Goal: Task Accomplishment & Management: Complete application form

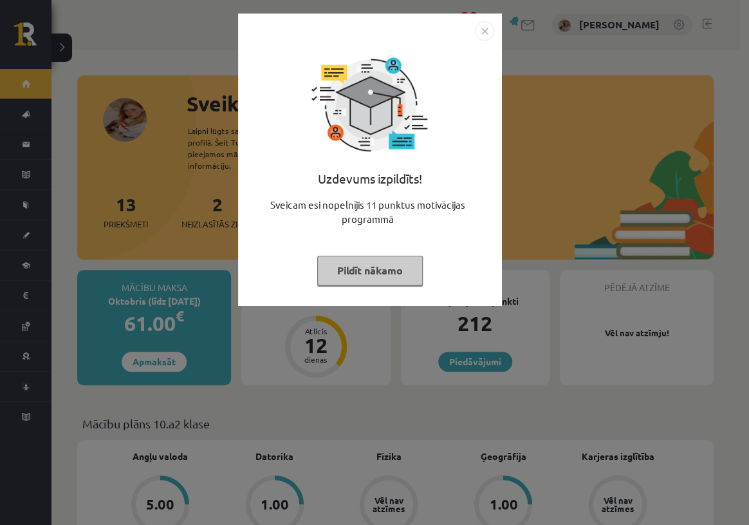
click at [357, 269] on button "Pildīt nākamo" at bounding box center [370, 271] width 106 height 30
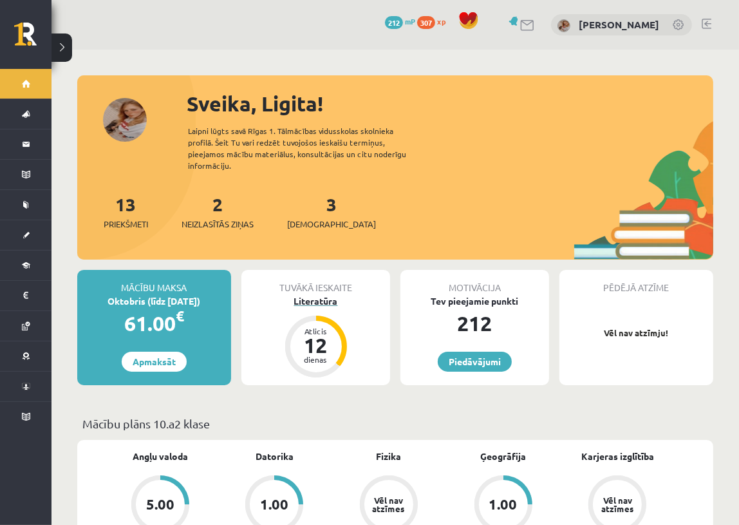
click at [333, 315] on div "Atlicis 12 dienas" at bounding box center [316, 346] width 62 height 62
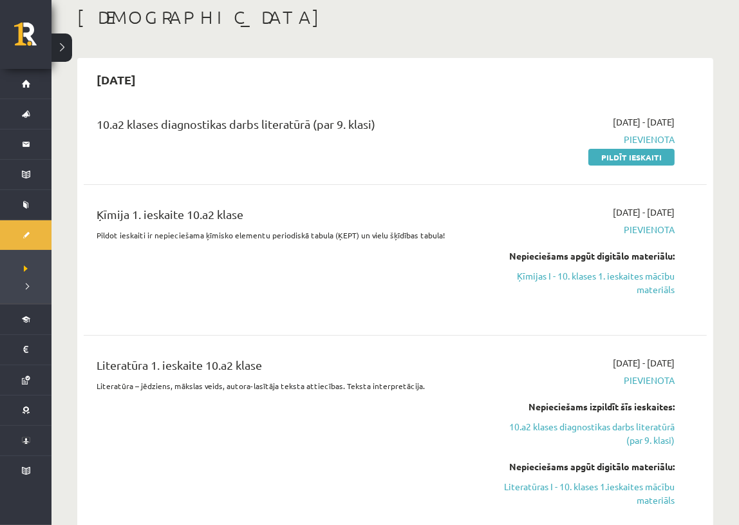
scroll to position [58, 0]
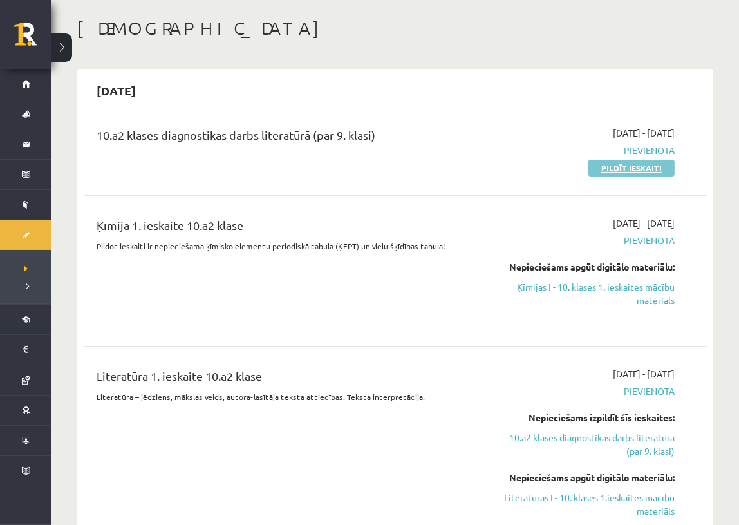
click at [619, 167] on link "Pildīt ieskaiti" at bounding box center [631, 168] width 86 height 17
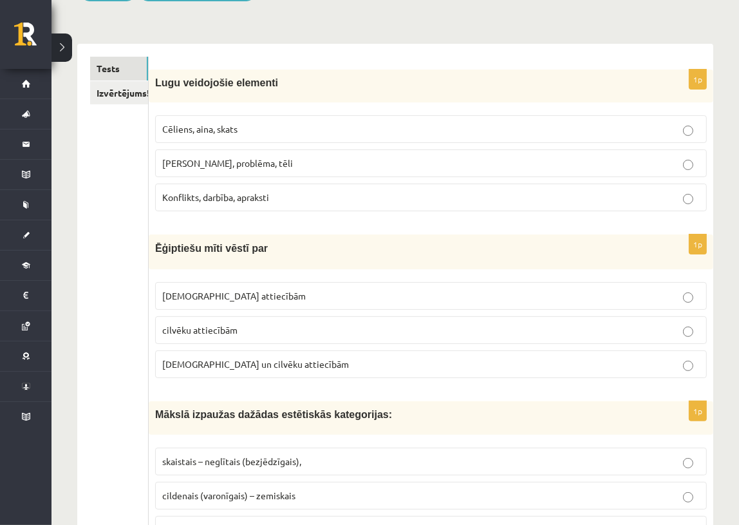
scroll to position [175, 0]
click at [139, 89] on link "Izvērtējums!" at bounding box center [119, 92] width 58 height 24
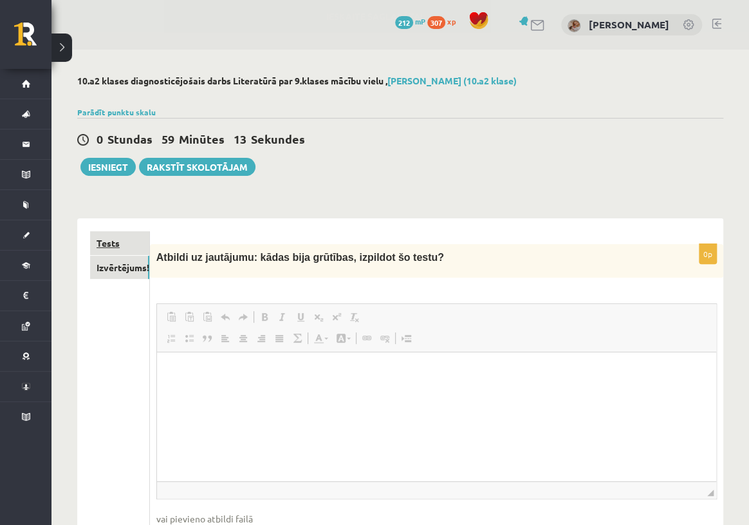
click at [122, 236] on link "Tests" at bounding box center [119, 243] width 59 height 24
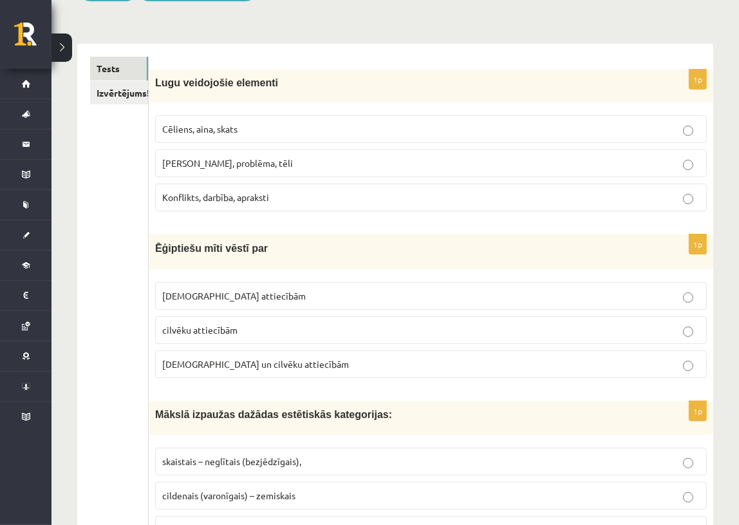
scroll to position [175, 0]
click at [209, 123] on span "Cēliens, aina, skats" at bounding box center [199, 128] width 75 height 12
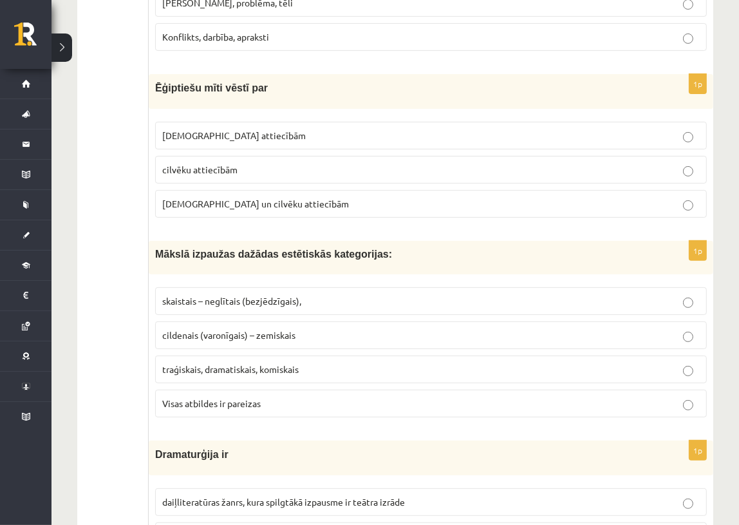
scroll to position [351, 0]
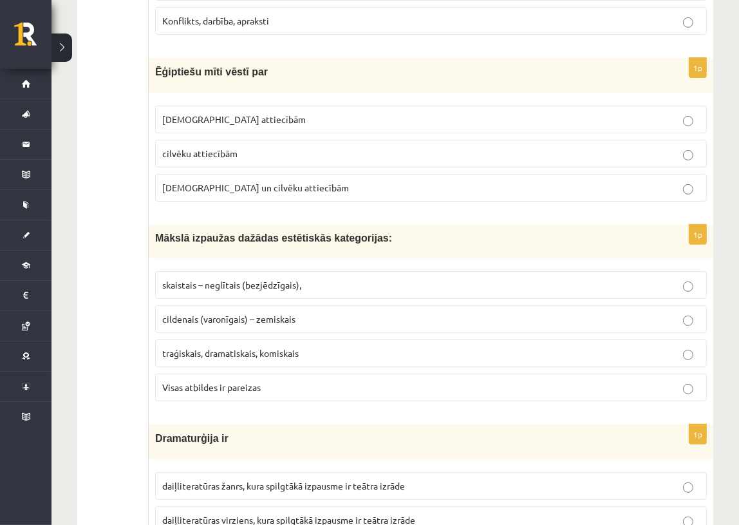
click at [285, 198] on label "Dievu un cilvēku attiecībām" at bounding box center [431, 188] width 552 height 28
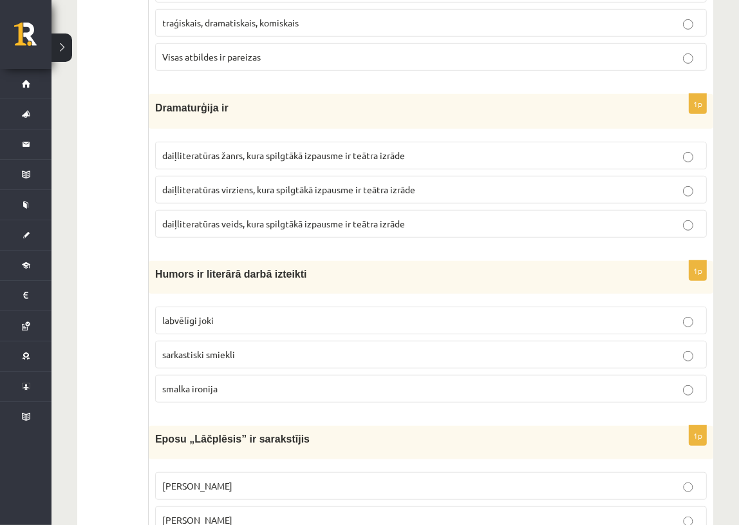
scroll to position [702, 0]
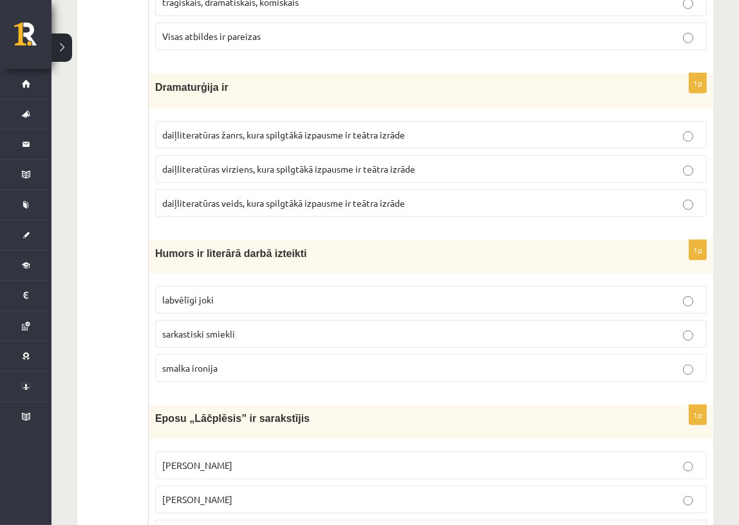
click at [314, 166] on span "daiļliteratūras virziens, kura spilgtākā izpausme ir teātra izrāde" at bounding box center [288, 169] width 253 height 12
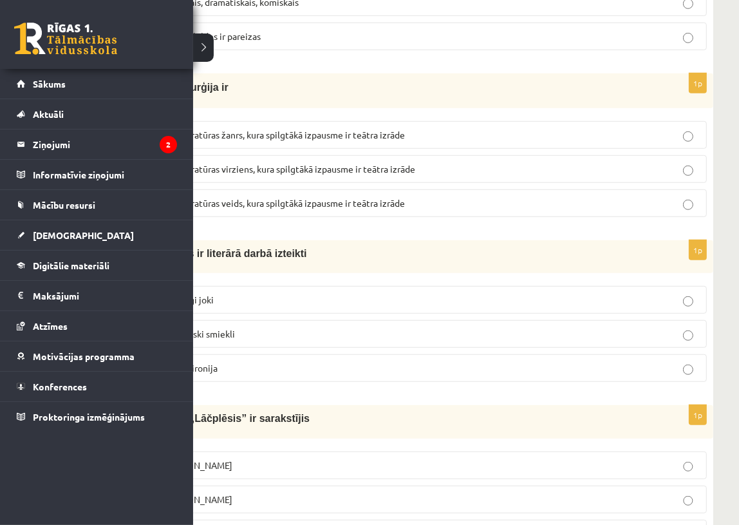
drag, startPoint x: 0, startPoint y: 52, endPoint x: 352, endPoint y: 247, distance: 402.6
click at [352, 247] on p "Humors ir literārā darbā izteikti" at bounding box center [398, 254] width 487 height 14
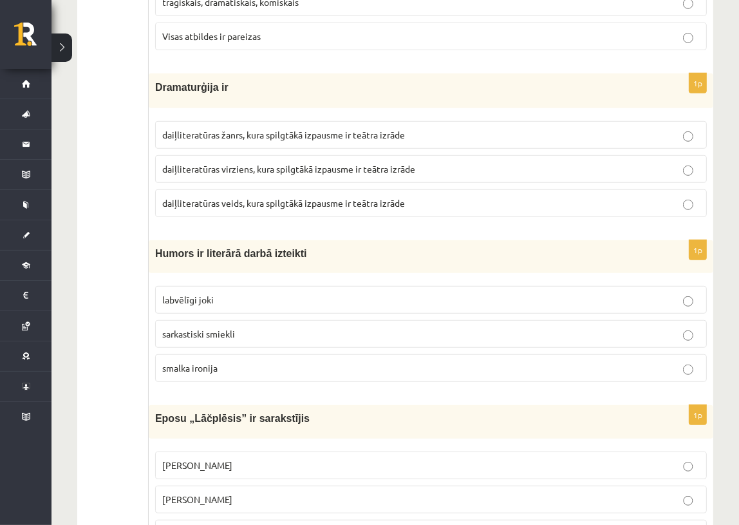
click at [263, 368] on p "smalka ironija" at bounding box center [431, 368] width 538 height 14
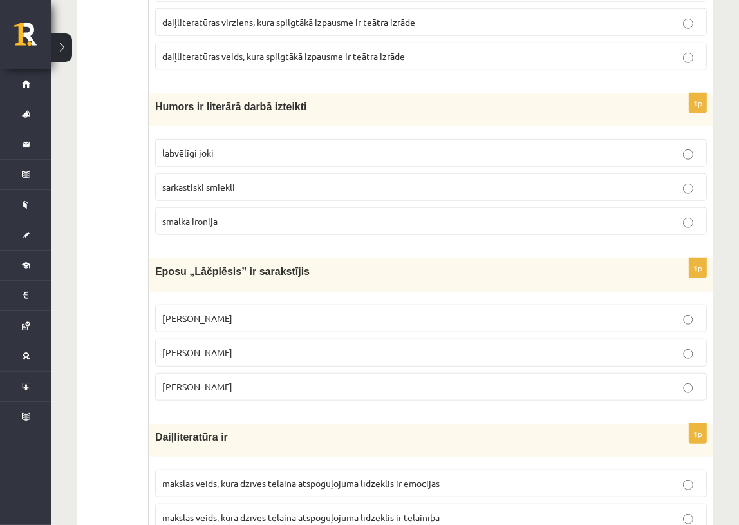
scroll to position [878, 0]
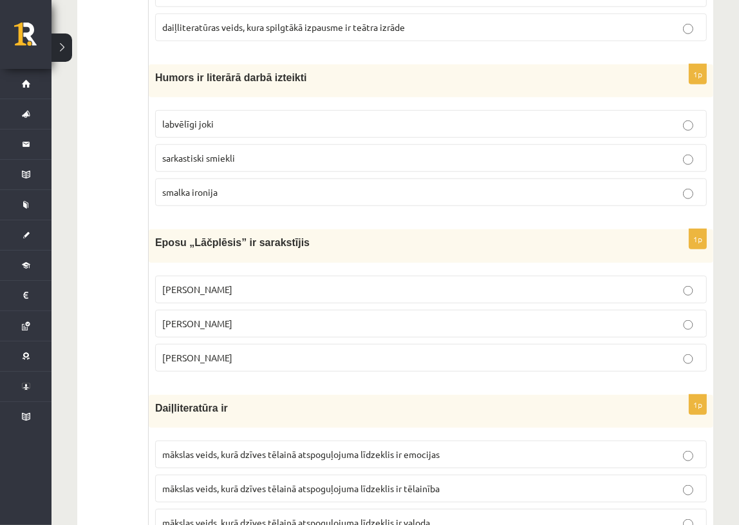
click at [238, 319] on p "Andrejs Pumpurs" at bounding box center [431, 324] width 538 height 14
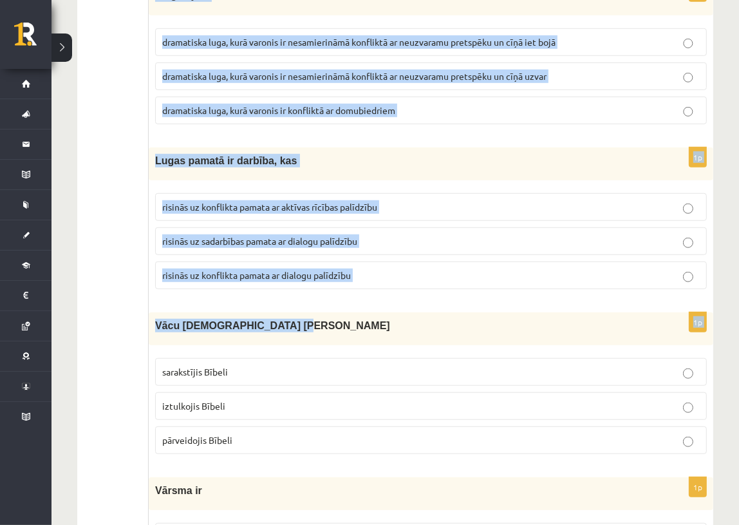
scroll to position [5028, 0]
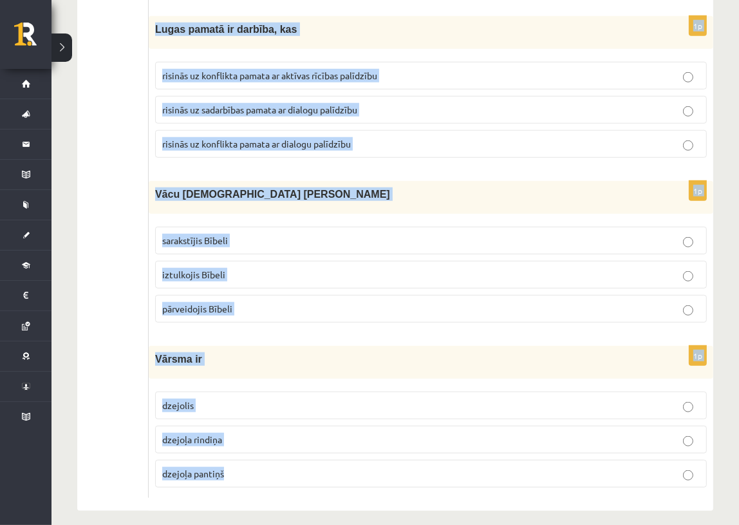
drag, startPoint x: 156, startPoint y: 13, endPoint x: 303, endPoint y: 457, distance: 468.1
copy form "Daiļliteratūra ir mākslas veids, kurā dzīves tēlainā atspoguļojuma līdzeklis ir…"
click at [303, 302] on p "pārveidojis Bībeli" at bounding box center [431, 309] width 538 height 14
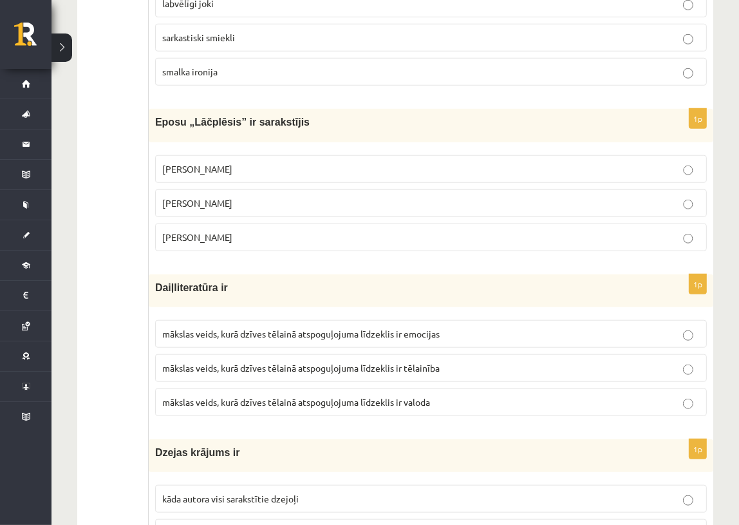
scroll to position [1049, 0]
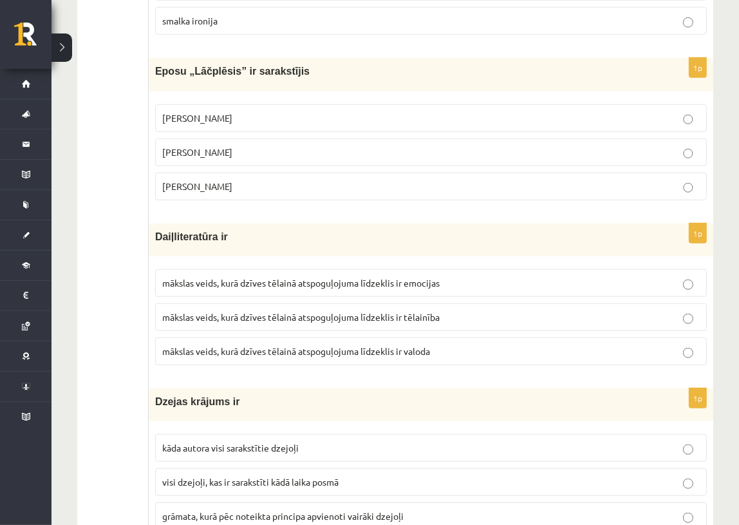
click at [419, 351] on span "mākslas veids, kurā dzīves tēlainā atspoguļojuma līdzeklis ir valoda" at bounding box center [296, 351] width 268 height 12
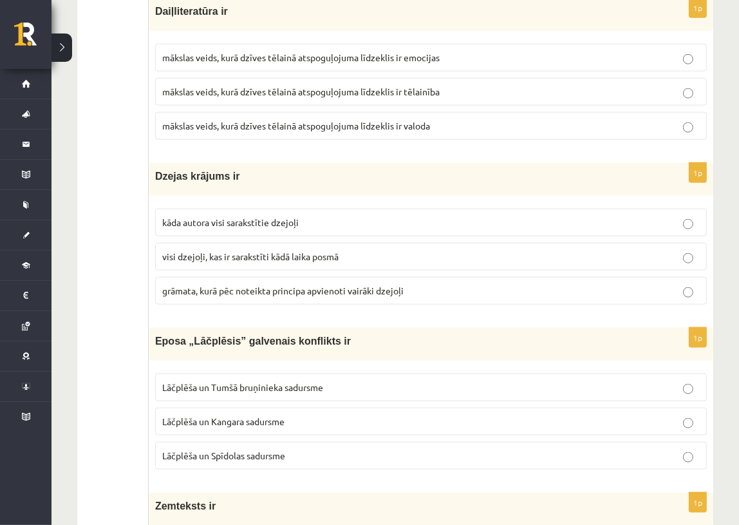
scroll to position [1283, 0]
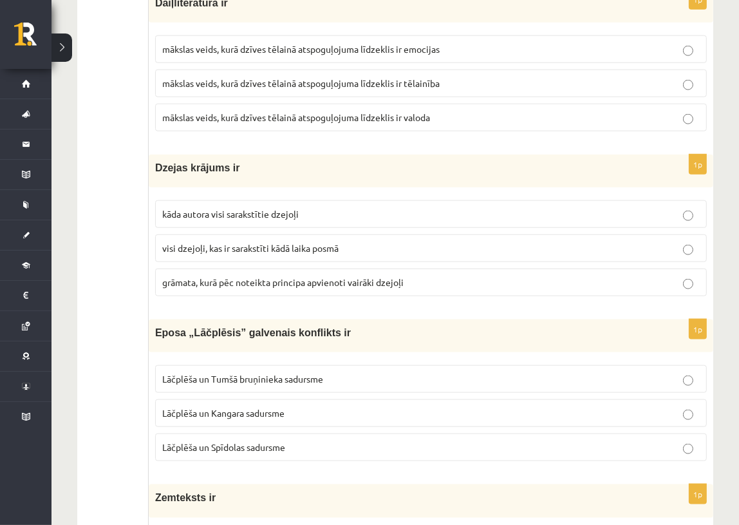
click at [319, 276] on p "grāmata, kurā pēc noteikta principa apvienoti vairāki dzejoļi" at bounding box center [431, 283] width 538 height 14
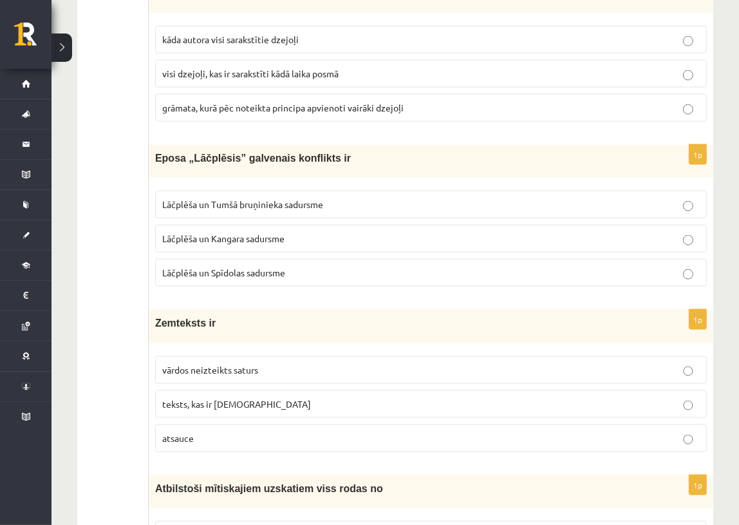
scroll to position [1517, 0]
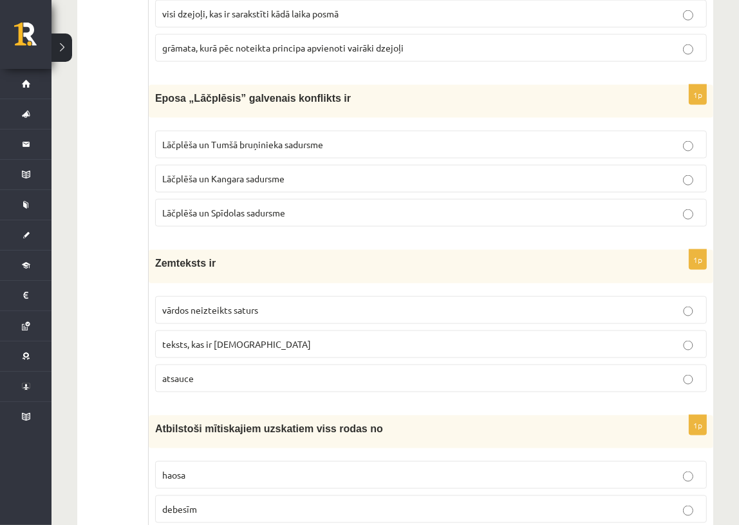
click at [244, 140] on span "Lāčplēša un Tumšā bruņinieka sadursme" at bounding box center [242, 144] width 161 height 12
click at [274, 308] on p "vārdos neizteikts saturs" at bounding box center [431, 310] width 538 height 14
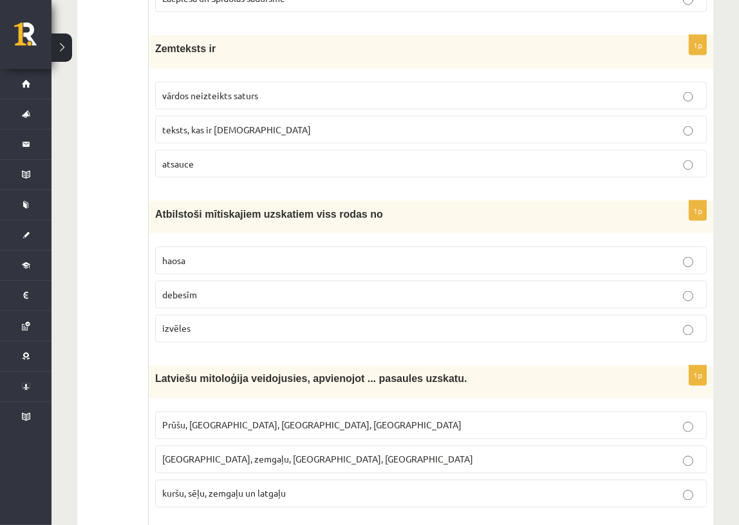
scroll to position [1751, 0]
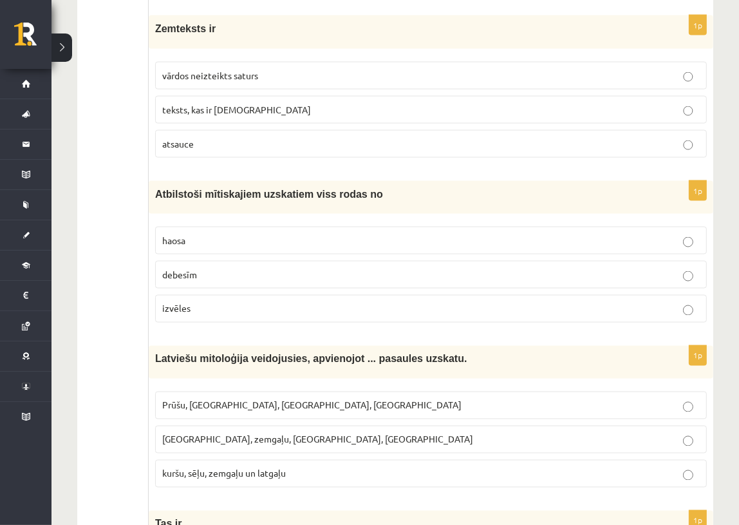
click at [187, 228] on label "haosa" at bounding box center [431, 241] width 552 height 28
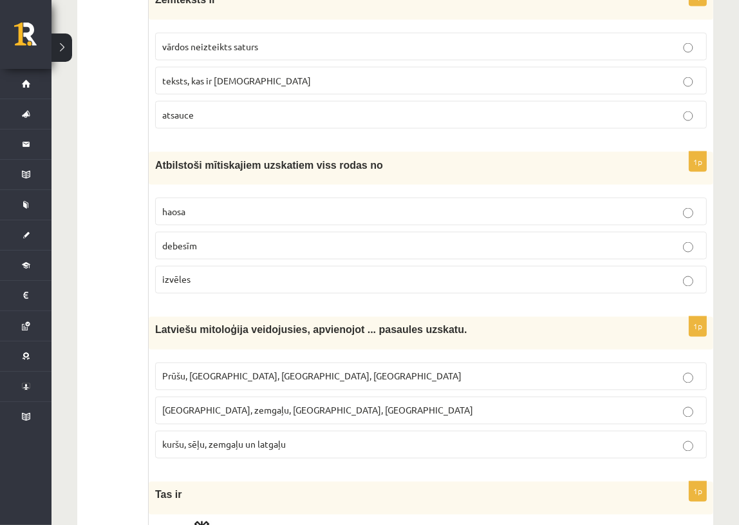
scroll to position [1809, 0]
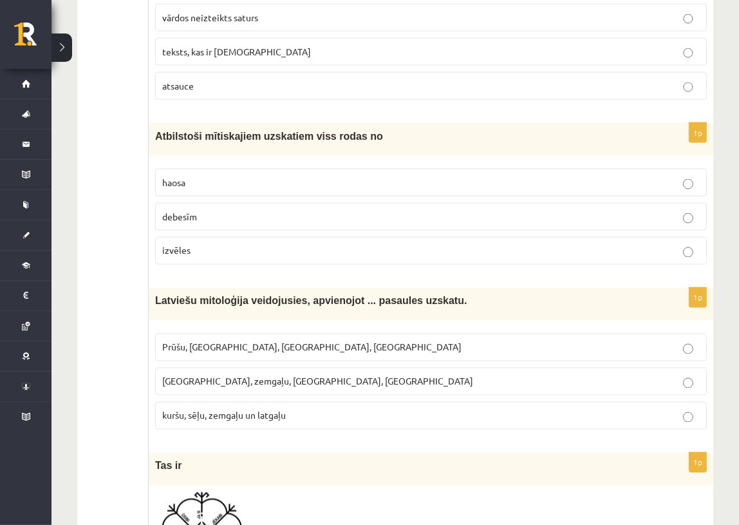
click at [240, 410] on span "kuršu, sēļu, zemgaļu un latgaļu" at bounding box center [224, 415] width 124 height 12
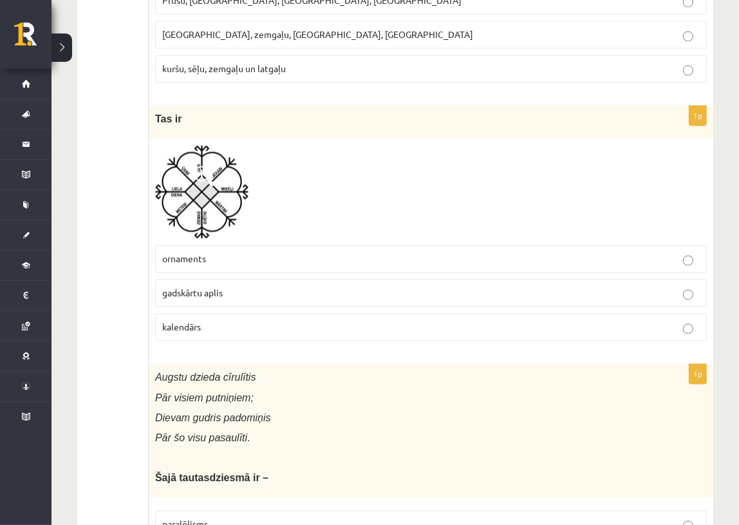
scroll to position [2161, 0]
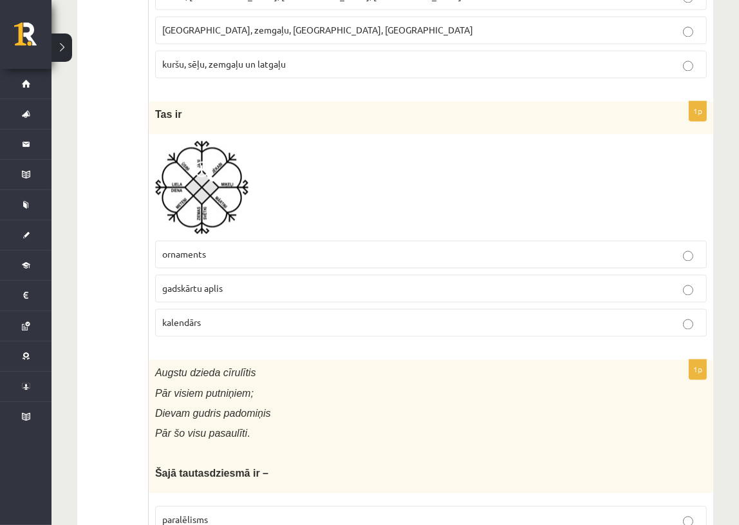
click at [250, 281] on p "gadskārtu aplis" at bounding box center [431, 288] width 538 height 14
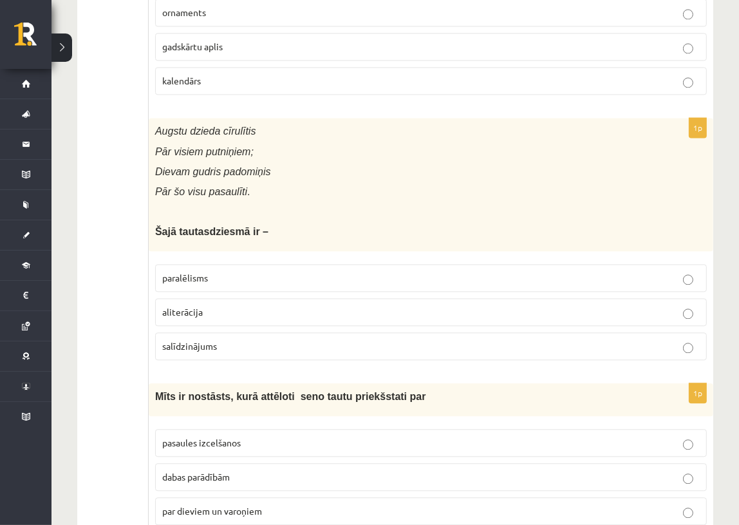
scroll to position [2453, 0]
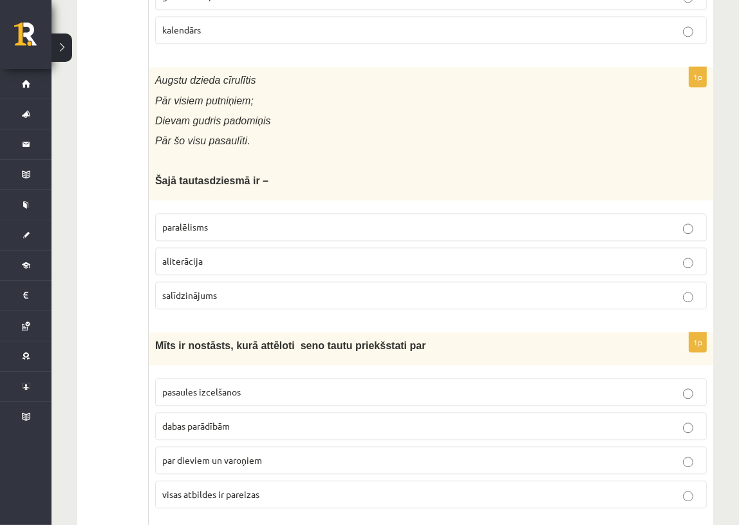
click at [237, 223] on p "paralēlisms" at bounding box center [431, 227] width 538 height 14
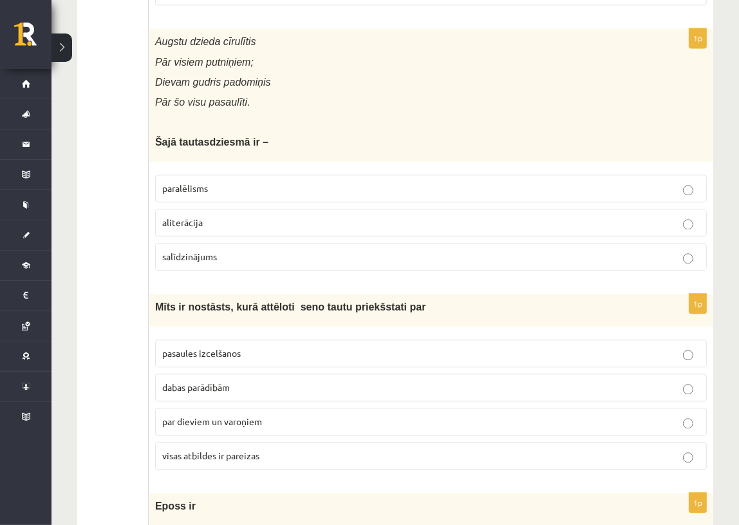
scroll to position [2570, 0]
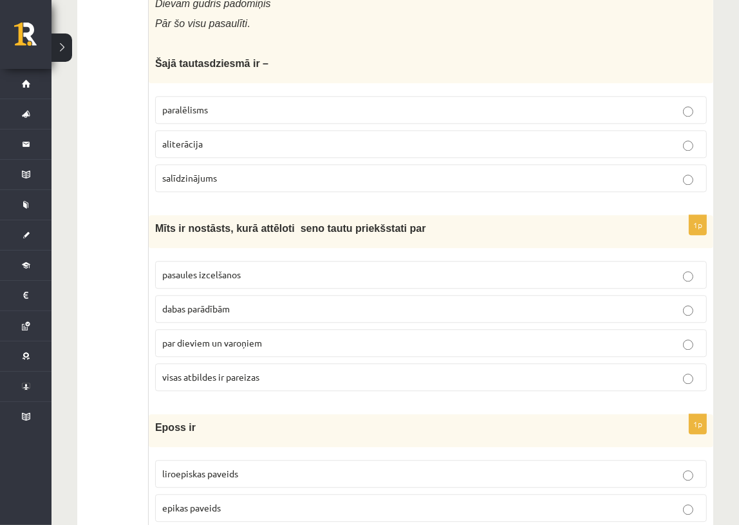
click at [248, 370] on p "visas atbildes ir pareizas" at bounding box center [431, 377] width 538 height 14
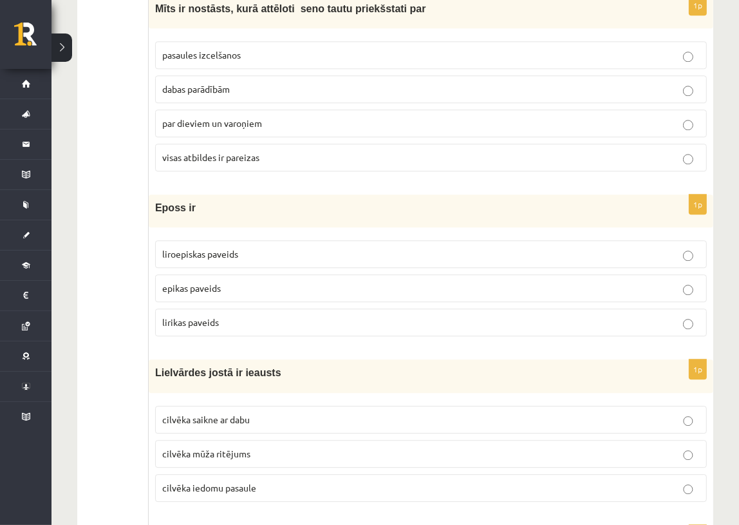
scroll to position [2805, 0]
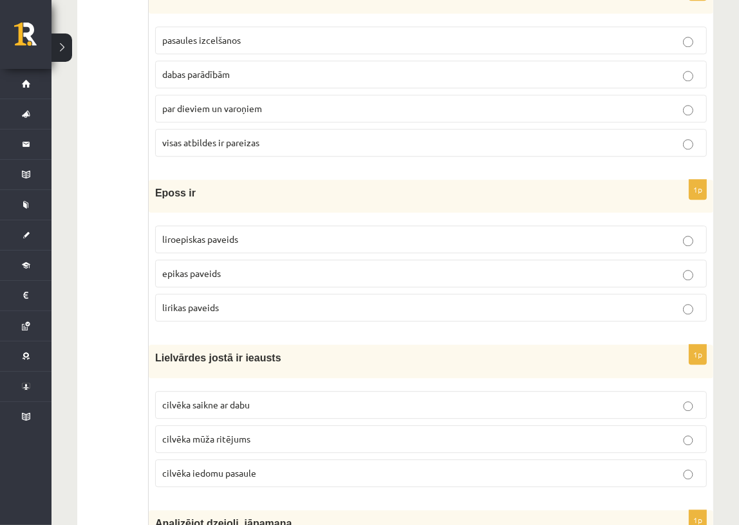
click at [202, 259] on label "epikas paveids" at bounding box center [431, 273] width 552 height 28
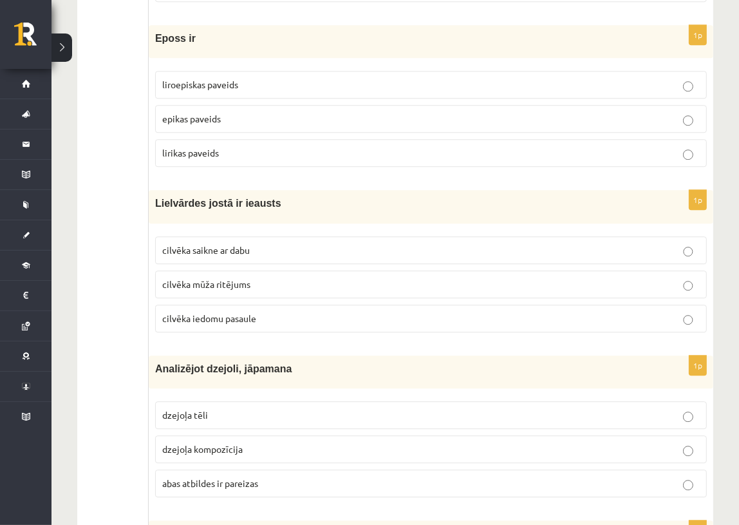
scroll to position [2980, 0]
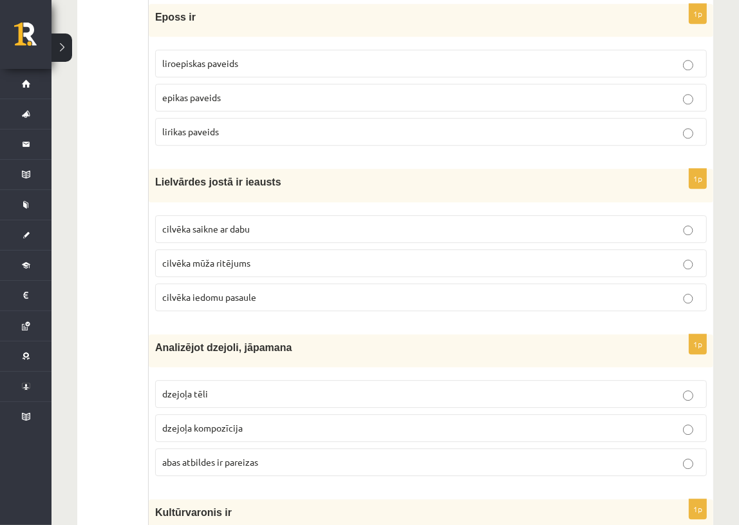
click at [185, 455] on p "abas atbildes ir pareizas" at bounding box center [431, 462] width 538 height 14
click at [238, 262] on p "cilvēka mūža ritējums" at bounding box center [431, 263] width 538 height 14
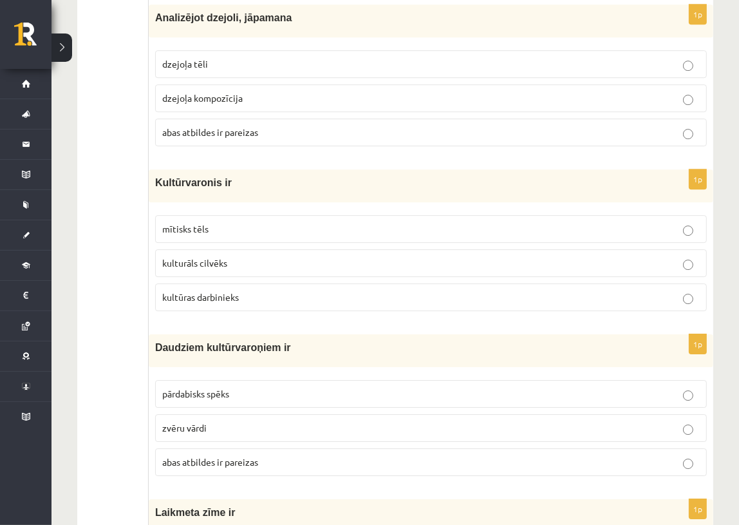
scroll to position [3331, 0]
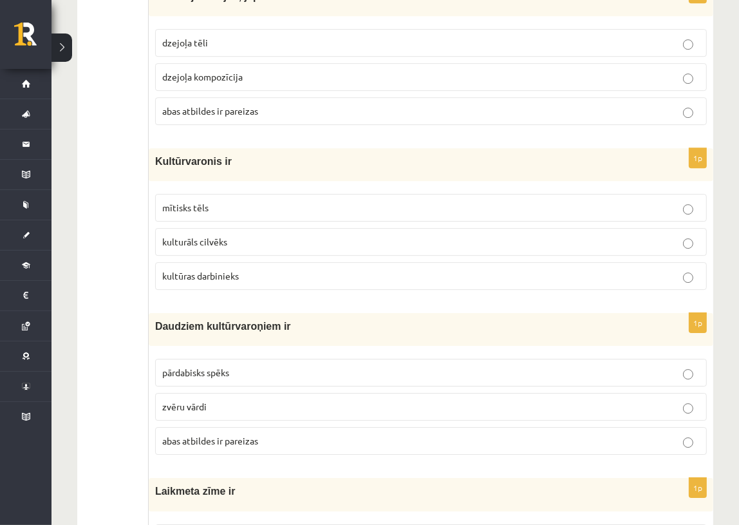
click at [232, 211] on label "mītisks tēls" at bounding box center [431, 208] width 552 height 28
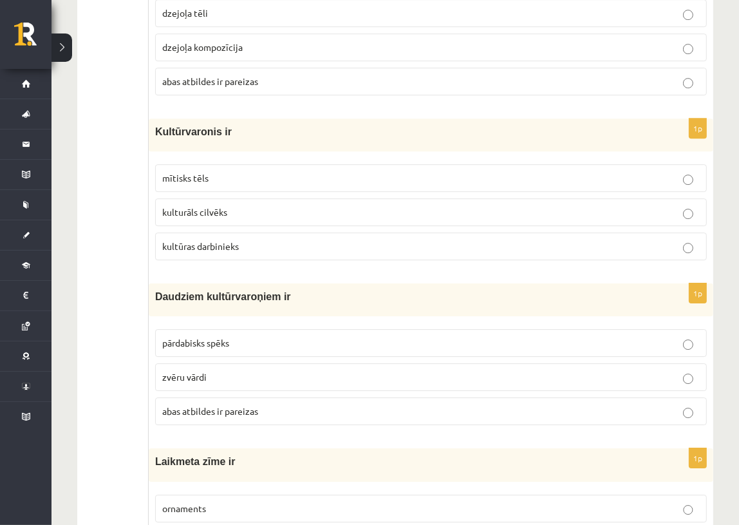
scroll to position [3390, 0]
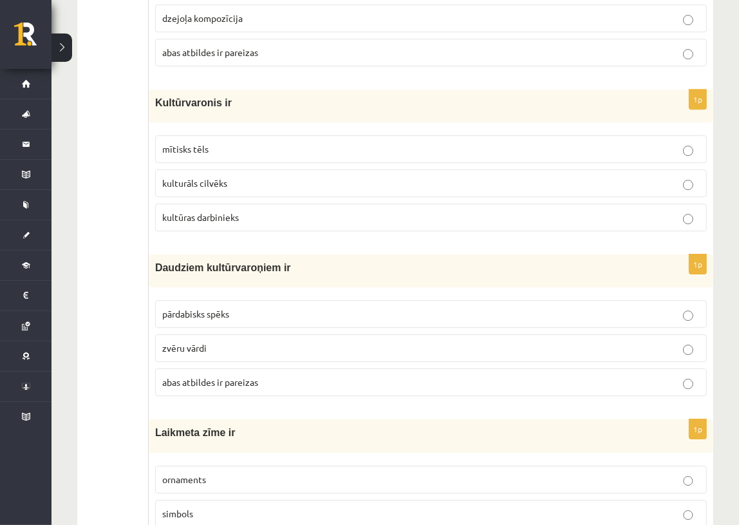
click at [233, 300] on label "pārdabisks spēks" at bounding box center [431, 314] width 552 height 28
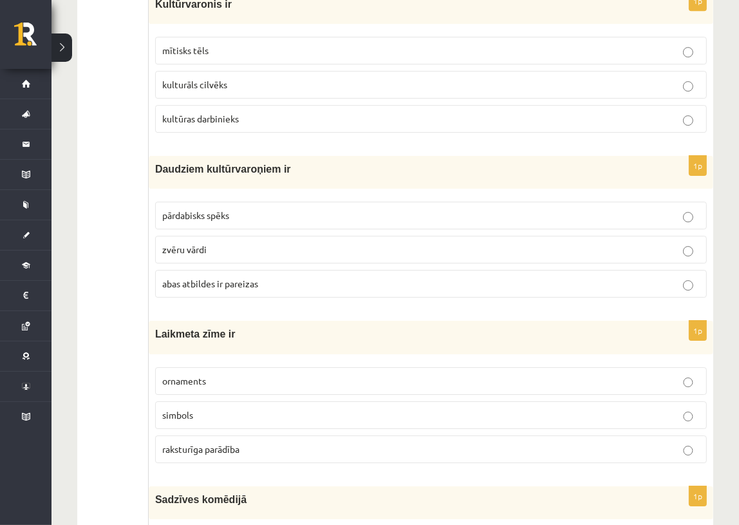
scroll to position [3507, 0]
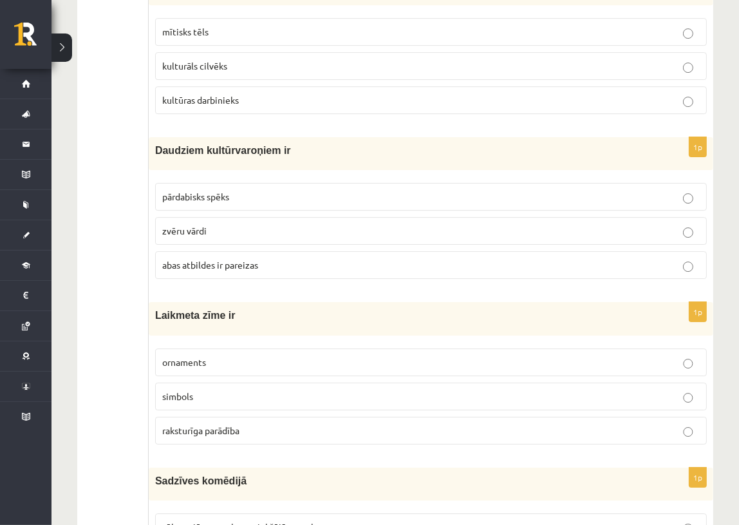
click at [226, 424] on span "raksturīga parādība" at bounding box center [200, 430] width 77 height 12
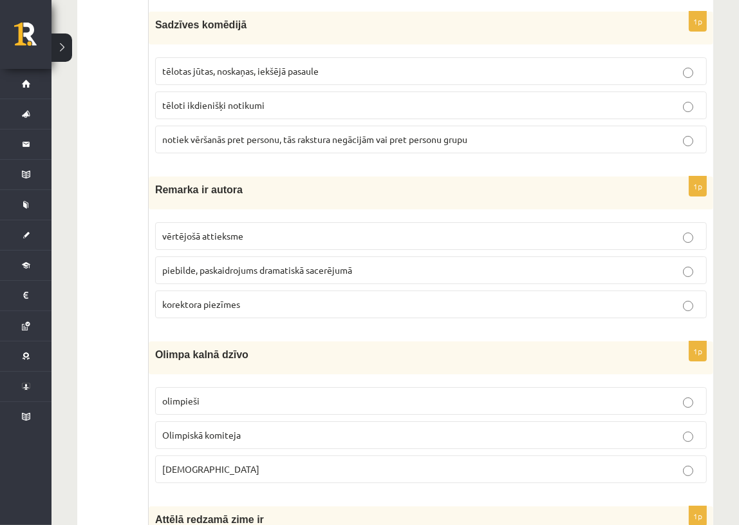
scroll to position [3975, 0]
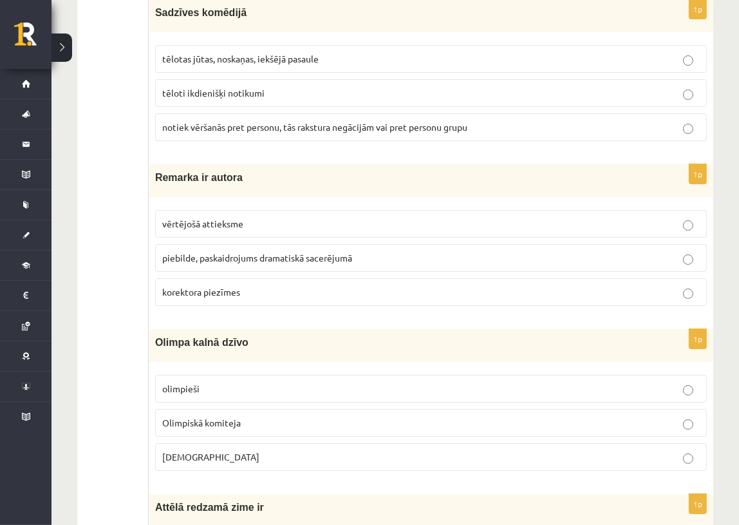
click at [225, 252] on span "piebilde, paskaidrojums dramatiskā sacerējumā" at bounding box center [257, 258] width 190 height 12
click at [219, 454] on label "Dievi" at bounding box center [431, 457] width 552 height 28
click at [252, 87] on span "tēloti ikdienišķi notikumi" at bounding box center [213, 93] width 102 height 12
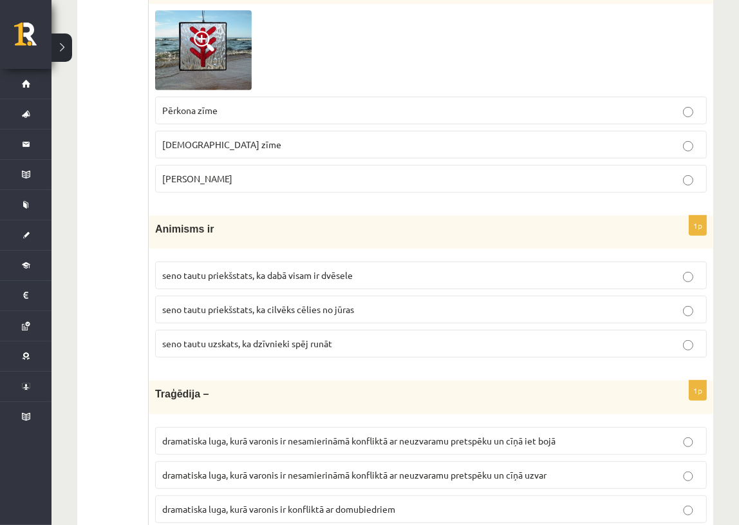
scroll to position [4502, 0]
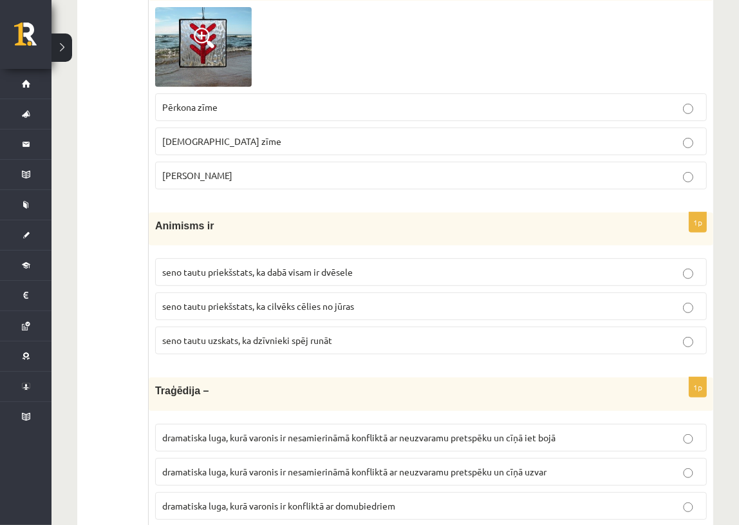
drag, startPoint x: 129, startPoint y: 73, endPoint x: 143, endPoint y: 90, distance: 22.4
click at [224, 169] on p "Laimas slotiņa" at bounding box center [431, 176] width 538 height 14
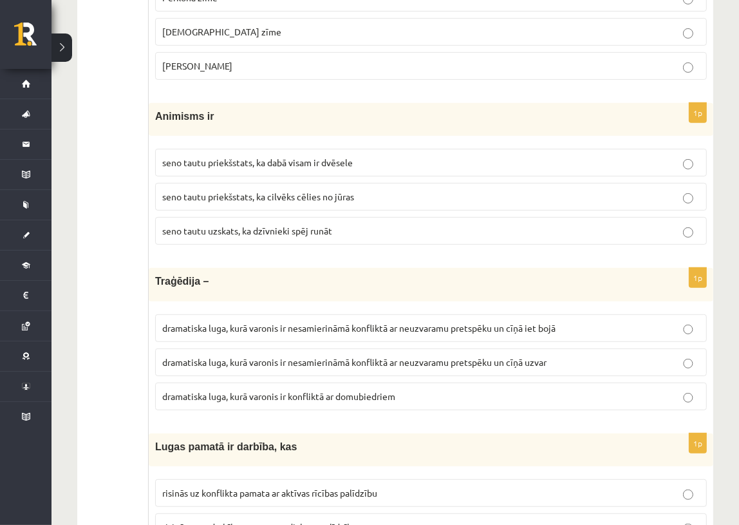
scroll to position [4619, 0]
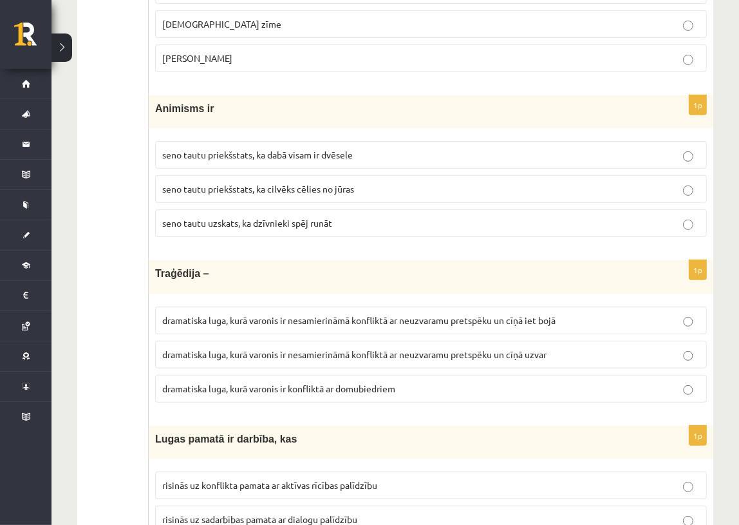
click at [333, 141] on label "seno tautu priekšstats, ka dabā visam ir dvēsele" at bounding box center [431, 155] width 552 height 28
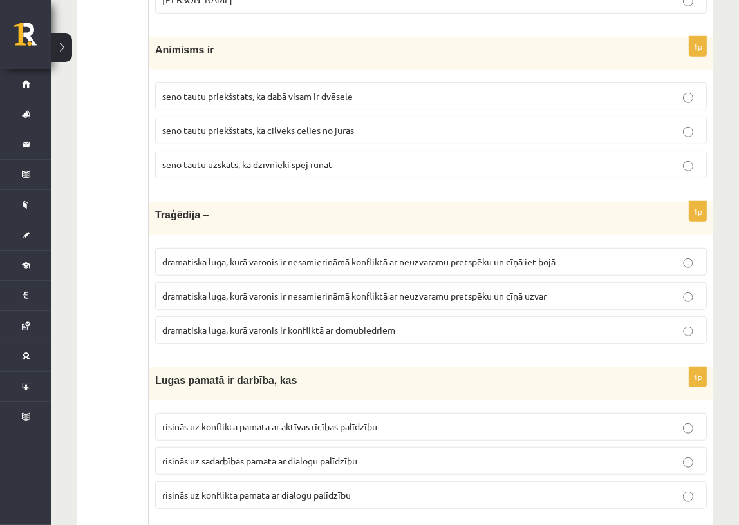
click at [354, 488] on p "risinās uz konflikta pamata ar dialogu palīdzību" at bounding box center [431, 495] width 538 height 14
click at [483, 289] on p "dramatiska luga, kurā varonis ir nesamierināmā konfliktā ar neuzvaramu pretspēk…" at bounding box center [431, 296] width 538 height 14
click at [419, 256] on span "dramatiska luga, kurā varonis ir nesamierināmā konfliktā ar neuzvaramu pretspēk…" at bounding box center [358, 262] width 393 height 12
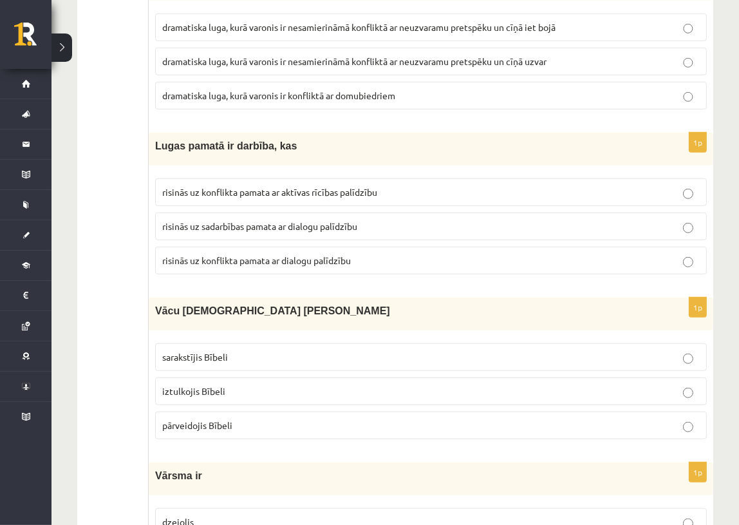
scroll to position [5028, 0]
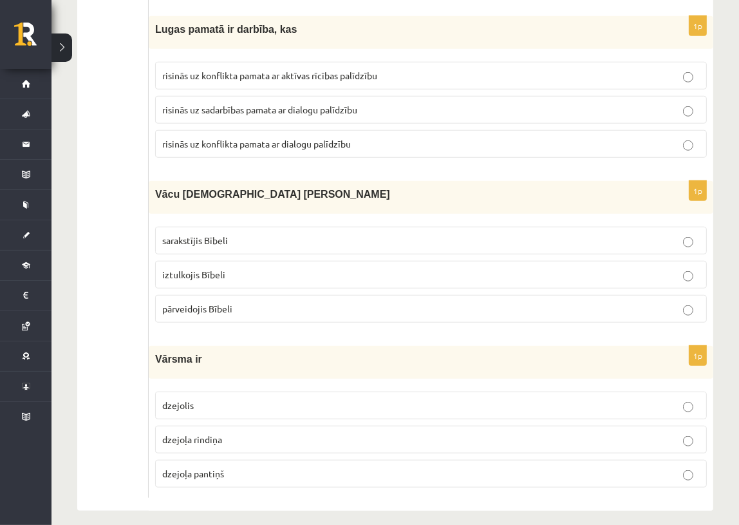
click at [243, 433] on p "dzejoļa rindiņa" at bounding box center [431, 440] width 538 height 14
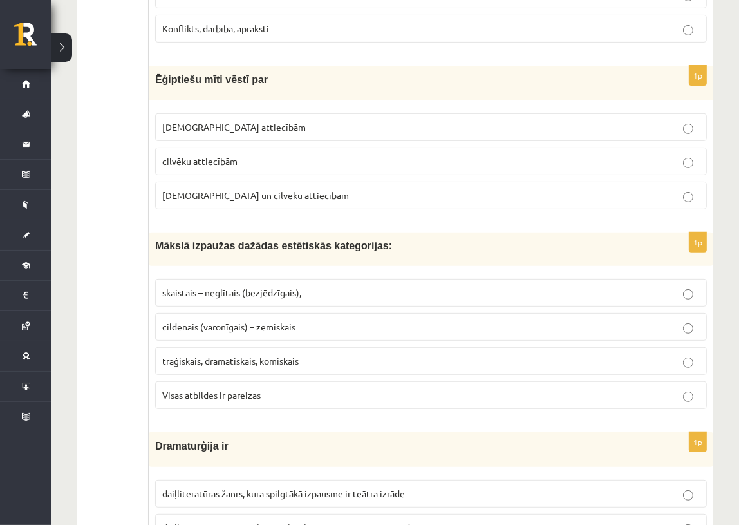
scroll to position [346, 0]
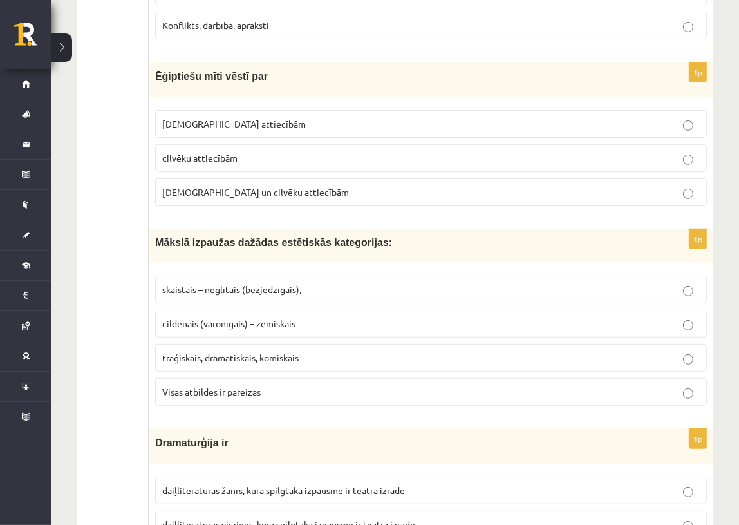
click at [211, 340] on fieldset "skaistais – neglītais (bezjēdzīgais), cildenais (varonīgais) – zemiskais traģis…" at bounding box center [431, 339] width 552 height 140
click at [212, 367] on label "traģiskais, dramatiskais, komiskais" at bounding box center [431, 358] width 552 height 28
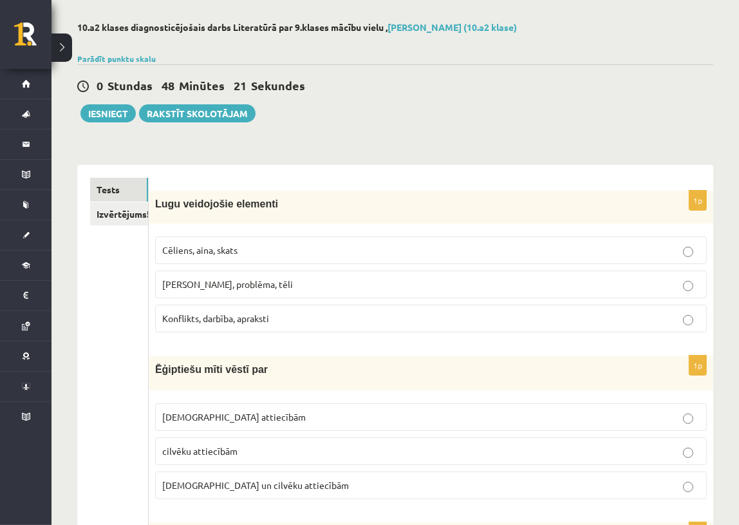
scroll to position [0, 0]
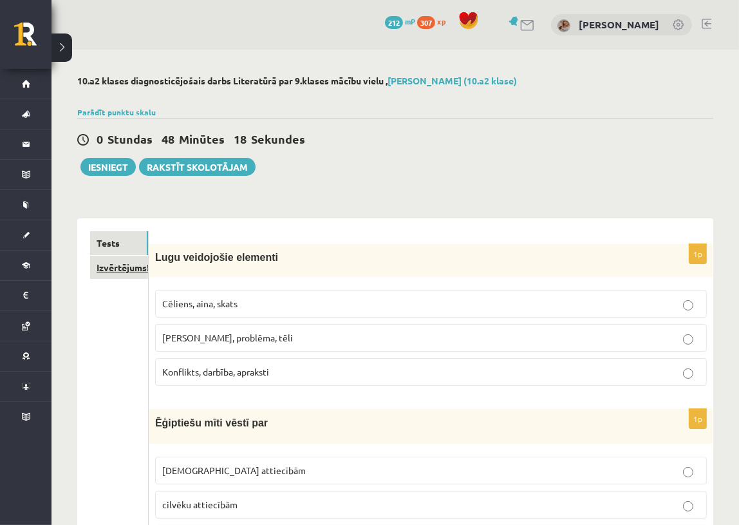
click at [114, 268] on link "Izvērtējums!" at bounding box center [119, 268] width 58 height 24
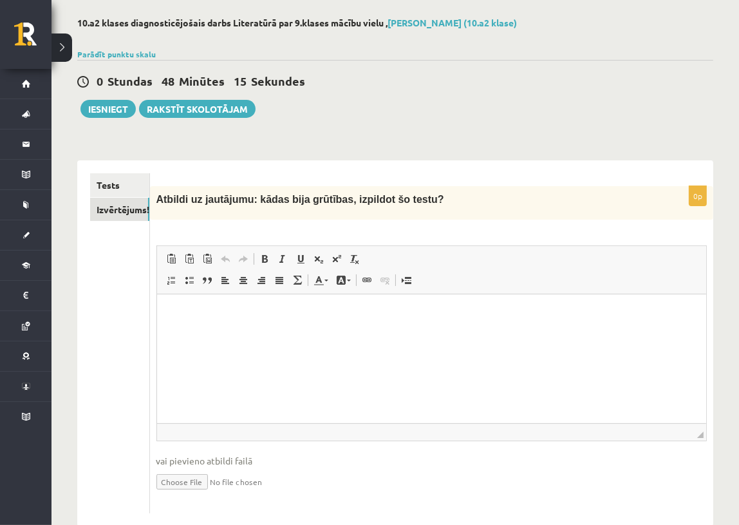
scroll to position [58, 0]
click at [135, 182] on link "Tests" at bounding box center [119, 185] width 59 height 24
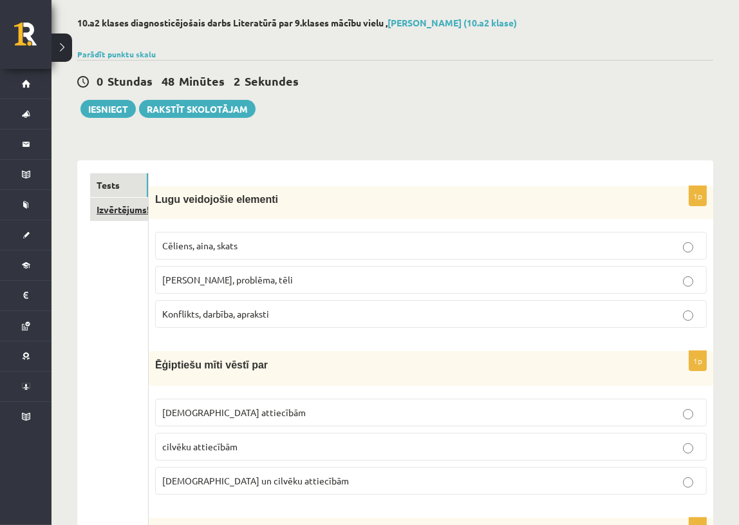
click at [109, 209] on link "Izvērtējums!" at bounding box center [119, 210] width 58 height 24
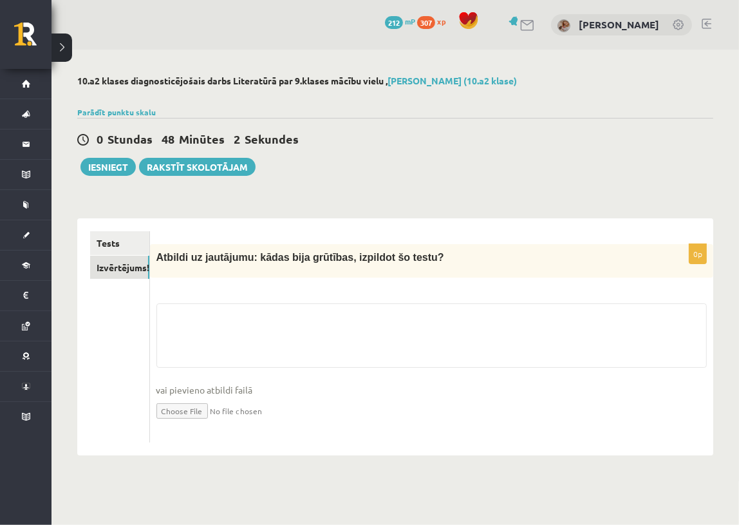
scroll to position [0, 0]
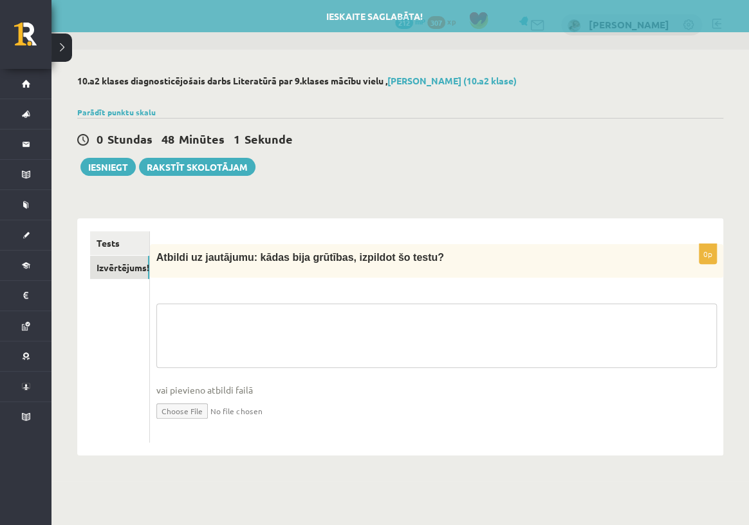
click at [212, 316] on textarea at bounding box center [436, 335] width 561 height 64
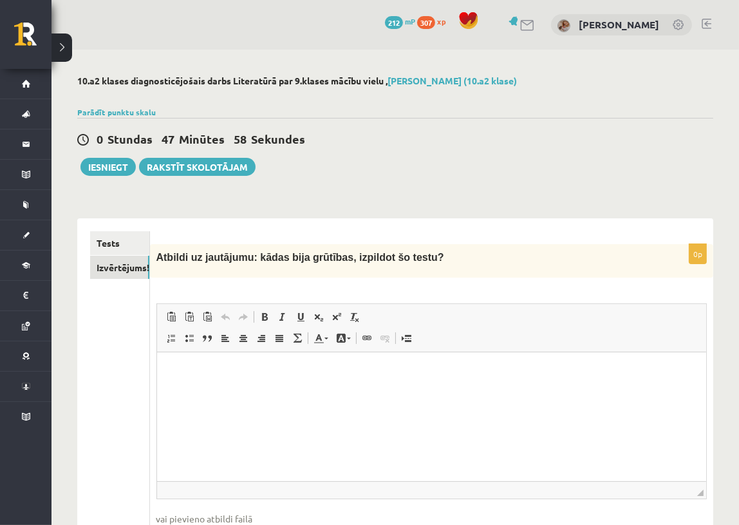
scroll to position [85, 0]
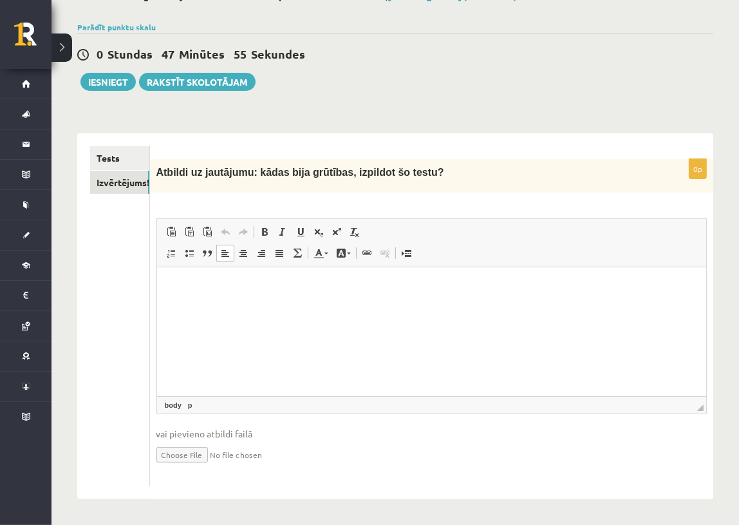
drag, startPoint x: 371, startPoint y: 586, endPoint x: 214, endPoint y: 319, distance: 309.4
click at [214, 306] on html at bounding box center [430, 286] width 549 height 39
click at [111, 83] on button "Iesniegt" at bounding box center [107, 82] width 55 height 18
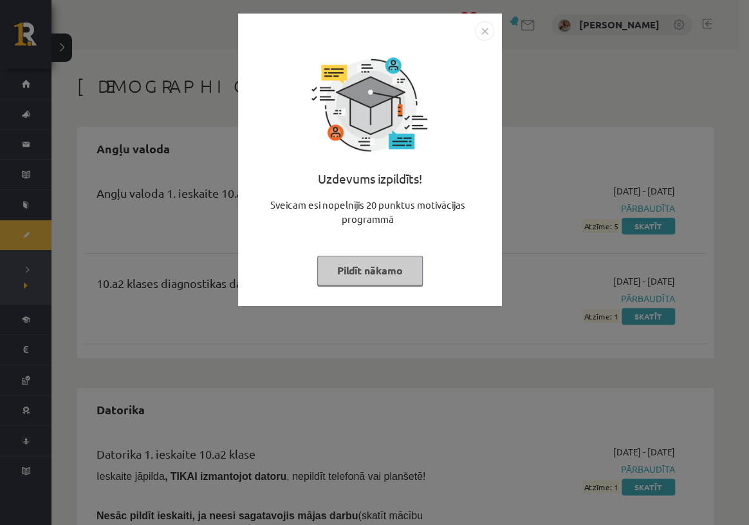
click at [381, 265] on button "Pildīt nākamo" at bounding box center [370, 271] width 106 height 30
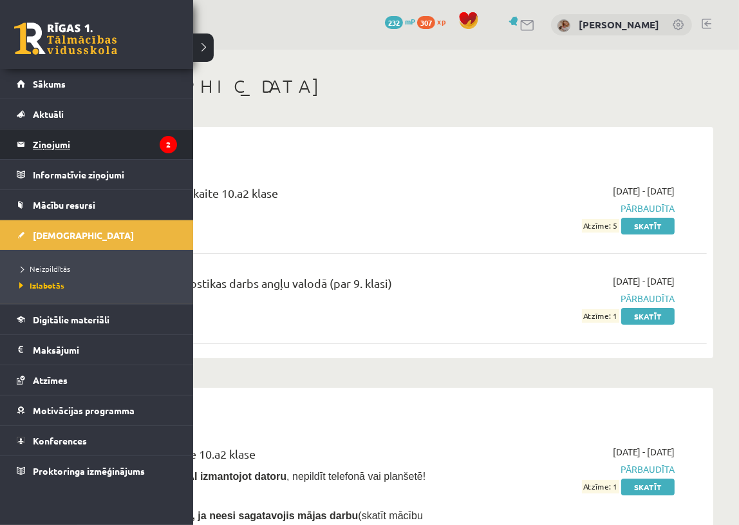
click at [97, 142] on legend "Ziņojumi 2" at bounding box center [105, 144] width 144 height 30
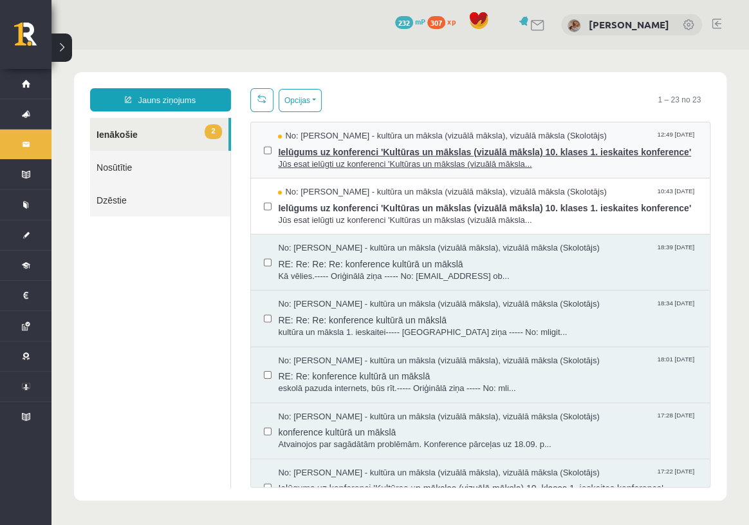
click at [365, 158] on span "Ielūgums uz konferenci 'Kultūras un mākslas (vizuālā māksla) 10. klases 1. iesk…" at bounding box center [487, 150] width 419 height 16
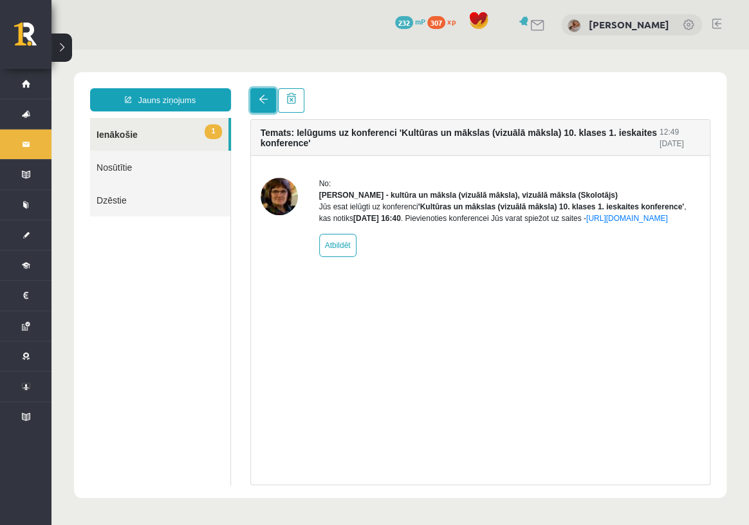
click at [259, 106] on link at bounding box center [263, 100] width 26 height 24
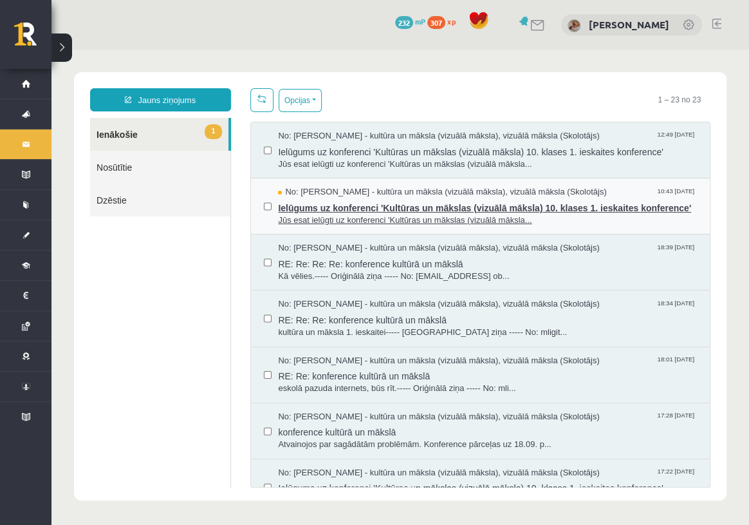
click at [290, 214] on span "Ielūgums uz konferenci 'Kultūras un mākslas (vizuālā māksla) 10. klases 1. iesk…" at bounding box center [487, 206] width 419 height 16
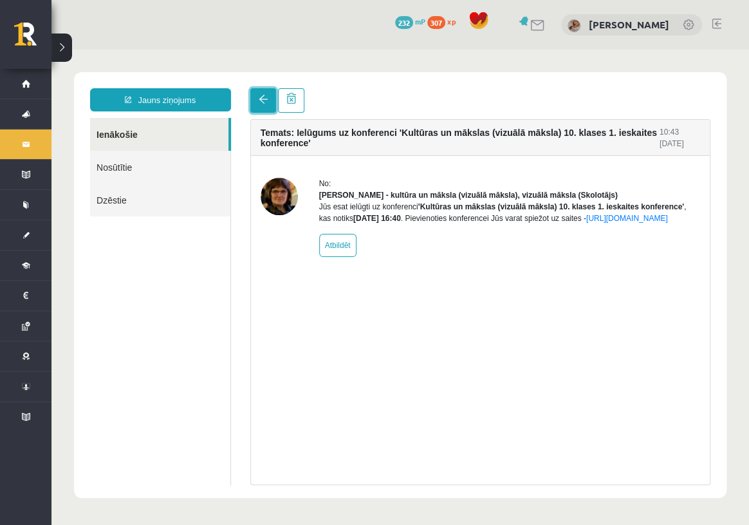
click at [254, 103] on link at bounding box center [263, 100] width 26 height 24
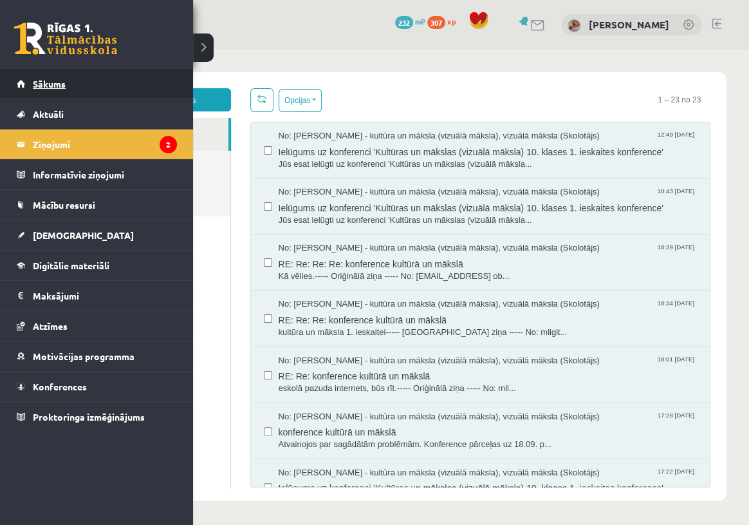
click at [51, 86] on span "Sākums" at bounding box center [49, 84] width 33 height 12
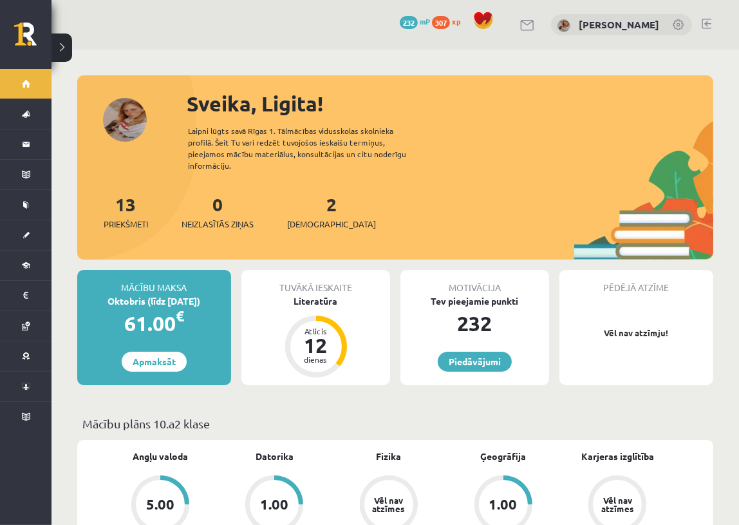
click at [341, 296] on div "Tuvākā ieskaite [GEOGRAPHIC_DATA] Atlicis 12 dienas" at bounding box center [315, 327] width 149 height 115
click at [295, 326] on div "Atlicis 12 dienas" at bounding box center [316, 347] width 52 height 52
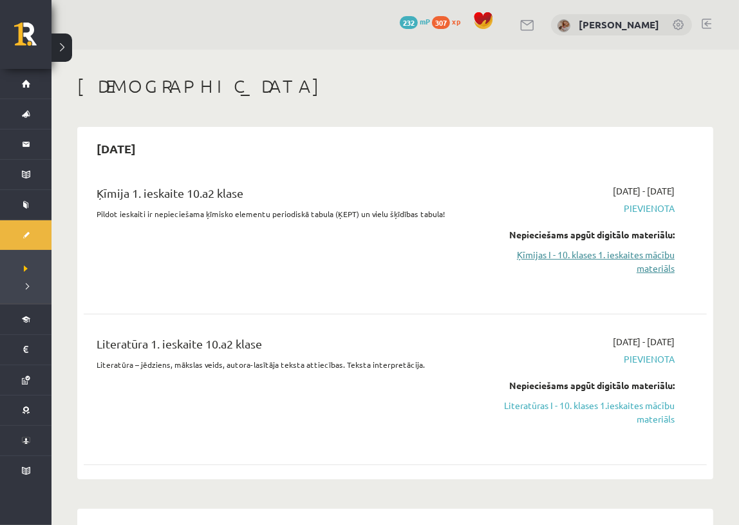
click at [656, 252] on link "Ķīmijas I - 10. klases 1. ieskaites mācību materiāls" at bounding box center [585, 261] width 180 height 27
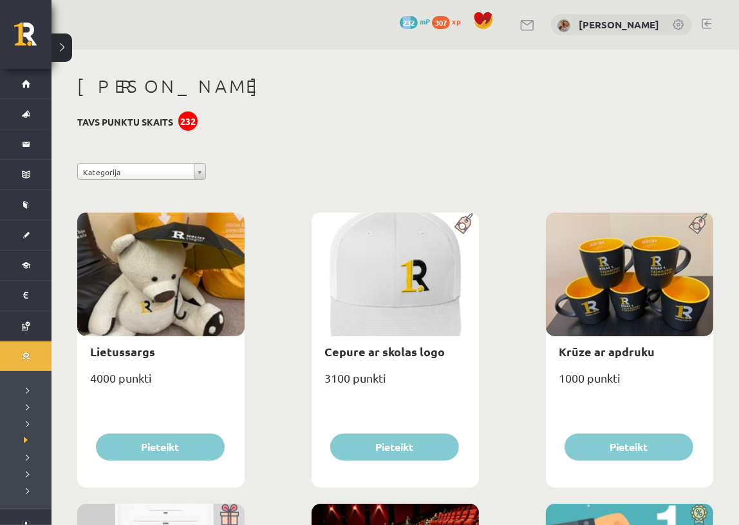
click at [450, 23] on span "307" at bounding box center [441, 22] width 18 height 13
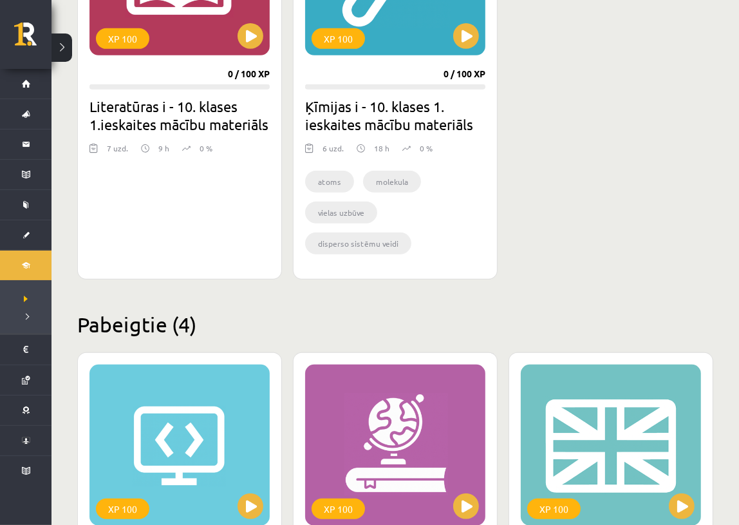
scroll to position [468, 0]
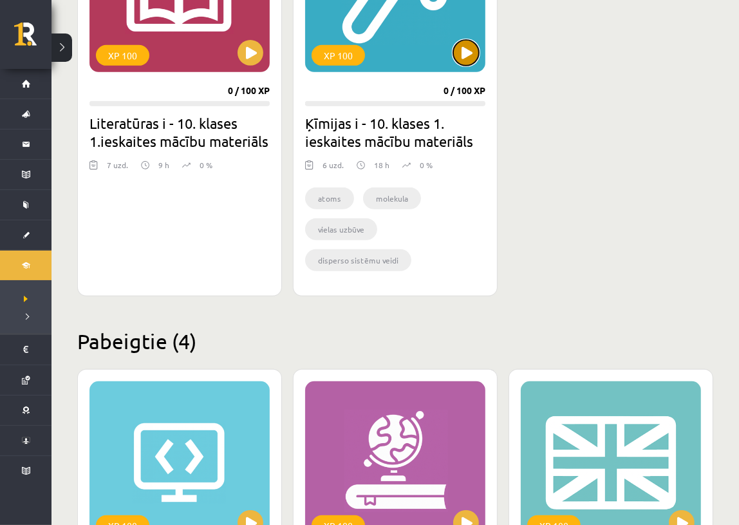
click at [471, 52] on button at bounding box center [466, 53] width 26 height 26
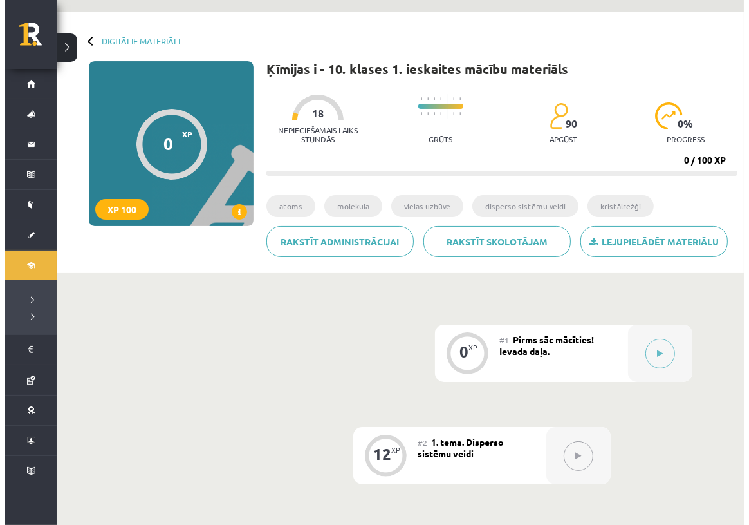
scroll to position [58, 0]
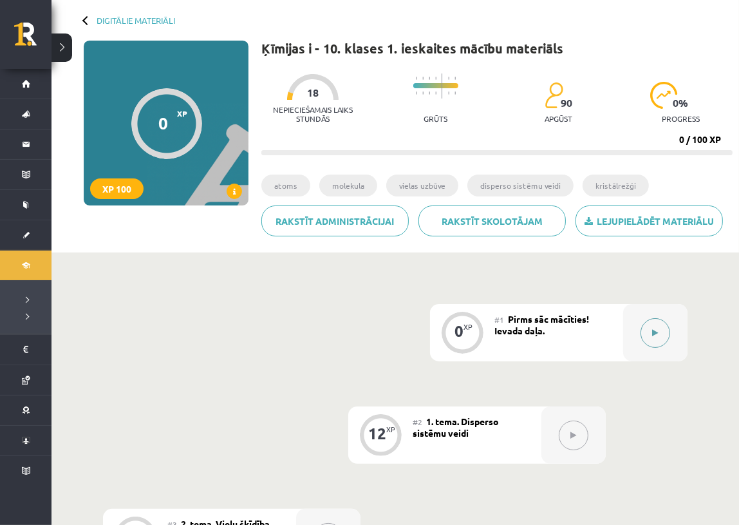
click at [650, 326] on button at bounding box center [656, 333] width 30 height 30
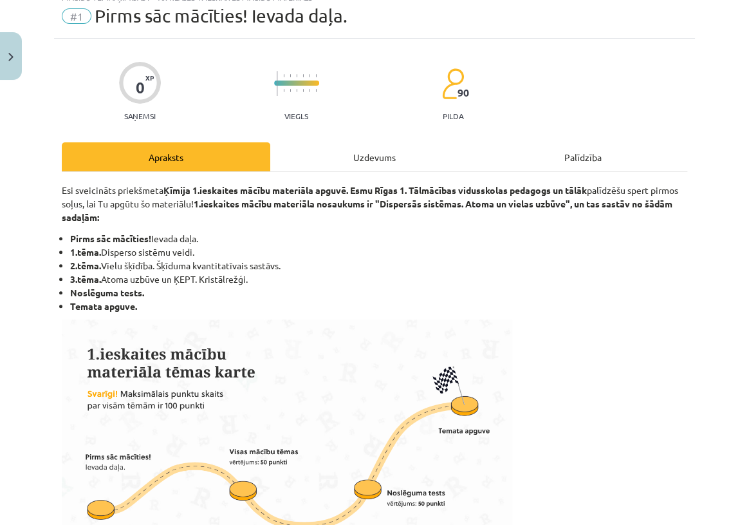
scroll to position [0, 0]
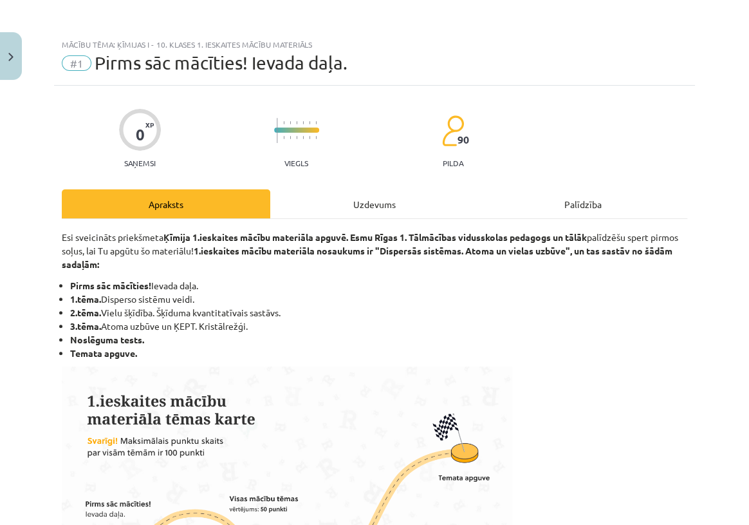
click at [392, 194] on div "Uzdevums" at bounding box center [374, 203] width 209 height 29
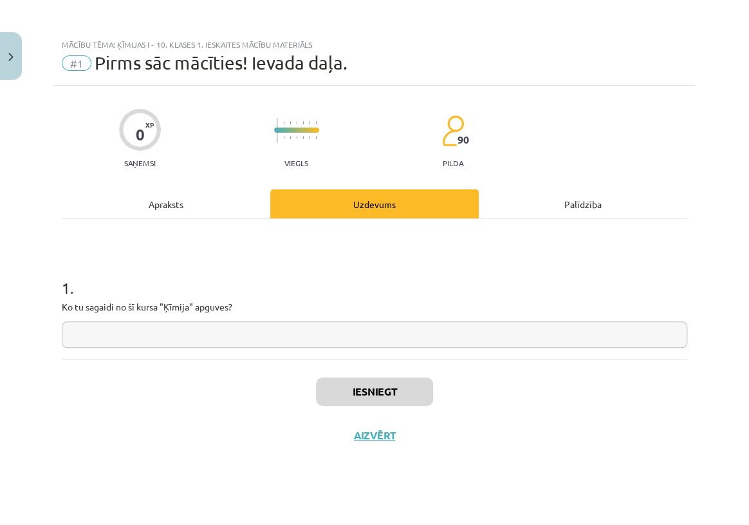
click at [289, 328] on input "text" at bounding box center [375, 334] width 626 height 26
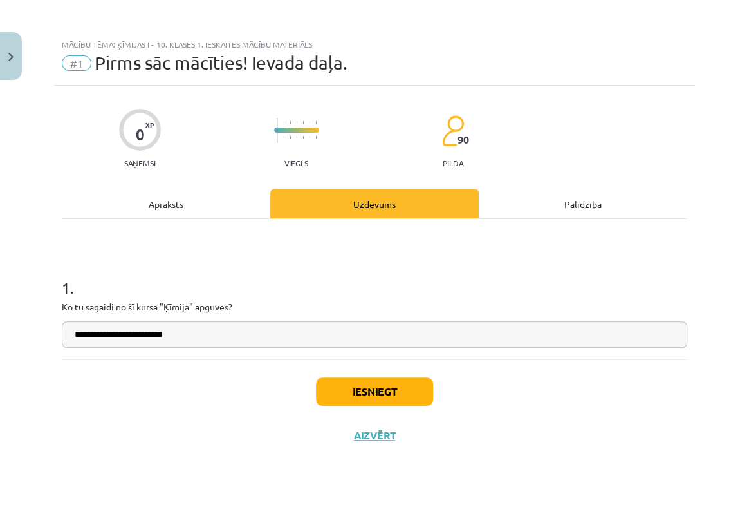
type input "**********"
click at [377, 398] on button "Iesniegt" at bounding box center [374, 391] width 117 height 28
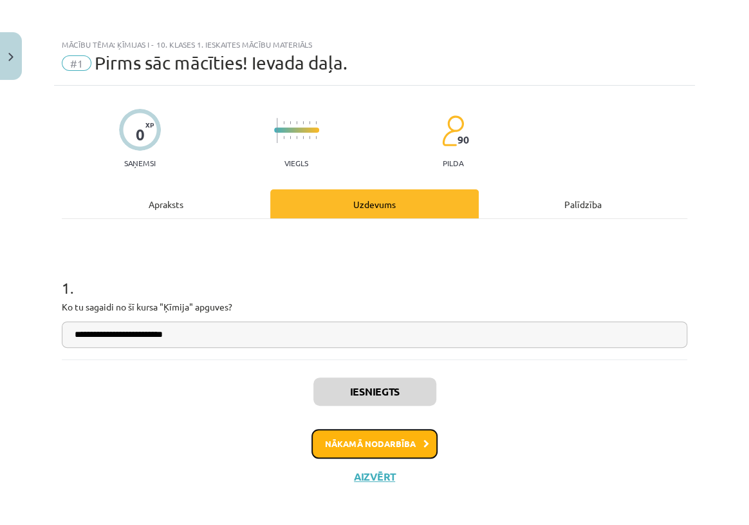
click at [399, 446] on button "Nākamā nodarbība" at bounding box center [375, 444] width 126 height 30
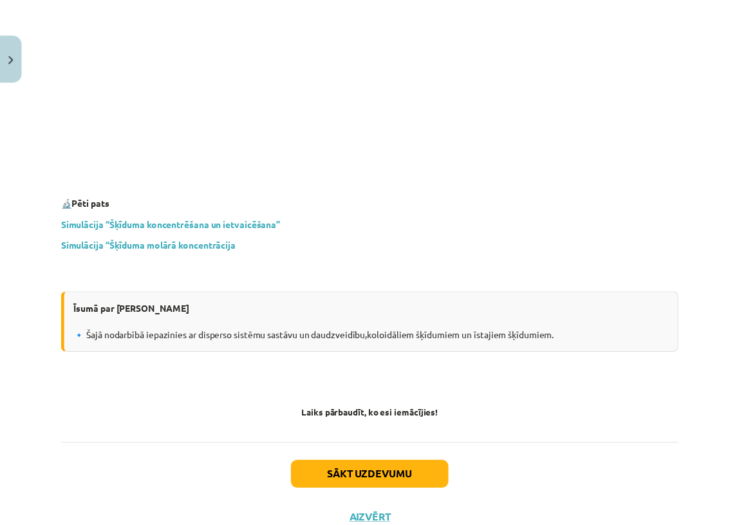
scroll to position [3703, 0]
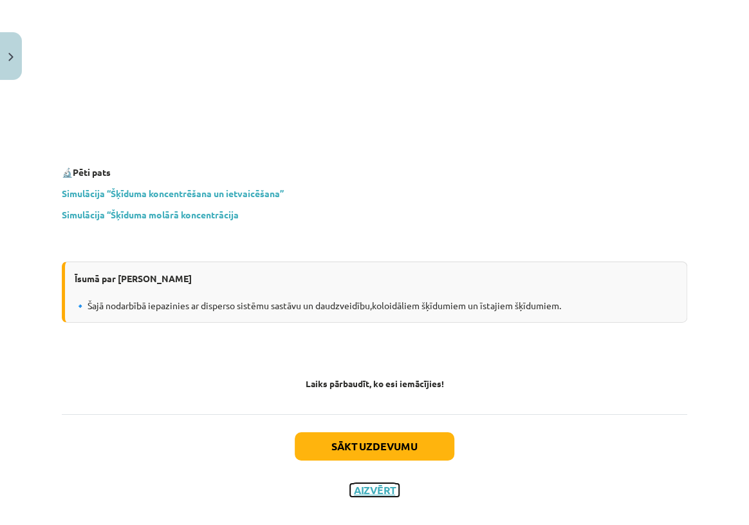
click at [367, 484] on button "Aizvērt" at bounding box center [374, 490] width 49 height 13
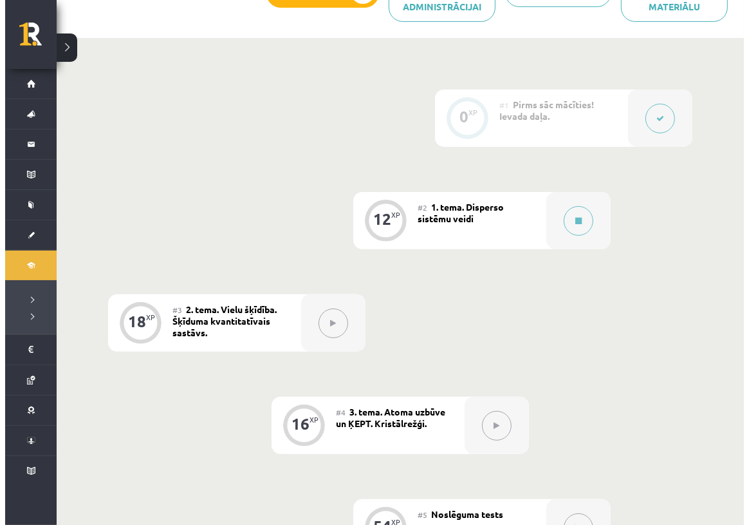
scroll to position [251, 0]
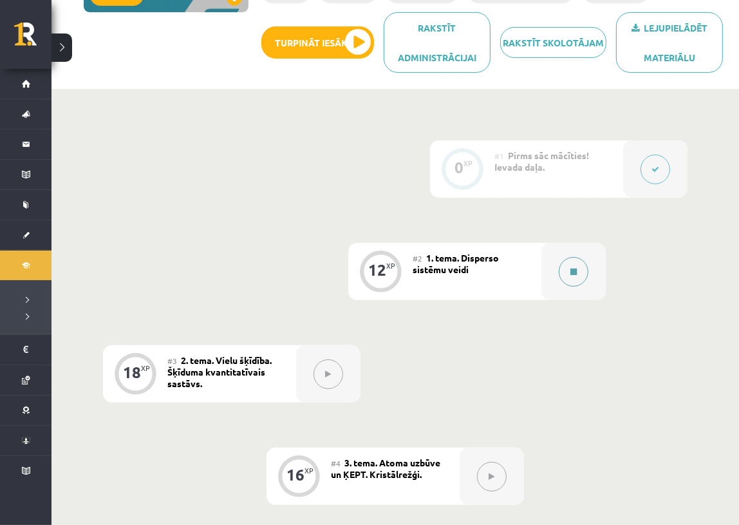
click at [560, 271] on button at bounding box center [574, 272] width 30 height 30
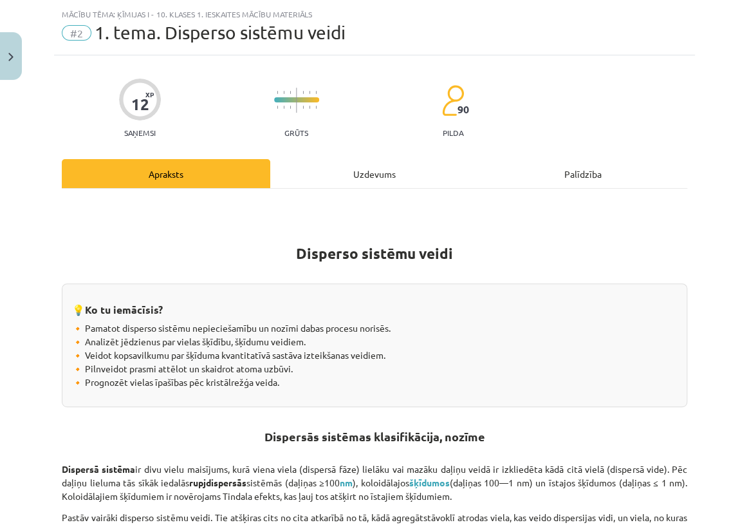
scroll to position [0, 0]
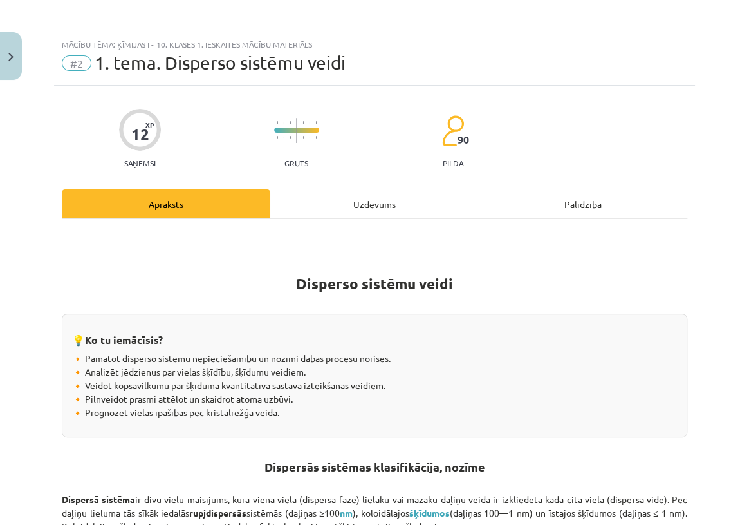
click at [377, 209] on div "Uzdevums" at bounding box center [374, 203] width 209 height 29
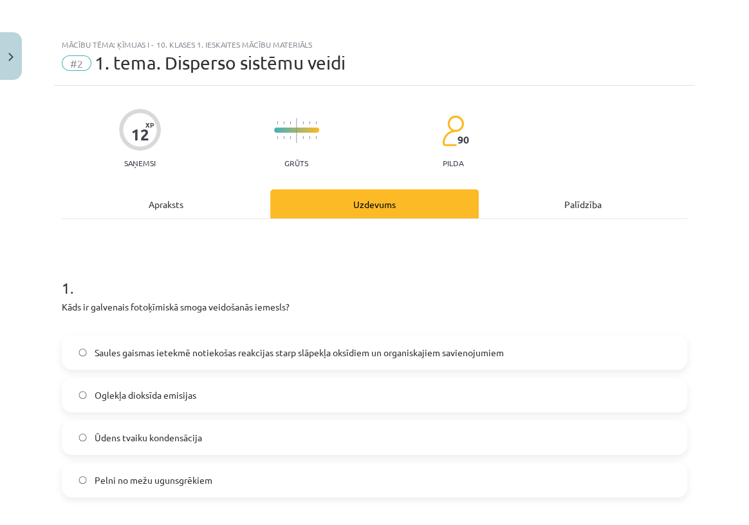
click at [164, 203] on div "Apraksts" at bounding box center [166, 203] width 209 height 29
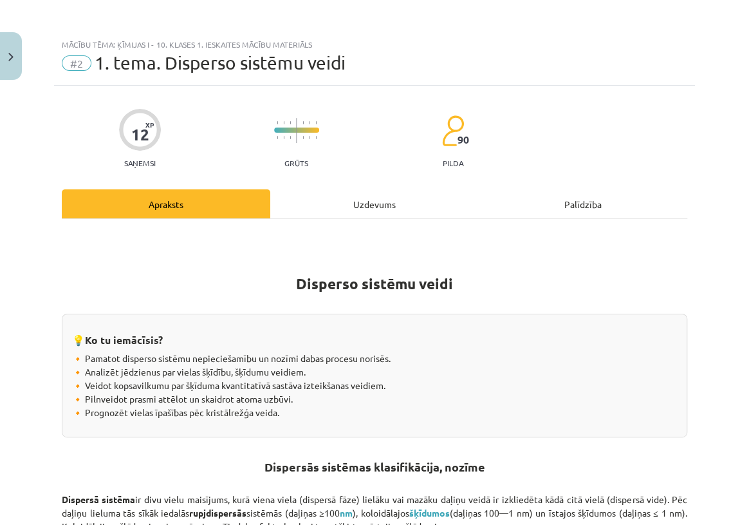
click at [373, 200] on div "Uzdevums" at bounding box center [374, 203] width 209 height 29
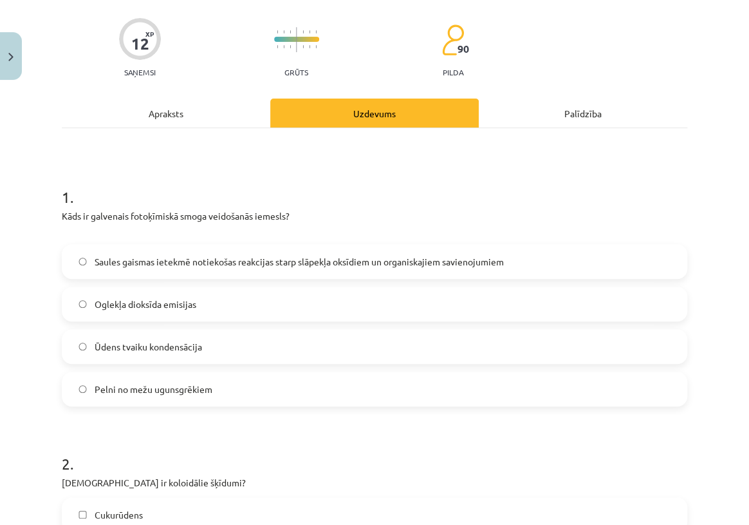
scroll to position [90, 0]
click at [183, 116] on div "Apraksts" at bounding box center [166, 113] width 209 height 29
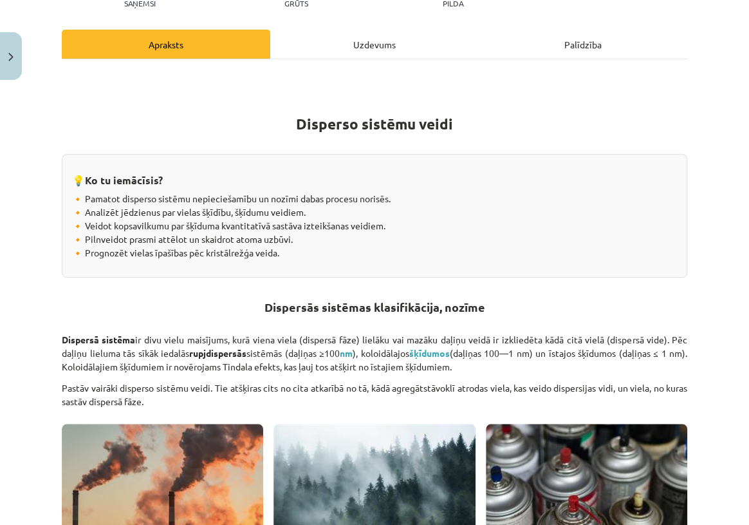
scroll to position [0, 0]
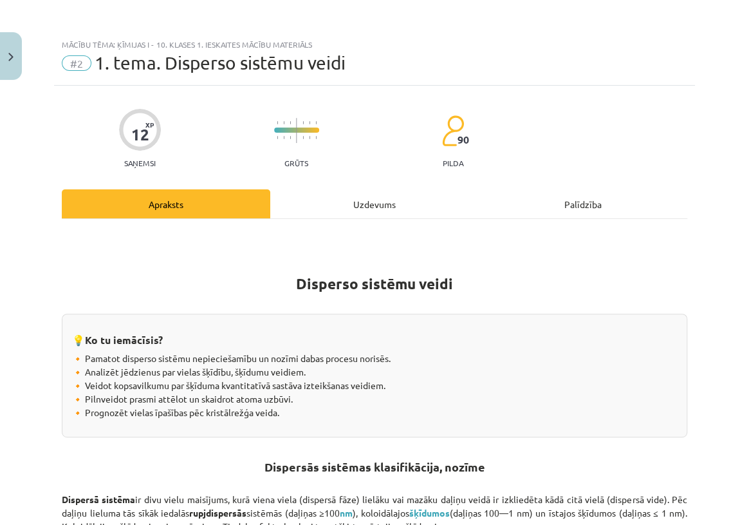
click at [356, 201] on div "Uzdevums" at bounding box center [374, 203] width 209 height 29
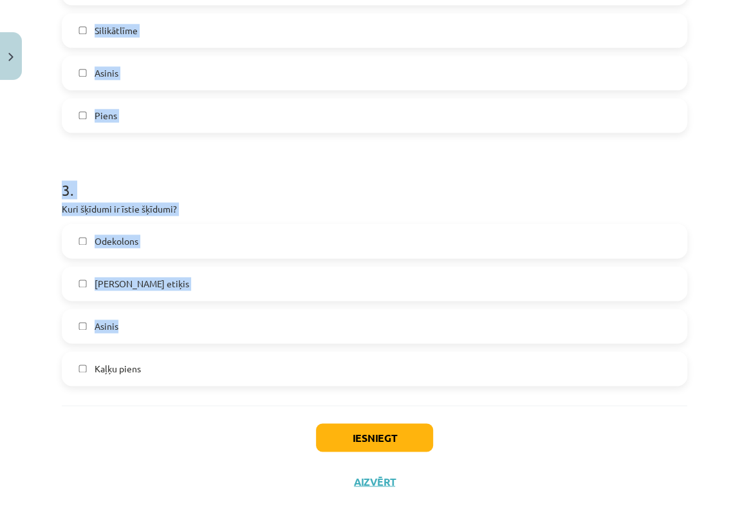
scroll to position [626, 0]
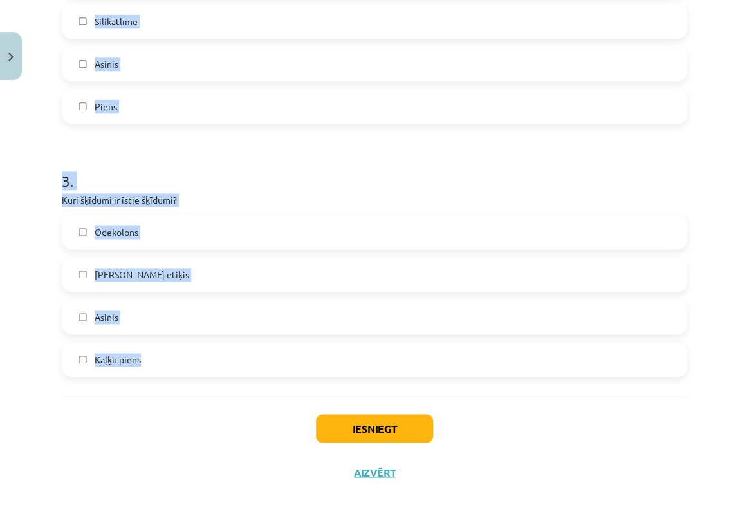
drag, startPoint x: 63, startPoint y: 194, endPoint x: 250, endPoint y: 349, distance: 242.4
click at [250, 349] on form "1 . Kāds ir galvenais fotoķīmiskā smoga veidošanās iemesls? Saules gaismas iete…" at bounding box center [375, 3] width 626 height 747
copy form "1 . Kāds ir galvenais fotoķīmiskā smoga veidošanās iemesls? Saules gaismas iete…"
click at [135, 156] on h1 "3 ." at bounding box center [375, 169] width 626 height 40
drag, startPoint x: 273, startPoint y: 185, endPoint x: 261, endPoint y: 215, distance: 31.8
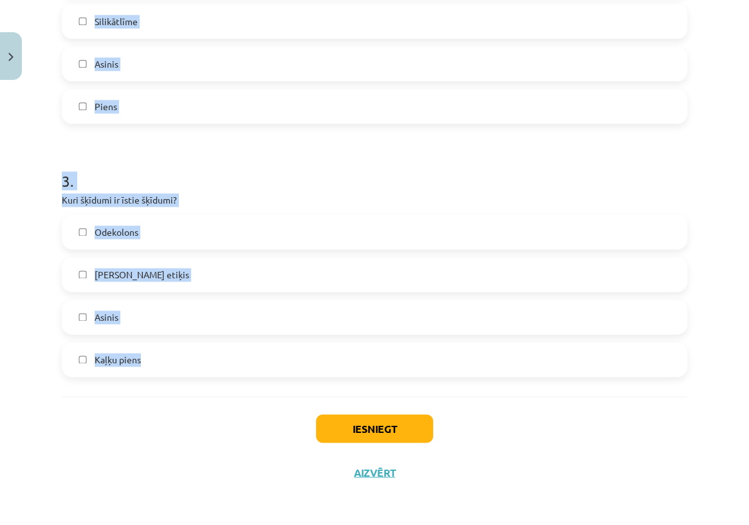
click at [274, 187] on h1 "3 ." at bounding box center [375, 169] width 626 height 40
click at [113, 287] on label "Galda etiķis" at bounding box center [374, 274] width 623 height 32
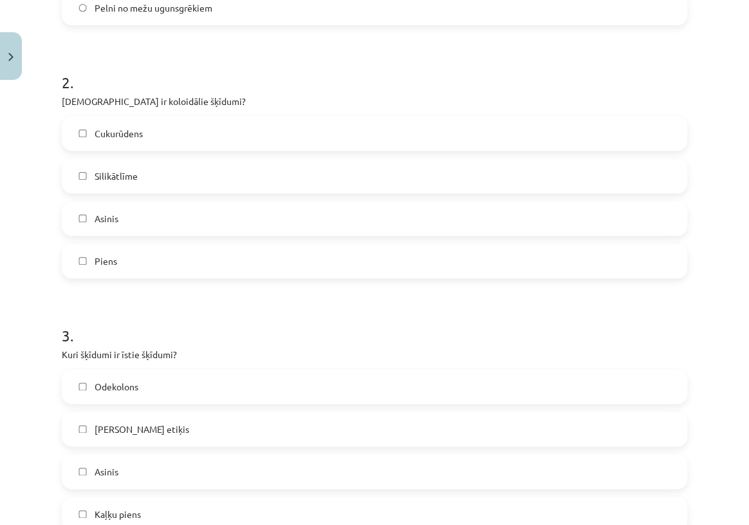
scroll to position [451, 0]
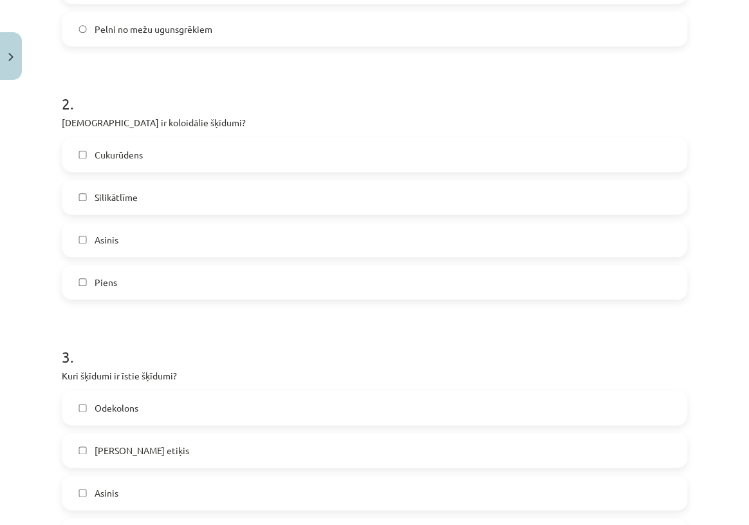
click at [75, 200] on label "Silikātlīme" at bounding box center [374, 197] width 623 height 32
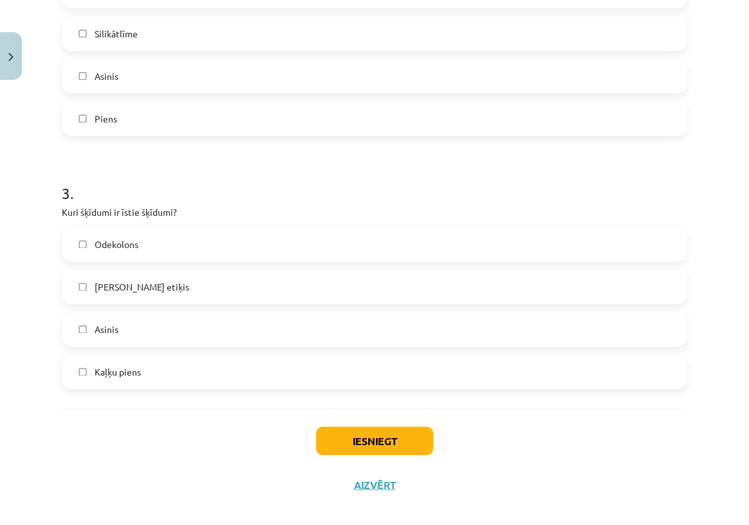
scroll to position [626, 0]
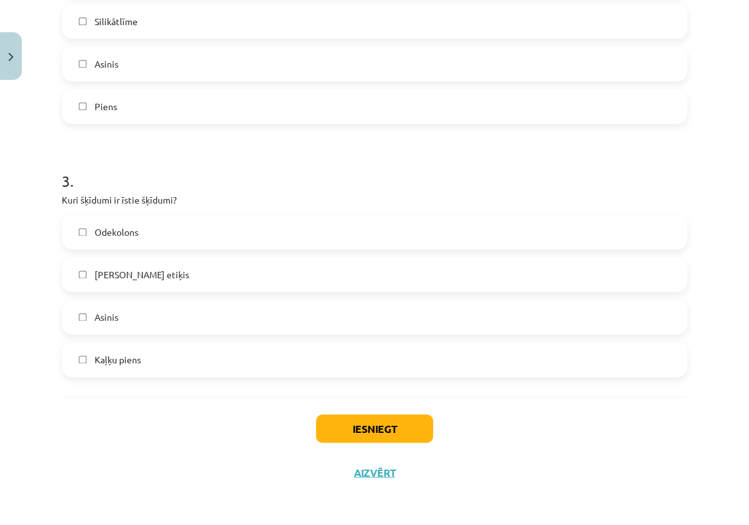
click at [77, 221] on label "Odekolons" at bounding box center [374, 232] width 623 height 32
click at [420, 428] on button "Iesniegt" at bounding box center [374, 428] width 117 height 28
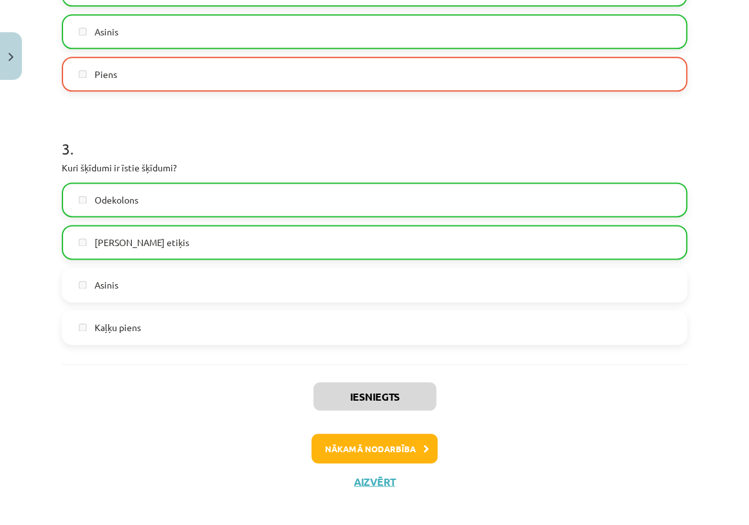
scroll to position [668, 0]
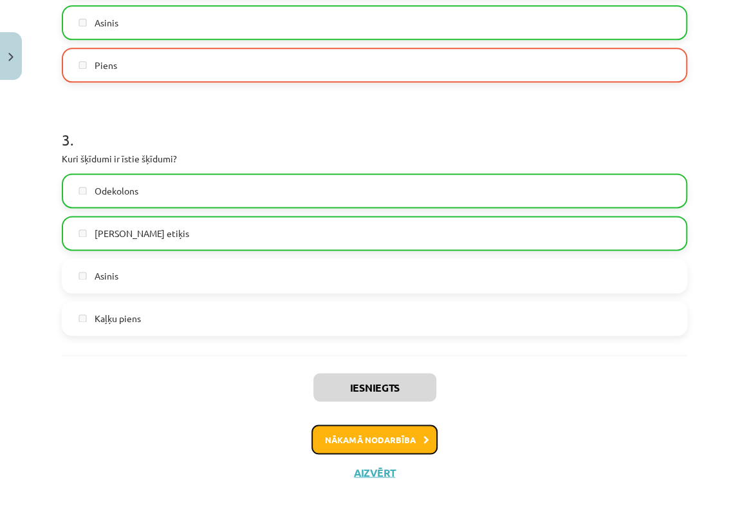
click at [372, 445] on button "Nākamā nodarbība" at bounding box center [375, 439] width 126 height 30
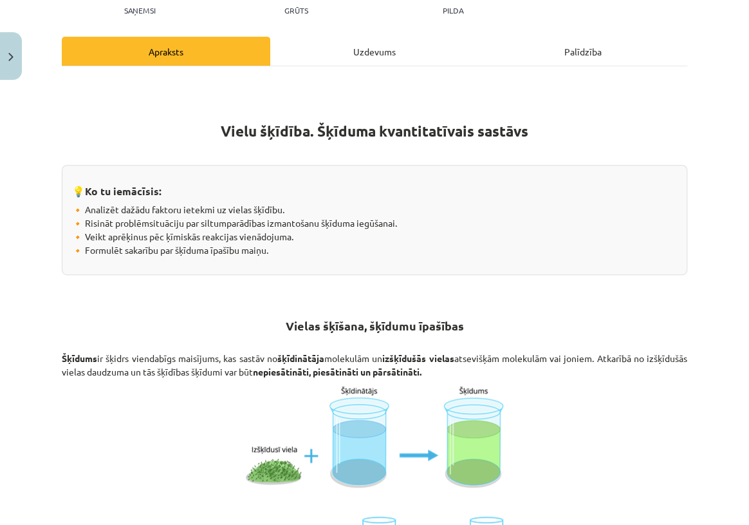
scroll to position [32, 0]
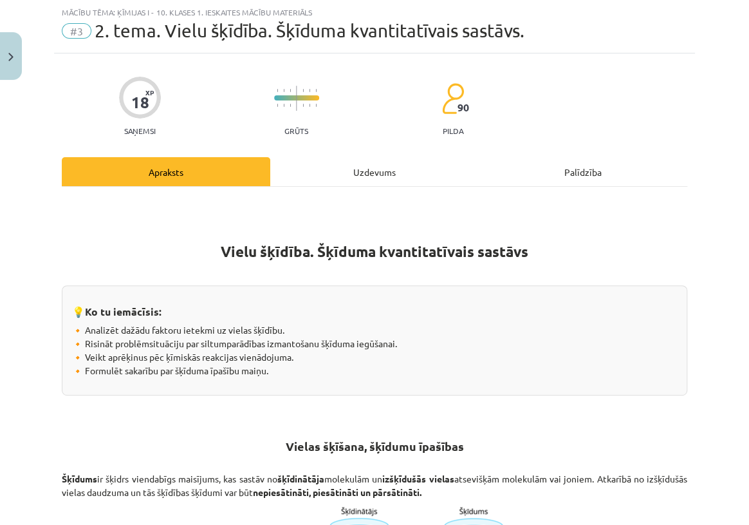
click at [367, 165] on div "Uzdevums" at bounding box center [374, 171] width 209 height 29
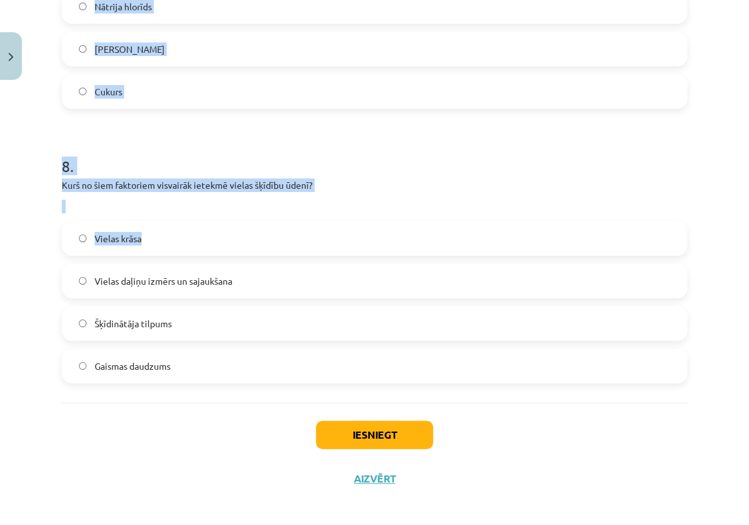
scroll to position [1948, 0]
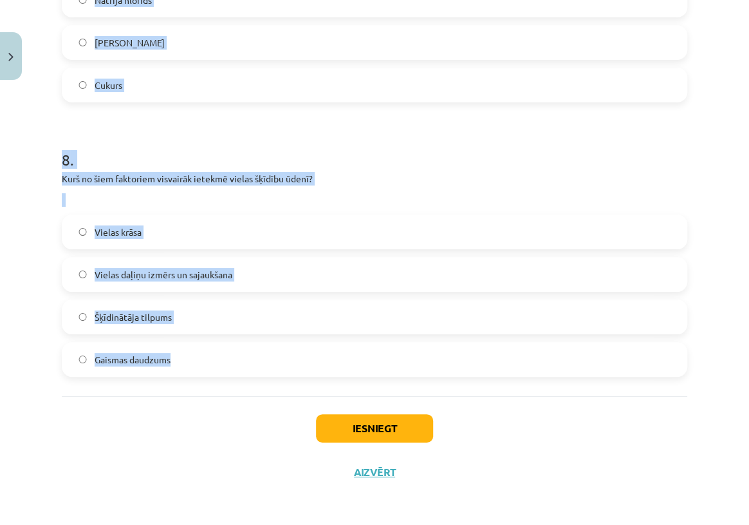
drag, startPoint x: 62, startPoint y: 187, endPoint x: 272, endPoint y: 353, distance: 268.2
copy form "Kāpēc hidratācija ir svarīga cilvēka organismam? Tā samazina muskuļu spēku Tā t…"
click at [133, 175] on p "Kurš no šiem faktoriem visvairāk ietekmē vielas šķīdību ūdenī?" at bounding box center [375, 179] width 626 height 14
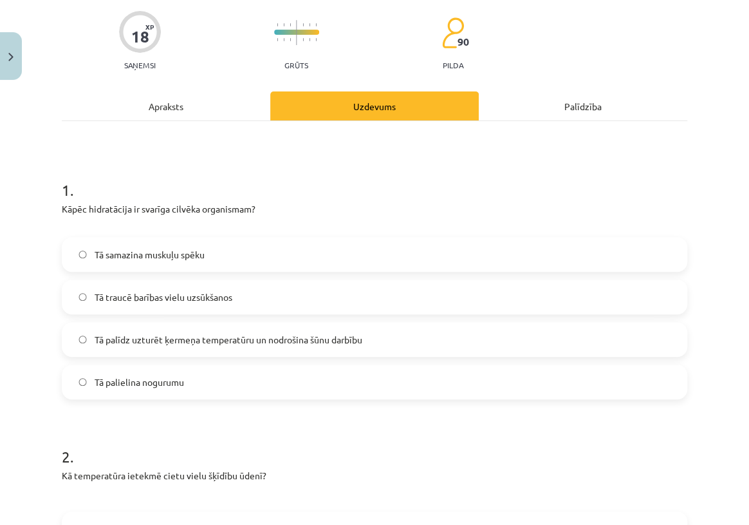
scroll to position [117, 0]
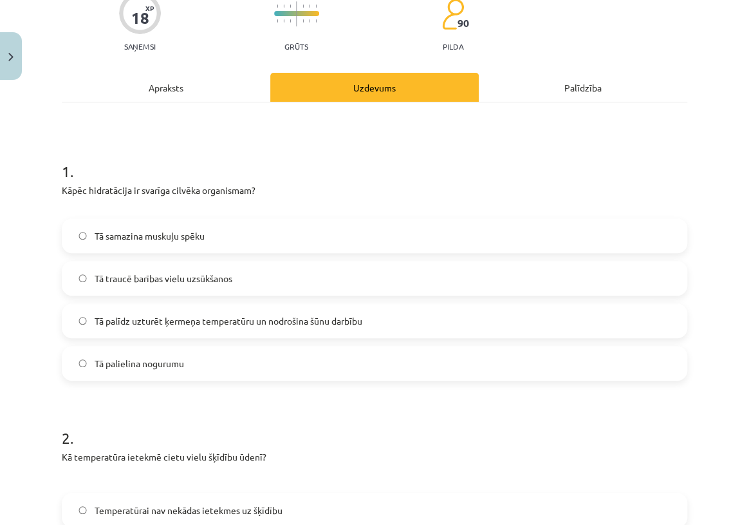
click at [295, 324] on span "Tā palīdz uzturēt ķermeņa temperatūru un nodrošina šūnu darbību" at bounding box center [229, 321] width 268 height 14
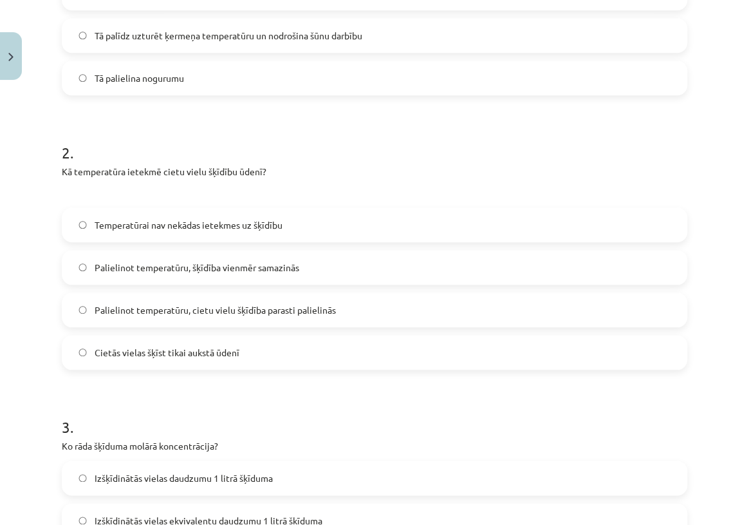
scroll to position [527, 0]
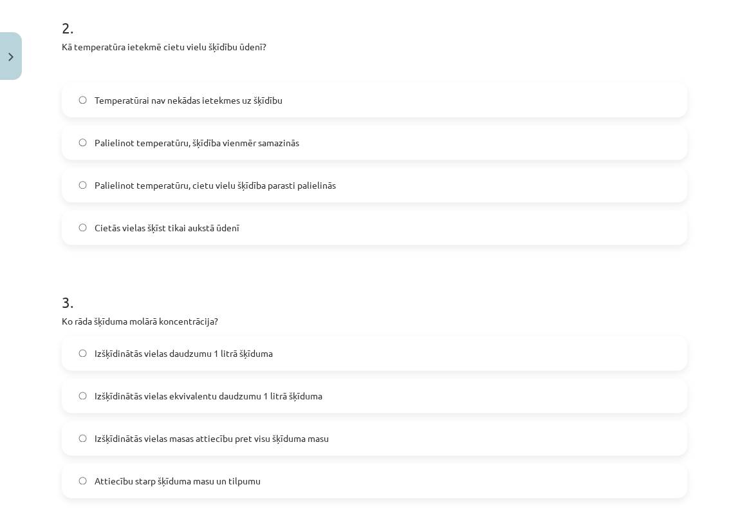
click at [305, 178] on span "Palielinot temperatūru, cietu vielu šķīdība parasti palielinās" at bounding box center [215, 185] width 241 height 14
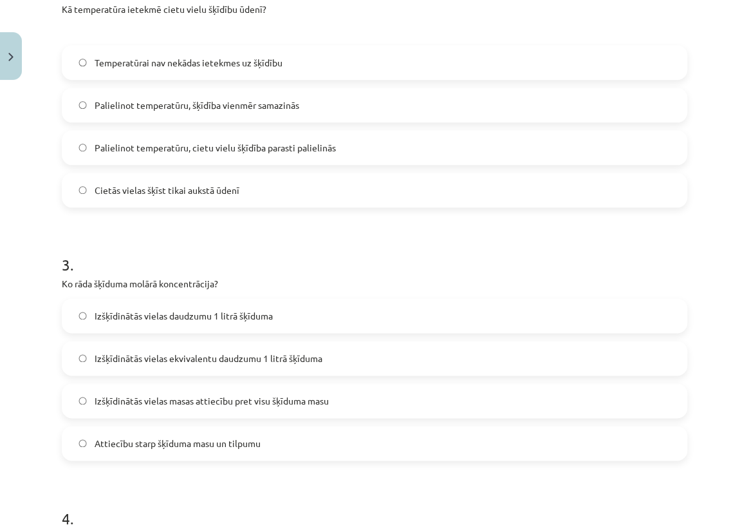
scroll to position [585, 0]
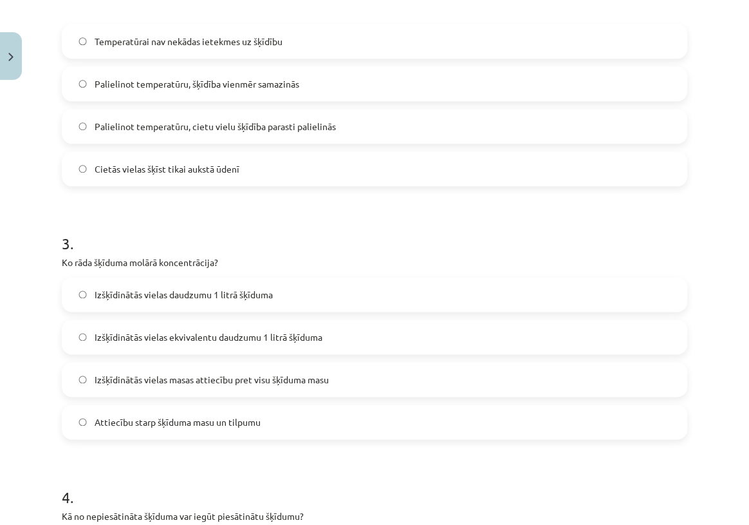
click at [273, 298] on span "Izšķīdinātās vielas daudzumu 1 litrā šķīduma" at bounding box center [184, 295] width 178 height 14
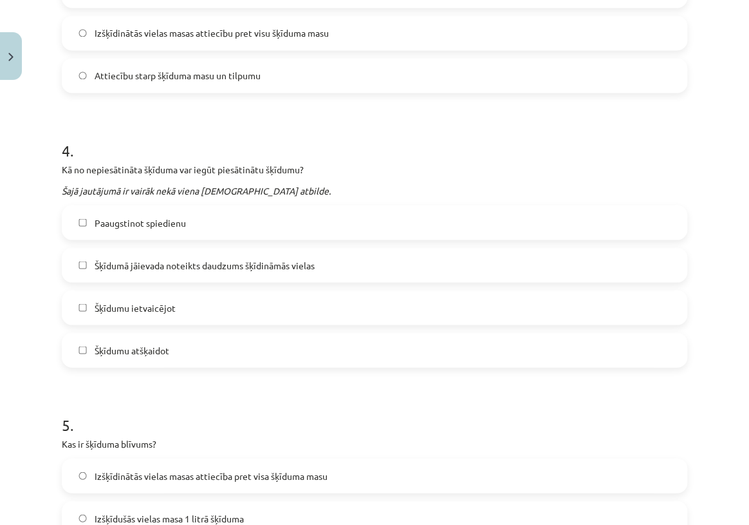
scroll to position [936, 0]
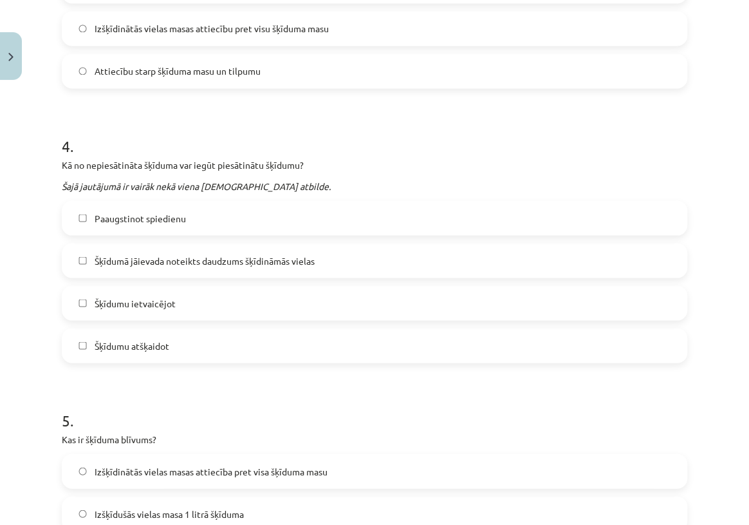
click at [227, 297] on label "Šķīdumu ietvaicējot" at bounding box center [374, 303] width 623 height 32
click at [207, 250] on label "Šķīdumā jāievada noteikts daudzums šķīdināmās vielas" at bounding box center [374, 260] width 623 height 32
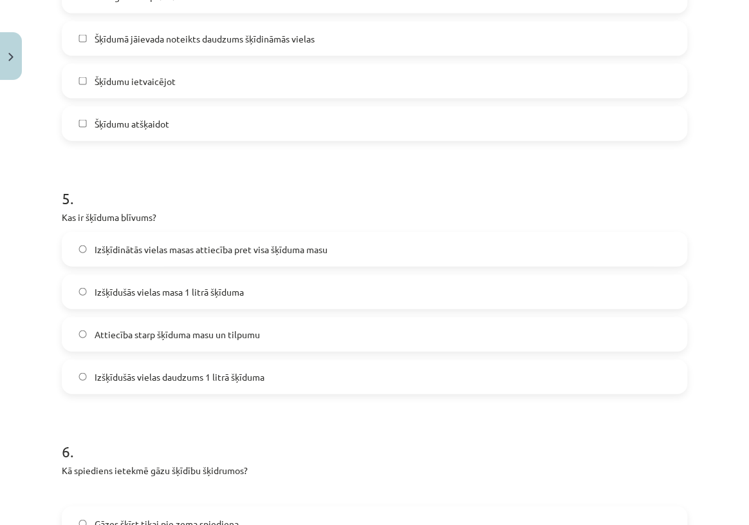
scroll to position [1171, 0]
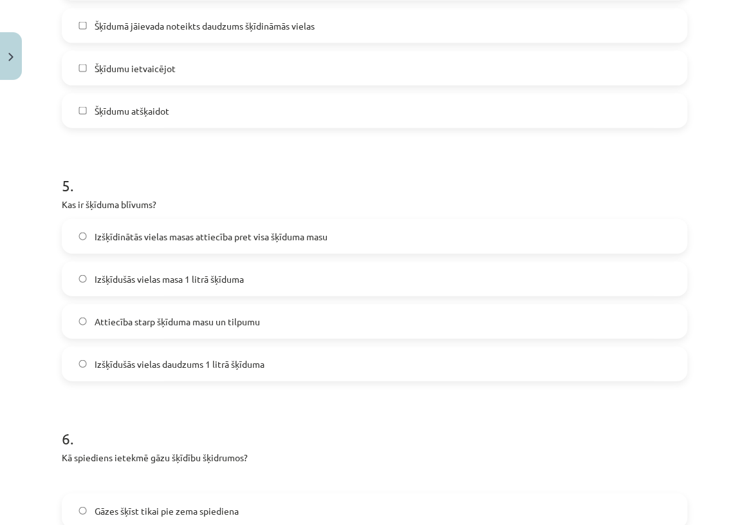
click at [161, 320] on span "Attiecība starp šķīduma masu un tilpumu" at bounding box center [177, 322] width 165 height 14
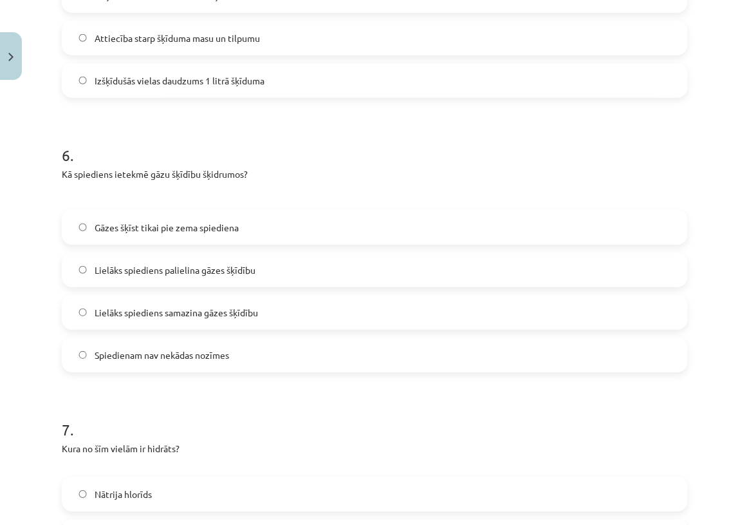
scroll to position [1463, 0]
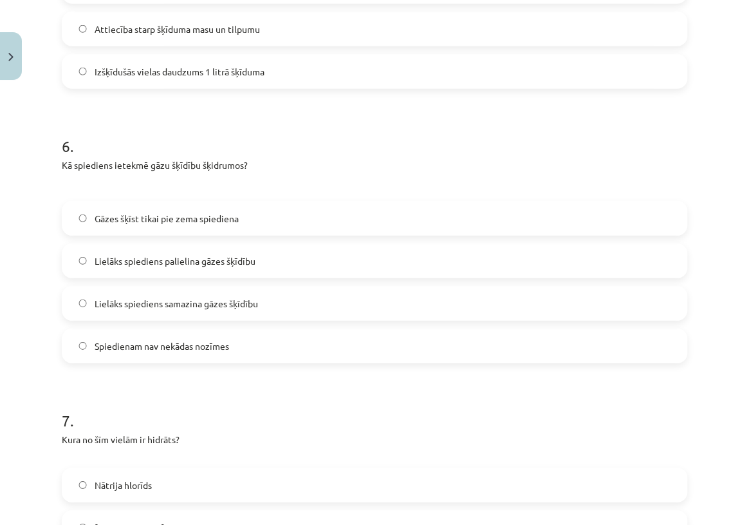
click at [153, 258] on span "Lielāks spiediens palielina gāzes šķīdību" at bounding box center [175, 261] width 161 height 14
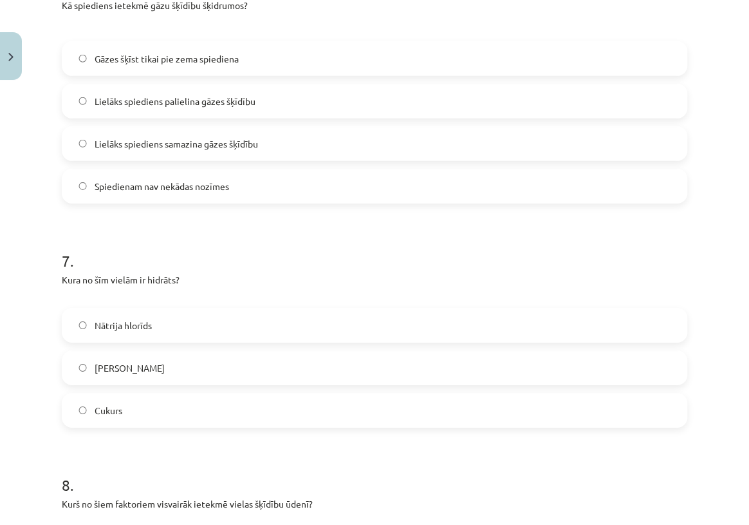
scroll to position [1639, 0]
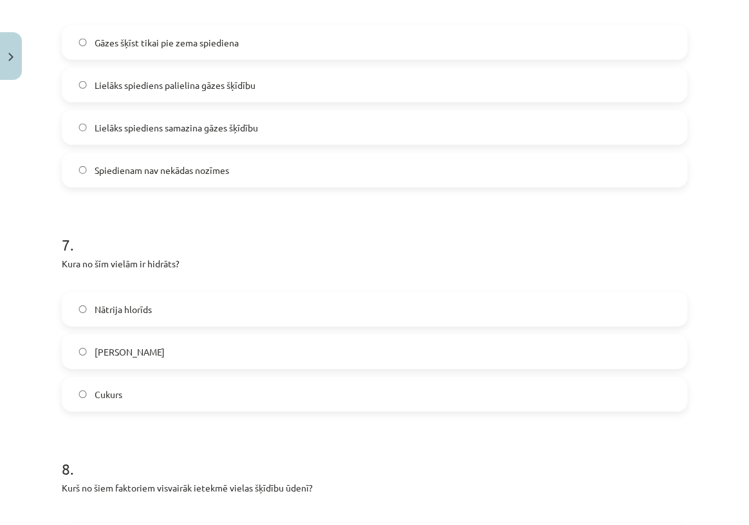
click at [162, 335] on label "Dzelzs oksīds" at bounding box center [374, 351] width 623 height 32
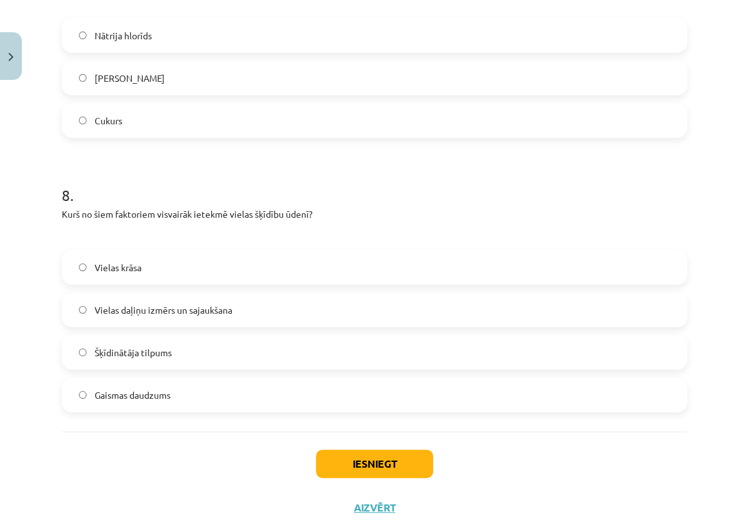
scroll to position [1932, 0]
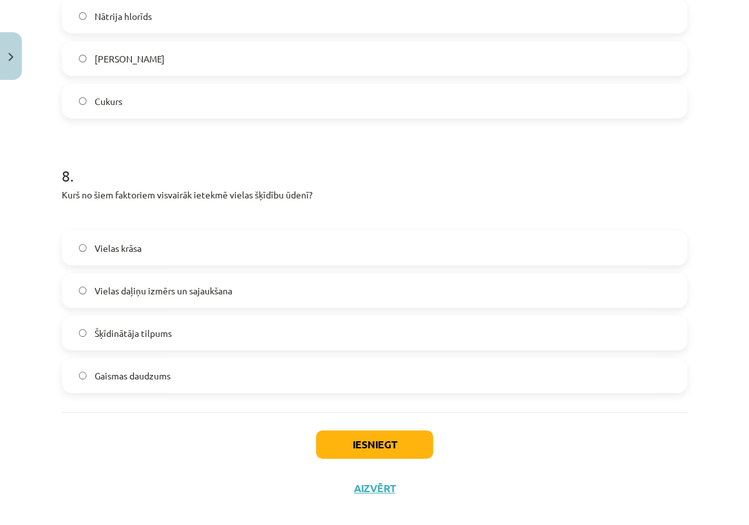
click at [184, 284] on span "Vielas daļiņu izmērs un sajaukšana" at bounding box center [164, 291] width 138 height 14
click at [388, 444] on button "Iesniegt" at bounding box center [374, 444] width 117 height 28
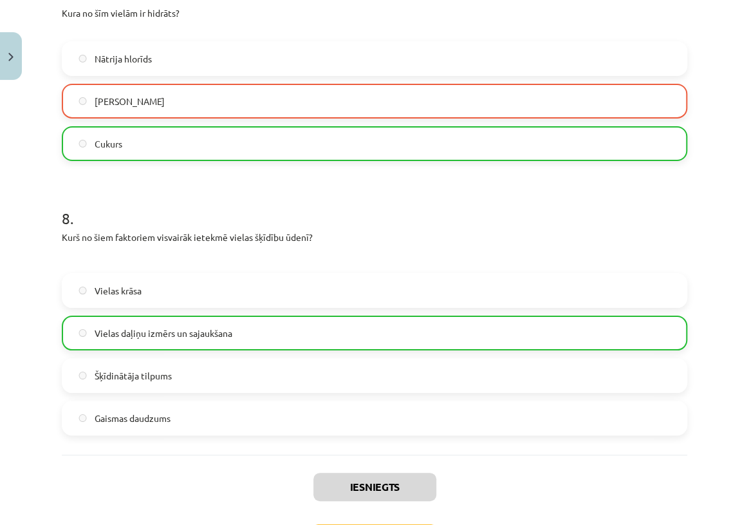
scroll to position [1989, 0]
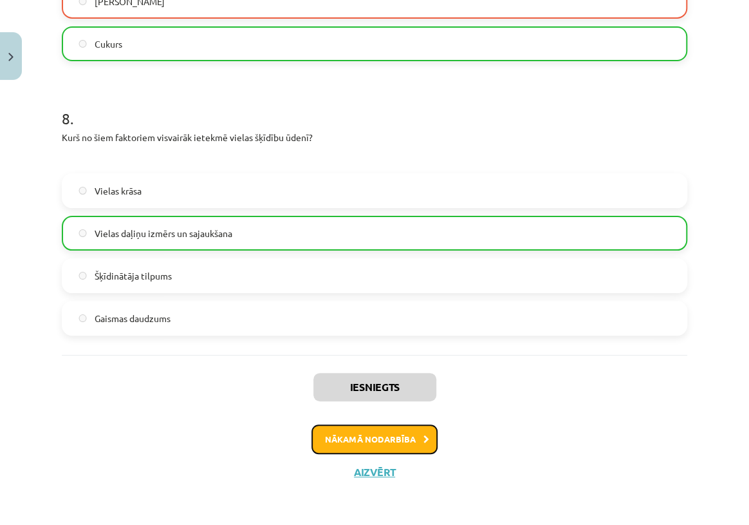
click at [408, 435] on button "Nākamā nodarbība" at bounding box center [375, 439] width 126 height 30
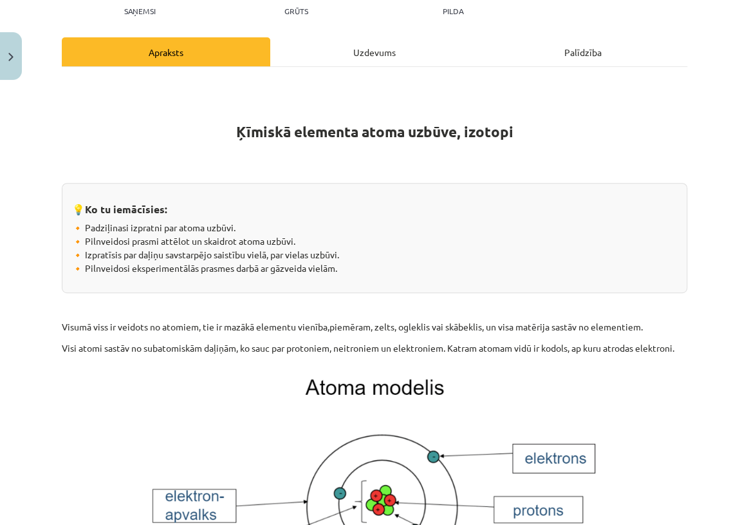
scroll to position [32, 0]
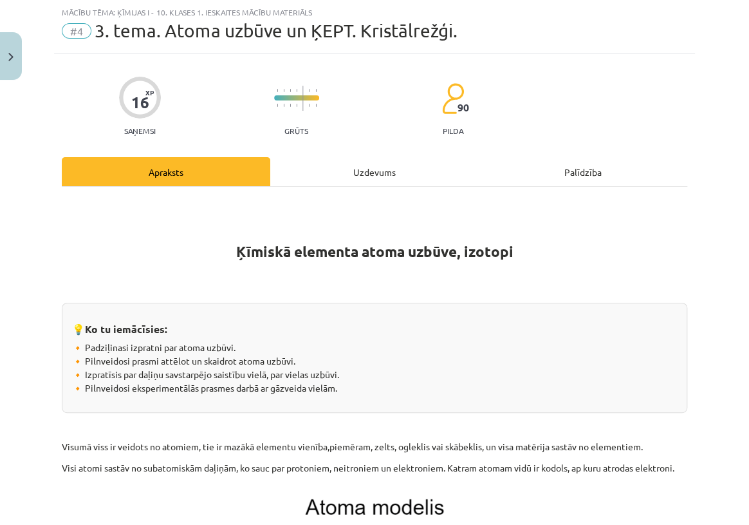
click at [354, 164] on div "Uzdevums" at bounding box center [374, 171] width 209 height 29
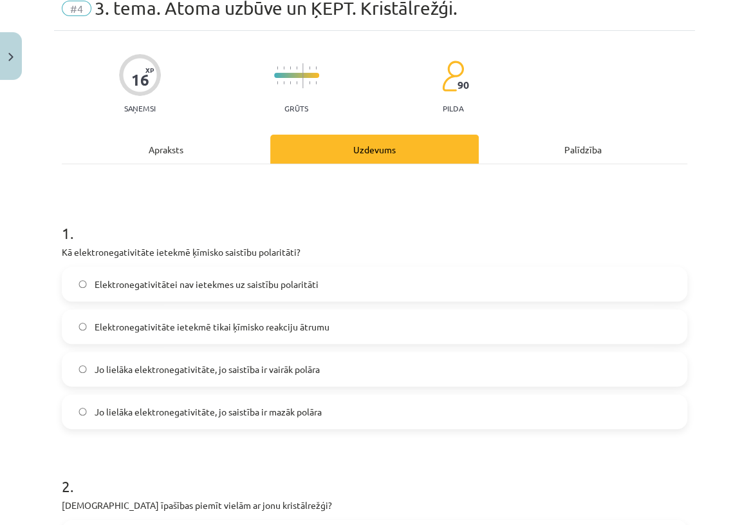
scroll to position [58, 0]
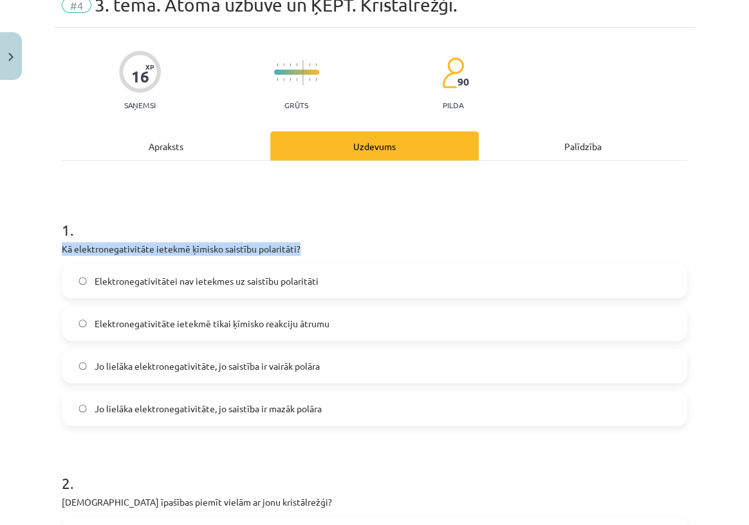
drag, startPoint x: 63, startPoint y: 249, endPoint x: 300, endPoint y: 243, distance: 237.0
click at [300, 243] on p "Kā elektronegativitāte ietekmē ķīmisko saistību polaritāti?" at bounding box center [375, 249] width 626 height 14
copy p "Kā elektronegativitāte ietekmē ķīmisko saistību polaritāti?"
click at [286, 274] on span "Elektronegativitātei nav ietekmes uz saistību polaritāti" at bounding box center [207, 281] width 224 height 14
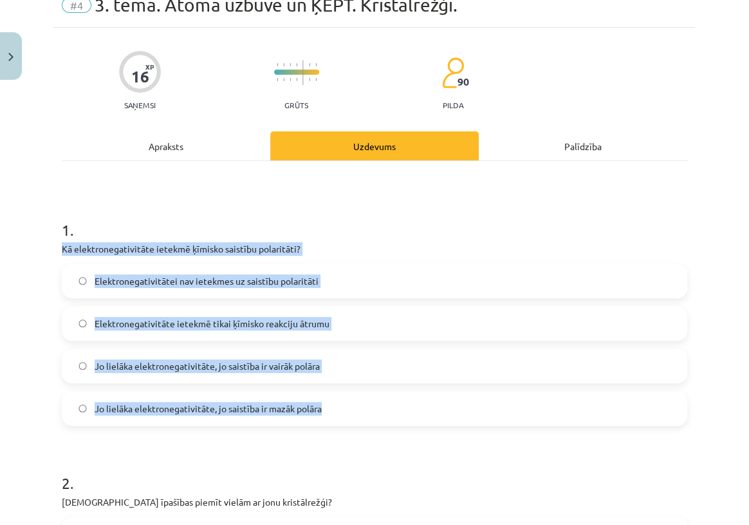
drag, startPoint x: 58, startPoint y: 244, endPoint x: 334, endPoint y: 415, distance: 324.7
copy div "Kā elektronegativitāte ietekmē ķīmisko saistību polaritāti? Elektronegativitāte…"
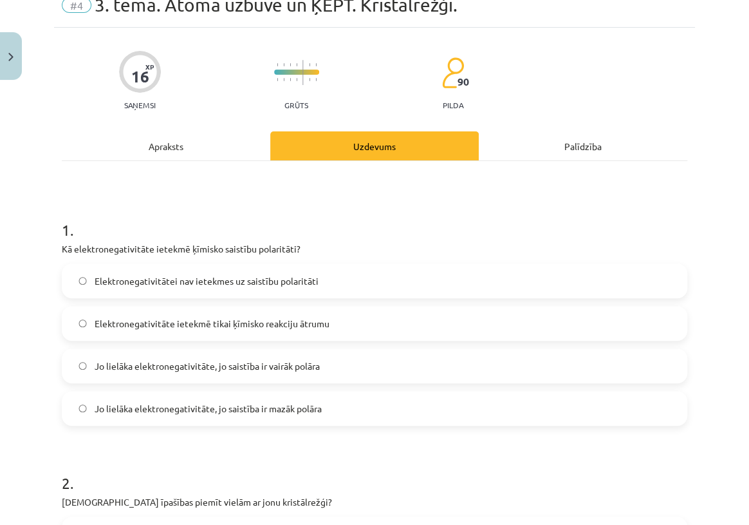
click at [353, 211] on h1 "1 ." at bounding box center [375, 218] width 626 height 40
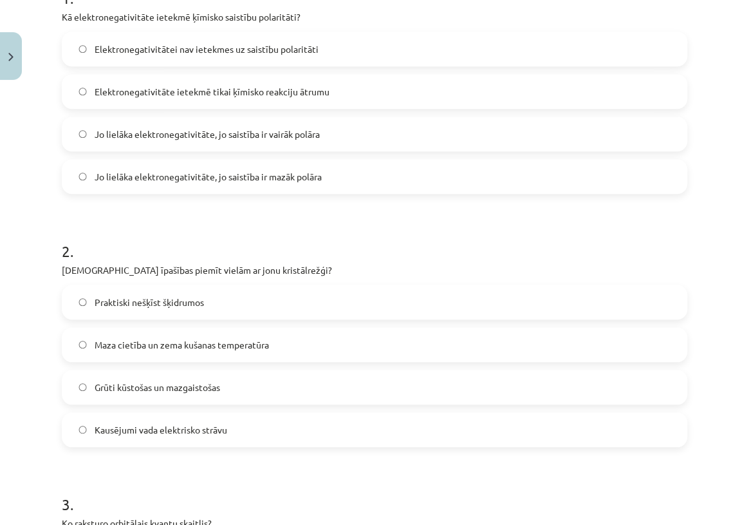
scroll to position [292, 0]
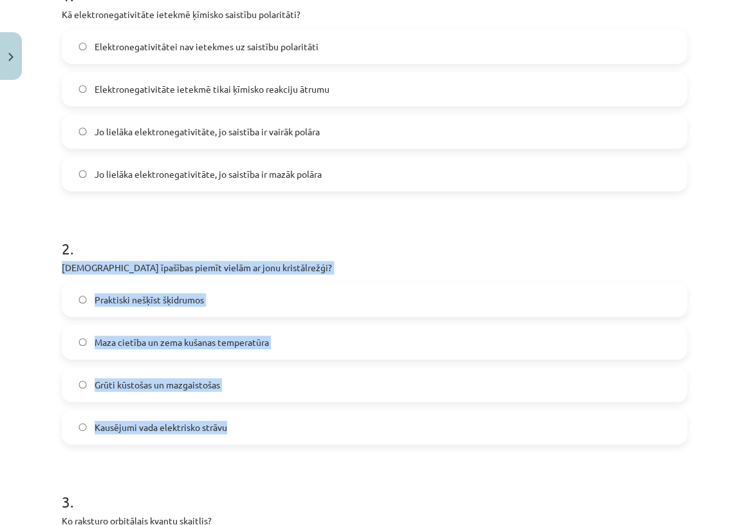
drag, startPoint x: 62, startPoint y: 266, endPoint x: 265, endPoint y: 420, distance: 254.5
click at [265, 420] on div "2 . Kuras īpašības piemīt vielām ar jonu kristālrežģi? Praktiski nešķīst šķidru…" at bounding box center [375, 330] width 626 height 227
copy div "Kuras īpašības piemīt vielām ar jonu kristālrežģi? Praktiski nešķīst šķidrumos …"
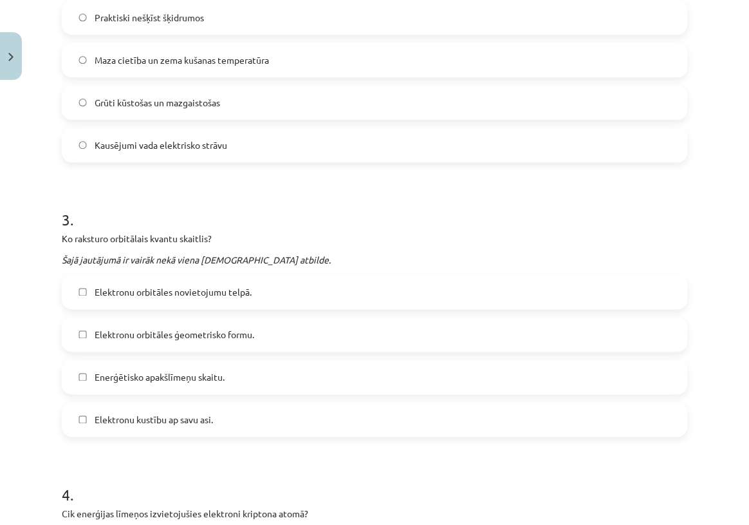
scroll to position [585, 0]
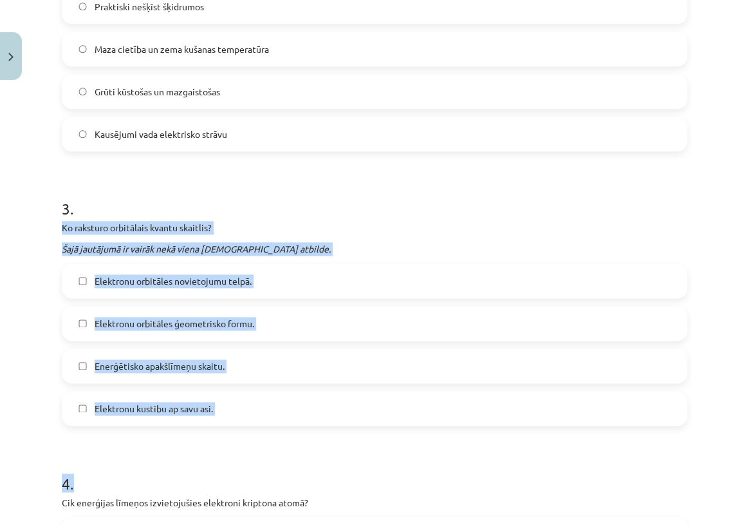
drag, startPoint x: 62, startPoint y: 225, endPoint x: 232, endPoint y: 427, distance: 263.2
click at [232, 427] on form "1 . Kā elektronegativitāte ietekmē ķīmisko saistību polaritāti? Elektronegativi…" at bounding box center [375, 515] width 626 height 1688
click at [42, 238] on div "Mācību tēma: Ķīmijas i - 10. klases 1. ieskaites mācību materiāls #4 3. tema. A…" at bounding box center [374, 262] width 749 height 525
drag, startPoint x: 62, startPoint y: 225, endPoint x: 215, endPoint y: 412, distance: 241.1
click at [216, 412] on div "3 . Ko raksturo orbitālais kvantu skaitlis? Šajā jautājumā ir vairāk nekā viena…" at bounding box center [375, 301] width 626 height 249
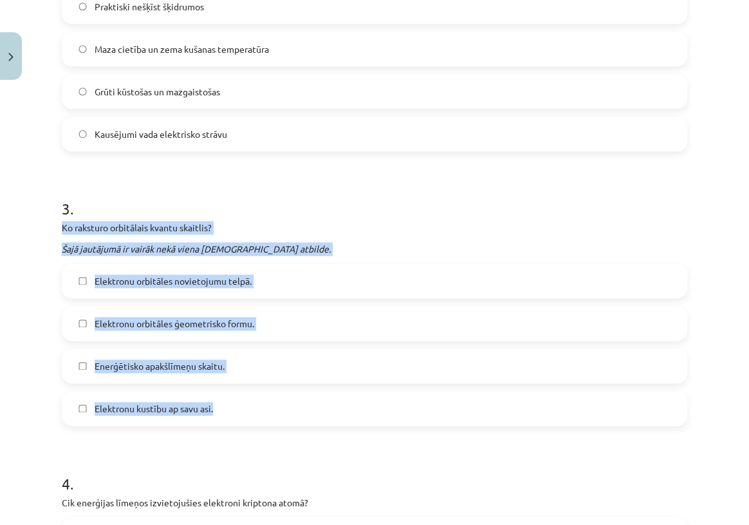
copy div "Ko raksturo orbitālais kvantu skaitlis? Šajā jautājumā ir vairāk nekā viena par…"
click at [80, 317] on label "Elektronu orbitāles ģeometrisko formu." at bounding box center [374, 323] width 623 height 32
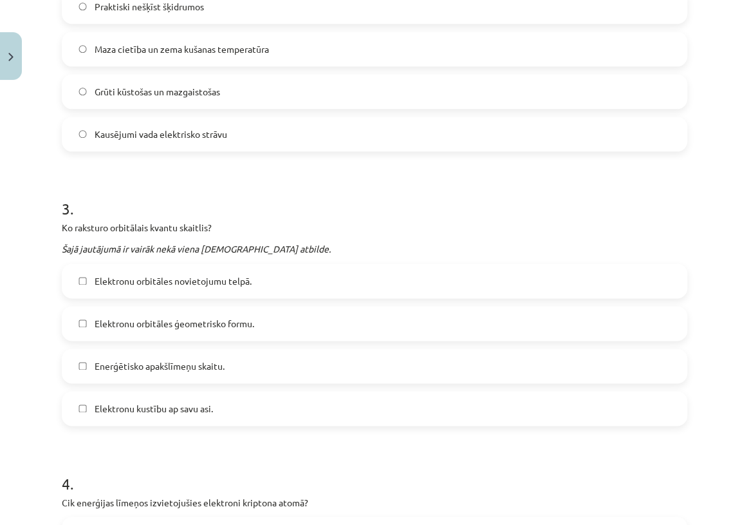
click at [245, 363] on label "Enerģētisko apakšlīmeņu skaitu." at bounding box center [374, 366] width 623 height 32
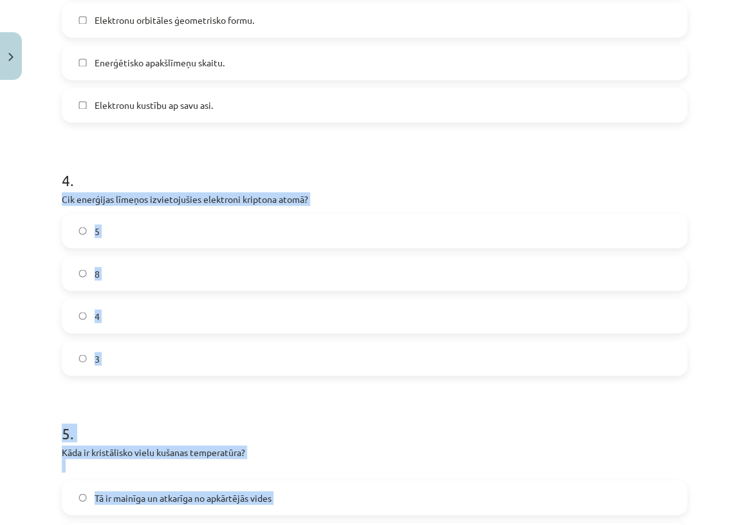
scroll to position [896, 0]
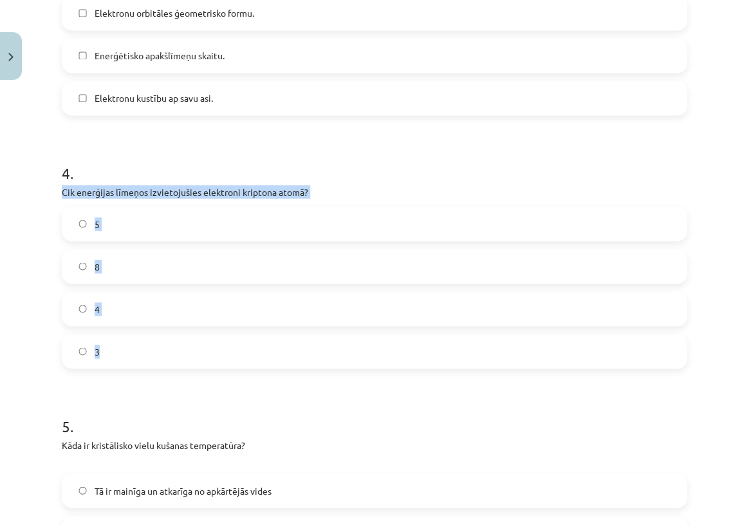
drag, startPoint x: 61, startPoint y: 325, endPoint x: 259, endPoint y: 350, distance: 199.9
click at [259, 350] on div "4 . Cik enerģijas līmeņos izvietojušies elektroni kriptona atomā? 5 8 4 3" at bounding box center [375, 254] width 626 height 227
copy div "Cik enerģijas līmeņos izvietojušies elektroni kriptona atomā? 5 8 4 3"
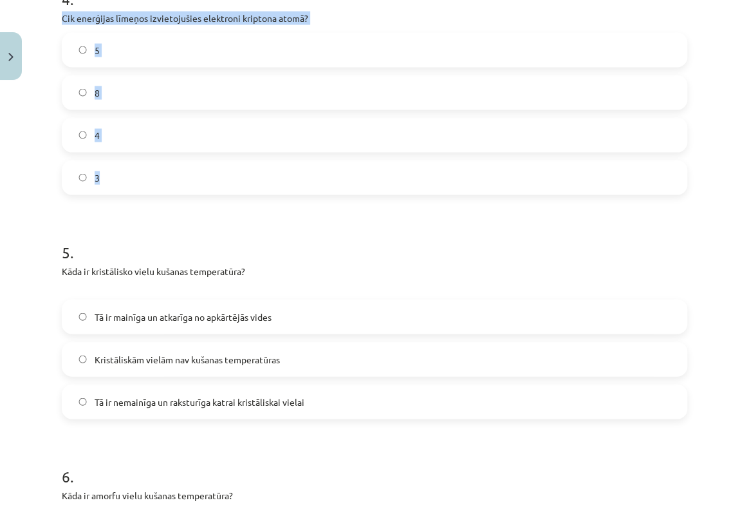
scroll to position [1071, 0]
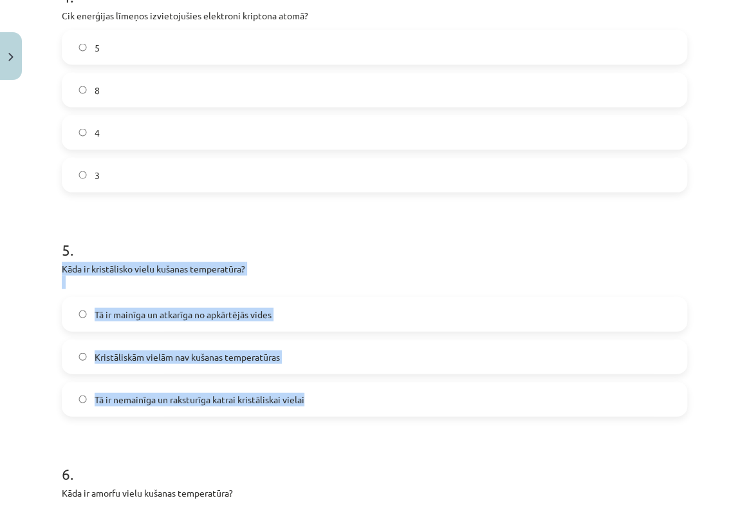
drag, startPoint x: 59, startPoint y: 268, endPoint x: 335, endPoint y: 400, distance: 305.8
click at [335, 404] on div "16 XP Saņemsi Grūts 90 pilda Apraksts Uzdevums Palīdzība 1 . Kā elektronegativi…" at bounding box center [374, 1] width 641 height 1975
copy div "Kāda ir kristālisko vielu kušanas temperatūra? Tā ir mainīga un atkarīga no apk…"
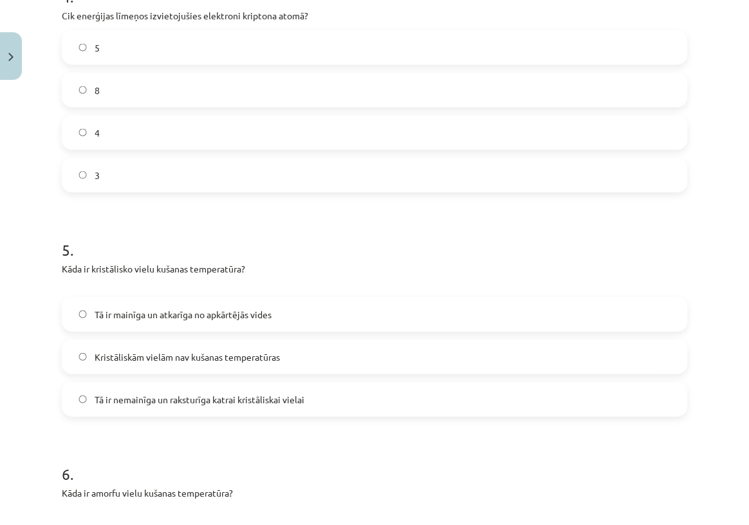
click at [109, 435] on form "1 . Kā elektronegativitāte ietekmē ķīmisko saistību polaritāti? Elektronegativi…" at bounding box center [375, 29] width 626 height 1688
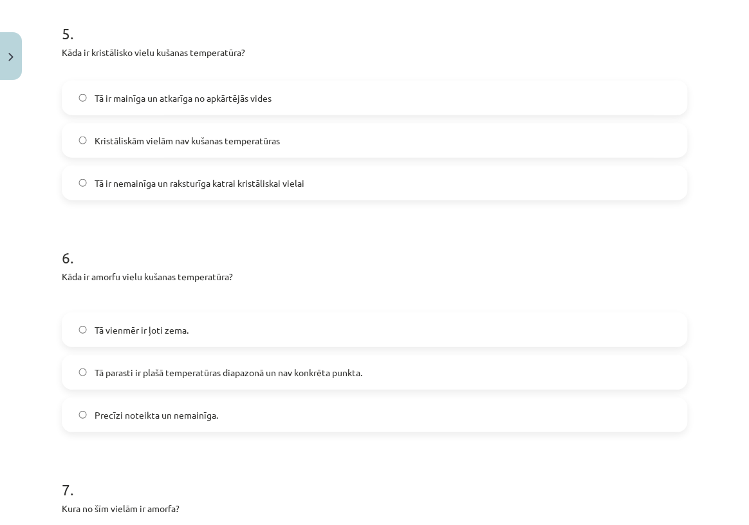
scroll to position [1306, 0]
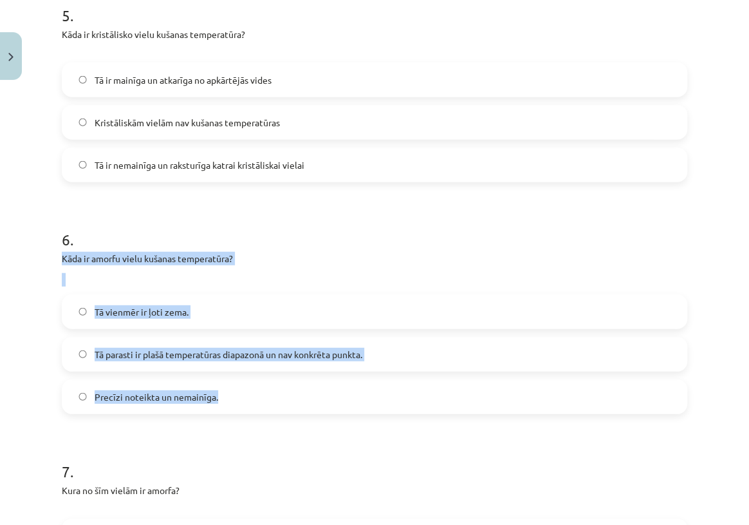
drag, startPoint x: 63, startPoint y: 258, endPoint x: 292, endPoint y: 386, distance: 262.3
copy div "Kāda ir amorfu vielu kušanas temperatūra? Tā vienmēr ir ļoti zema. Tā parasti i…"
click at [84, 346] on label "Tā parasti ir plašā temperatūras diapazonā un nav konkrēta punkta." at bounding box center [374, 354] width 623 height 32
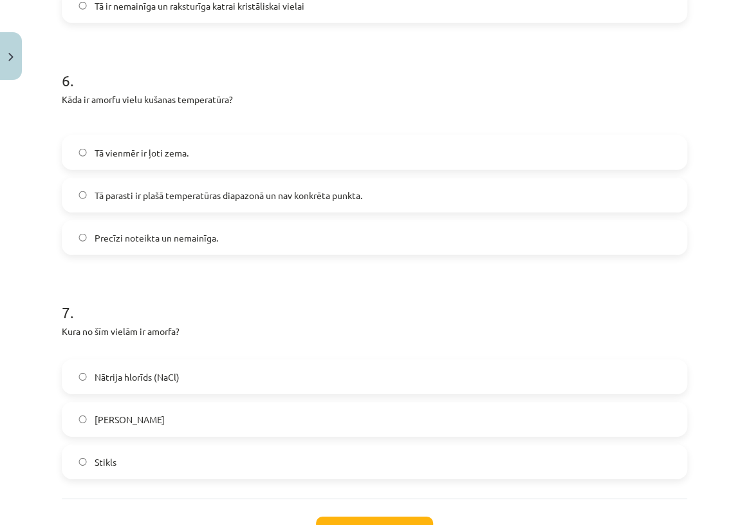
scroll to position [1539, 0]
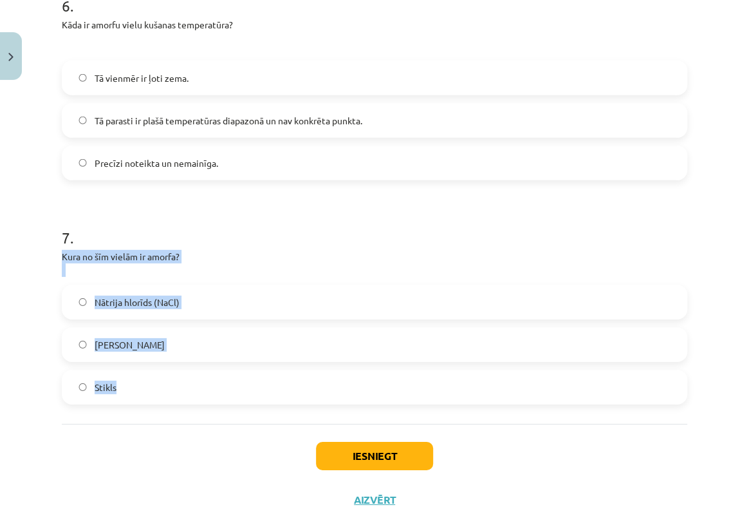
drag, startPoint x: 62, startPoint y: 258, endPoint x: 196, endPoint y: 367, distance: 172.6
click at [196, 367] on div "7 . Kura no šīm vielām ir amorfa? Nātrija hlorīds (NaCl) Dzelzs kristāls Stikls" at bounding box center [375, 305] width 626 height 198
copy div "Kura no šīm vielām ir amorfa? Nātrija hlorīds (NaCl) Dzelzs kristāls Stikls"
click at [358, 454] on button "Iesniegt" at bounding box center [374, 456] width 117 height 28
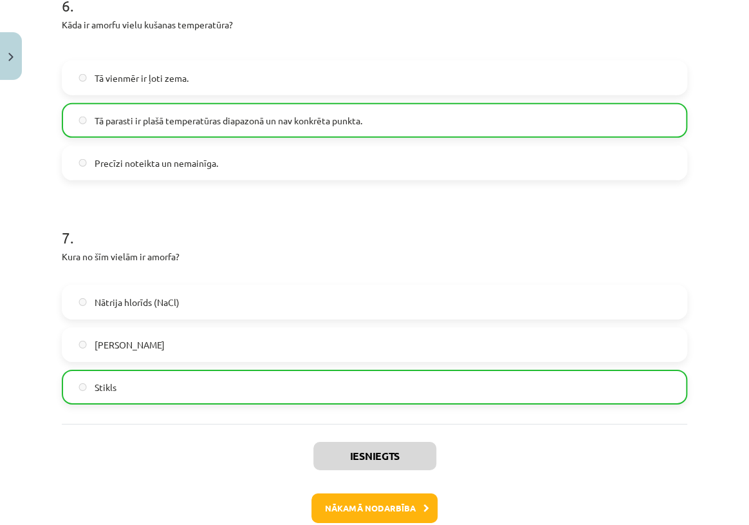
click at [247, 424] on div "Iesniegts Nākamā nodarbība Aizvērt" at bounding box center [375, 489] width 626 height 131
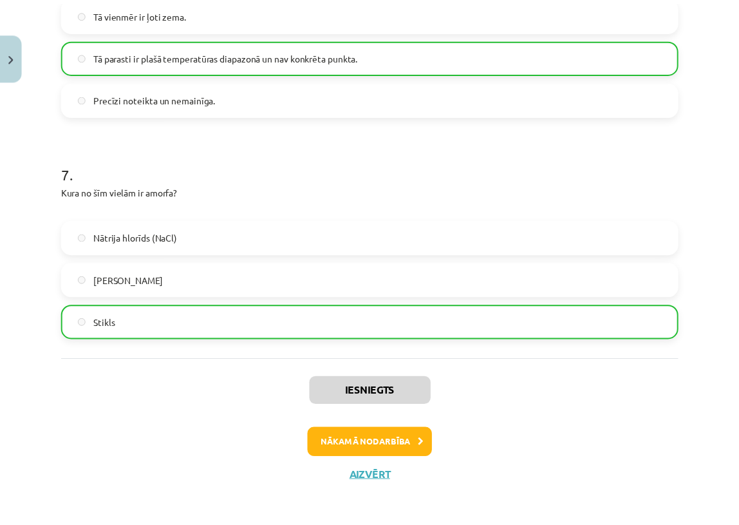
scroll to position [1608, 0]
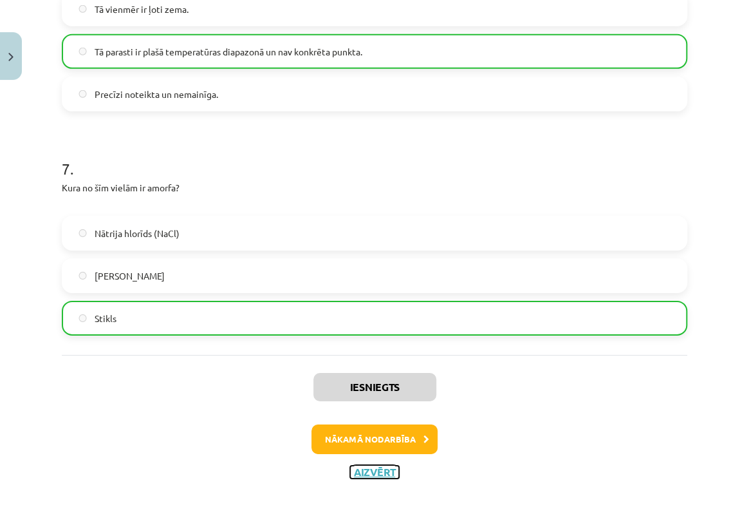
click at [360, 476] on button "Aizvērt" at bounding box center [374, 472] width 49 height 13
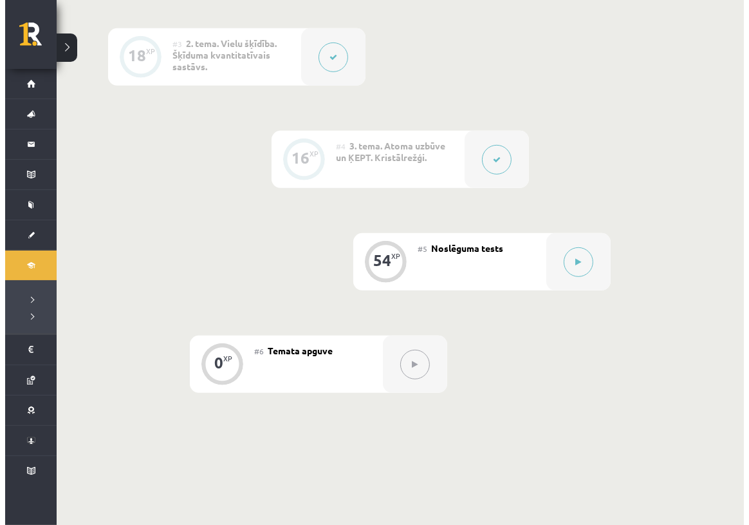
scroll to position [585, 0]
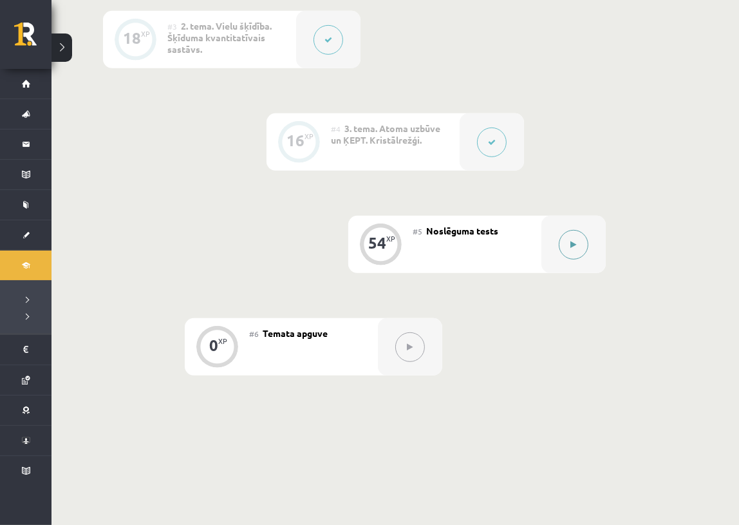
click at [578, 238] on button at bounding box center [574, 245] width 30 height 30
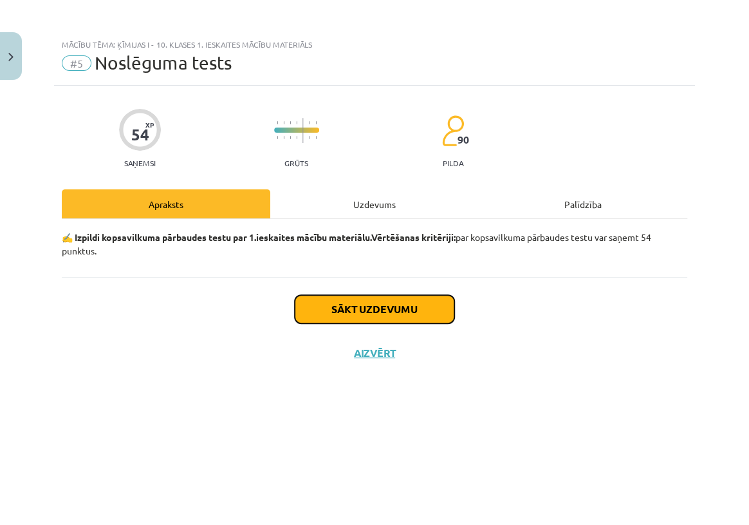
click at [355, 308] on button "Sākt uzdevumu" at bounding box center [375, 309] width 160 height 28
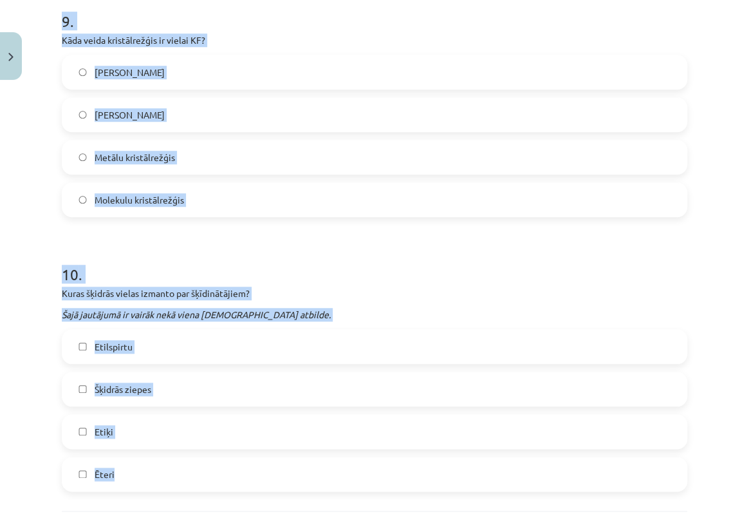
scroll to position [2511, 0]
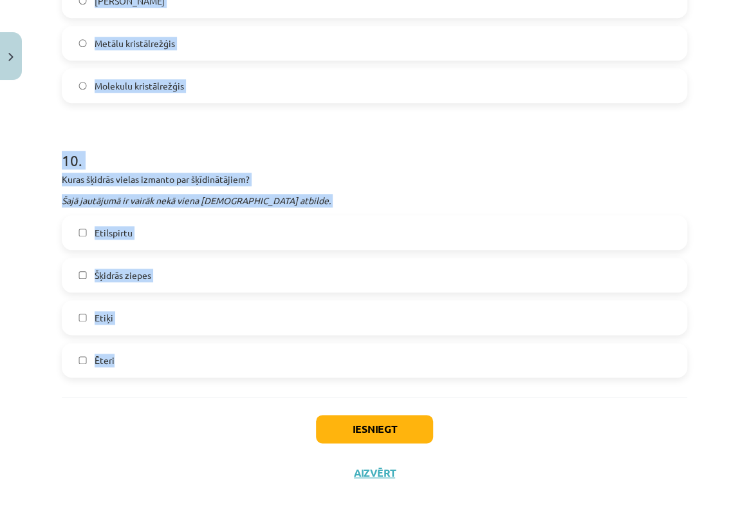
drag, startPoint x: 64, startPoint y: 304, endPoint x: 149, endPoint y: 361, distance: 102.5
click at [290, 323] on label "Etiķi" at bounding box center [374, 317] width 623 height 32
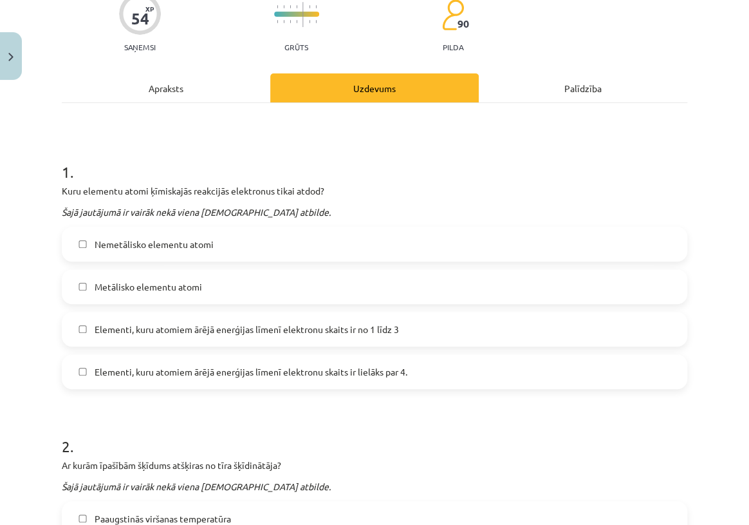
scroll to position [117, 0]
click at [199, 279] on span "Metālisko elementu atomi" at bounding box center [149, 286] width 108 height 14
click at [270, 315] on label "Elementi, kuru atomiem ārējā enerģijas līmenī elektronu skaits ir no 1 līdz 3" at bounding box center [374, 328] width 623 height 32
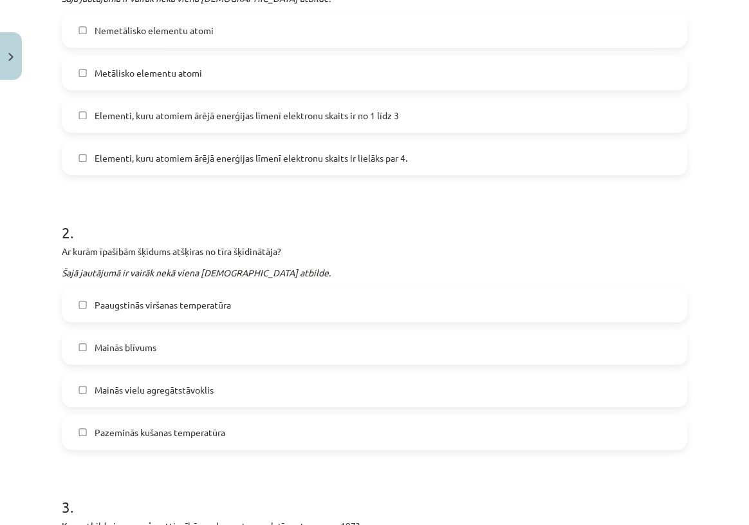
scroll to position [351, 0]
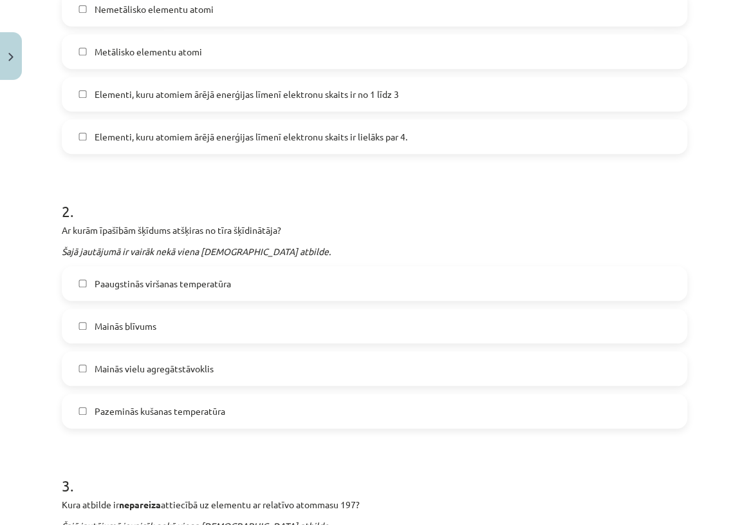
click at [240, 311] on label "Mainās blīvums" at bounding box center [374, 326] width 623 height 32
click at [226, 284] on span "Paaugstinās viršanas temperatūra" at bounding box center [163, 284] width 136 height 14
click at [215, 408] on span "Pazeminās kušanas temperatūra" at bounding box center [160, 411] width 131 height 14
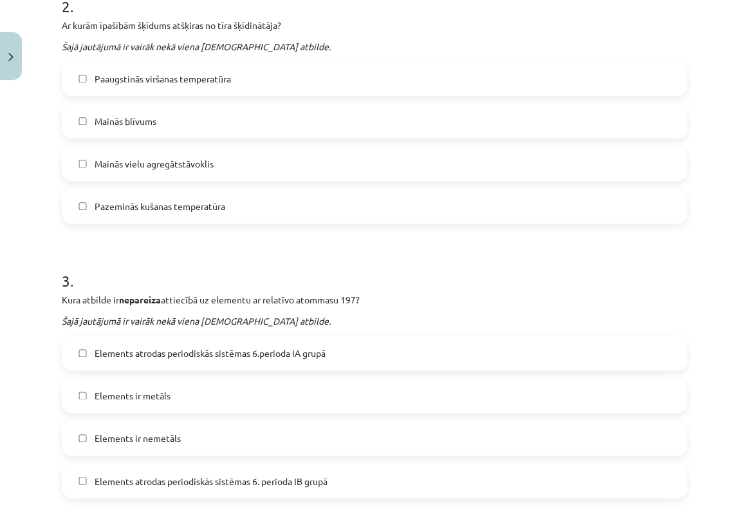
scroll to position [585, 0]
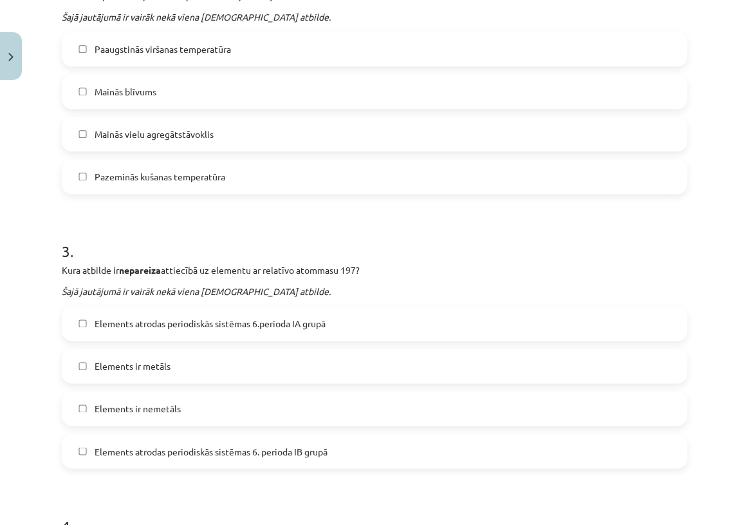
click at [300, 447] on span "Elements atrodas periodiskās sistēmas 6. perioda IB grupā" at bounding box center [211, 451] width 233 height 14
click at [173, 360] on label "Elements ir metāls" at bounding box center [374, 366] width 623 height 32
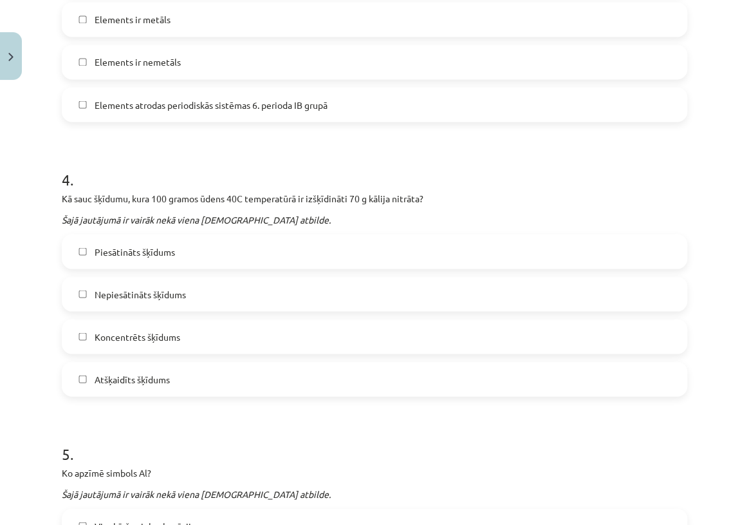
scroll to position [936, 0]
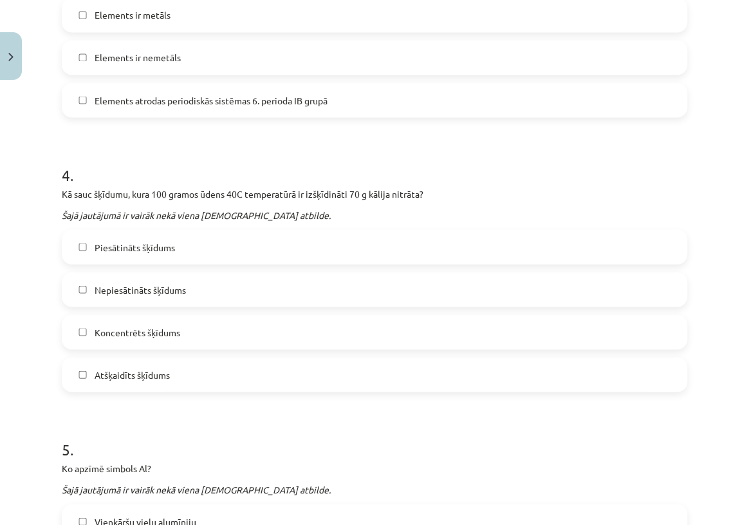
click at [136, 244] on span "Piesātināts šķīdums" at bounding box center [135, 247] width 80 height 14
click at [174, 339] on label "Koncentrēts šķīdums" at bounding box center [374, 331] width 623 height 32
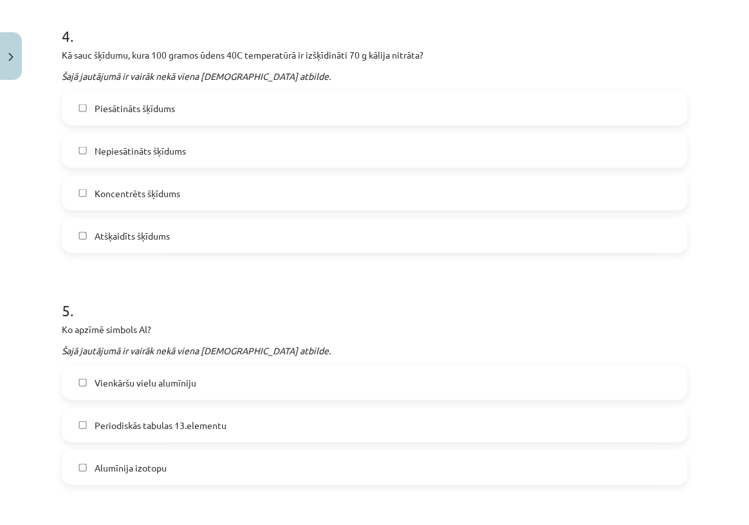
scroll to position [1171, 0]
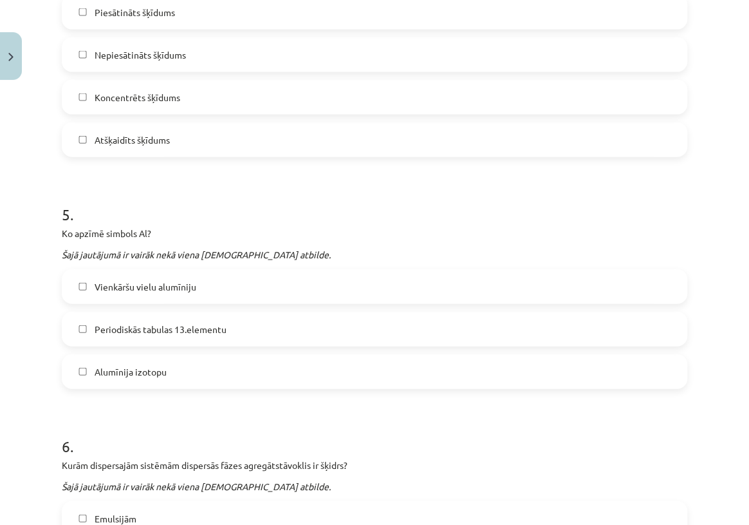
click at [165, 274] on label "Vienkāršu vielu alumīniju" at bounding box center [374, 286] width 623 height 32
click at [171, 313] on label "Periodiskās tabulas 13.elementu" at bounding box center [374, 329] width 623 height 32
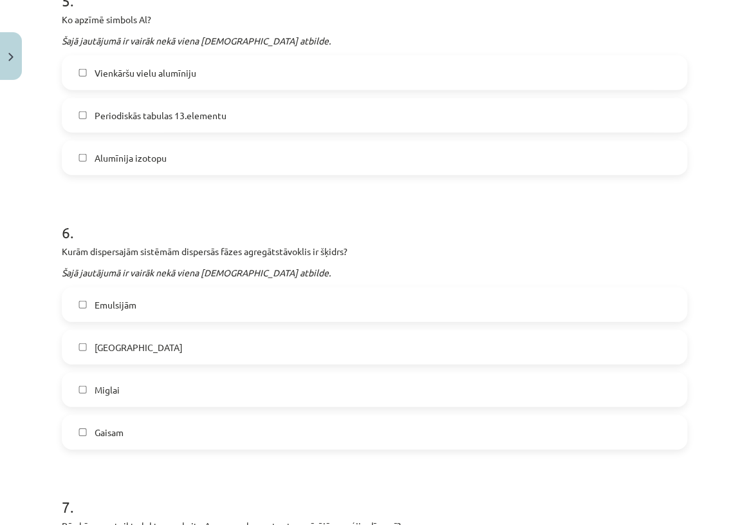
scroll to position [1404, 0]
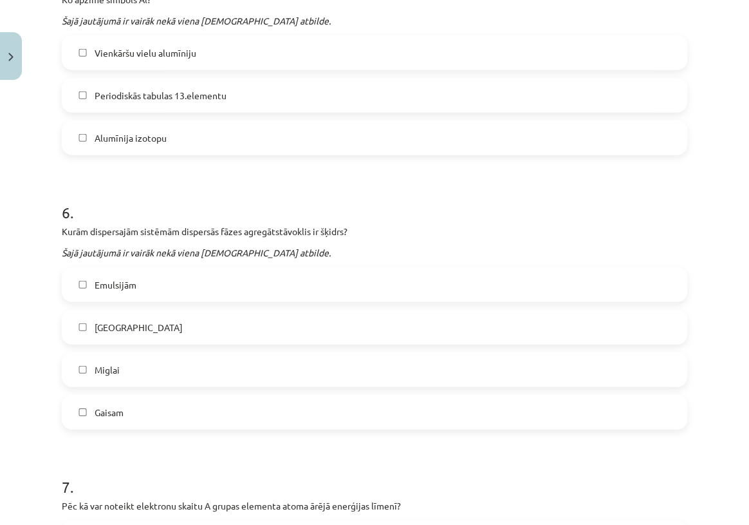
drag, startPoint x: 136, startPoint y: 280, endPoint x: 132, endPoint y: 342, distance: 61.9
click at [135, 280] on label "Emulsijām" at bounding box center [374, 284] width 623 height 32
click at [132, 354] on label "Miglai" at bounding box center [374, 369] width 623 height 32
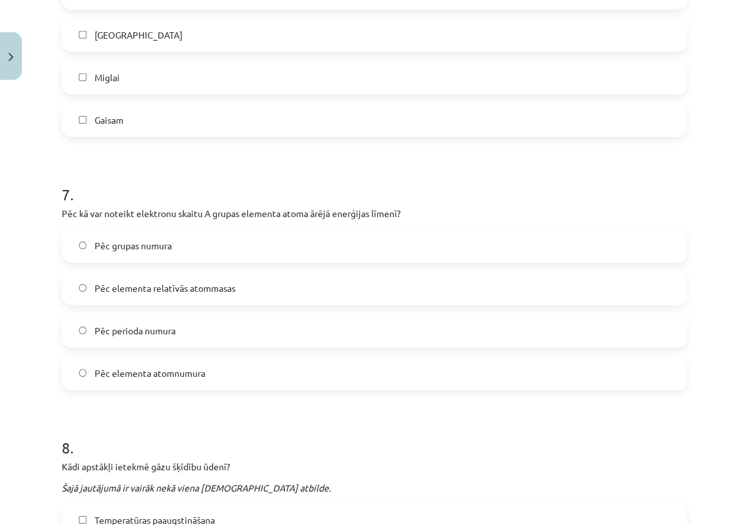
scroll to position [1697, 0]
click at [202, 286] on span "Pēc elementa relatīvās atommasas" at bounding box center [165, 288] width 141 height 14
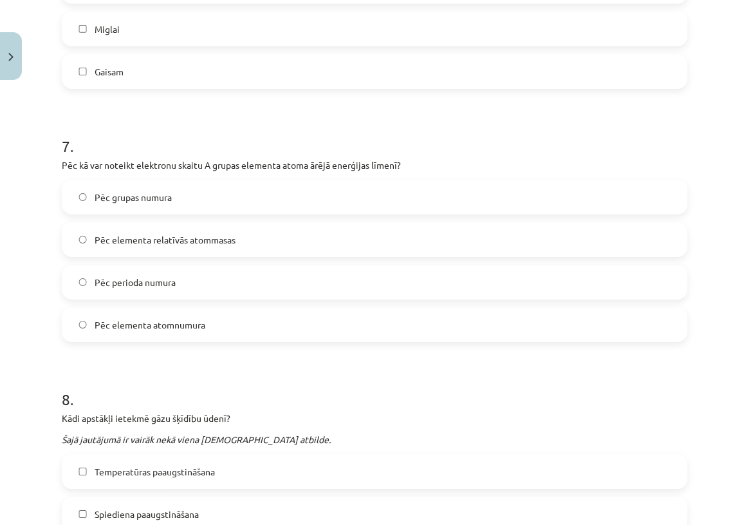
scroll to position [1873, 0]
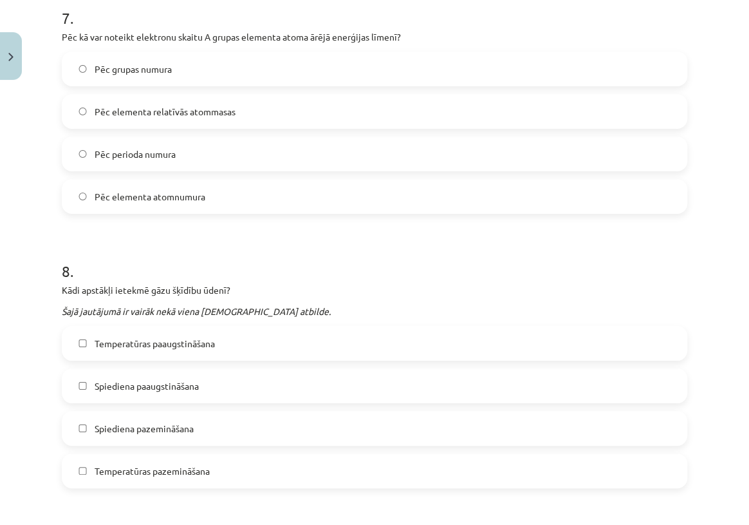
click at [155, 379] on span "Spiediena paaugstināšana" at bounding box center [147, 386] width 104 height 14
click at [164, 437] on label "Spiediena pazemināšana" at bounding box center [374, 428] width 623 height 32
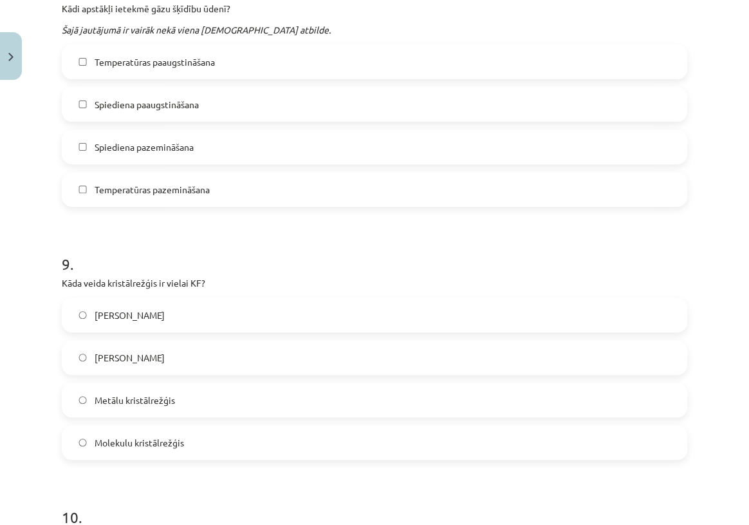
scroll to position [2224, 0]
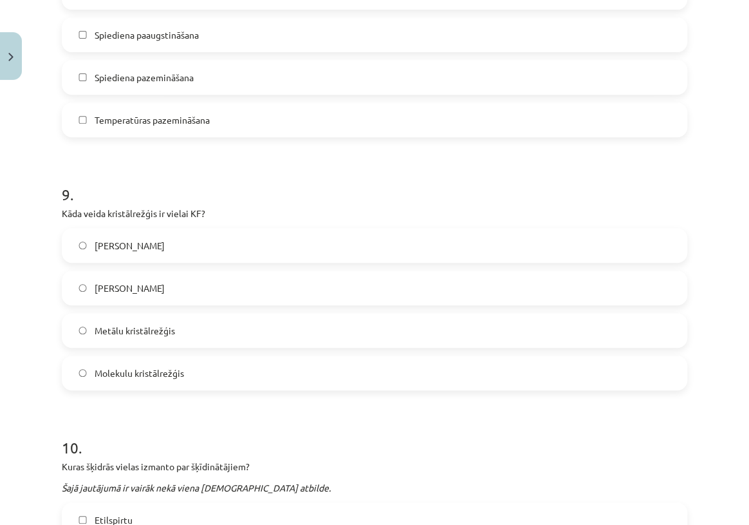
click at [164, 239] on span "Atomu kristālrežģis" at bounding box center [130, 246] width 70 height 14
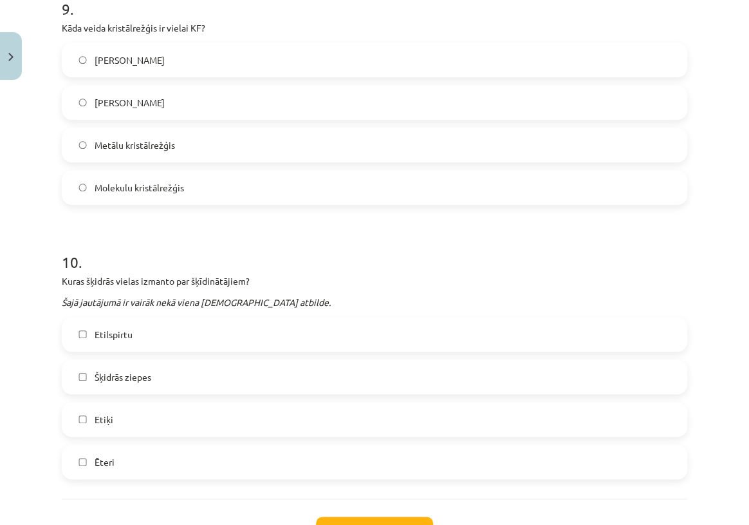
scroll to position [2458, 0]
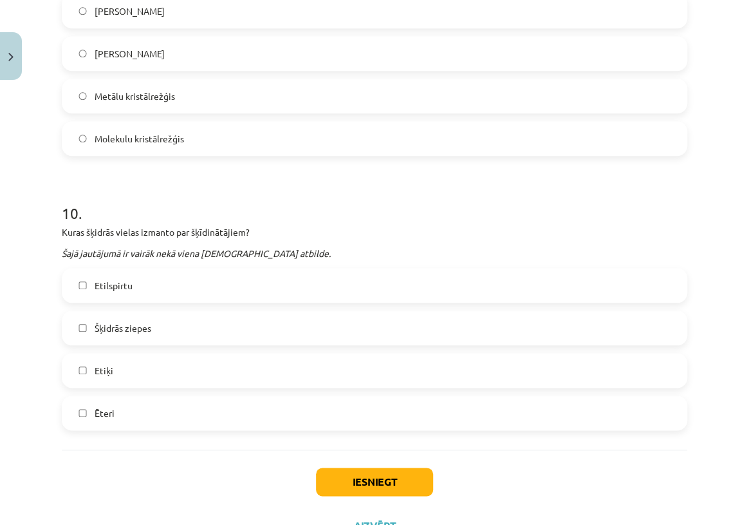
click at [193, 291] on label "Etilspirtu" at bounding box center [374, 285] width 623 height 32
drag, startPoint x: 400, startPoint y: 489, endPoint x: 396, endPoint y: 483, distance: 7.5
click at [399, 488] on button "Iesniegt" at bounding box center [374, 481] width 117 height 28
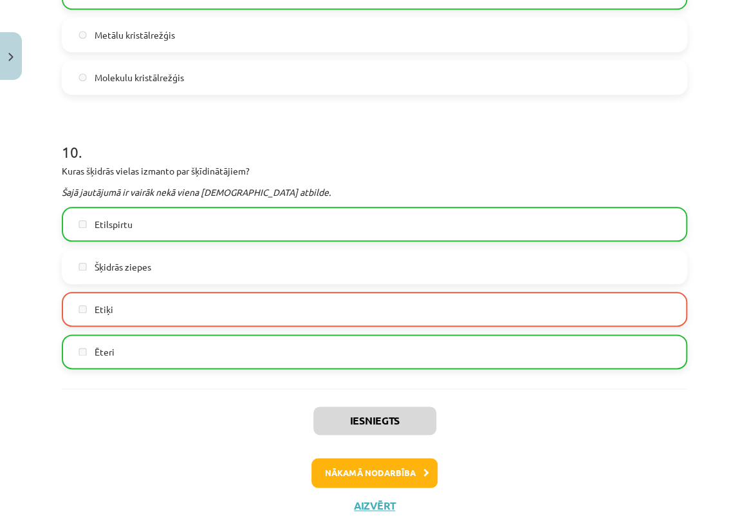
scroll to position [2552, 0]
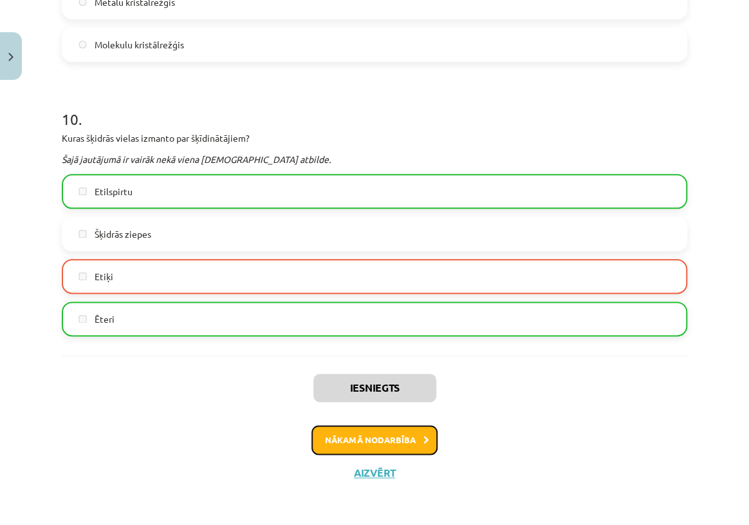
click at [376, 439] on button "Nākamā nodarbība" at bounding box center [375, 440] width 126 height 30
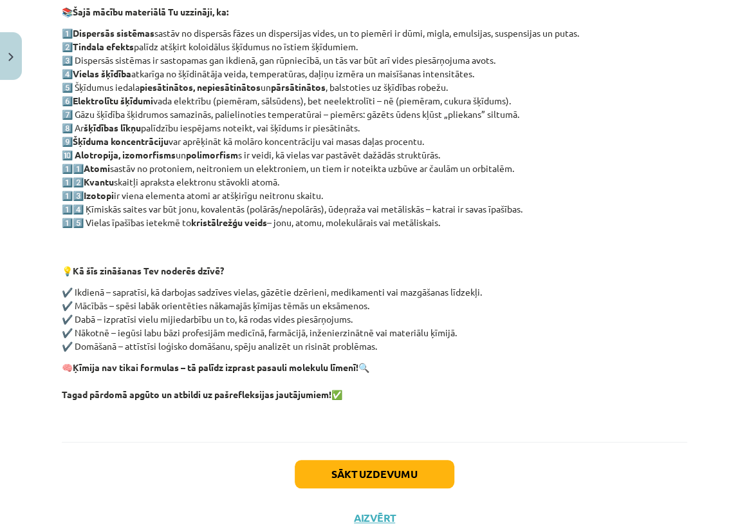
scroll to position [266, 0]
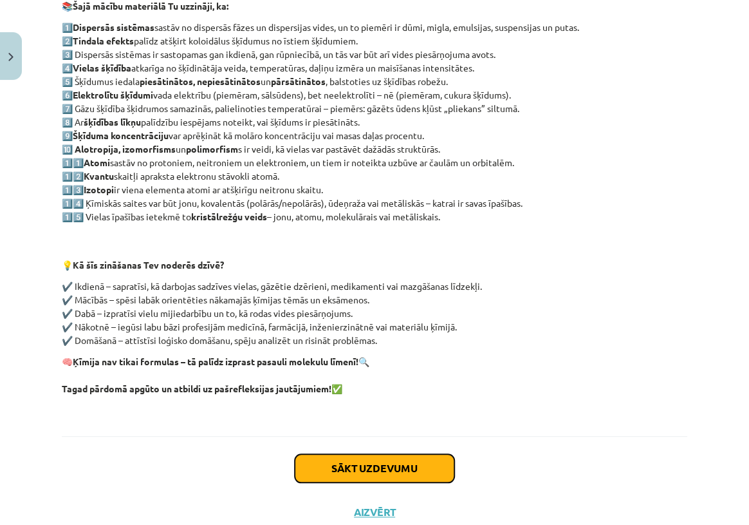
click at [371, 461] on button "Sākt uzdevumu" at bounding box center [375, 468] width 160 height 28
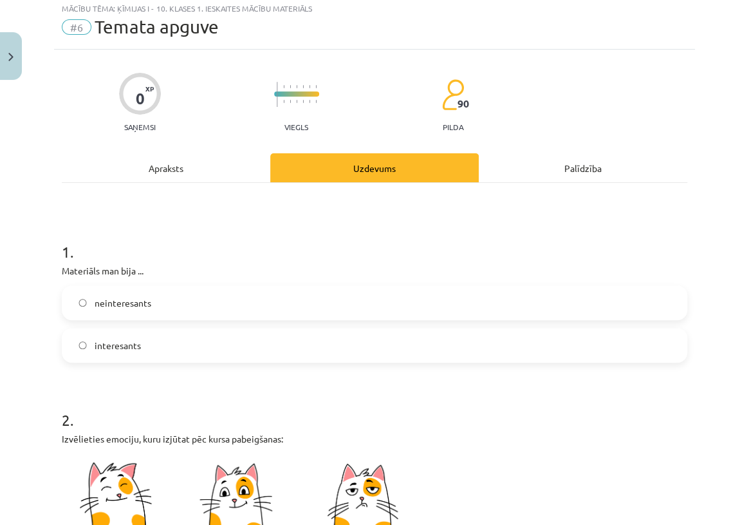
scroll to position [32, 0]
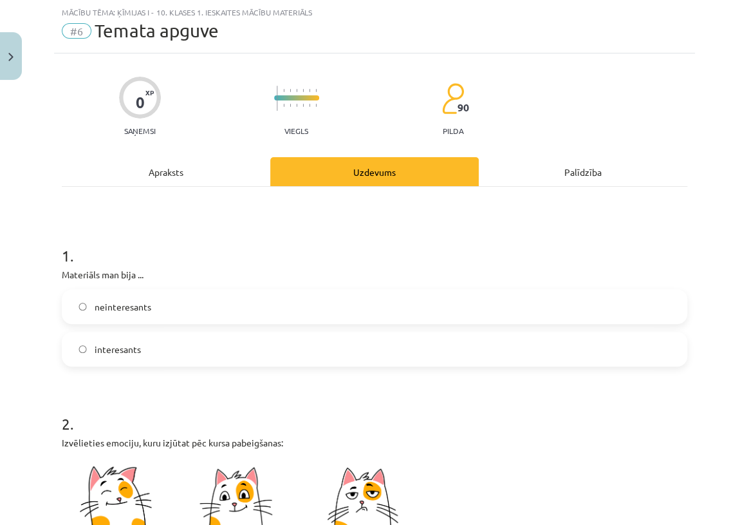
click at [126, 301] on span "neinteresants" at bounding box center [123, 307] width 57 height 14
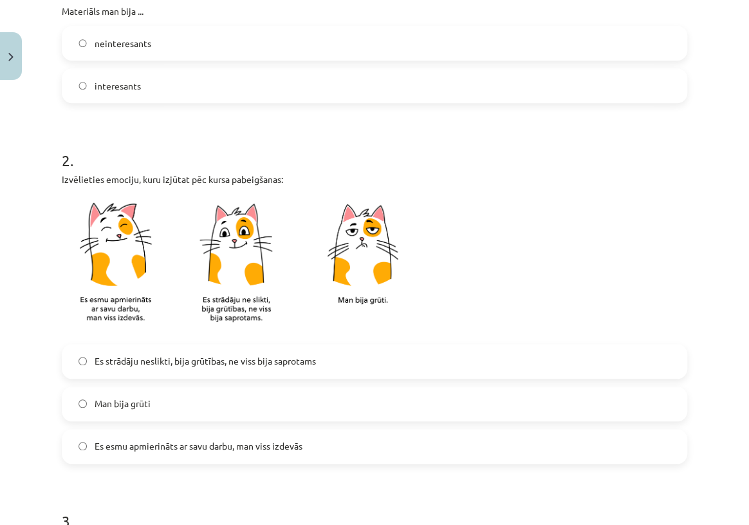
scroll to position [325, 0]
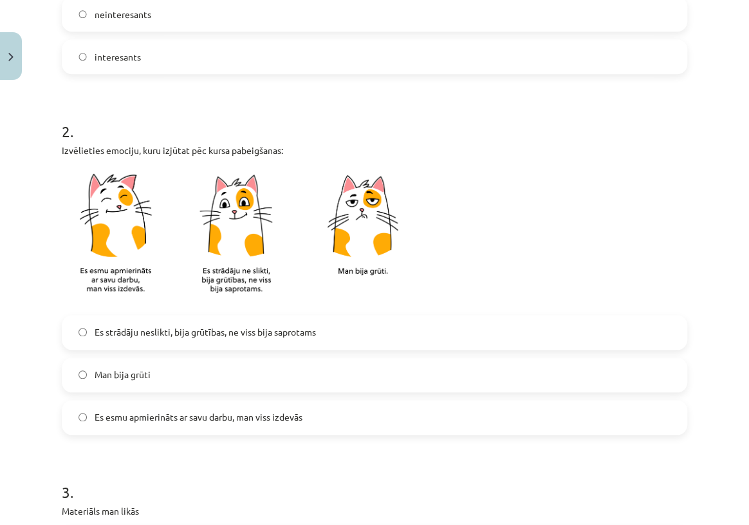
click at [167, 325] on span "Es strādāju neslikti, bija grūtības, ne viss bija saprotams" at bounding box center [205, 332] width 221 height 14
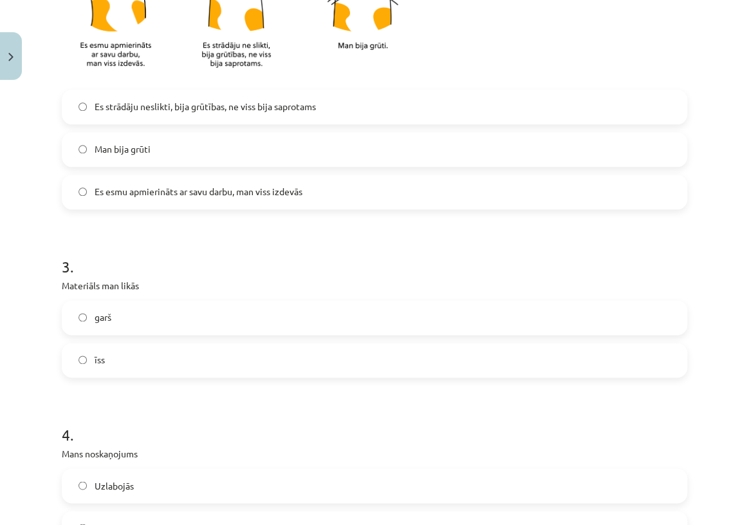
scroll to position [559, 0]
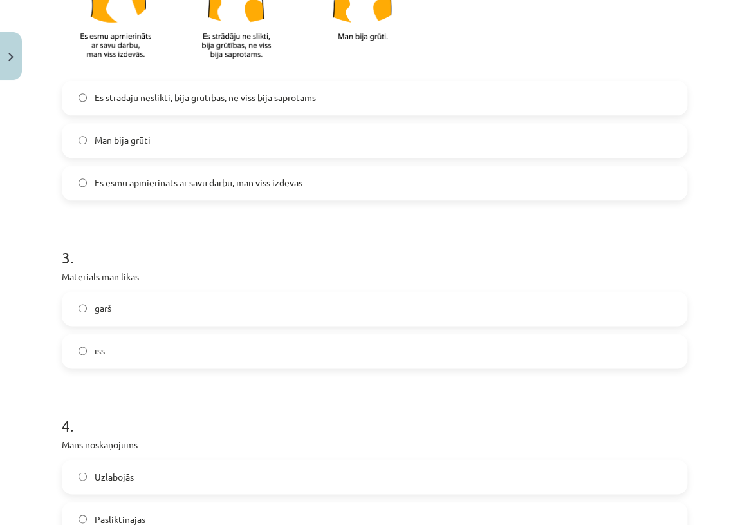
click at [165, 301] on label "garš" at bounding box center [374, 308] width 623 height 32
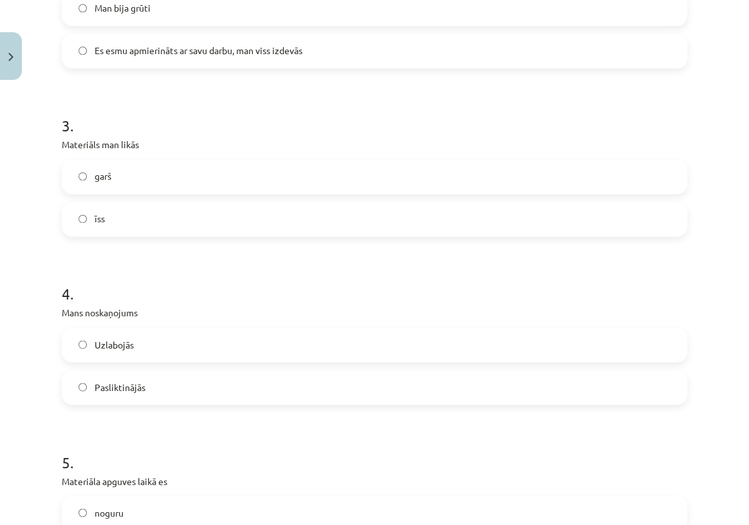
scroll to position [734, 0]
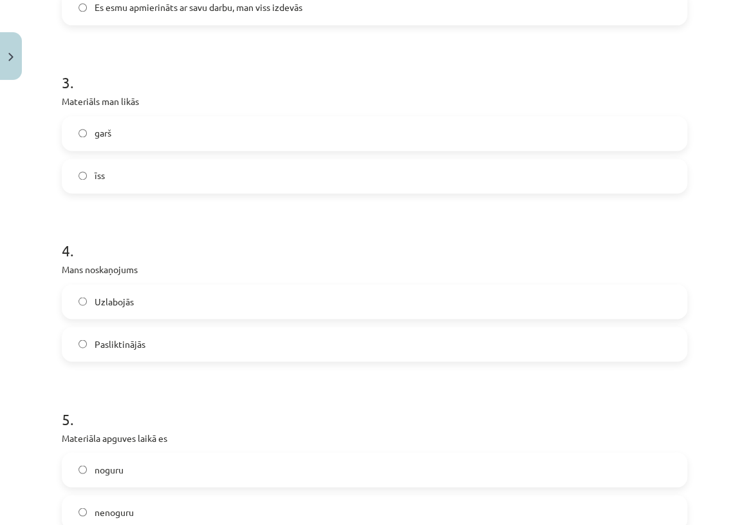
click at [135, 343] on span "Pasliktinājās" at bounding box center [120, 344] width 51 height 14
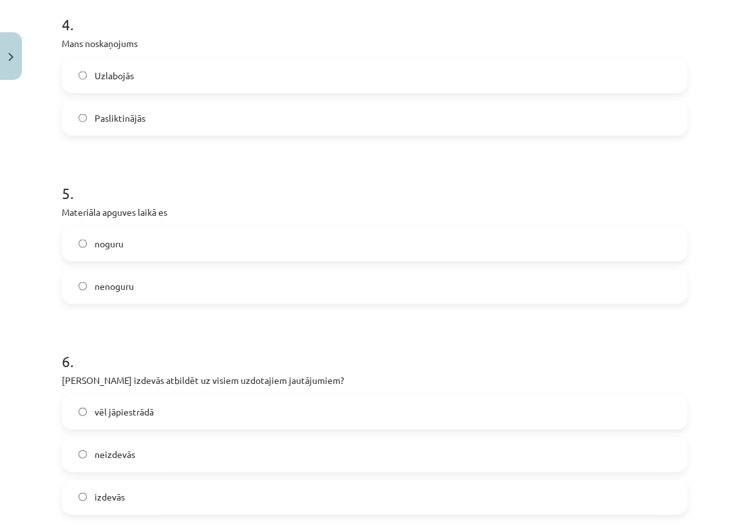
scroll to position [968, 0]
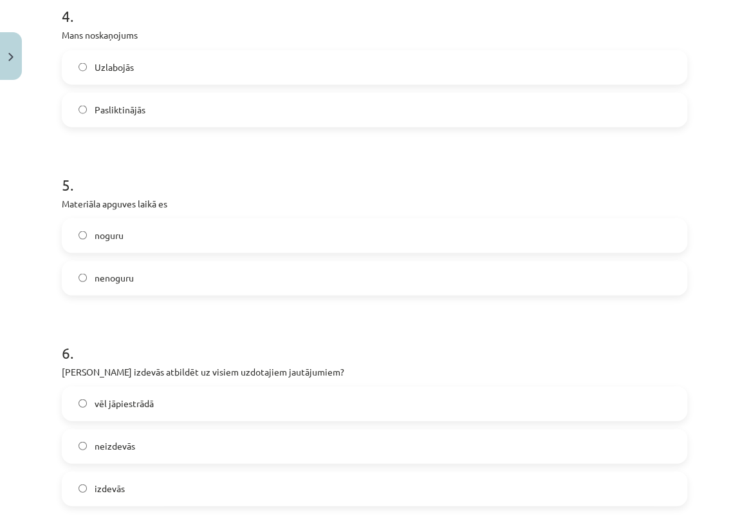
click at [156, 232] on label "noguru" at bounding box center [374, 235] width 623 height 32
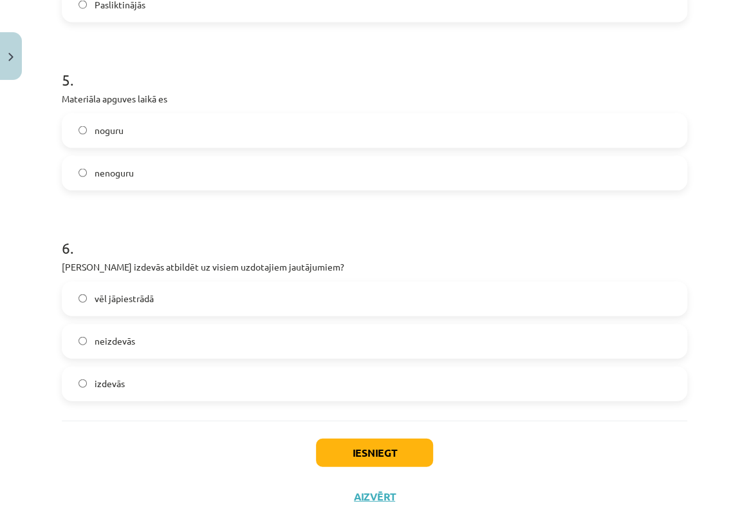
scroll to position [1097, 0]
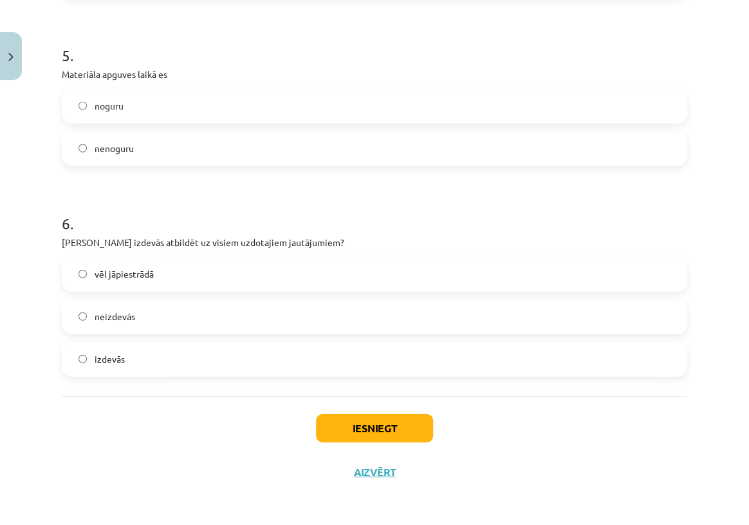
click at [150, 297] on div "vēl jāpiestrādā neizdevās izdevās" at bounding box center [375, 317] width 626 height 120
drag, startPoint x: 132, startPoint y: 275, endPoint x: 179, endPoint y: 320, distance: 65.1
click at [138, 283] on label "vēl jāpiestrādā" at bounding box center [374, 274] width 623 height 32
click at [178, 264] on label "vēl jāpiestrādā" at bounding box center [374, 274] width 623 height 32
click at [361, 422] on button "Iesniegt" at bounding box center [374, 428] width 117 height 28
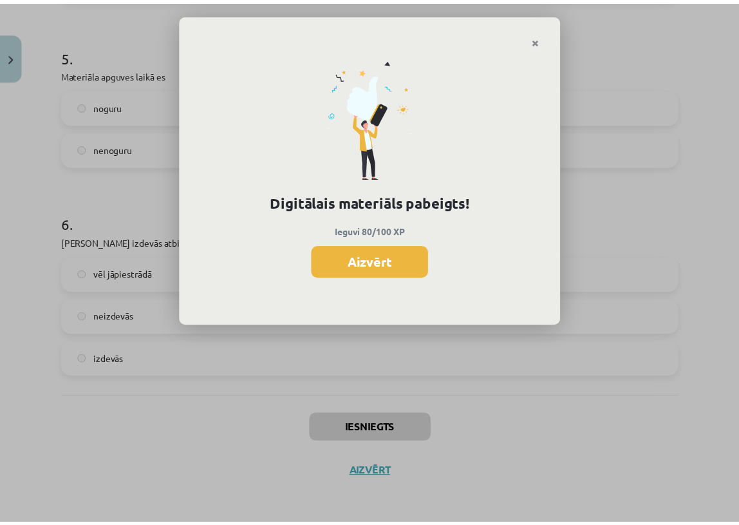
scroll to position [556, 0]
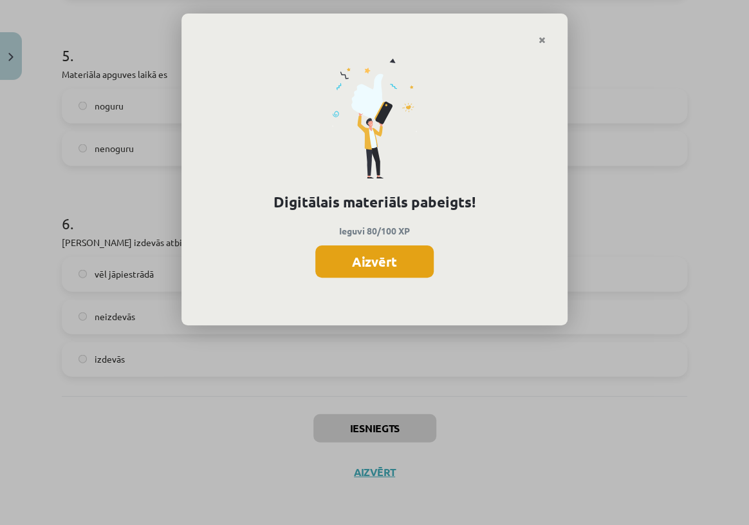
click at [397, 268] on button "Aizvērt" at bounding box center [374, 261] width 118 height 32
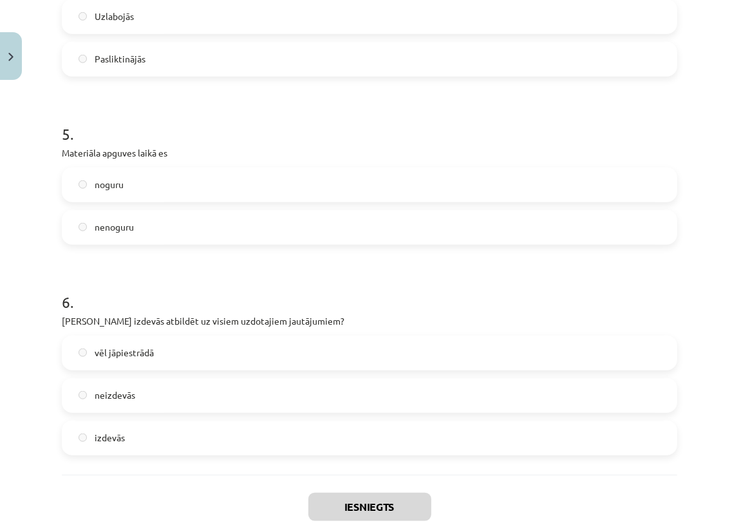
scroll to position [1097, 0]
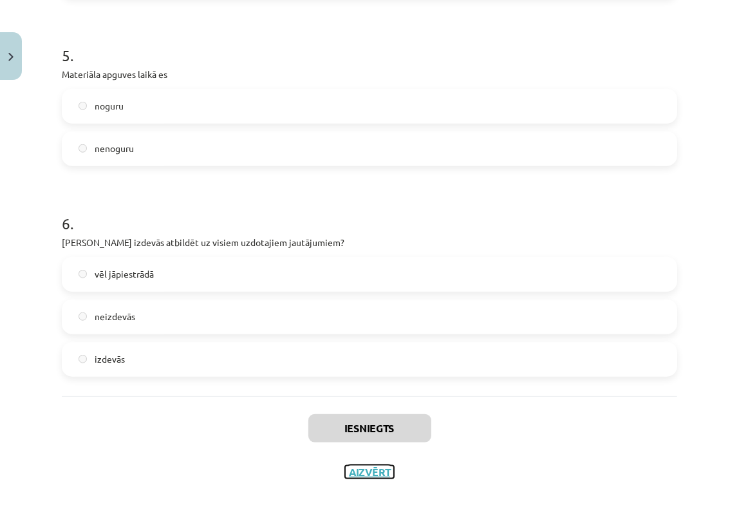
click at [364, 469] on button "Aizvērt" at bounding box center [369, 472] width 49 height 13
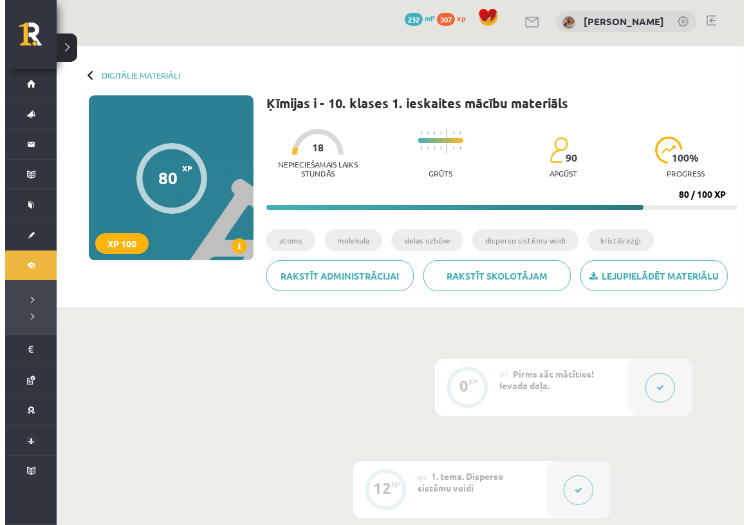
scroll to position [0, 0]
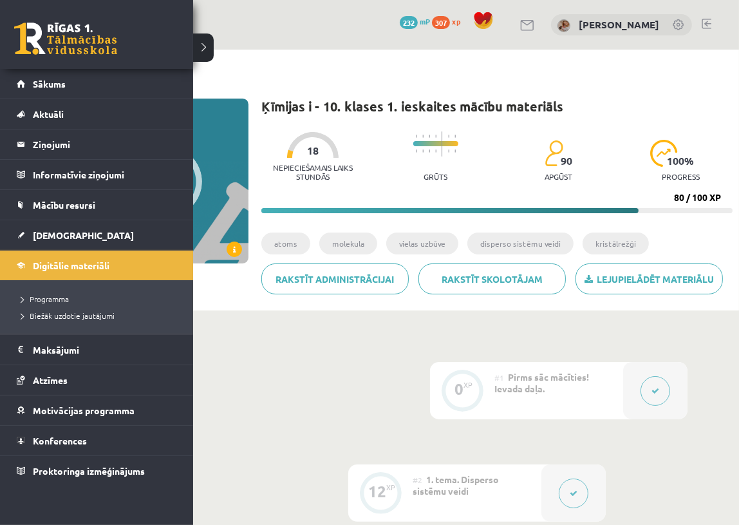
click at [136, 66] on div "0 Dāvanas 232 mP 307 xp" at bounding box center [96, 34] width 193 height 69
click at [140, 75] on link "Sākums" at bounding box center [97, 84] width 160 height 30
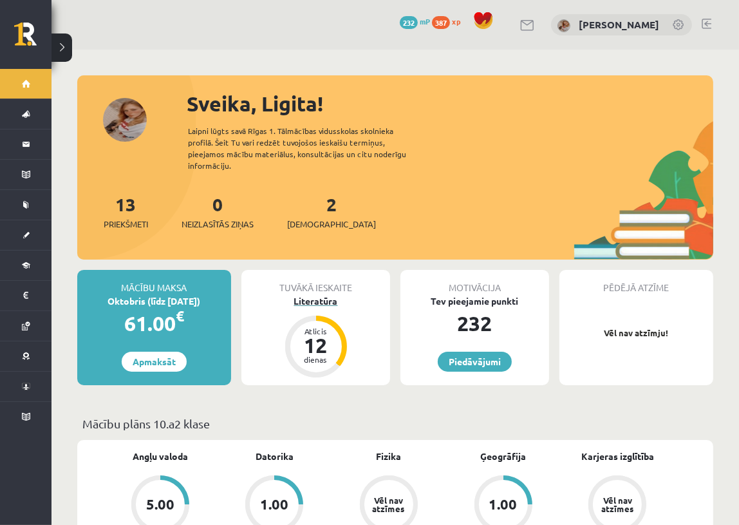
click at [315, 342] on div "Atlicis 12 dienas" at bounding box center [316, 347] width 52 height 52
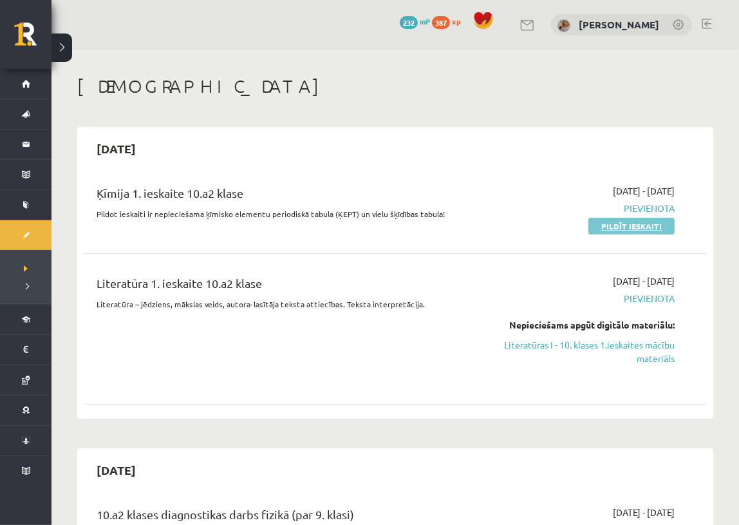
click at [626, 223] on link "Pildīt ieskaiti" at bounding box center [631, 226] width 86 height 17
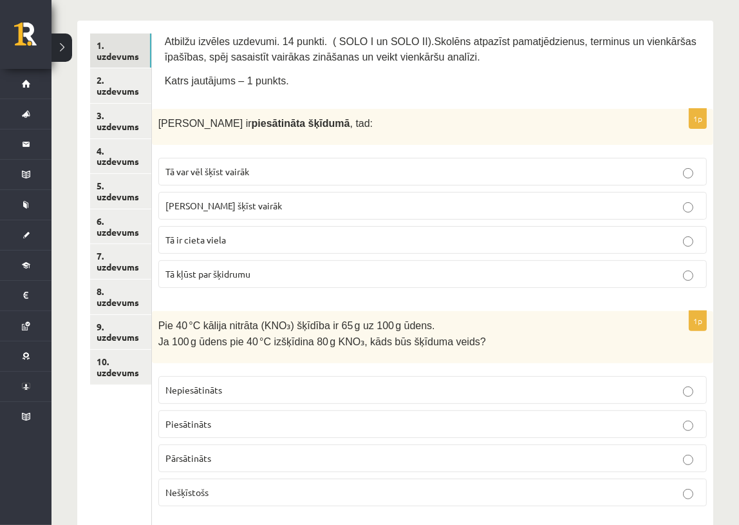
scroll to position [187, 0]
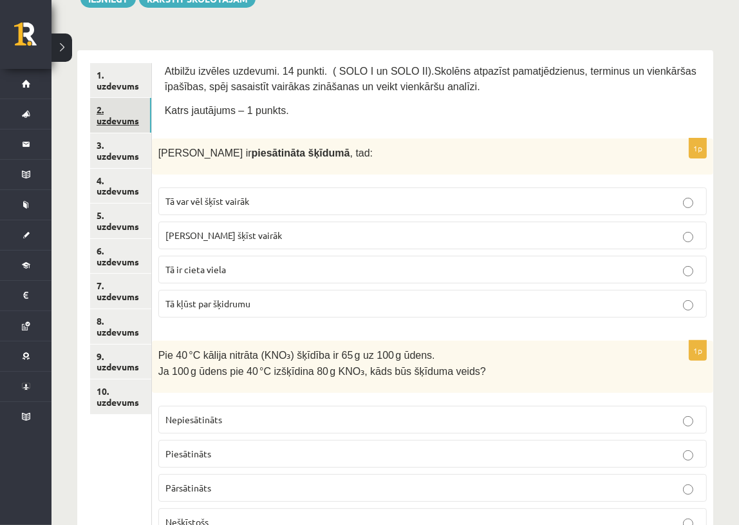
click at [110, 113] on link "2. uzdevums" at bounding box center [120, 115] width 61 height 35
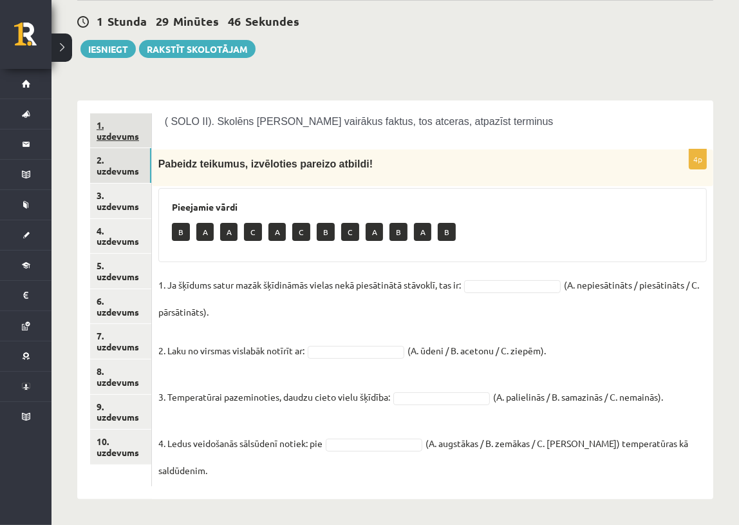
scroll to position [134, 0]
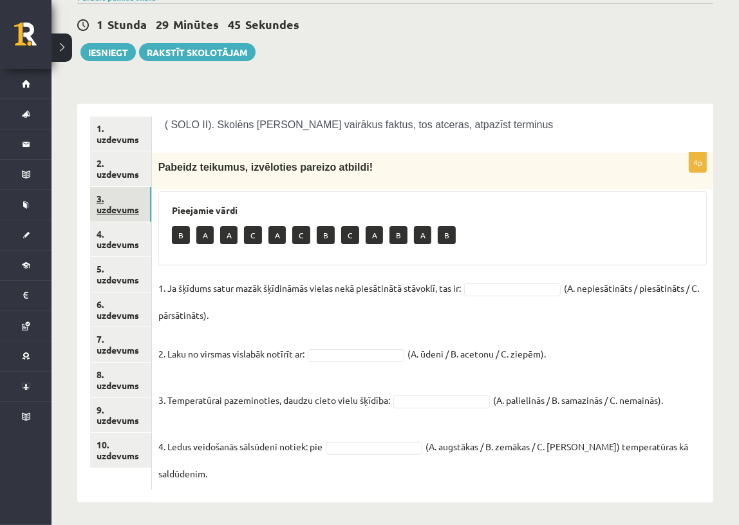
click at [99, 211] on link "3. uzdevums" at bounding box center [120, 204] width 61 height 35
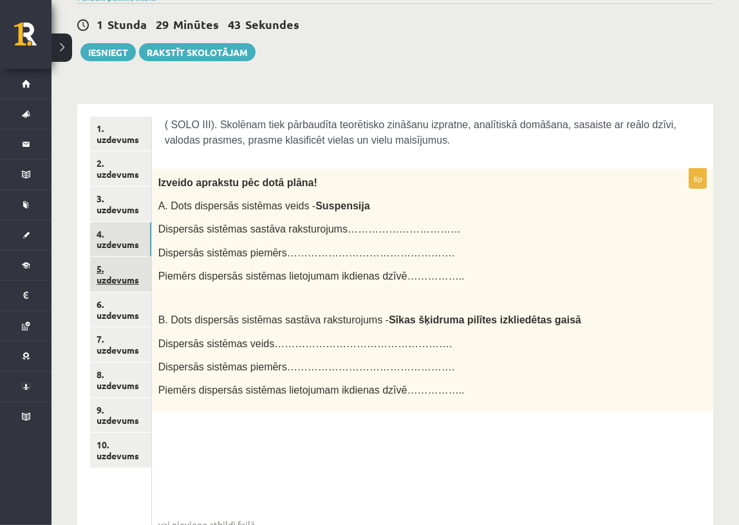
click at [109, 281] on link "5. uzdevums" at bounding box center [120, 274] width 61 height 35
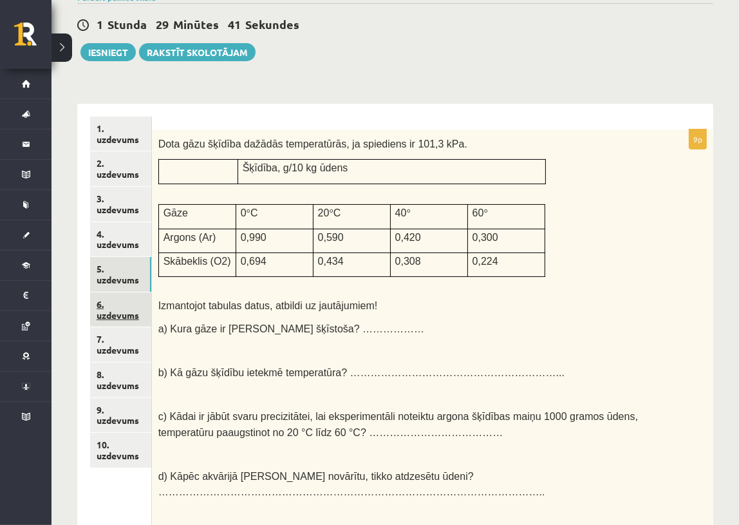
scroll to position [0, 0]
click at [124, 314] on link "6. uzdevums" at bounding box center [120, 309] width 61 height 35
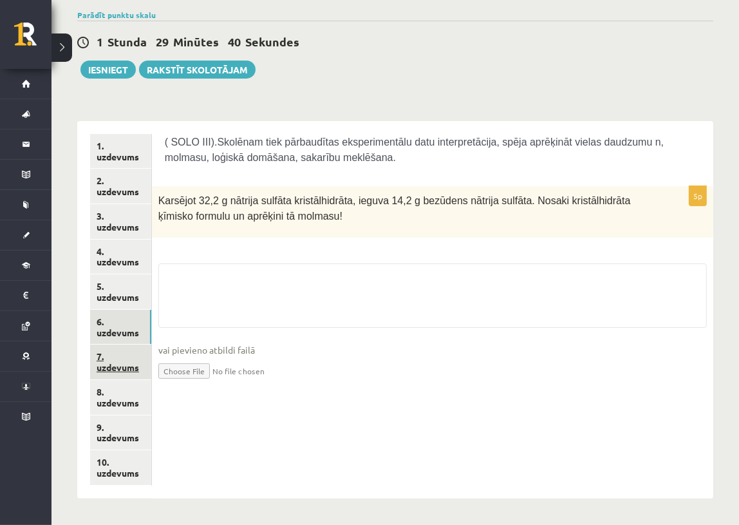
scroll to position [116, 0]
click at [118, 355] on link "7. uzdevums" at bounding box center [120, 362] width 61 height 35
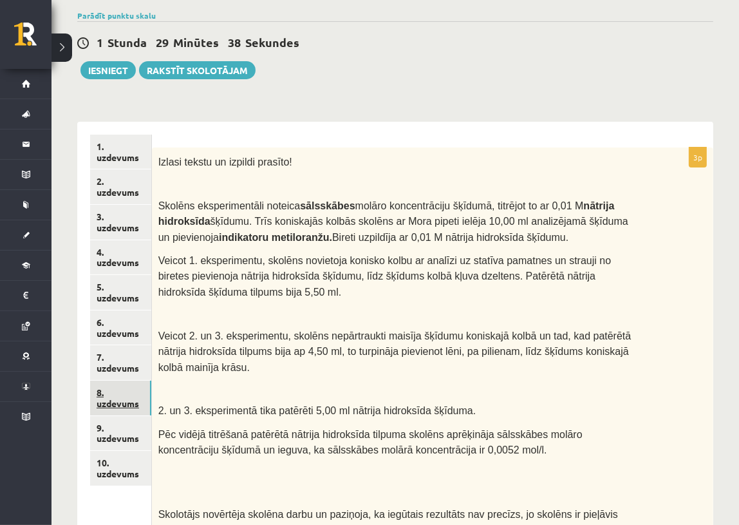
click at [118, 392] on link "8. uzdevums" at bounding box center [120, 398] width 61 height 35
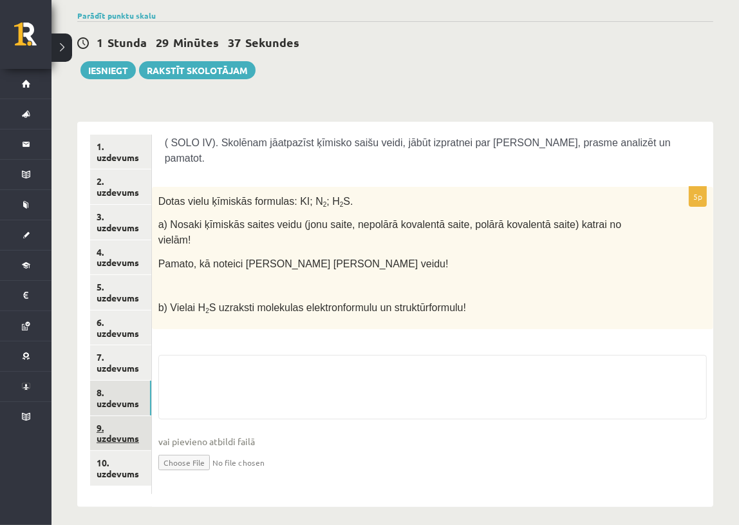
click at [123, 438] on link "9. uzdevums" at bounding box center [120, 433] width 61 height 35
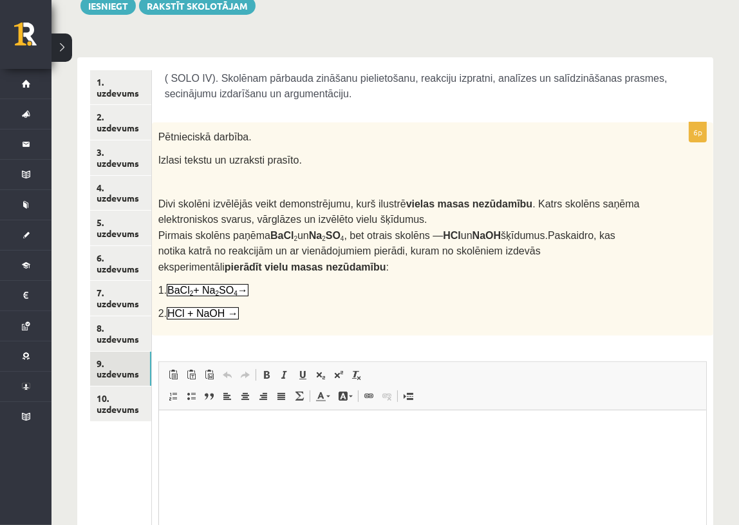
scroll to position [0, 0]
click at [138, 399] on link "10. uzdevums" at bounding box center [120, 403] width 61 height 35
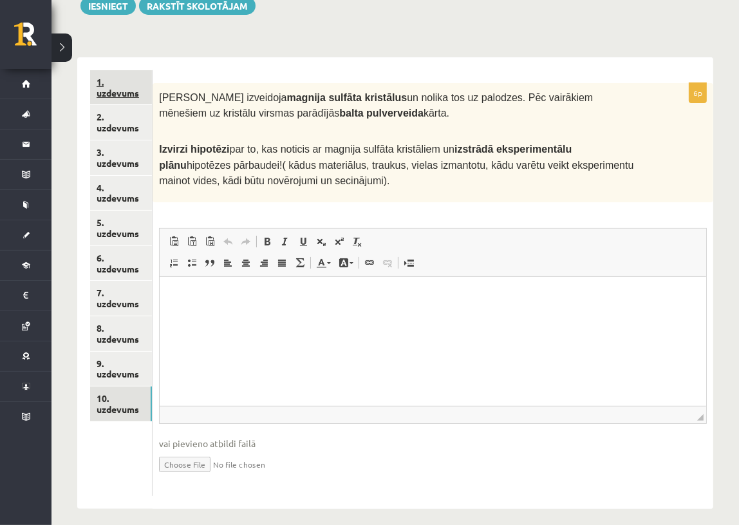
click at [120, 77] on link "1. uzdevums" at bounding box center [121, 87] width 62 height 35
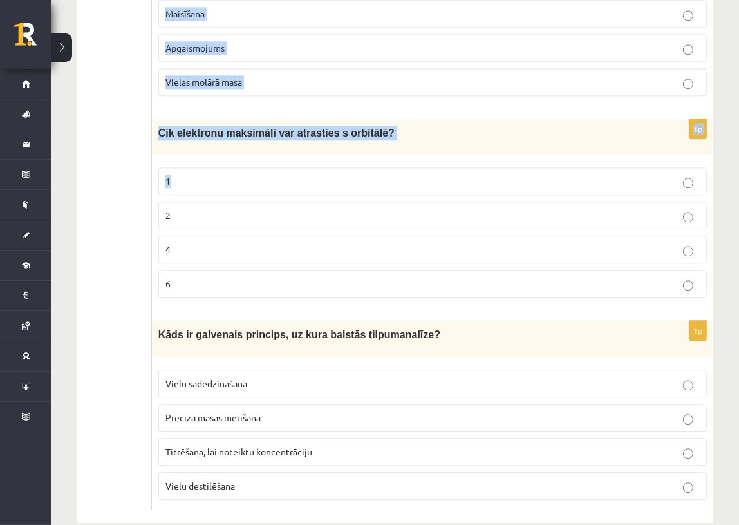
scroll to position [2646, 0]
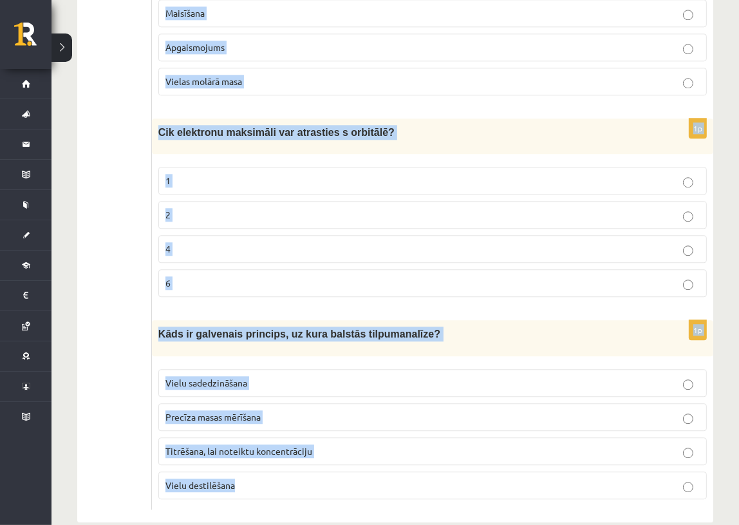
drag, startPoint x: 167, startPoint y: 74, endPoint x: 444, endPoint y: 457, distance: 473.0
copy form "Atbilžu izvēles uzdevumi. 14 punkti. ( SOLO I un SOLO II). Skolēns atpazīst pam…"
click at [256, 203] on label "2" at bounding box center [432, 215] width 549 height 28
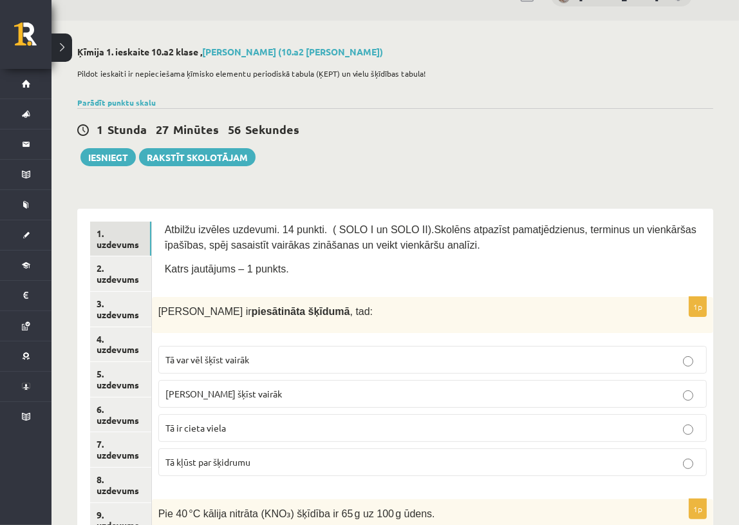
scroll to position [58, 0]
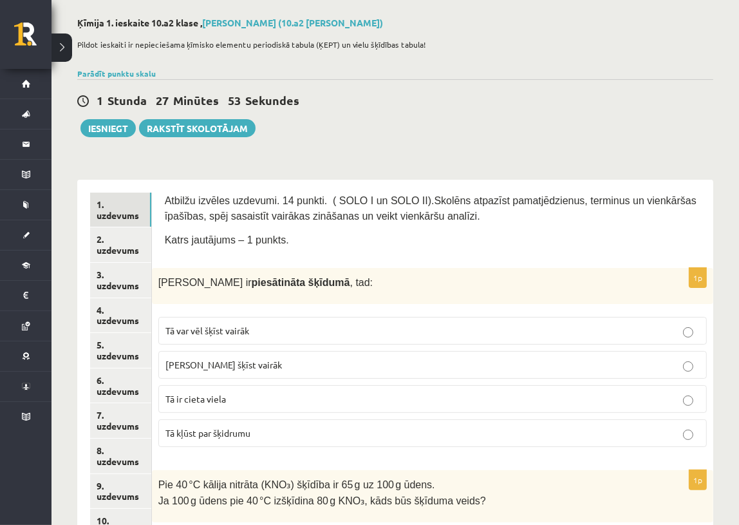
click at [288, 359] on p "Tā nevar šķīst vairāk" at bounding box center [432, 365] width 534 height 14
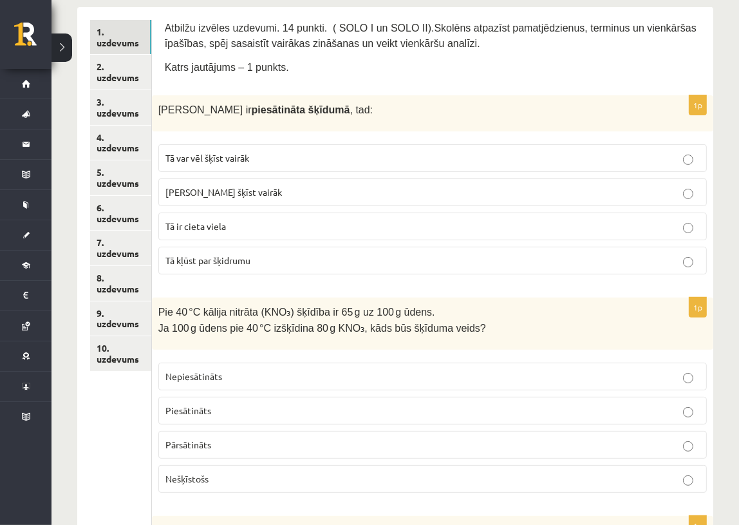
scroll to position [234, 0]
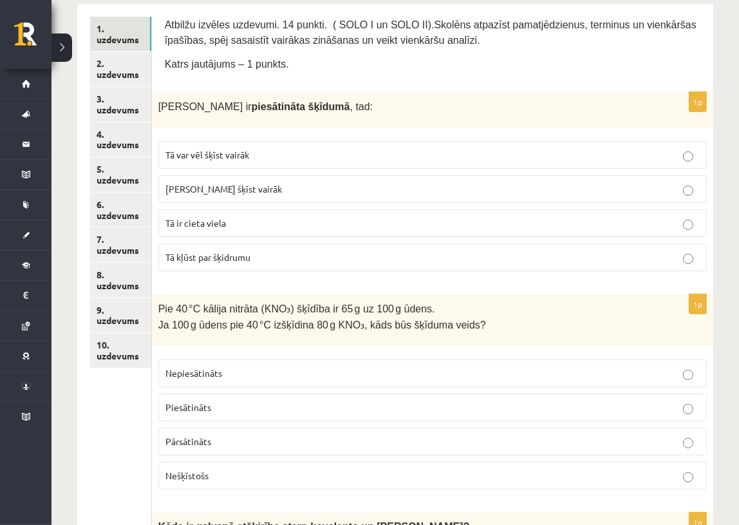
click at [260, 428] on label "Pārsātināts" at bounding box center [432, 442] width 549 height 28
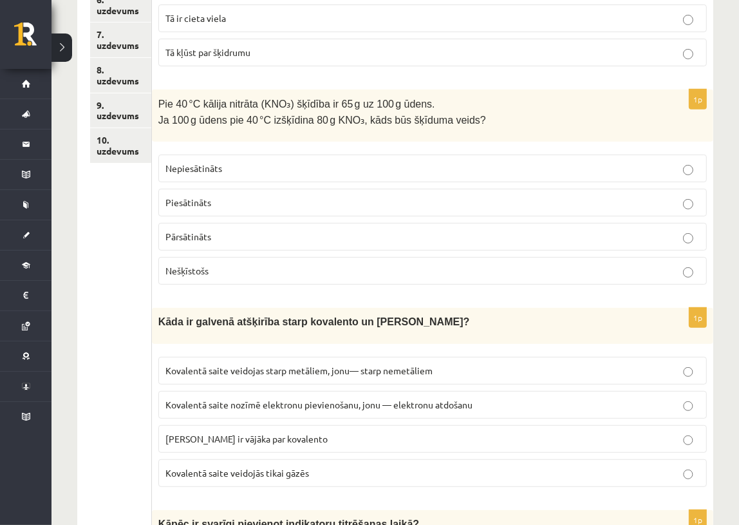
scroll to position [468, 0]
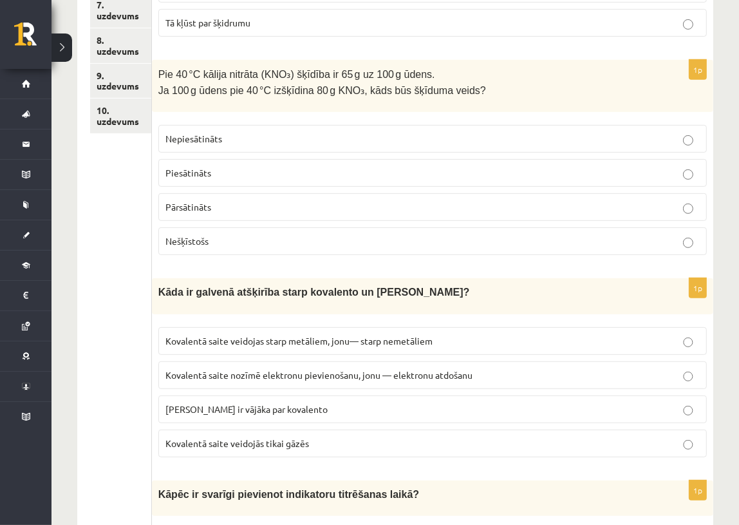
click at [265, 369] on span "Kovalentā saite nozīmē elektronu pievienošanu, jonu — elektronu atdošanu" at bounding box center [318, 375] width 307 height 12
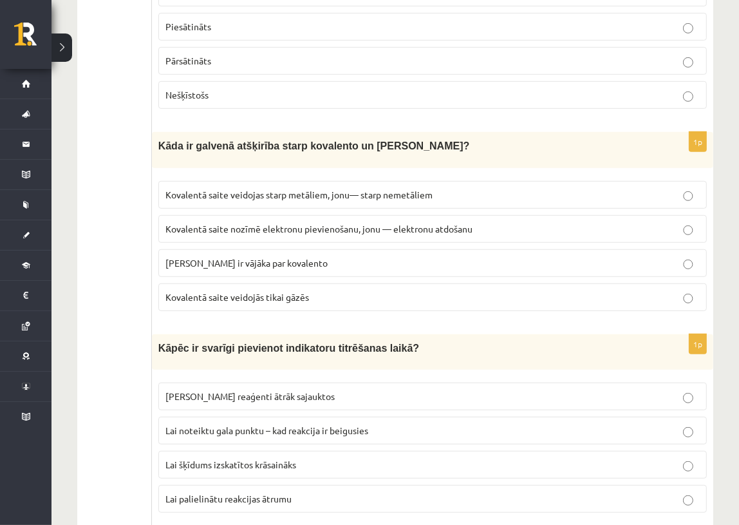
scroll to position [644, 0]
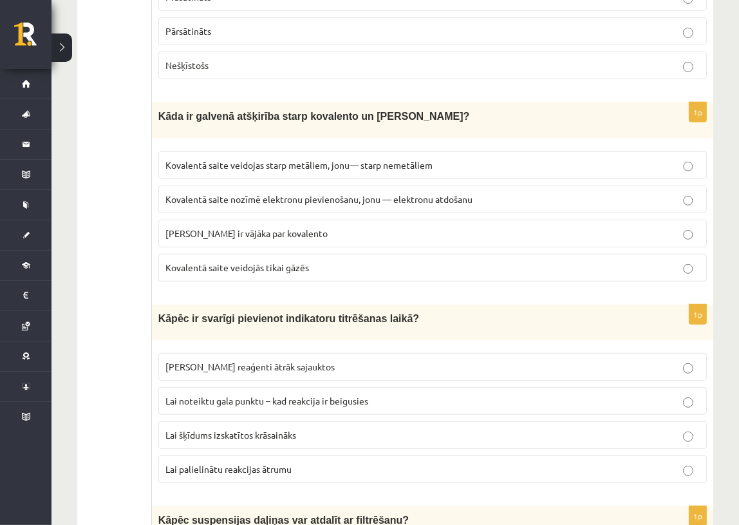
click at [281, 394] on p "Lai noteiktu gala punktu – kad reakcija ir beigusies" at bounding box center [432, 401] width 534 height 14
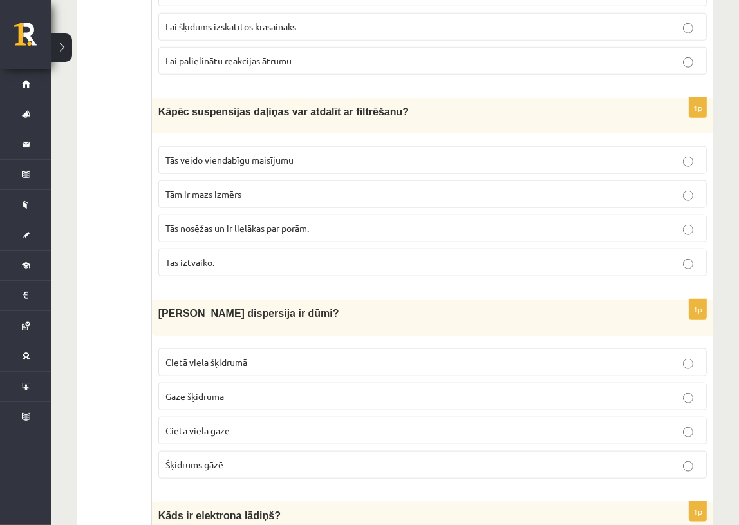
scroll to position [1053, 0]
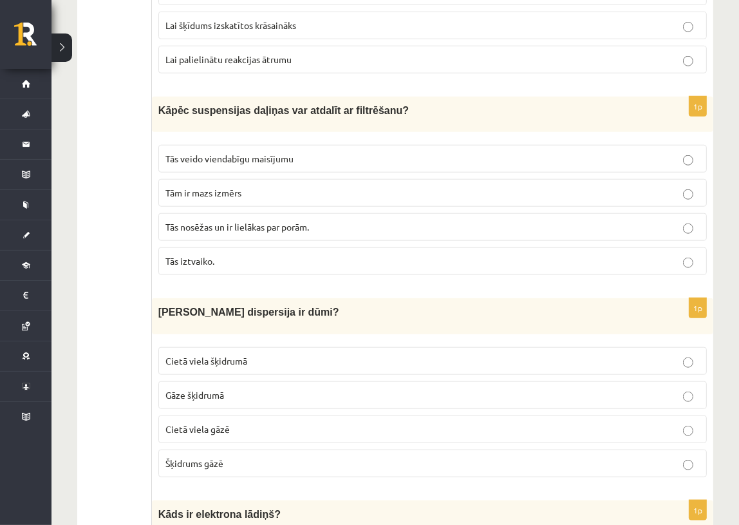
click at [270, 221] on span "Tās nosēžas un ir lielākas par porām." at bounding box center [237, 227] width 144 height 12
click at [240, 422] on p "Cietā viela gāzē" at bounding box center [432, 429] width 534 height 14
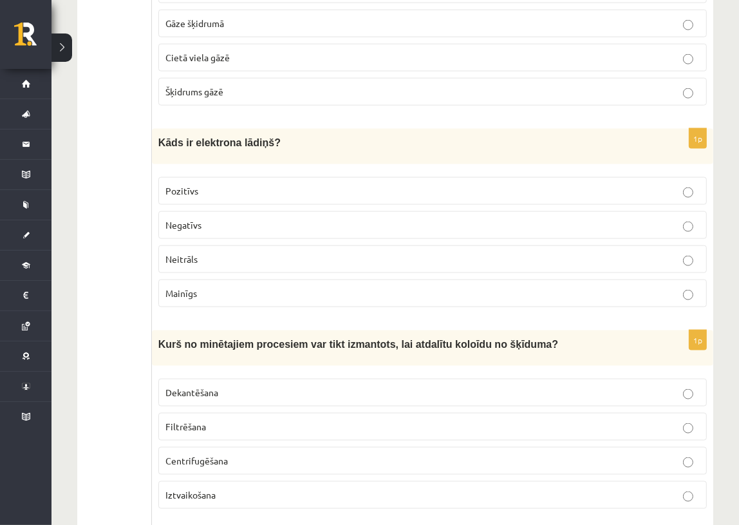
scroll to position [1463, 0]
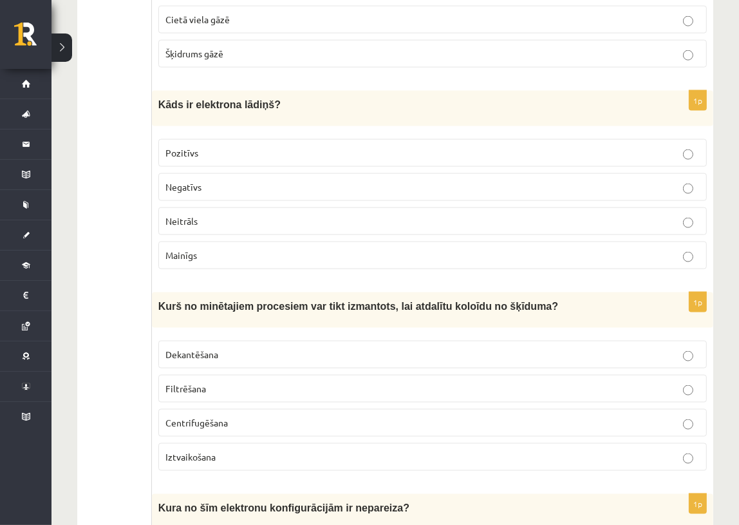
click at [227, 173] on label "Negatīvs" at bounding box center [432, 187] width 549 height 28
click at [216, 417] on span "Centrifugēšana" at bounding box center [196, 423] width 62 height 12
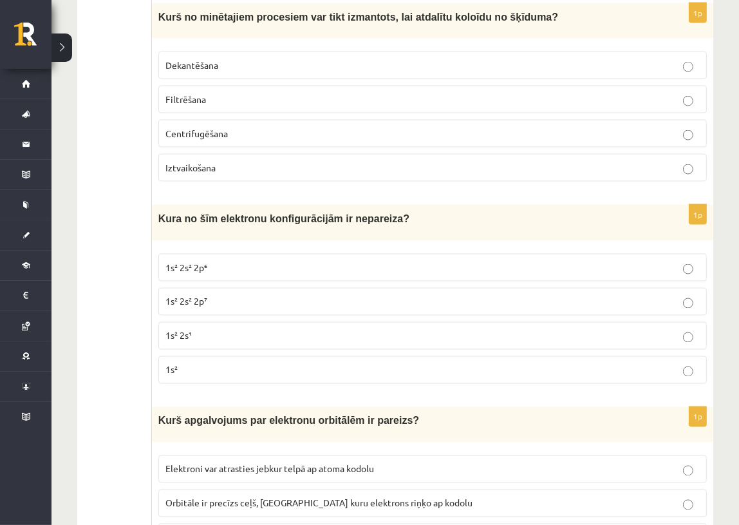
scroll to position [1756, 0]
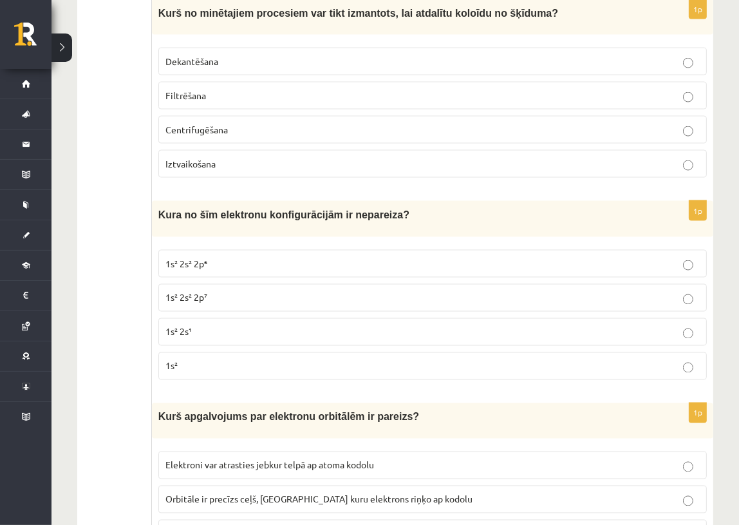
click at [196, 292] on span "1s² 2s² 2p⁷" at bounding box center [186, 298] width 42 height 12
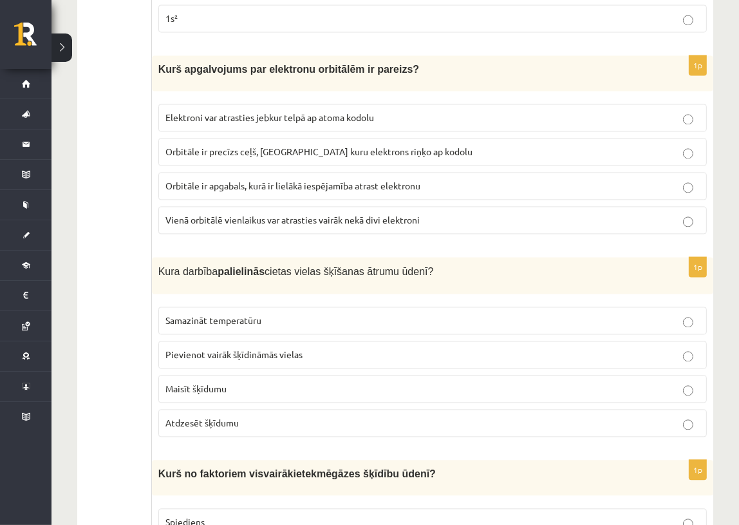
scroll to position [2107, 0]
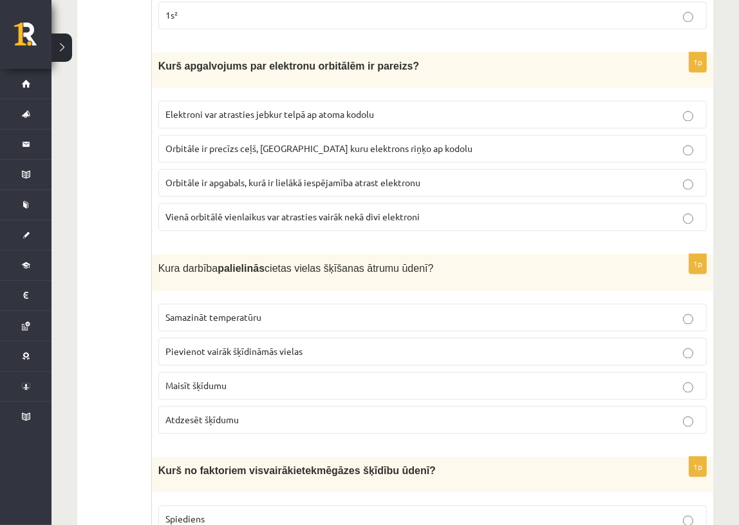
click at [276, 176] on span "Orbitāle ir apgabals, kurā ir lielākā iespējamība atrast elektronu" at bounding box center [292, 182] width 255 height 12
click at [234, 379] on p "Maisīt šķīdumu" at bounding box center [432, 386] width 534 height 14
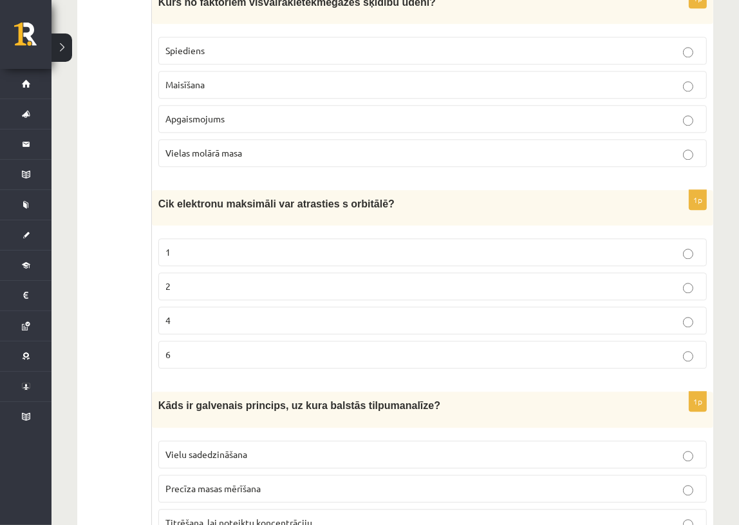
scroll to position [2575, 0]
click at [223, 43] on p "Spiediens" at bounding box center [432, 50] width 534 height 14
drag, startPoint x: 172, startPoint y: 33, endPoint x: 173, endPoint y: 24, distance: 9.7
click at [172, 44] on span "Spiediens" at bounding box center [184, 50] width 39 height 12
click at [261, 272] on label "2" at bounding box center [432, 286] width 549 height 28
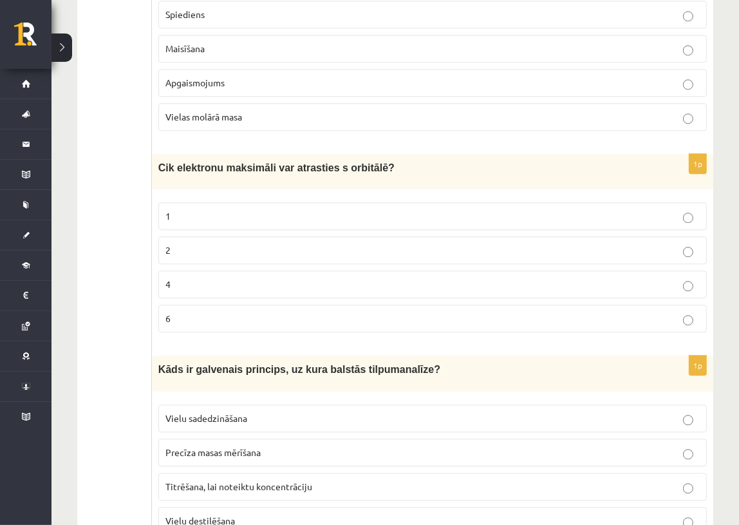
scroll to position [2646, 0]
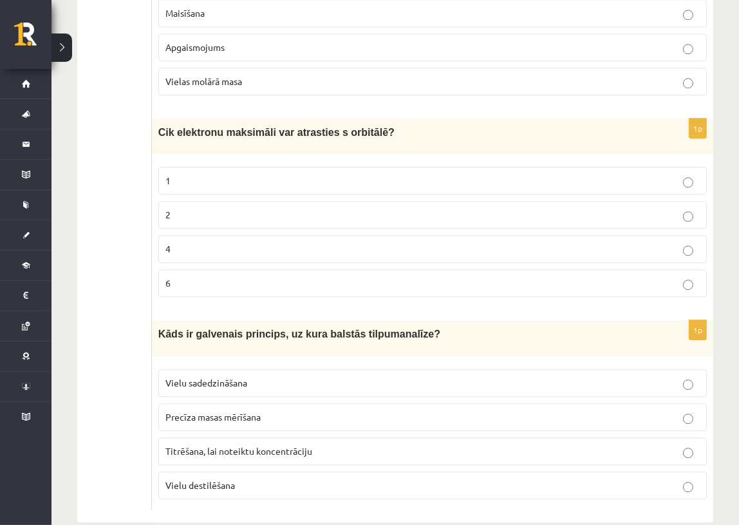
click at [240, 437] on label "Titrēšana, lai noteiktu koncentrāciju" at bounding box center [432, 451] width 549 height 28
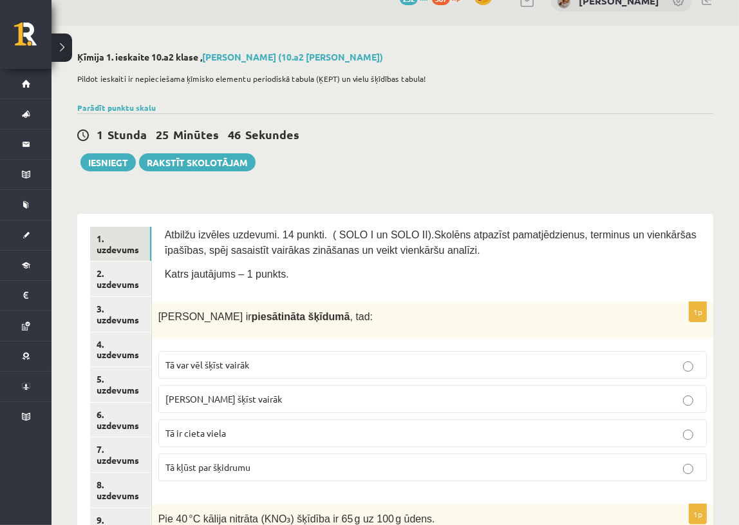
scroll to position [0, 0]
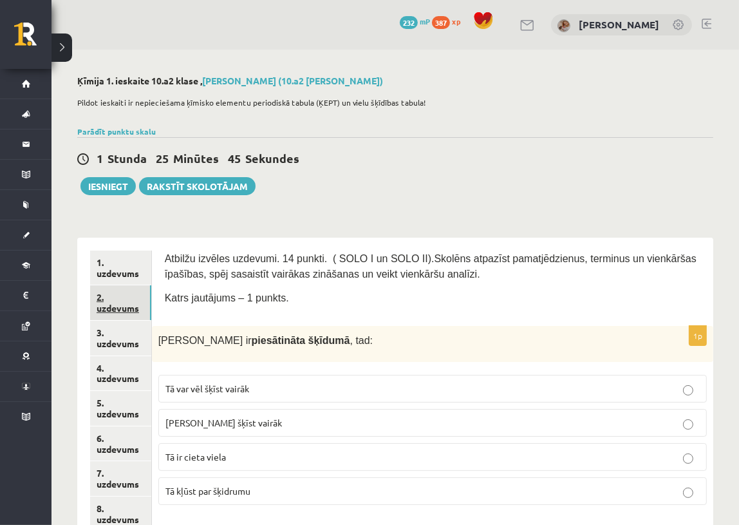
click at [106, 292] on link "2. uzdevums" at bounding box center [120, 302] width 61 height 35
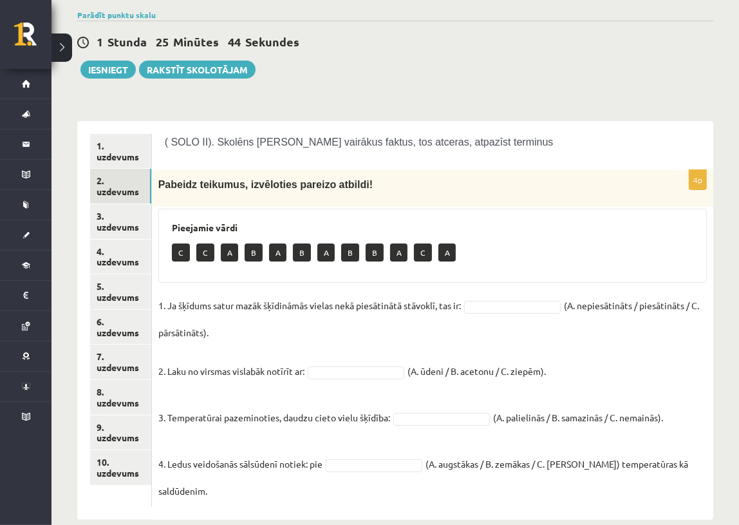
scroll to position [135, 0]
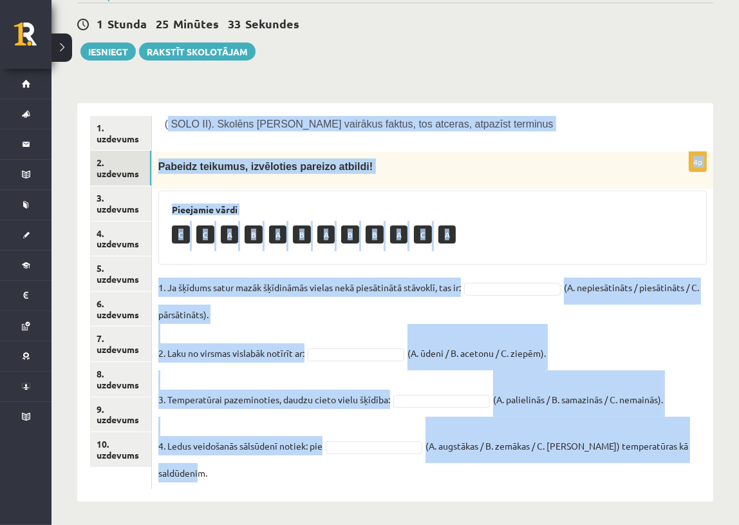
drag, startPoint x: 167, startPoint y: 120, endPoint x: 464, endPoint y: 464, distance: 453.3
click at [464, 464] on form "( SOLO II). Skolēns zina vairākus faktus, tos atceras, atpazīst terminus 4p Pab…" at bounding box center [433, 302] width 536 height 373
copy form "SOLO II). Skolēns zina vairākus faktus, tos atceras, atpazīst terminus 4p Pabei…"
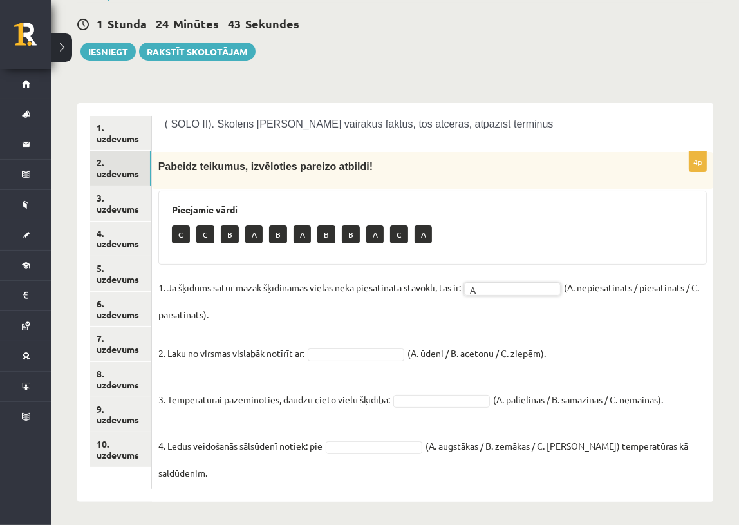
click at [343, 343] on fieldset "1. Ja šķīdums satur mazāk šķīdināmās vielas nekā piesātinātā stāvoklī, tas ir: …" at bounding box center [432, 379] width 549 height 205
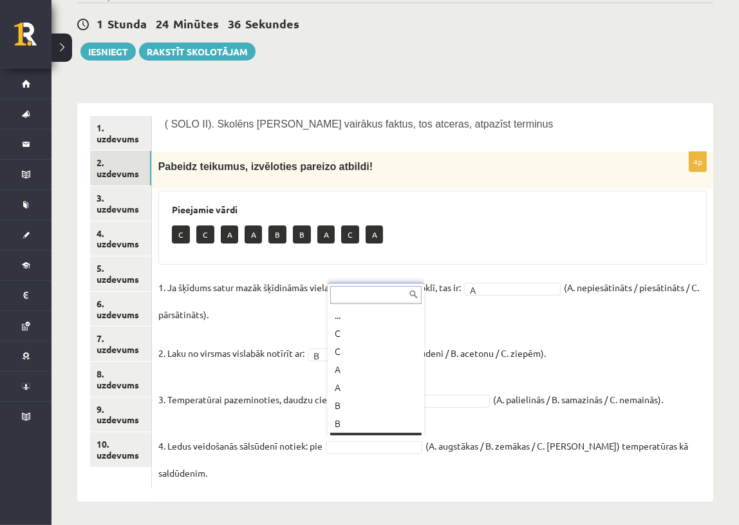
scroll to position [15, 0]
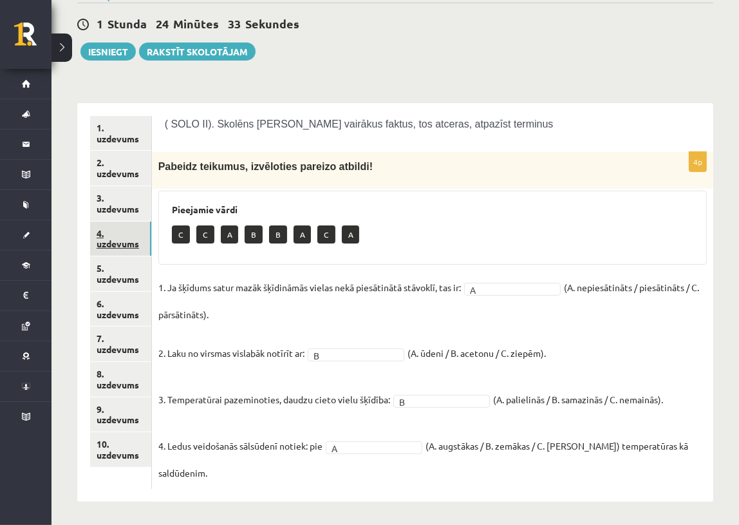
click at [127, 237] on link "4. uzdevums" at bounding box center [120, 238] width 61 height 35
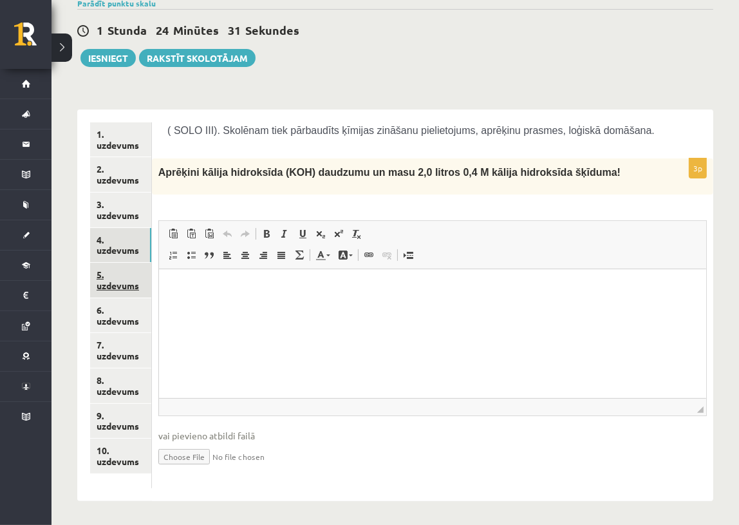
scroll to position [0, 0]
click at [103, 287] on link "5. uzdevums" at bounding box center [120, 280] width 61 height 35
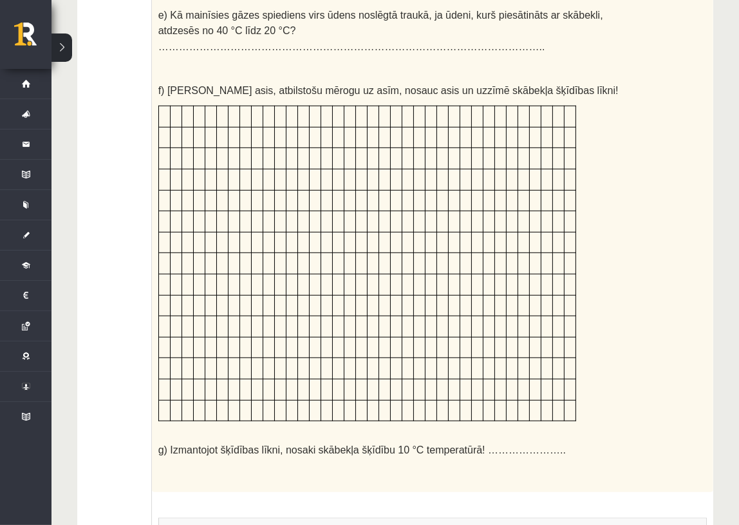
scroll to position [596, 0]
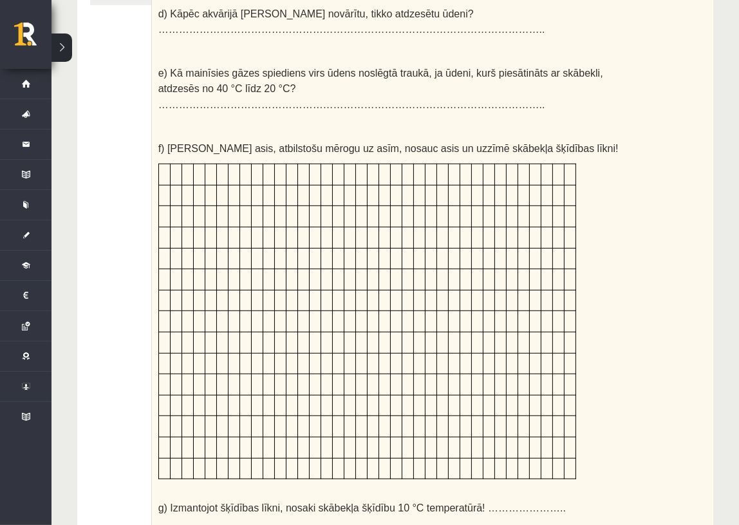
click at [187, 332] on td at bounding box center [188, 342] width 12 height 21
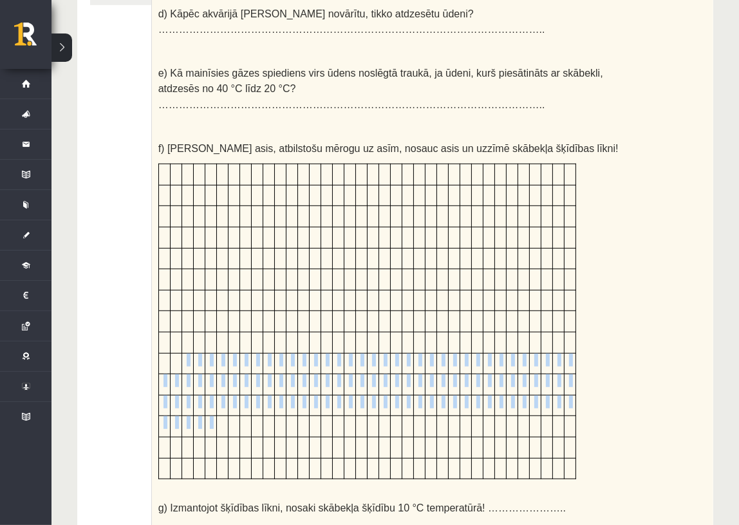
drag, startPoint x: 178, startPoint y: 335, endPoint x: 220, endPoint y: 377, distance: 59.2
click at [219, 390] on tbody at bounding box center [366, 321] width 417 height 315
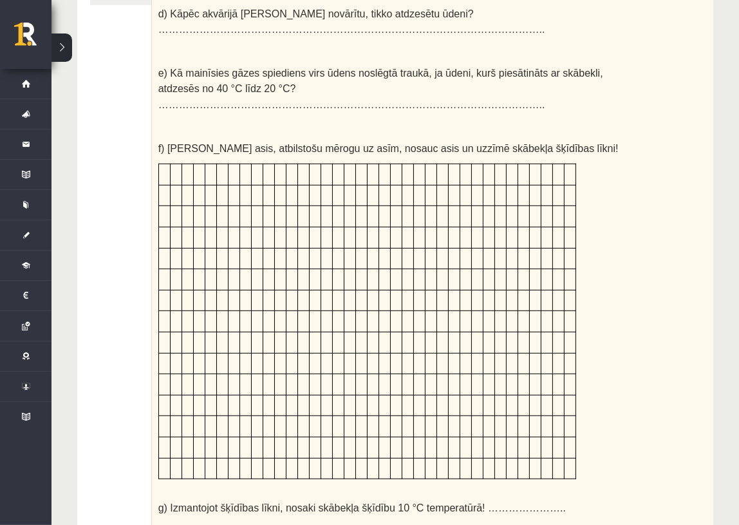
click at [617, 329] on div "Dota gāzu šķīdība dažādās temperatūrās, ja spiediens ir 101,3 kPa. Šķīdība, g/1…" at bounding box center [432, 108] width 561 height 883
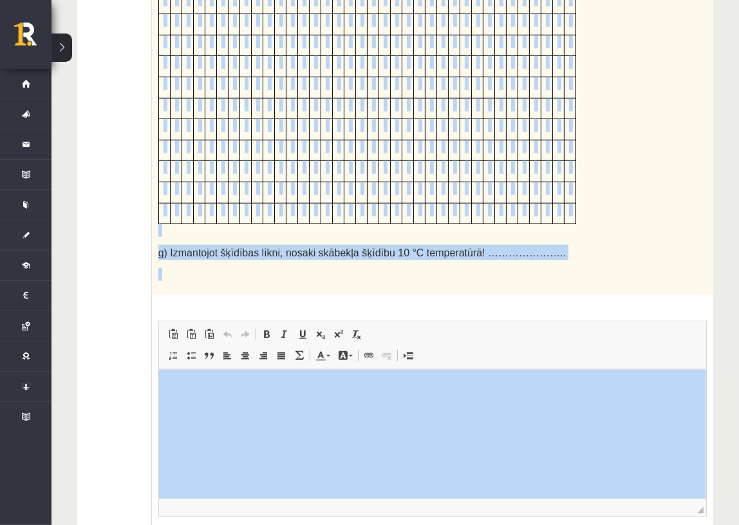
scroll to position [916, 0]
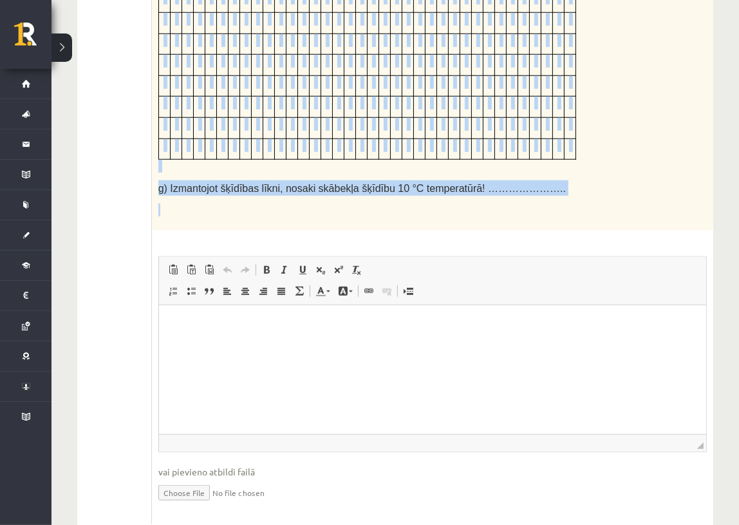
drag, startPoint x: 160, startPoint y: 147, endPoint x: 296, endPoint y: 180, distance: 139.0
copy div "Dota gāzu šķīdība dažādās temperatūrās, ja spiediens ir 101,3 kPa. Šķīdība, g/1…"
click at [483, 203] on p at bounding box center [400, 209] width 484 height 13
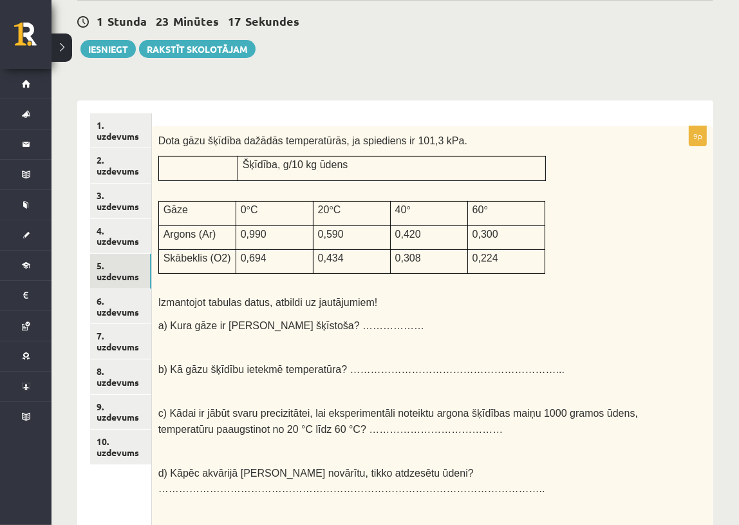
scroll to position [155, 0]
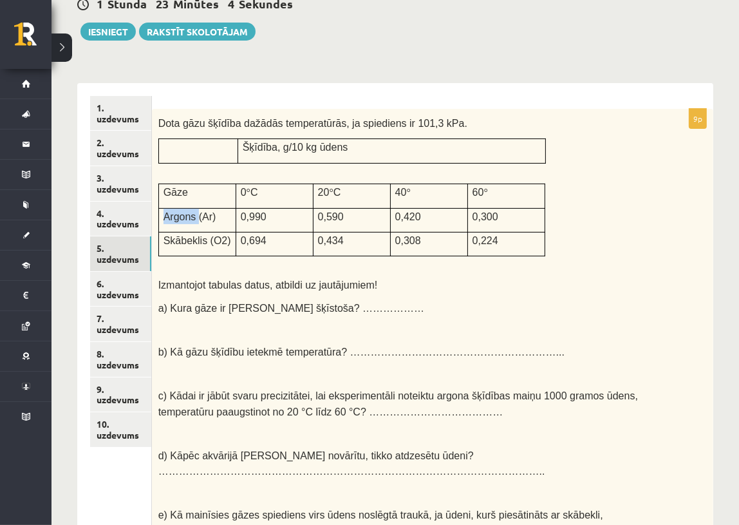
drag, startPoint x: 194, startPoint y: 212, endPoint x: 165, endPoint y: 214, distance: 29.0
click at [165, 214] on span "Argons (Ar)" at bounding box center [190, 216] width 53 height 11
click at [164, 214] on span "Argons (Ar)" at bounding box center [190, 216] width 53 height 11
click at [305, 303] on span "a) Kura gāze ir labāk šķīstoša? ………………" at bounding box center [291, 308] width 266 height 11
click at [306, 303] on span "a) Kura gāze ir labāk šķīstoša? ………………" at bounding box center [291, 308] width 266 height 11
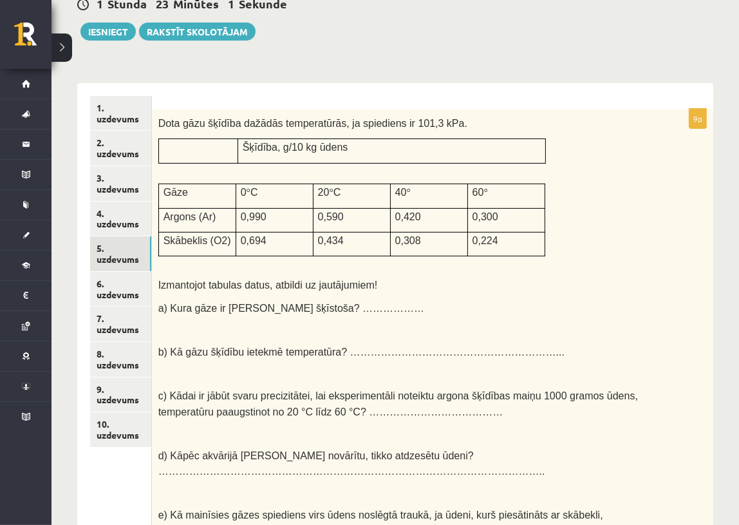
drag, startPoint x: 310, startPoint y: 299, endPoint x: 317, endPoint y: 299, distance: 7.7
click at [315, 303] on span "a) Kura gāze ir labāk šķīstoša? ………………" at bounding box center [291, 308] width 266 height 11
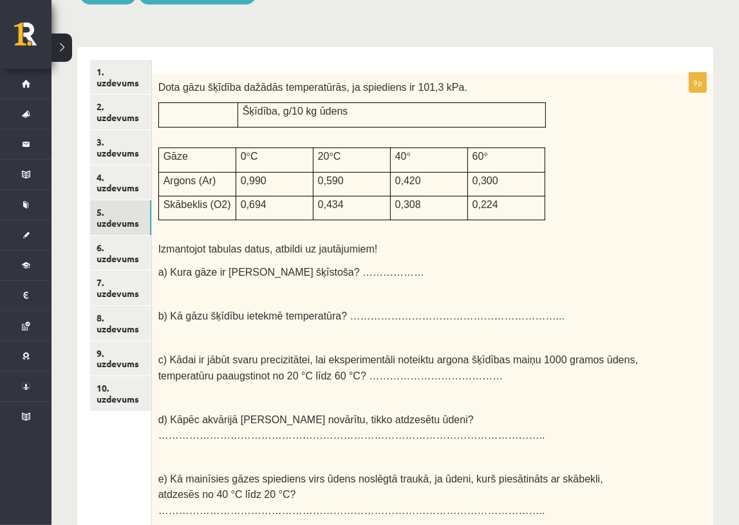
scroll to position [213, 0]
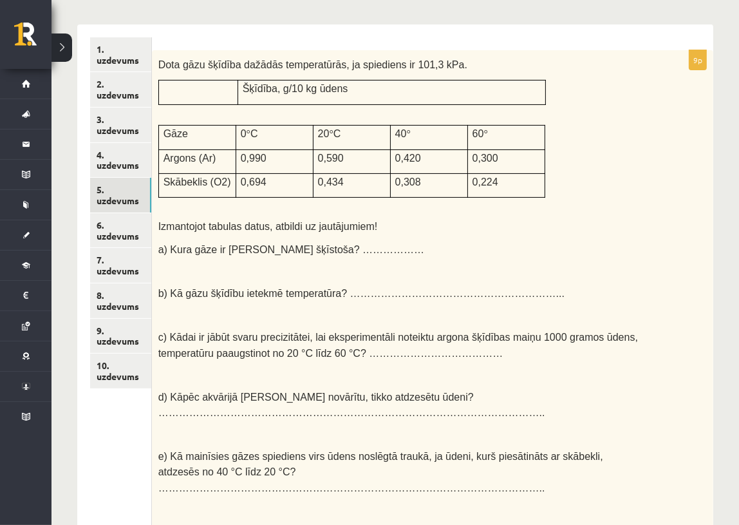
drag, startPoint x: 308, startPoint y: 240, endPoint x: 344, endPoint y: 247, distance: 36.6
click at [308, 244] on span "a) Kura gāze ir labāk šķīstoša? ………………" at bounding box center [291, 249] width 266 height 11
click at [378, 288] on span "b) Kā gāzu šķīdību ietekmē temperatūra? ……………………………………………………..." at bounding box center [361, 293] width 406 height 11
click at [397, 332] on p "c) Kādai ir jābūt svaru precizitātei, lai eksperimentāli noteiktu argona šķīdīb…" at bounding box center [400, 345] width 484 height 32
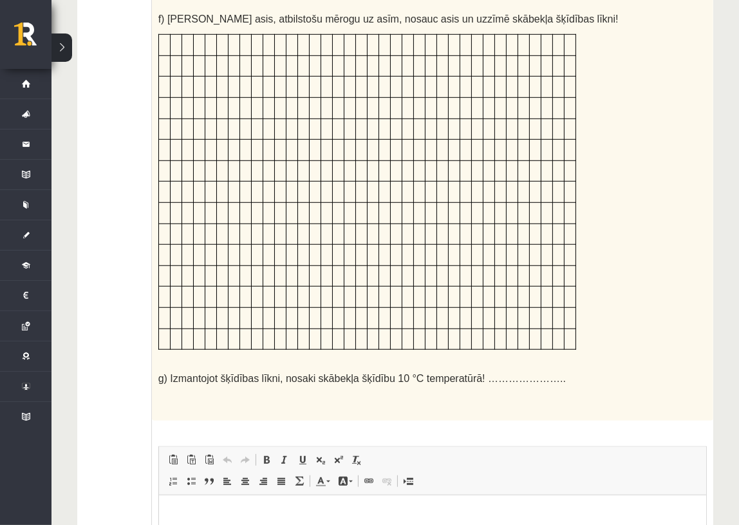
scroll to position [857, 0]
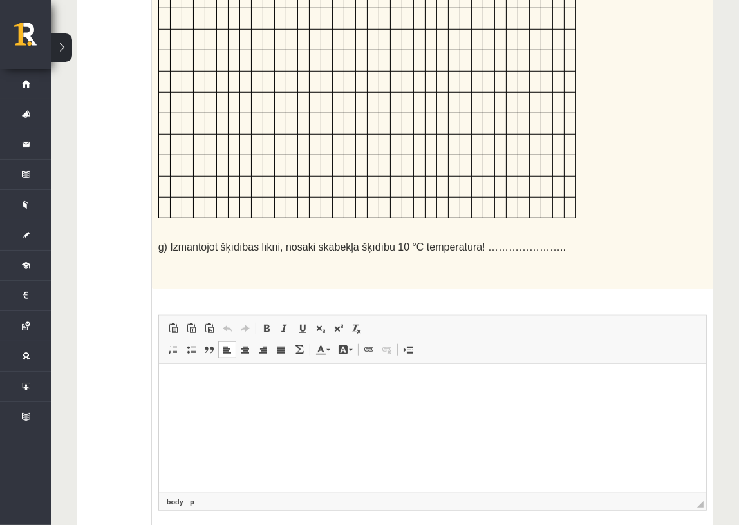
click at [283, 376] on p "Editor, wiswyg-editor-user-answer-47433847711680" at bounding box center [432, 383] width 522 height 14
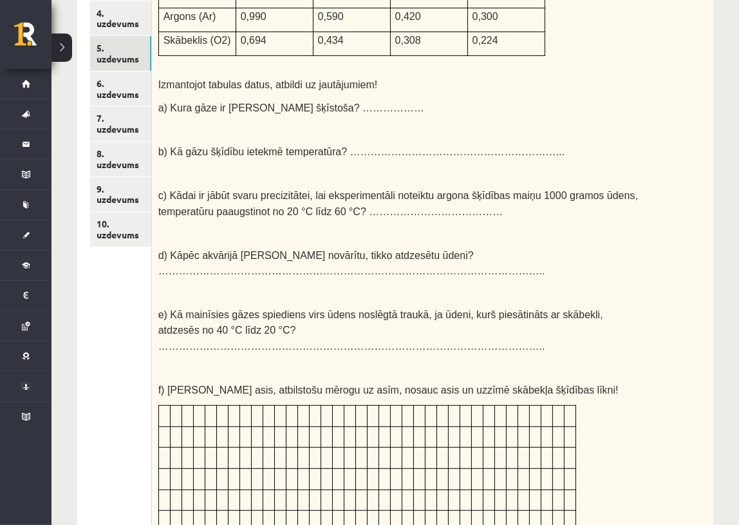
scroll to position [155, 0]
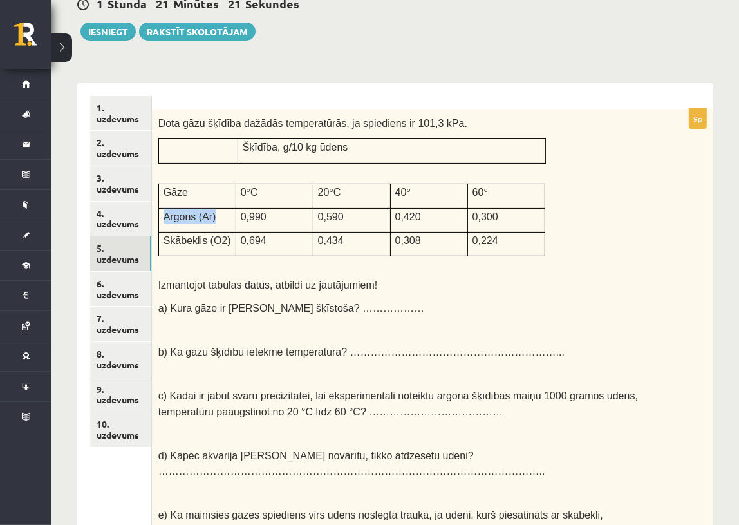
drag, startPoint x: 165, startPoint y: 211, endPoint x: 219, endPoint y: 211, distance: 54.1
click at [217, 212] on p "Argons (Ar)" at bounding box center [198, 216] width 68 height 15
copy span "Argons (Ar)"
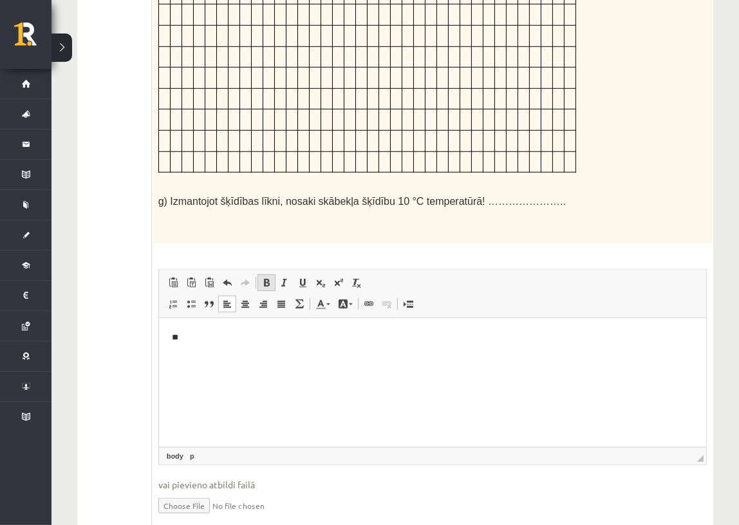
scroll to position [916, 0]
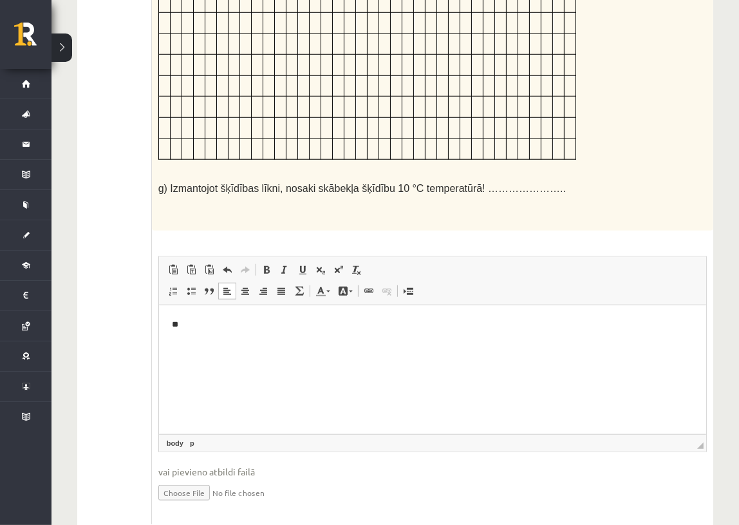
click at [191, 318] on p "**" at bounding box center [432, 324] width 522 height 14
click at [250, 317] on body "**********" at bounding box center [432, 451] width 522 height 296
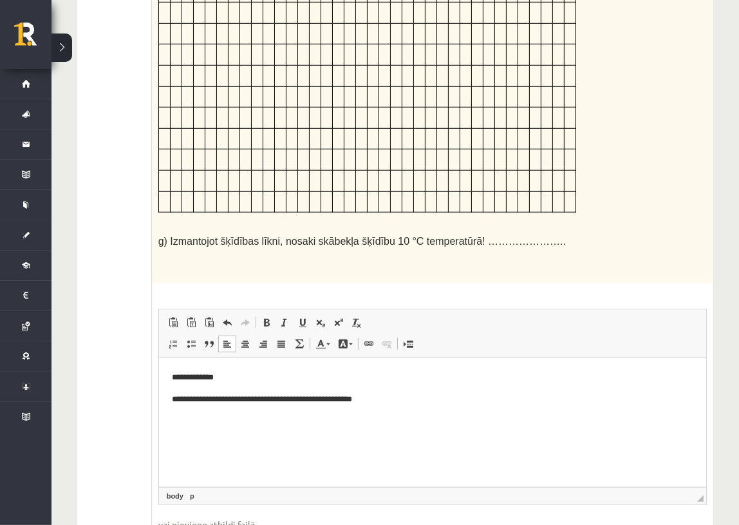
scroll to position [916, 0]
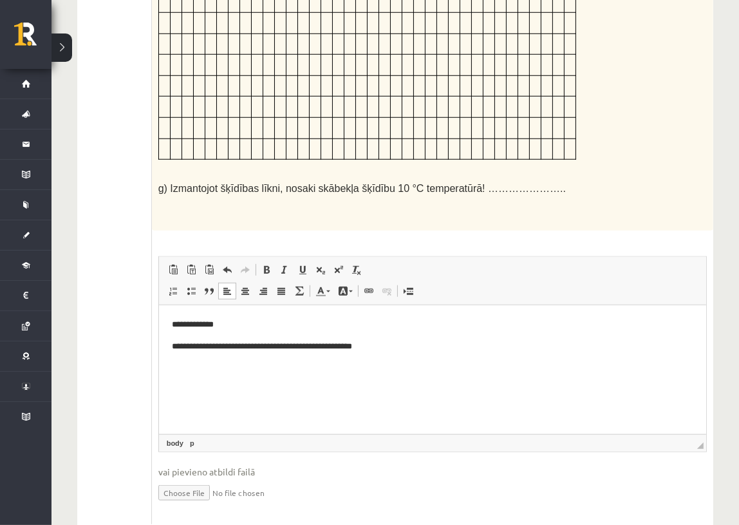
click at [173, 373] on p "Editor, wiswyg-editor-user-answer-47433847711680" at bounding box center [432, 368] width 522 height 14
click at [308, 363] on p "**********" at bounding box center [427, 368] width 512 height 14
click at [193, 283] on link "Insert/Remove Bulleted List" at bounding box center [191, 291] width 18 height 17
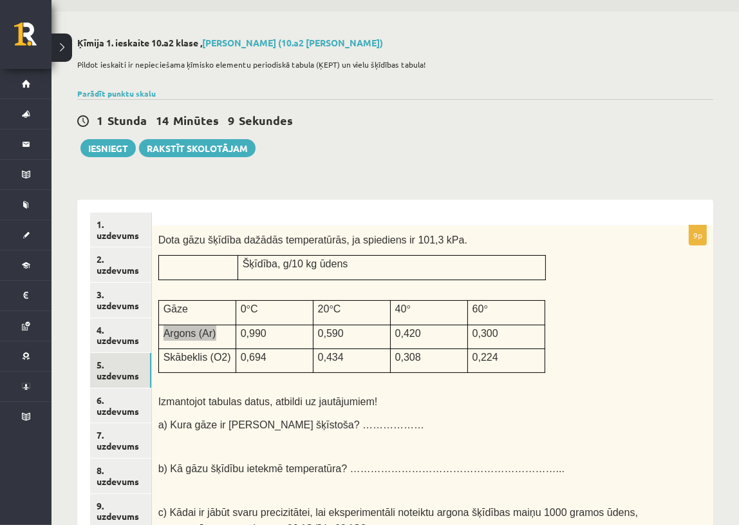
scroll to position [97, 0]
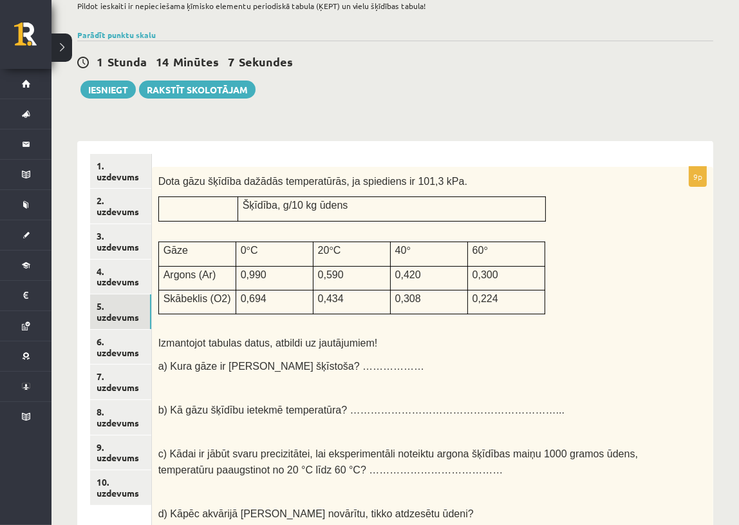
drag, startPoint x: 397, startPoint y: 357, endPoint x: 382, endPoint y: 359, distance: 15.5
click at [397, 358] on p "a) Kura gāze ir labāk šķīstoša? ………………" at bounding box center [400, 365] width 484 height 15
drag, startPoint x: 328, startPoint y: 246, endPoint x: 339, endPoint y: 245, distance: 11.0
click at [339, 245] on p "20 ° C" at bounding box center [352, 249] width 68 height 15
copy span "° C"
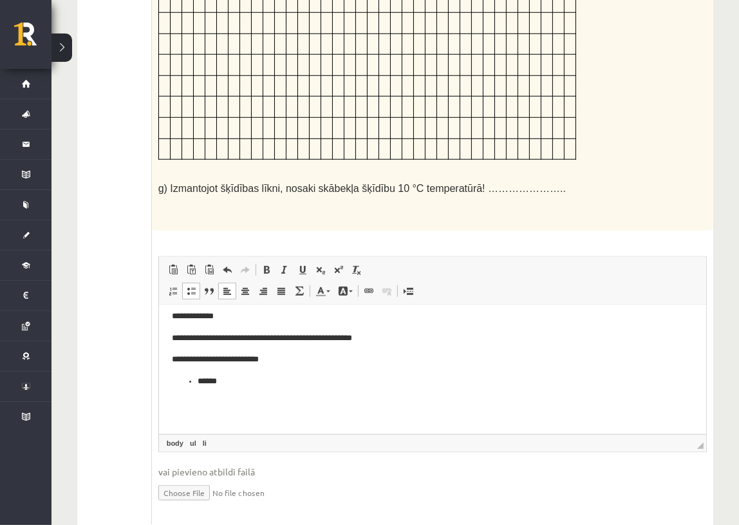
scroll to position [0, 0]
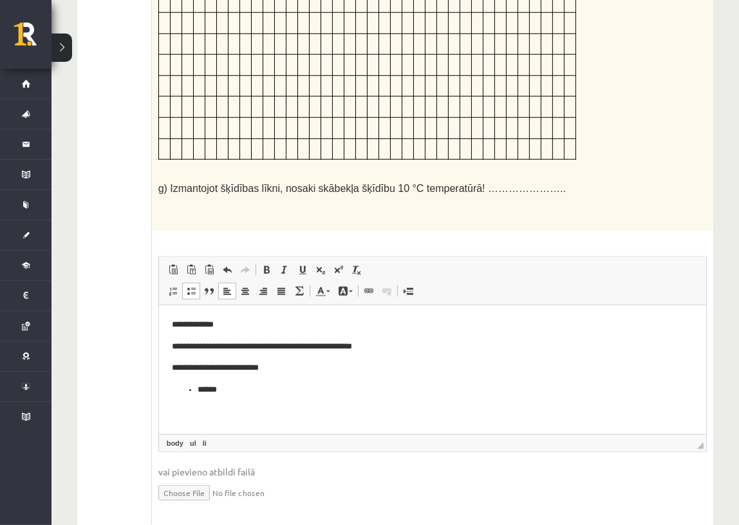
click at [219, 390] on li "******" at bounding box center [427, 389] width 460 height 14
click at [308, 384] on li "******" at bounding box center [427, 389] width 460 height 14
copy span "° C"
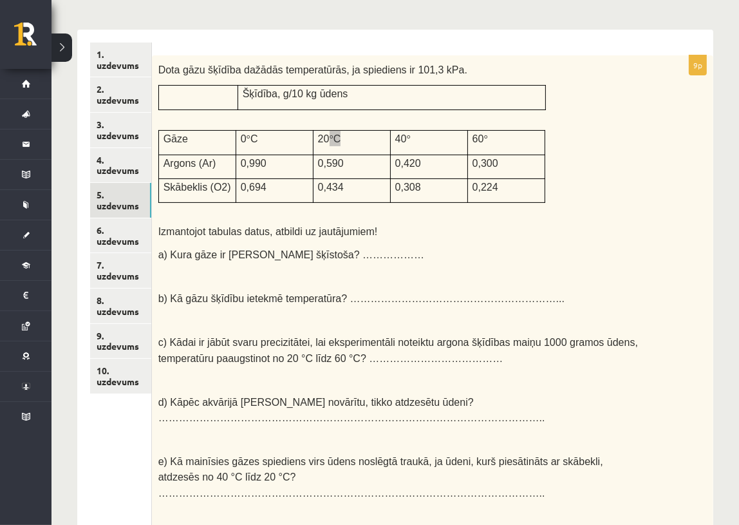
scroll to position [97, 0]
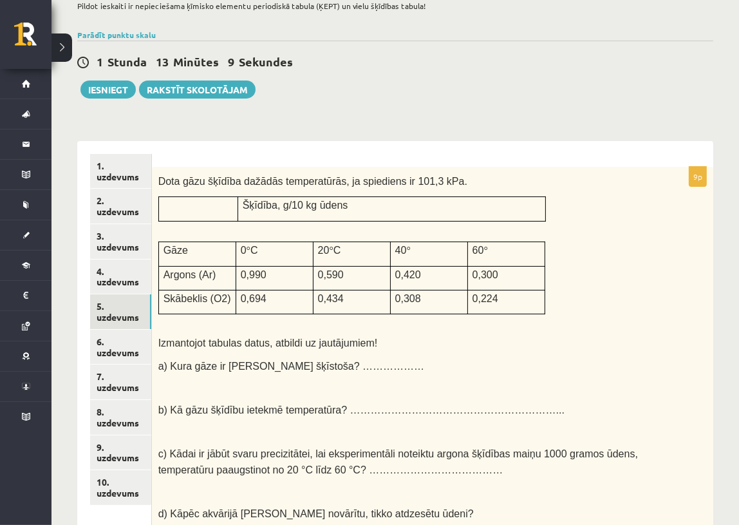
click at [344, 270] on p "0,590" at bounding box center [352, 274] width 68 height 15
drag, startPoint x: 341, startPoint y: 270, endPoint x: 317, endPoint y: 269, distance: 23.8
click at [317, 269] on td "0,590" at bounding box center [351, 278] width 77 height 24
copy span "0,590"
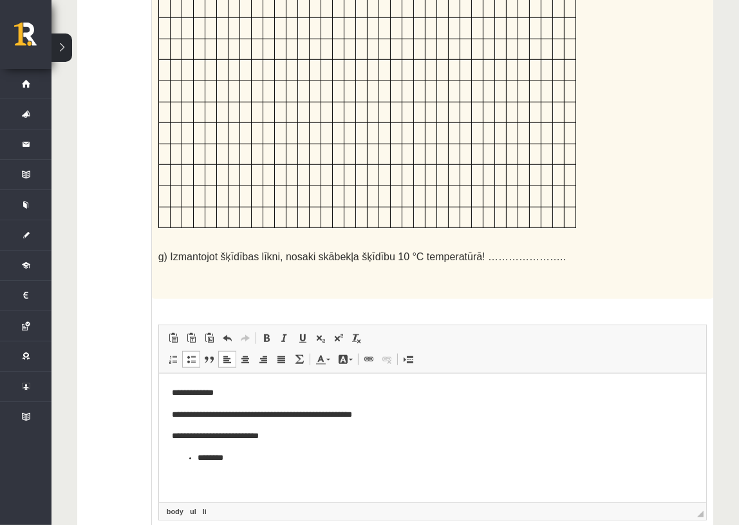
scroll to position [916, 0]
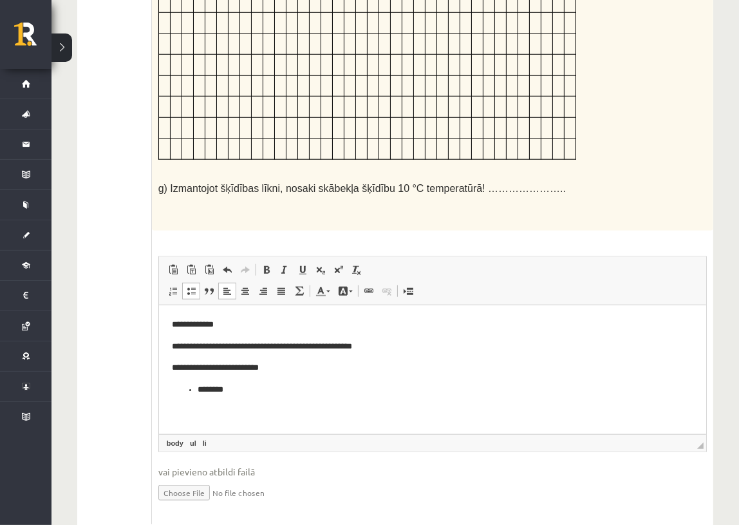
click at [258, 400] on body "**********" at bounding box center [432, 476] width 522 height 318
click at [268, 386] on li "********" at bounding box center [427, 389] width 460 height 14
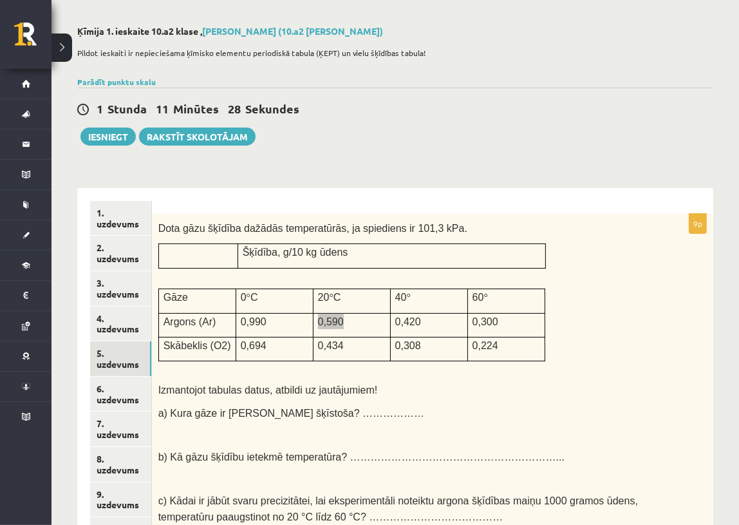
scroll to position [38, 0]
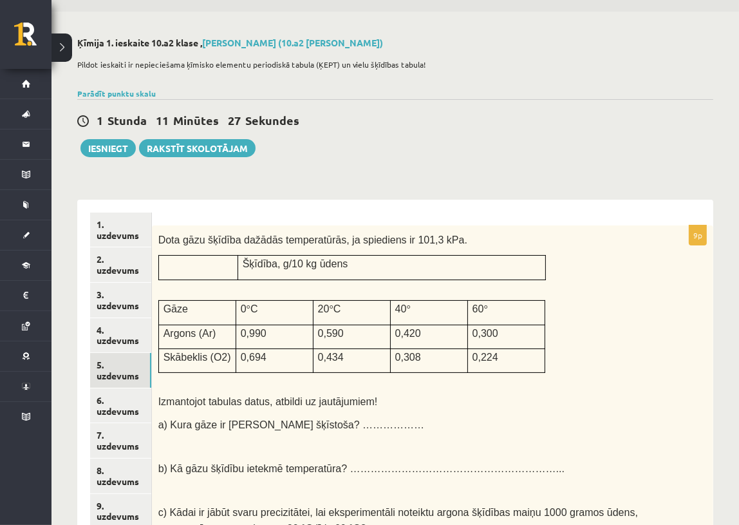
click at [390, 326] on td "0,420" at bounding box center [428, 337] width 77 height 24
drag, startPoint x: 473, startPoint y: 305, endPoint x: 501, endPoint y: 305, distance: 27.7
click at [501, 305] on p "60 °" at bounding box center [507, 308] width 68 height 15
copy span "60 °"
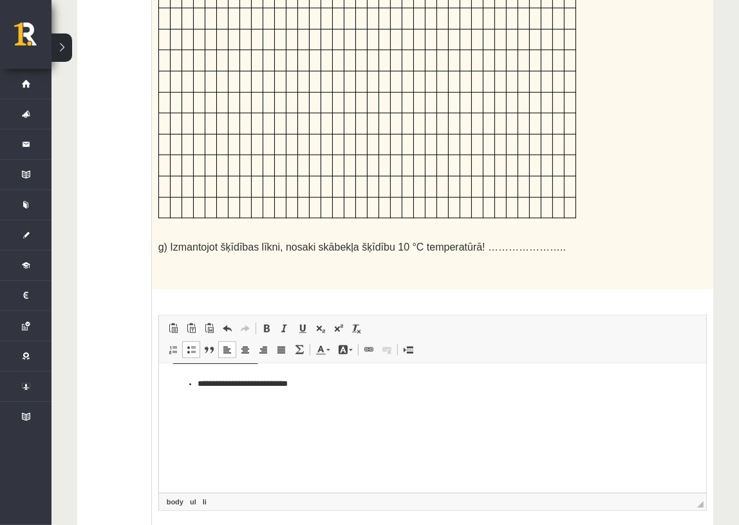
scroll to position [58, 0]
click at [325, 397] on body "**********" at bounding box center [432, 477] width 522 height 318
click at [316, 391] on li "**********" at bounding box center [427, 390] width 460 height 14
click at [229, 323] on span at bounding box center [227, 328] width 10 height 10
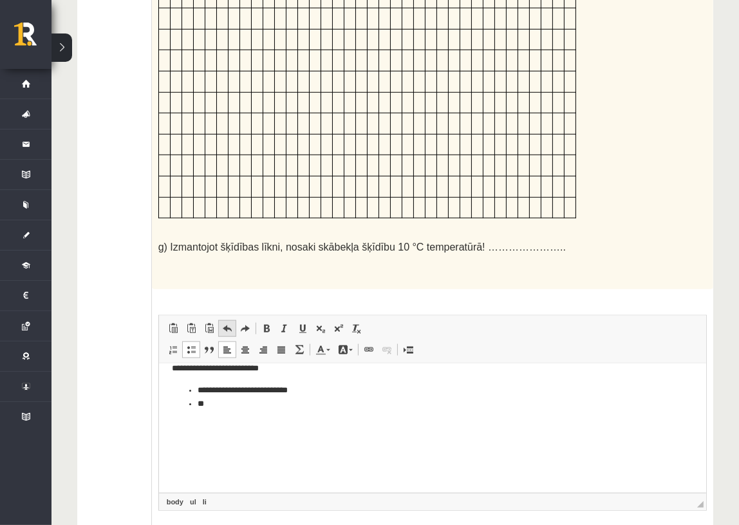
click at [229, 323] on span at bounding box center [227, 328] width 10 height 10
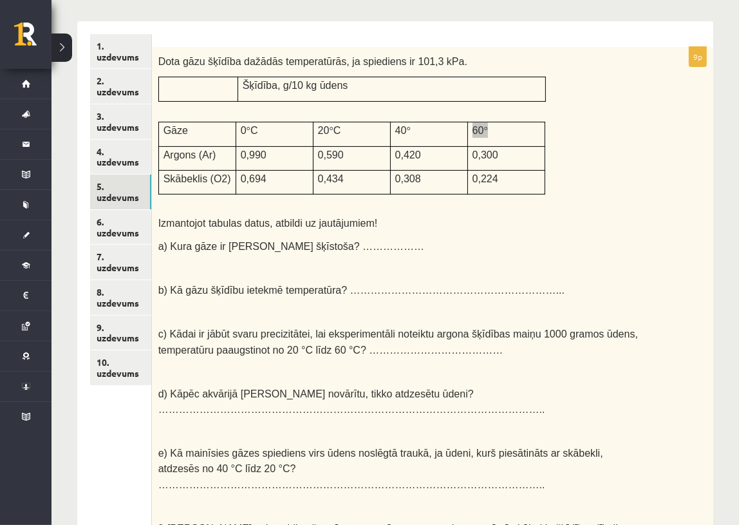
scroll to position [213, 0]
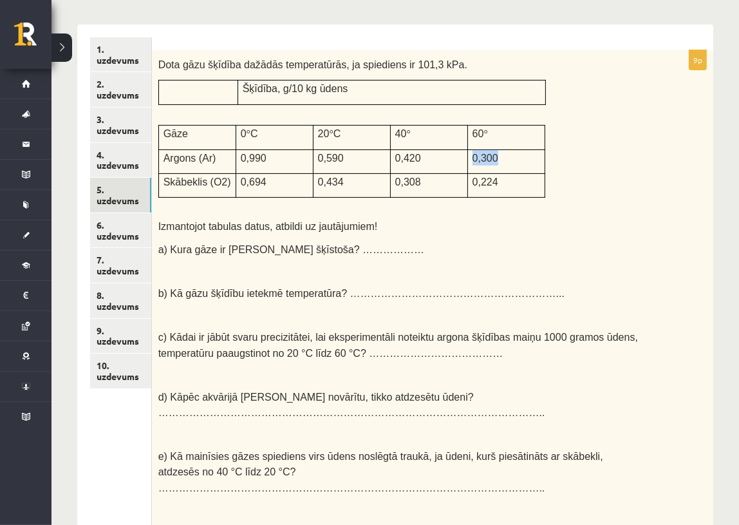
drag, startPoint x: 496, startPoint y: 151, endPoint x: 470, endPoint y: 154, distance: 26.0
click at [470, 154] on td "0,300" at bounding box center [505, 161] width 77 height 24
copy span "0,300"
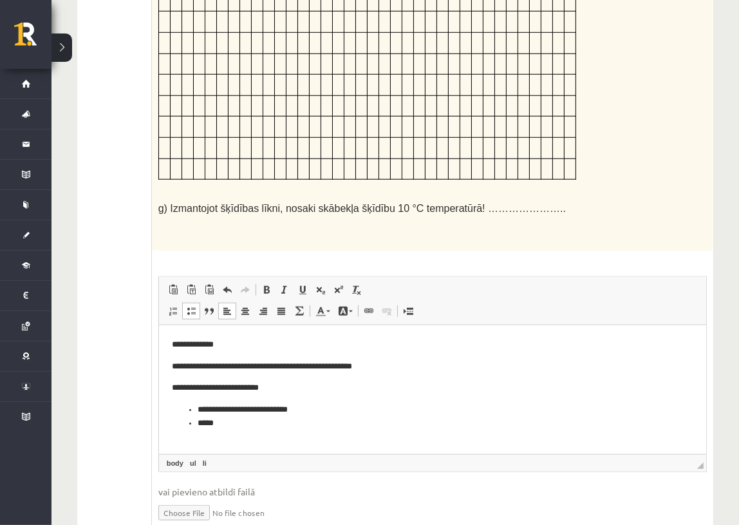
scroll to position [916, 0]
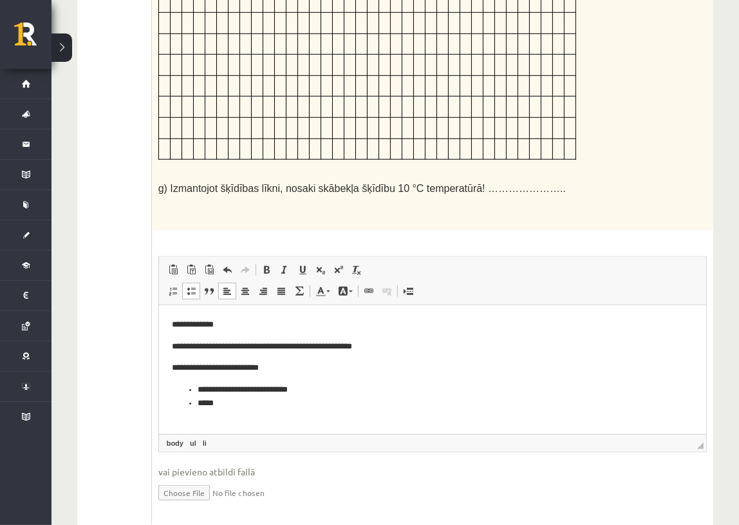
click at [292, 408] on li "*****" at bounding box center [427, 403] width 460 height 14
click at [196, 400] on ul "**********" at bounding box center [432, 395] width 522 height 26
click at [286, 402] on li "**********" at bounding box center [427, 403] width 460 height 14
drag, startPoint x: 296, startPoint y: 388, endPoint x: 323, endPoint y: 404, distance: 31.5
click at [295, 388] on li "**********" at bounding box center [427, 389] width 460 height 14
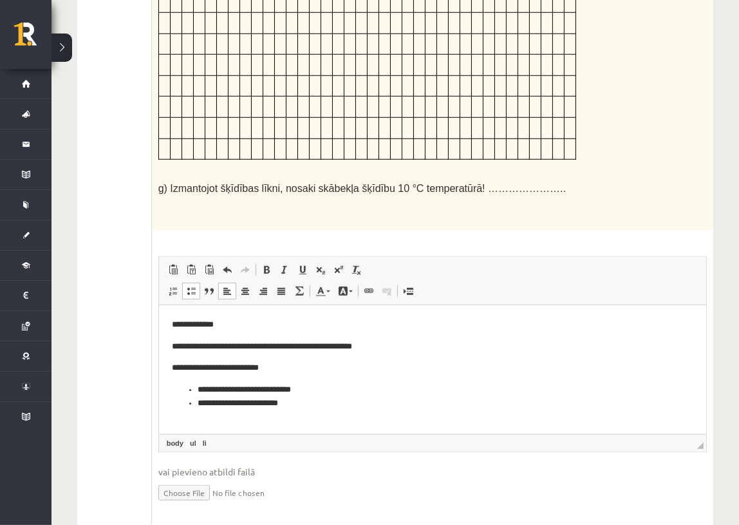
click at [317, 411] on body "**********" at bounding box center [432, 482] width 522 height 331
click at [312, 404] on li "**********" at bounding box center [427, 403] width 460 height 14
click at [263, 415] on li "Editor, wiswyg-editor-user-answer-47433847711680" at bounding box center [432, 416] width 470 height 14
click at [173, 422] on p "Editor, wiswyg-editor-user-answer-47433847711680" at bounding box center [432, 424] width 522 height 14
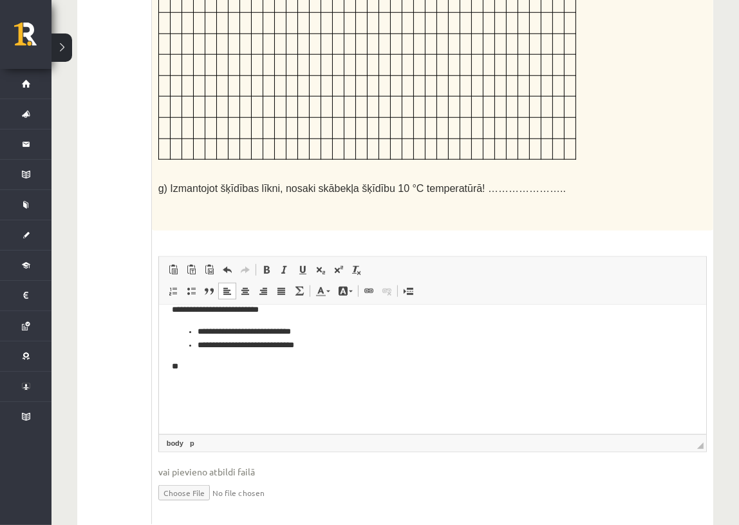
scroll to position [0, 0]
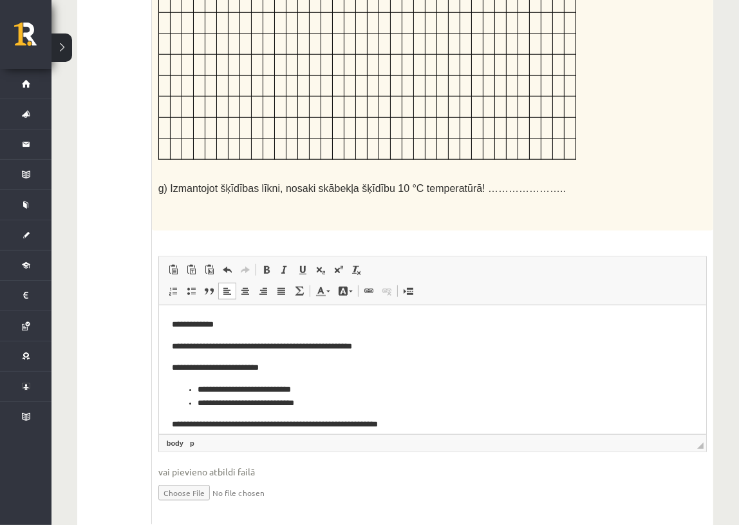
click at [350, 423] on p "**********" at bounding box center [427, 424] width 512 height 14
click at [415, 423] on p "**********" at bounding box center [427, 424] width 512 height 14
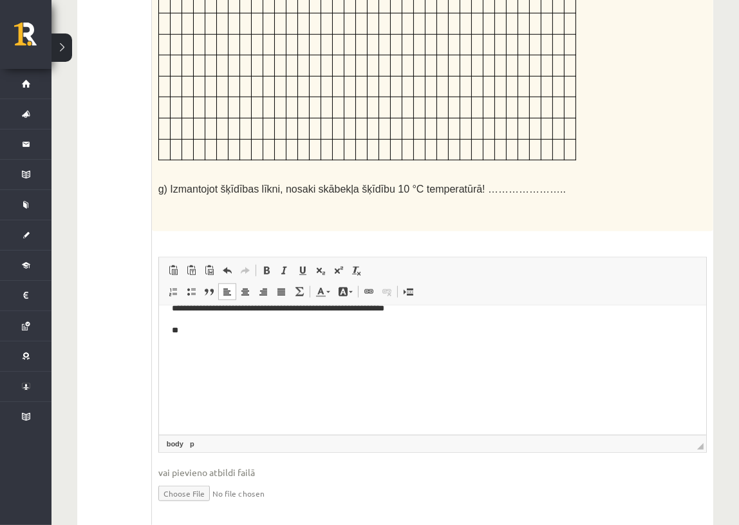
scroll to position [916, 0]
click at [183, 330] on p "**" at bounding box center [427, 330] width 512 height 14
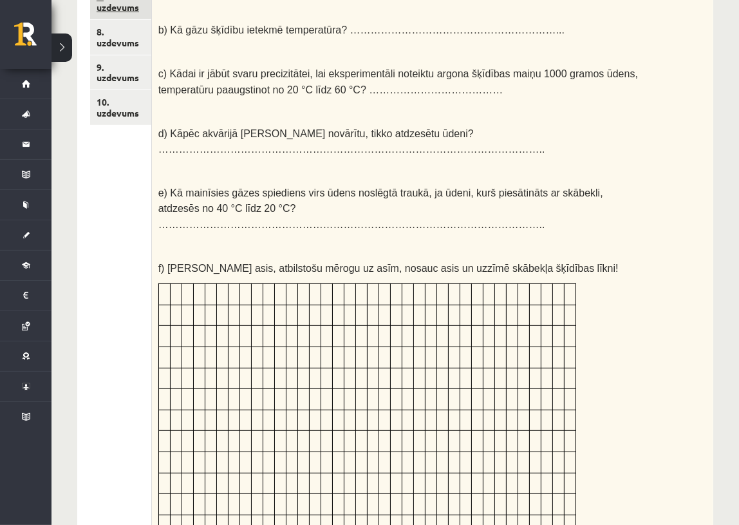
scroll to position [447, 0]
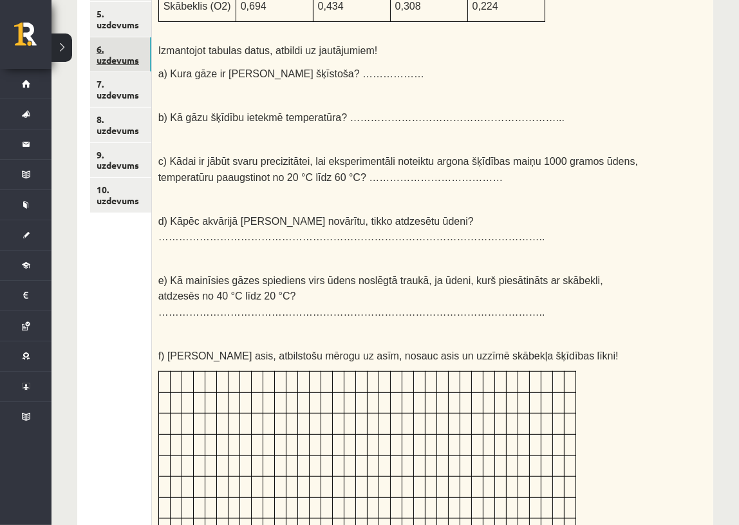
click at [112, 39] on link "6. uzdevums" at bounding box center [120, 54] width 61 height 35
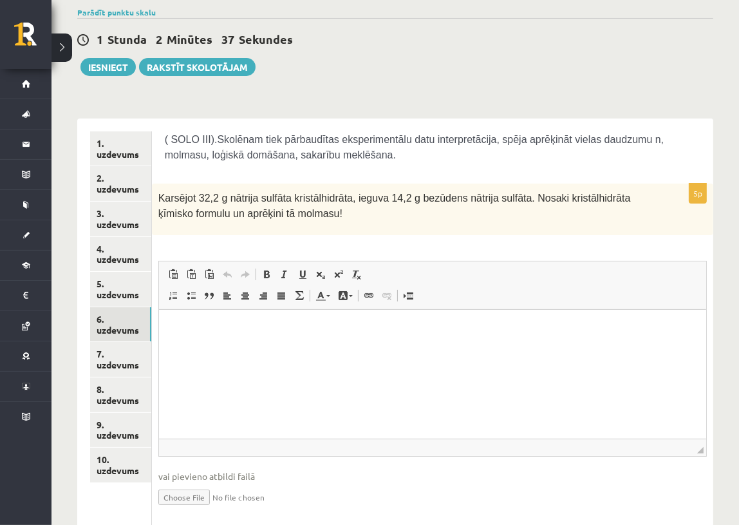
scroll to position [98, 0]
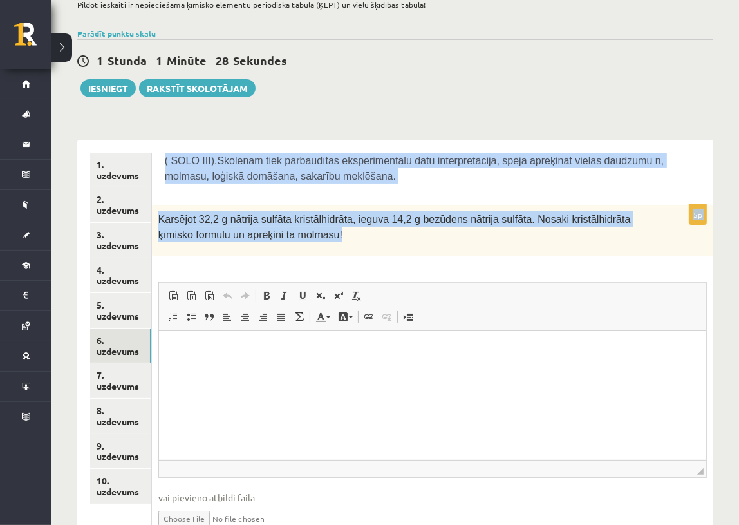
drag, startPoint x: 165, startPoint y: 155, endPoint x: 489, endPoint y: 246, distance: 336.3
click at [489, 246] on form "( SOLO III).Skolēnam tiek pārbaudītas eksperimentālu datu interpretācija, spēja…" at bounding box center [433, 352] width 536 height 398
copy form "( SOLO III).Skolēnam tiek pārbaudītas eksperimentālu datu interpretācija, spēja…"
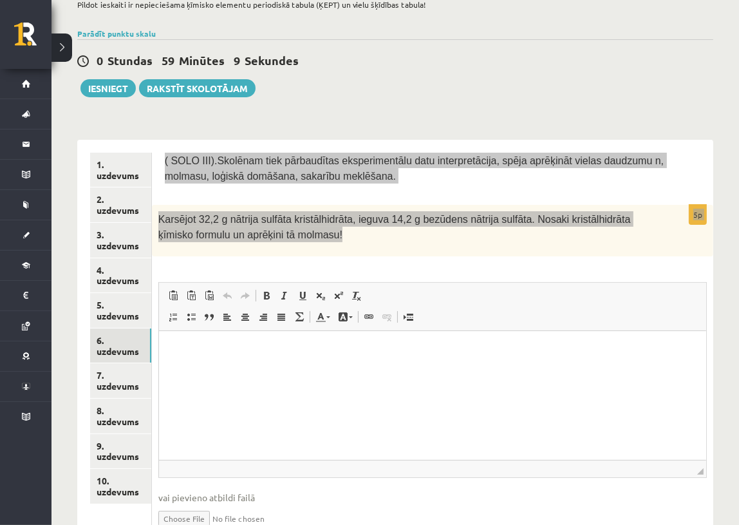
click at [339, 351] on p "Editor, wiswyg-editor-user-answer-47433807877600" at bounding box center [432, 351] width 522 height 14
click at [208, 345] on p "Editor, wiswyg-editor-user-answer-47433807877600" at bounding box center [432, 351] width 522 height 14
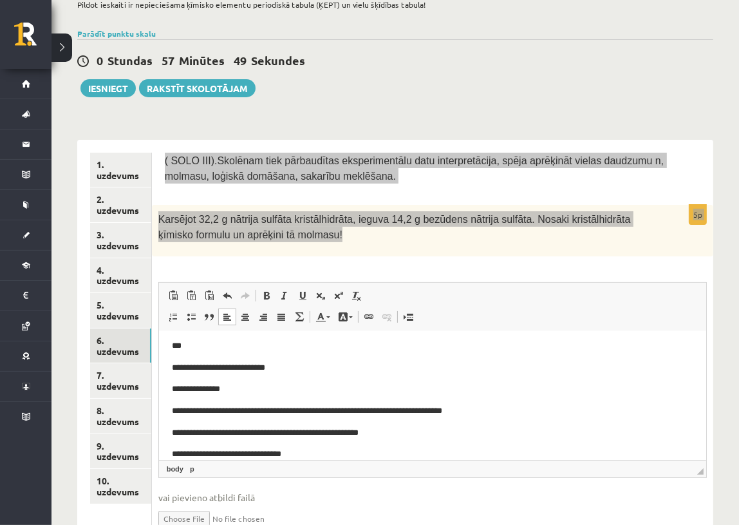
click at [337, 400] on body "**********" at bounding box center [432, 328] width 522 height 265
click at [422, 433] on p "**********" at bounding box center [427, 433] width 512 height 14
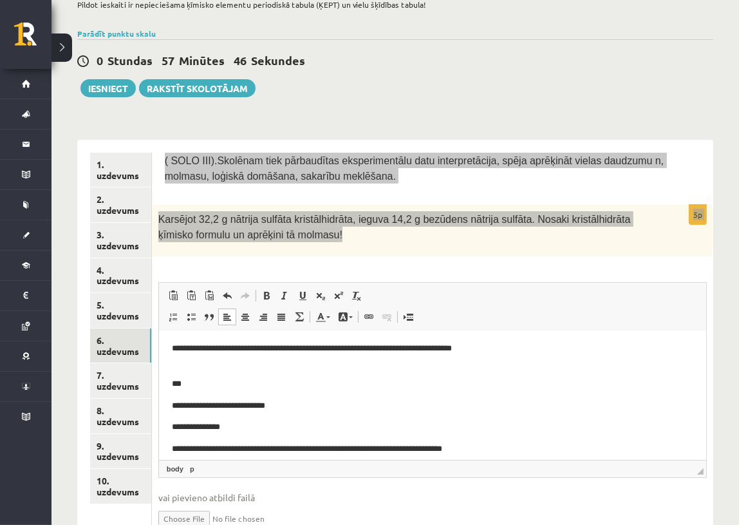
scroll to position [89, 0]
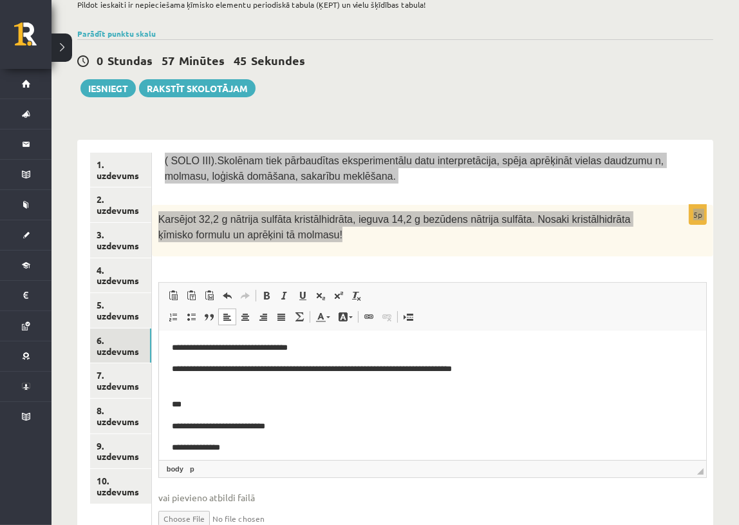
click at [202, 409] on p "***" at bounding box center [427, 397] width 512 height 27
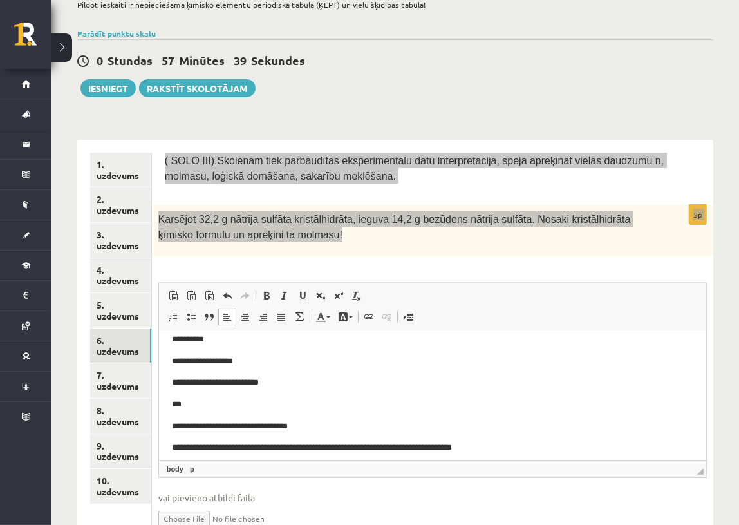
scroll to position [0, 0]
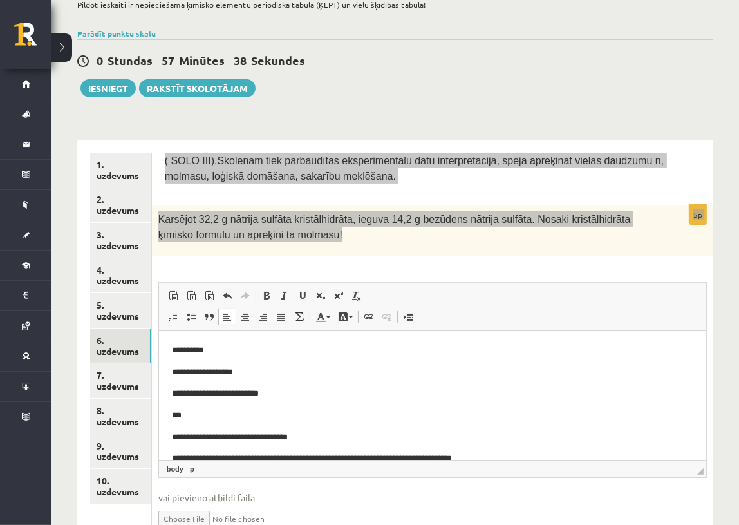
click at [189, 426] on body "**********" at bounding box center [432, 459] width 522 height 230
click at [189, 418] on p "***" at bounding box center [427, 416] width 512 height 14
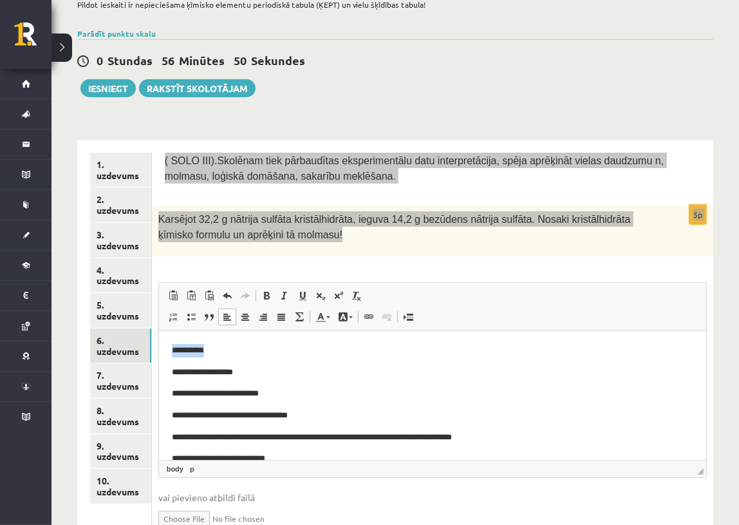
drag, startPoint x: 214, startPoint y: 353, endPoint x: 161, endPoint y: 346, distance: 53.3
click at [161, 350] on html "**********" at bounding box center [431, 448] width 547 height 234
click at [264, 290] on span at bounding box center [266, 295] width 10 height 10
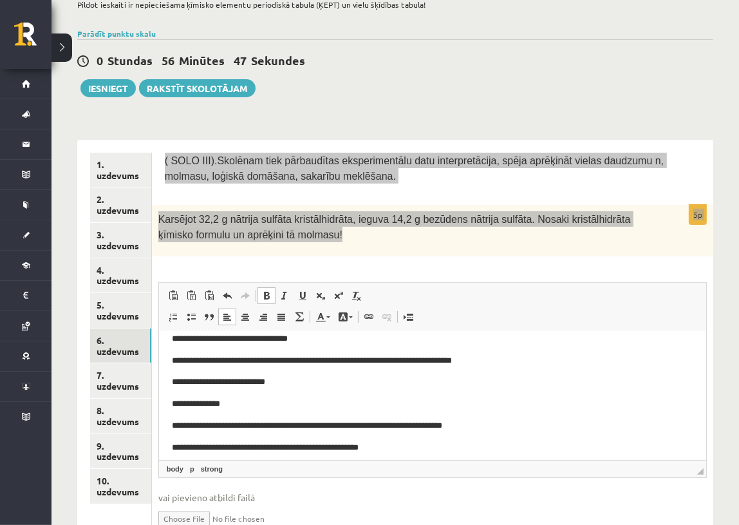
scroll to position [47, 0]
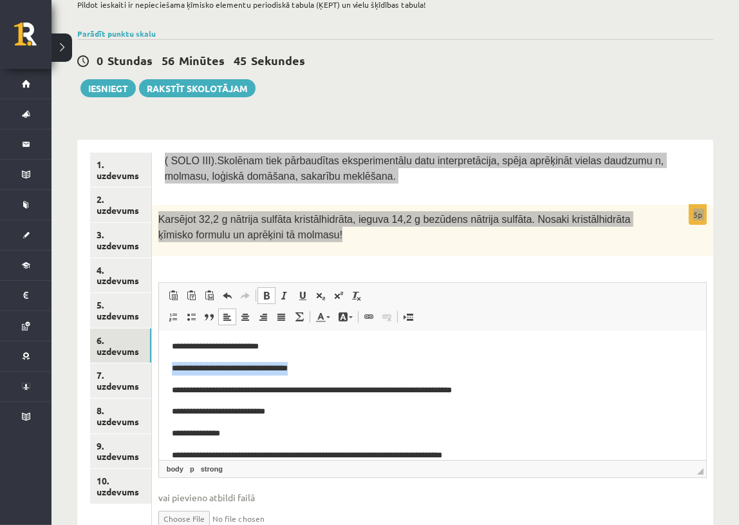
drag, startPoint x: 314, startPoint y: 367, endPoint x: 137, endPoint y: 373, distance: 177.2
click at [158, 373] on html "**********" at bounding box center [431, 401] width 547 height 234
click at [271, 290] on span at bounding box center [266, 295] width 10 height 10
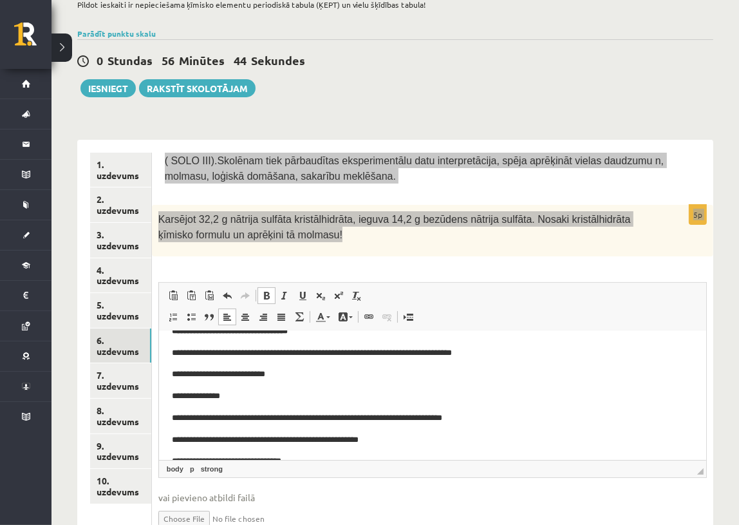
scroll to position [106, 0]
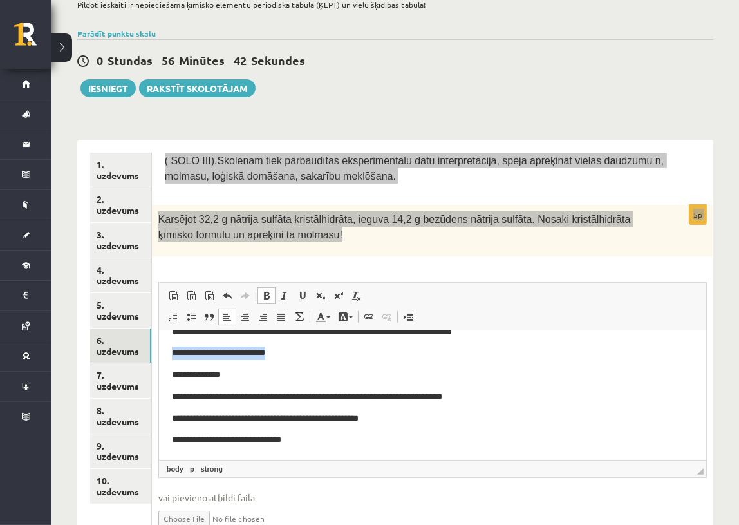
drag, startPoint x: 292, startPoint y: 352, endPoint x: 187, endPoint y: 338, distance: 105.3
click at [171, 350] on p "**********" at bounding box center [427, 353] width 512 height 14
click at [268, 290] on span at bounding box center [266, 295] width 10 height 10
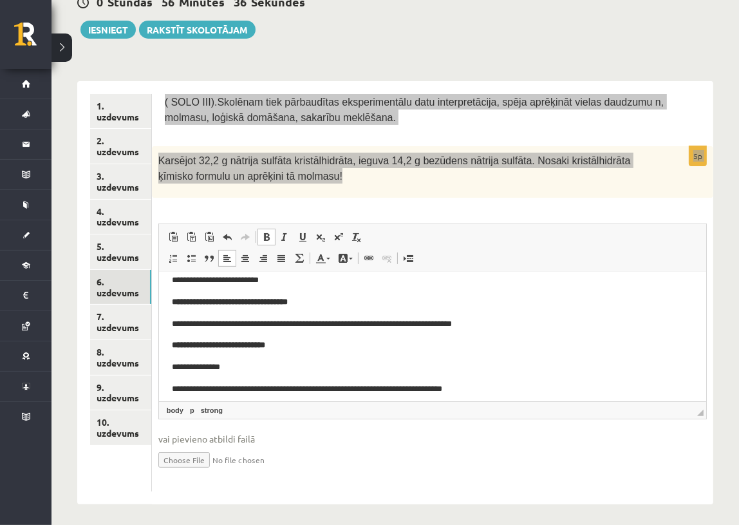
scroll to position [58, 0]
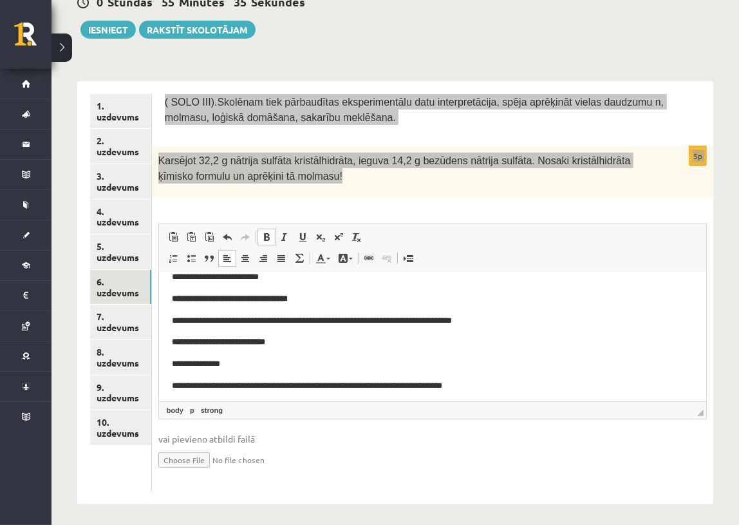
click at [225, 320] on p "**********" at bounding box center [427, 321] width 512 height 14
drag, startPoint x: 225, startPoint y: 320, endPoint x: 181, endPoint y: 319, distance: 43.8
click at [181, 319] on p "**********" at bounding box center [427, 321] width 512 height 14
click at [181, 320] on p "**********" at bounding box center [427, 321] width 512 height 14
click at [187, 319] on p "**********" at bounding box center [427, 321] width 512 height 14
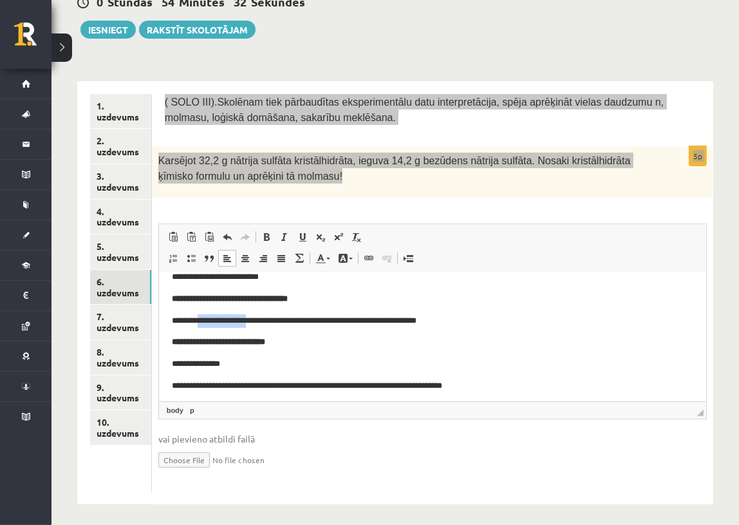
drag, startPoint x: 258, startPoint y: 321, endPoint x: 214, endPoint y: 321, distance: 43.8
click at [214, 321] on p "**********" at bounding box center [427, 321] width 512 height 14
drag, startPoint x: 208, startPoint y: 317, endPoint x: 241, endPoint y: 327, distance: 35.0
click at [215, 321] on p "**********" at bounding box center [427, 321] width 512 height 14
drag, startPoint x: 209, startPoint y: 321, endPoint x: 227, endPoint y: 325, distance: 18.3
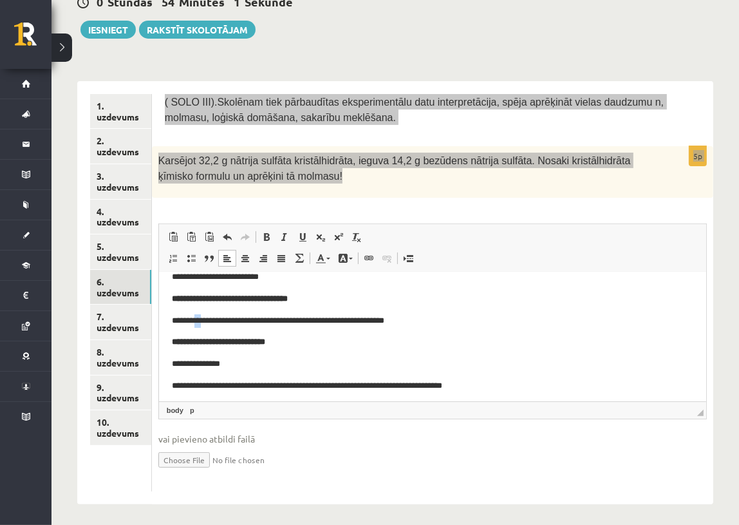
click at [210, 321] on p "**********" at bounding box center [427, 321] width 512 height 14
click at [206, 320] on p "**********" at bounding box center [427, 321] width 512 height 14
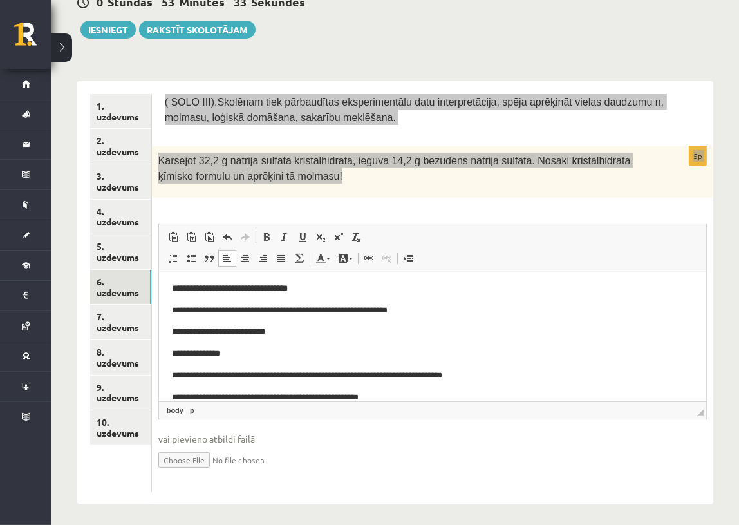
scroll to position [47, 0]
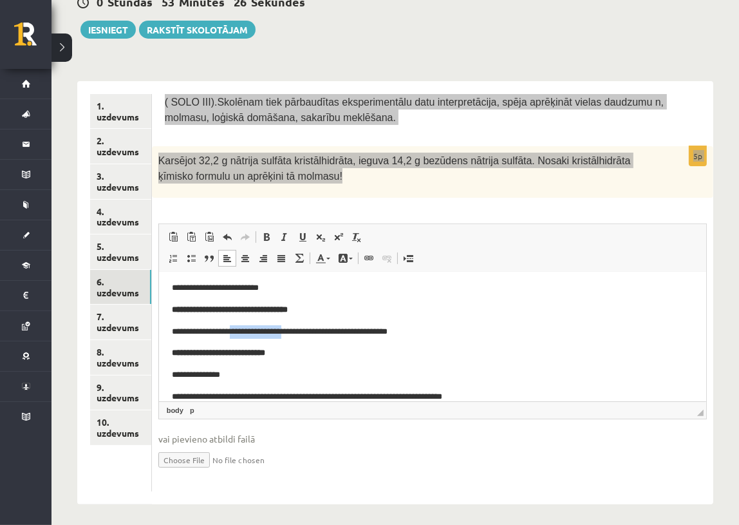
drag, startPoint x: 305, startPoint y: 331, endPoint x: 246, endPoint y: 332, distance: 58.6
click at [246, 332] on p "**********" at bounding box center [427, 332] width 512 height 14
drag, startPoint x: 393, startPoint y: 332, endPoint x: 358, endPoint y: 329, distance: 34.9
click at [358, 329] on p "**********" at bounding box center [427, 332] width 512 height 14
drag, startPoint x: 364, startPoint y: 332, endPoint x: 350, endPoint y: 330, distance: 14.2
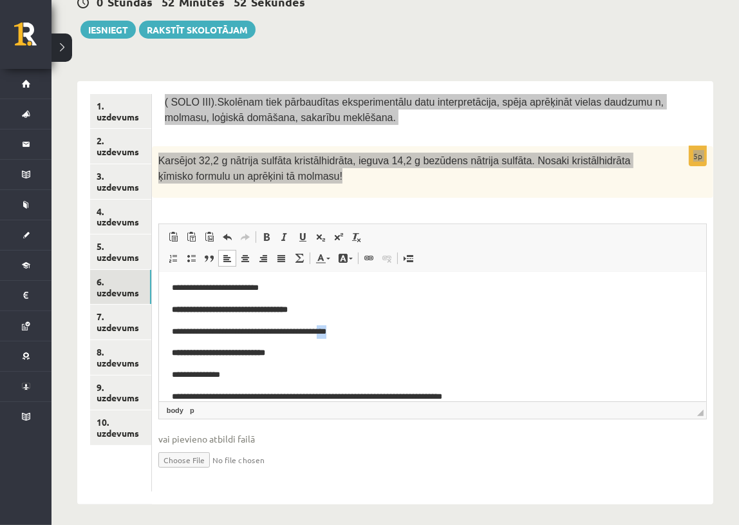
click at [350, 330] on p "**********" at bounding box center [427, 332] width 512 height 14
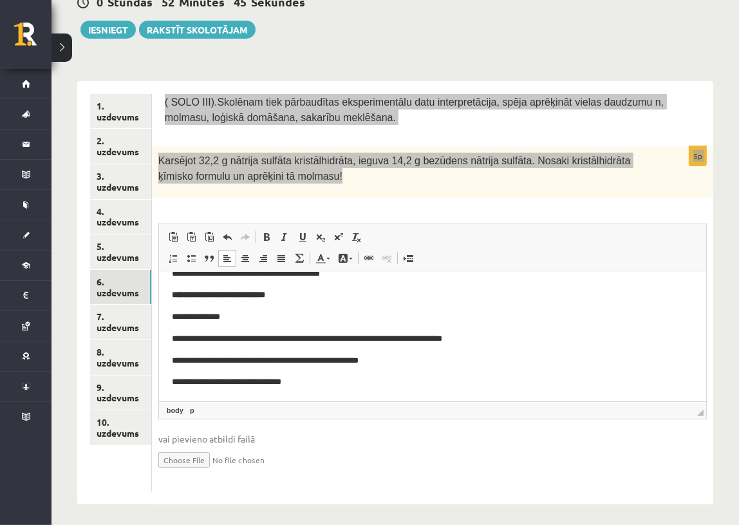
scroll to position [106, 0]
click at [212, 337] on p "**********" at bounding box center [427, 339] width 512 height 14
click at [229, 338] on p "**********" at bounding box center [427, 339] width 512 height 14
click at [195, 338] on p "**********" at bounding box center [427, 339] width 512 height 14
drag, startPoint x: 183, startPoint y: 339, endPoint x: 200, endPoint y: 337, distance: 16.1
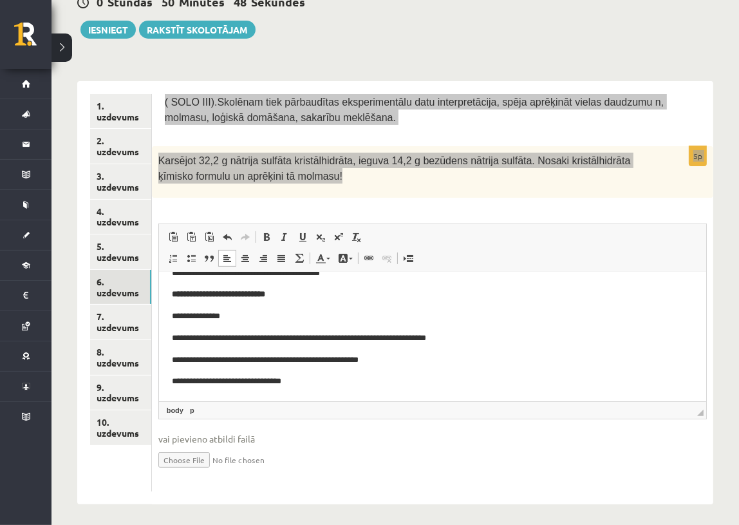
click at [183, 337] on p "**********" at bounding box center [427, 339] width 512 height 14
click at [216, 337] on p "**********" at bounding box center [427, 339] width 512 height 14
click at [249, 337] on p "**********" at bounding box center [427, 339] width 512 height 14
click at [232, 336] on p "**********" at bounding box center [427, 339] width 512 height 14
click at [300, 338] on p "**********" at bounding box center [427, 339] width 512 height 14
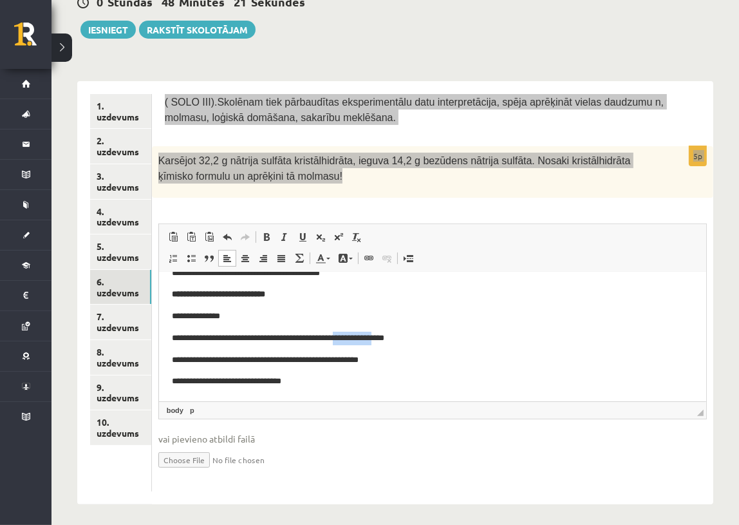
drag, startPoint x: 406, startPoint y: 335, endPoint x: 370, endPoint y: 339, distance: 36.3
click at [370, 339] on p "**********" at bounding box center [427, 339] width 512 height 14
click at [400, 336] on p "**********" at bounding box center [427, 339] width 512 height 14
click at [397, 356] on p "**********" at bounding box center [427, 360] width 512 height 14
click at [321, 384] on p "**********" at bounding box center [427, 382] width 512 height 14
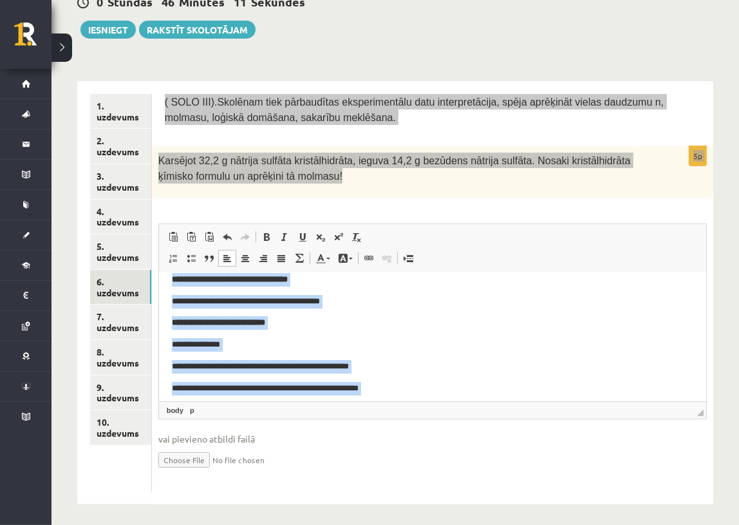
scroll to position [0, 0]
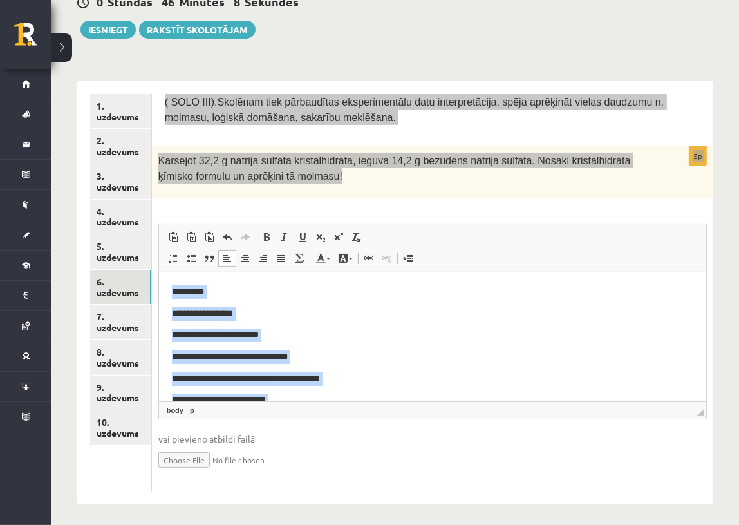
drag, startPoint x: 326, startPoint y: 384, endPoint x: 151, endPoint y: 276, distance: 205.8
click at [158, 276] on html "**********" at bounding box center [431, 389] width 547 height 234
click at [381, 399] on p "**********" at bounding box center [427, 400] width 512 height 14
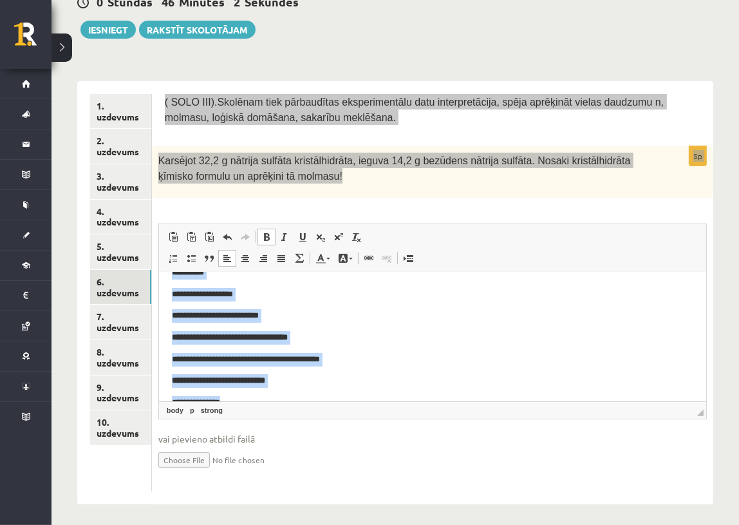
scroll to position [106, 0]
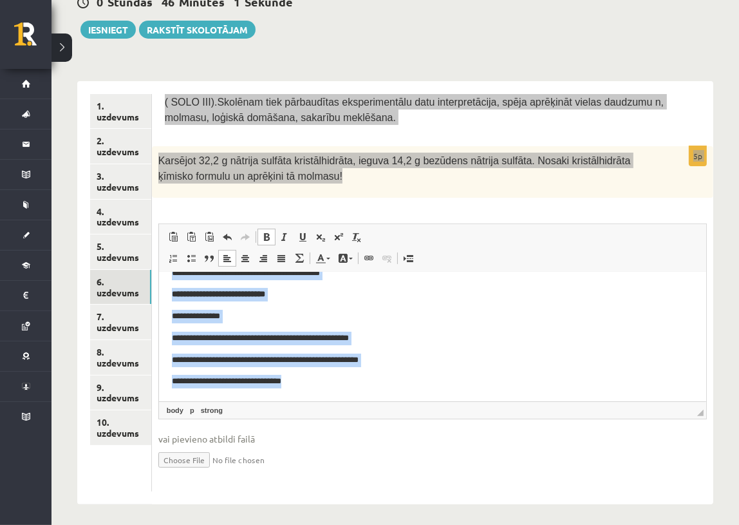
drag, startPoint x: 167, startPoint y: 289, endPoint x: 361, endPoint y: 417, distance: 232.0
click at [361, 401] on html "**********" at bounding box center [431, 284] width 547 height 234
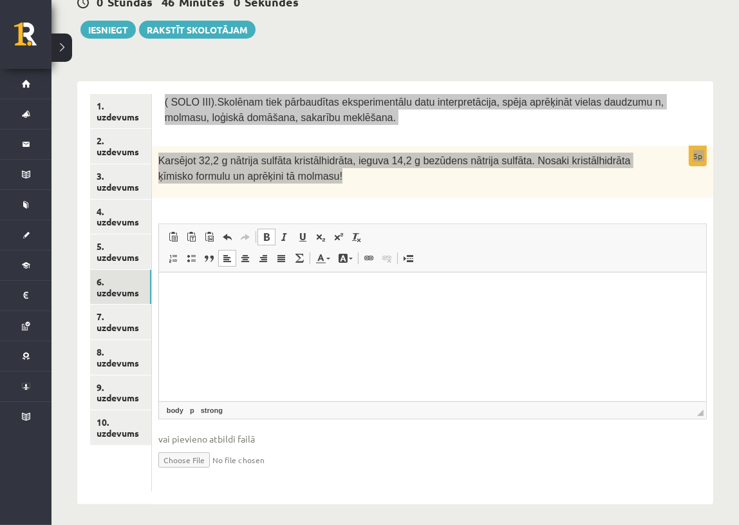
scroll to position [0, 0]
drag, startPoint x: 292, startPoint y: 315, endPoint x: 202, endPoint y: 291, distance: 93.2
click at [202, 291] on p "Editor, wiswyg-editor-user-answer-47433807877600" at bounding box center [432, 292] width 522 height 14
click at [484, 293] on p "**********" at bounding box center [432, 292] width 522 height 14
click at [495, 300] on html "**********" at bounding box center [431, 291] width 547 height 39
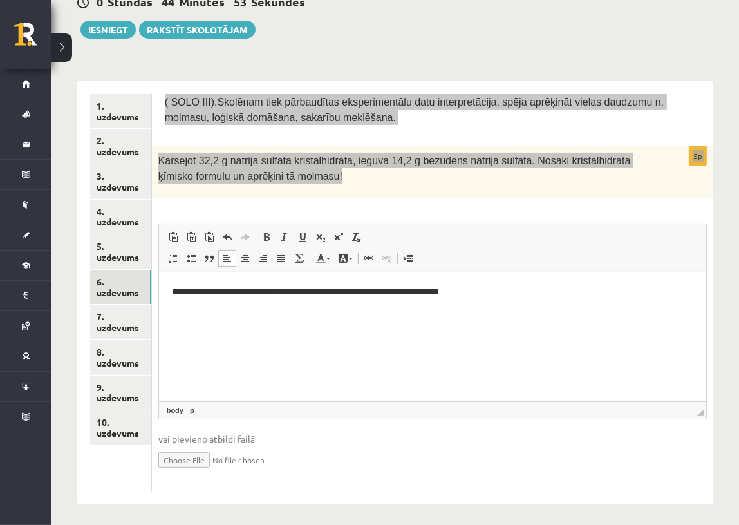
click at [375, 291] on p "**********" at bounding box center [432, 292] width 522 height 14
click at [254, 293] on p "**********" at bounding box center [432, 292] width 522 height 14
click at [271, 290] on p "**********" at bounding box center [432, 292] width 522 height 14
click at [272, 291] on p "**********" at bounding box center [432, 292] width 522 height 14
click at [266, 292] on p "**********" at bounding box center [432, 292] width 522 height 14
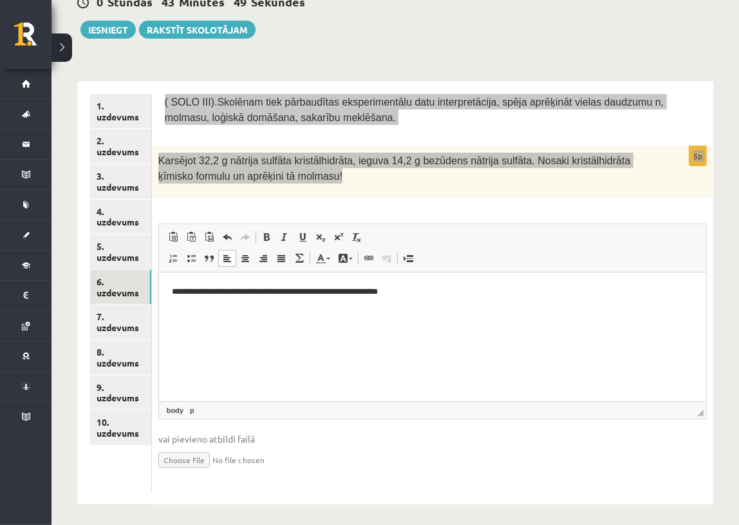
drag, startPoint x: 198, startPoint y: 291, endPoint x: 214, endPoint y: 301, distance: 19.3
click at [199, 292] on p "**********" at bounding box center [432, 292] width 522 height 14
click at [441, 291] on p "**********" at bounding box center [432, 292] width 522 height 14
click at [182, 310] on p "********" at bounding box center [432, 314] width 522 height 14
click at [240, 313] on p "********" at bounding box center [432, 314] width 522 height 14
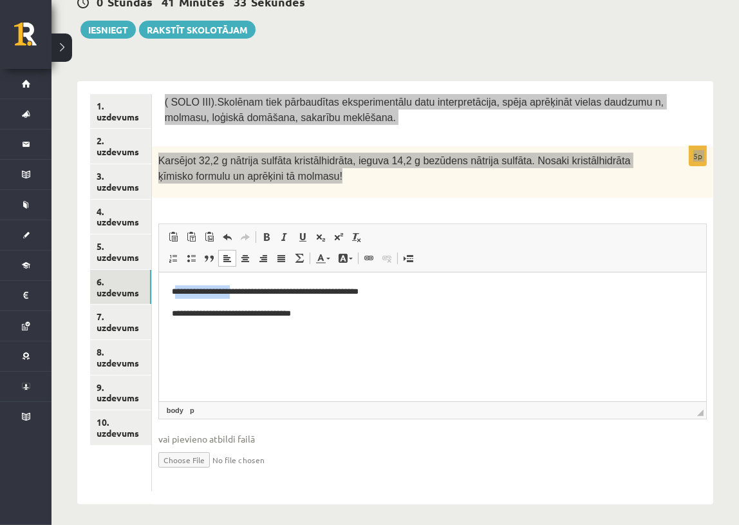
drag, startPoint x: 178, startPoint y: 292, endPoint x: 247, endPoint y: 294, distance: 68.9
click at [247, 294] on p "**********" at bounding box center [432, 292] width 522 height 14
drag, startPoint x: 234, startPoint y: 382, endPoint x: 208, endPoint y: 347, distance: 43.7
click at [234, 333] on html "**********" at bounding box center [431, 302] width 547 height 61
drag, startPoint x: 180, startPoint y: 292, endPoint x: 247, endPoint y: 294, distance: 66.3
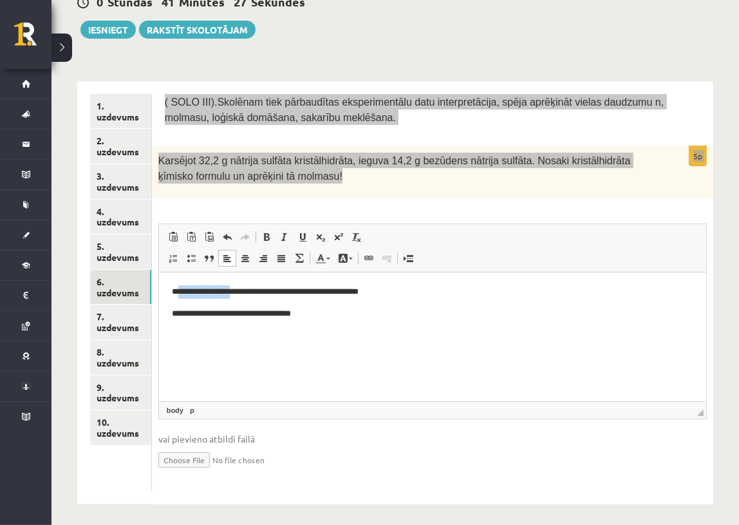
click at [247, 294] on p "**********" at bounding box center [432, 292] width 522 height 14
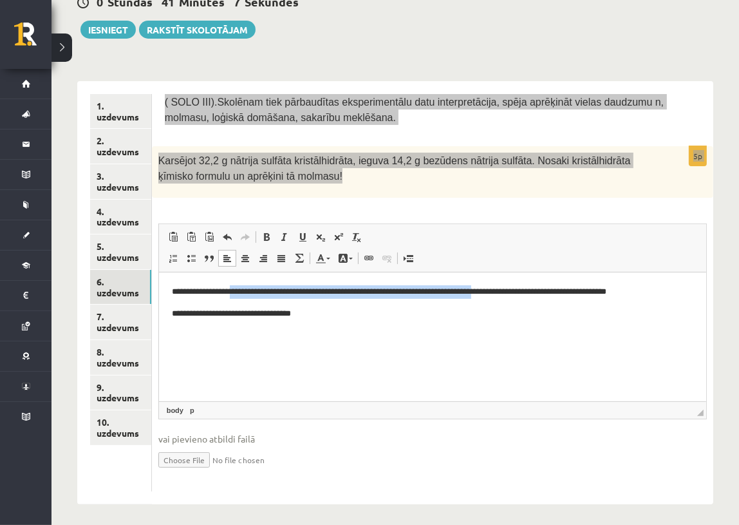
drag, startPoint x: 242, startPoint y: 288, endPoint x: 514, endPoint y: 296, distance: 272.5
click at [514, 296] on p "**********" at bounding box center [432, 292] width 522 height 14
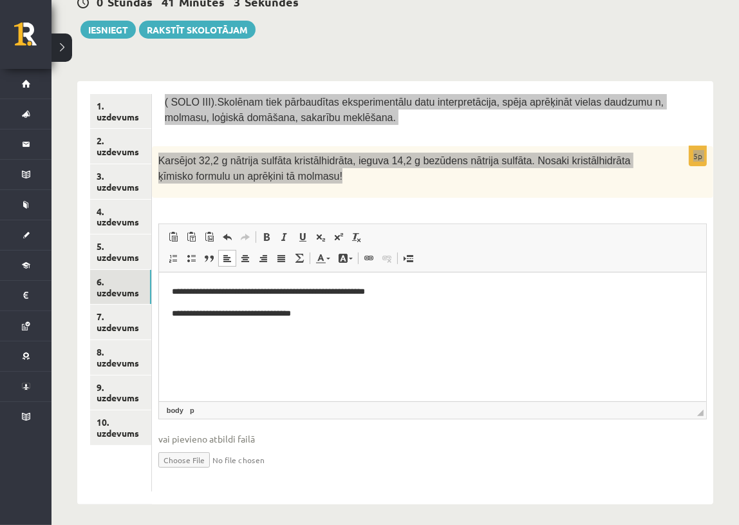
click at [250, 290] on p "**********" at bounding box center [432, 292] width 522 height 14
click at [236, 296] on p "**********" at bounding box center [432, 292] width 522 height 14
click at [223, 232] on span at bounding box center [227, 237] width 10 height 10
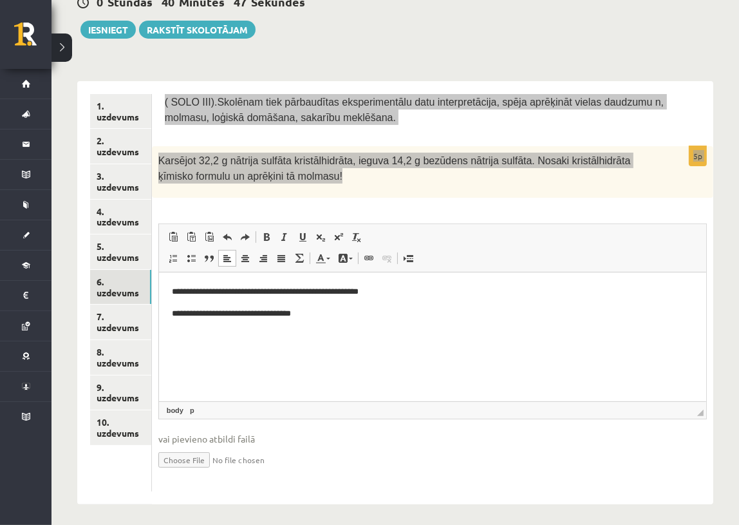
drag, startPoint x: 255, startPoint y: 362, endPoint x: 254, endPoint y: 353, distance: 8.5
click at [254, 333] on html "**********" at bounding box center [431, 302] width 547 height 61
drag, startPoint x: 247, startPoint y: 294, endPoint x: 180, endPoint y: 289, distance: 67.2
click at [180, 289] on p "**********" at bounding box center [432, 292] width 522 height 14
click at [238, 308] on span "Copy" at bounding box center [245, 312] width 40 height 19
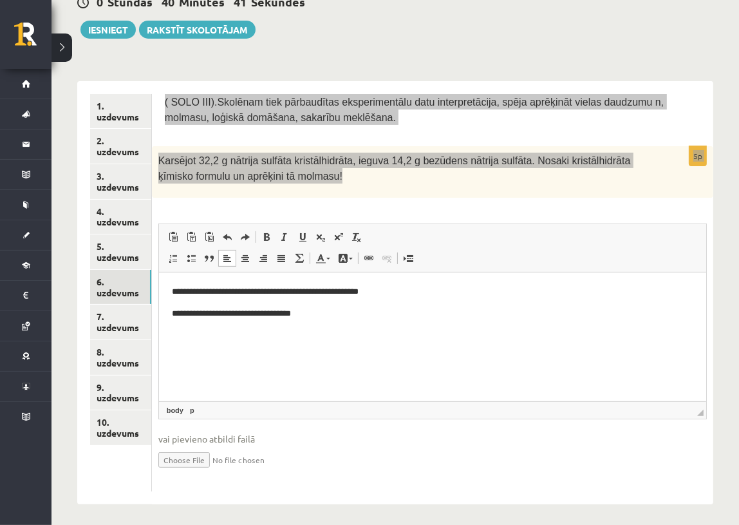
click at [300, 316] on p "**********" at bounding box center [432, 314] width 522 height 14
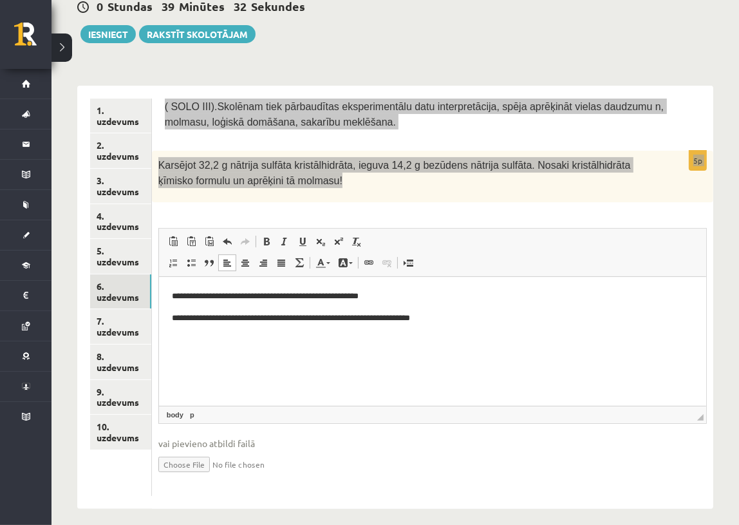
scroll to position [156, 0]
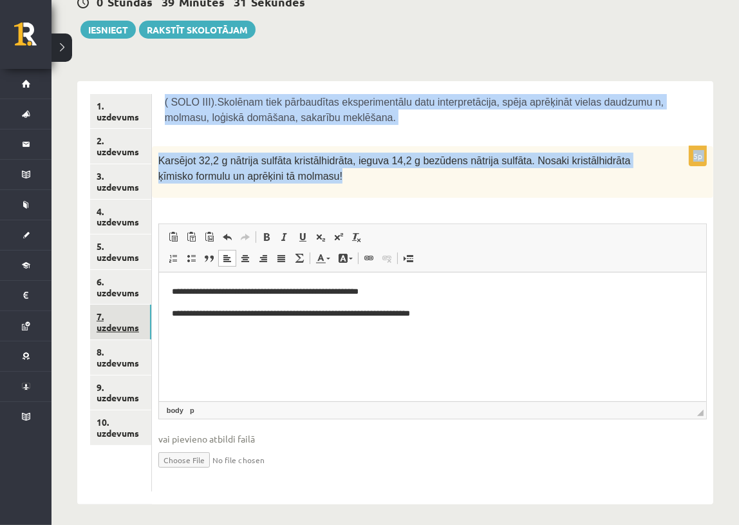
click at [131, 329] on link "7. uzdevums" at bounding box center [120, 322] width 61 height 35
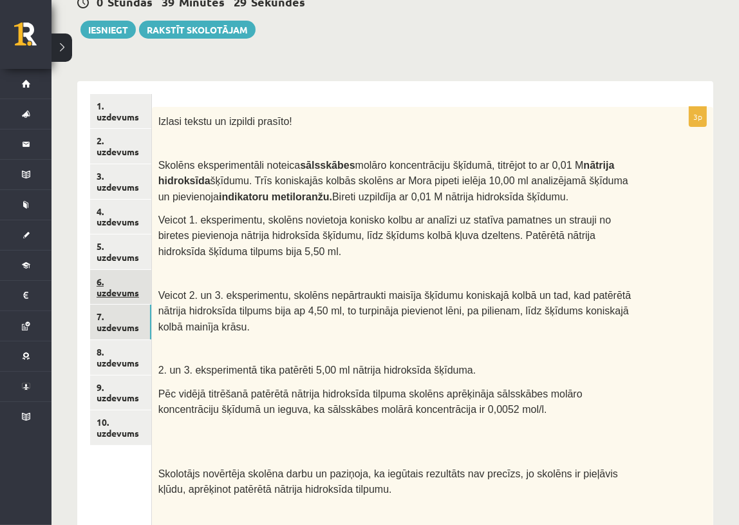
scroll to position [0, 0]
click at [120, 284] on link "6. uzdevums" at bounding box center [120, 287] width 61 height 35
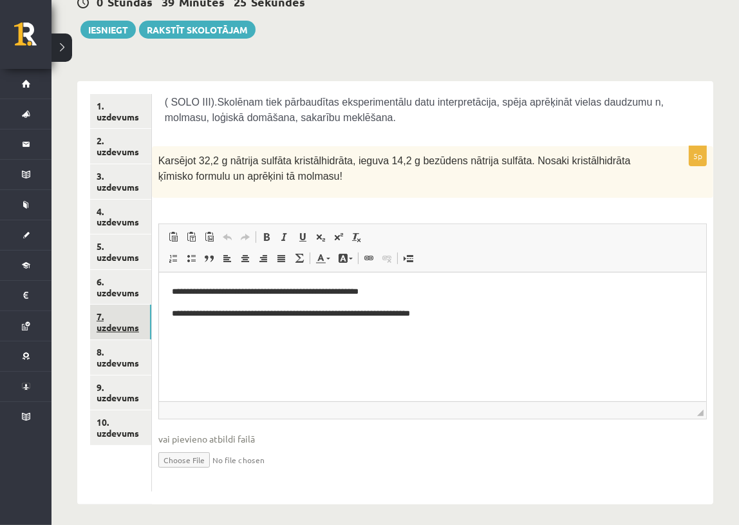
click at [123, 321] on link "7. uzdevums" at bounding box center [120, 322] width 61 height 35
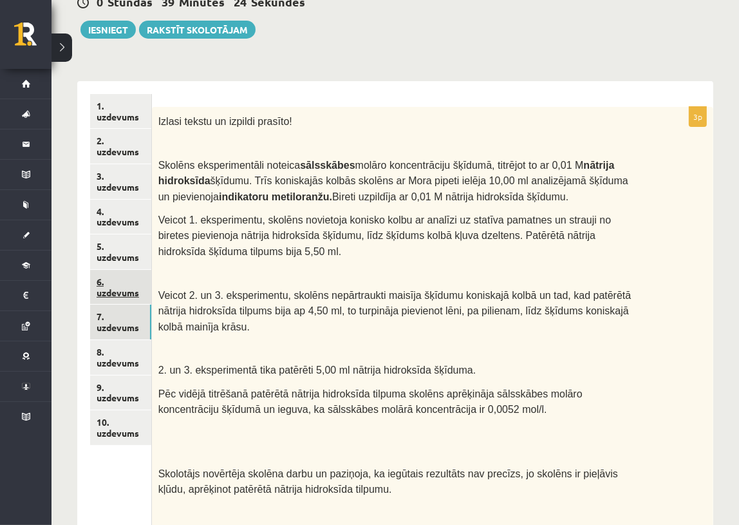
click at [115, 285] on link "6. uzdevums" at bounding box center [120, 287] width 61 height 35
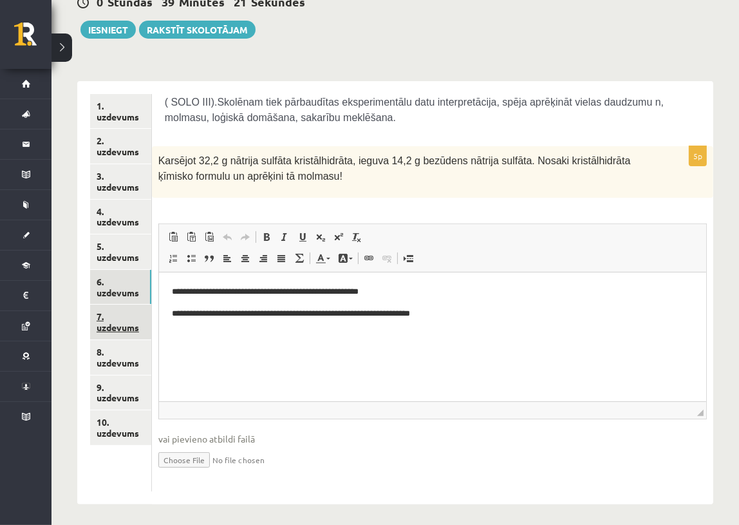
click at [133, 321] on link "7. uzdevums" at bounding box center [120, 322] width 61 height 35
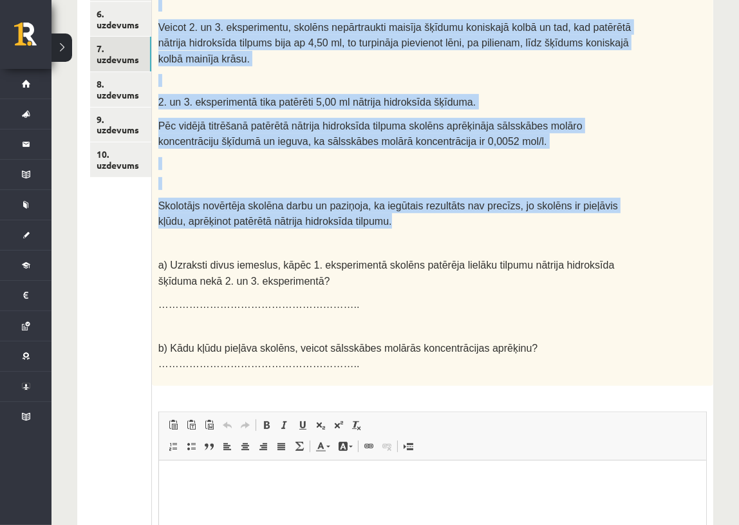
scroll to position [518, 0]
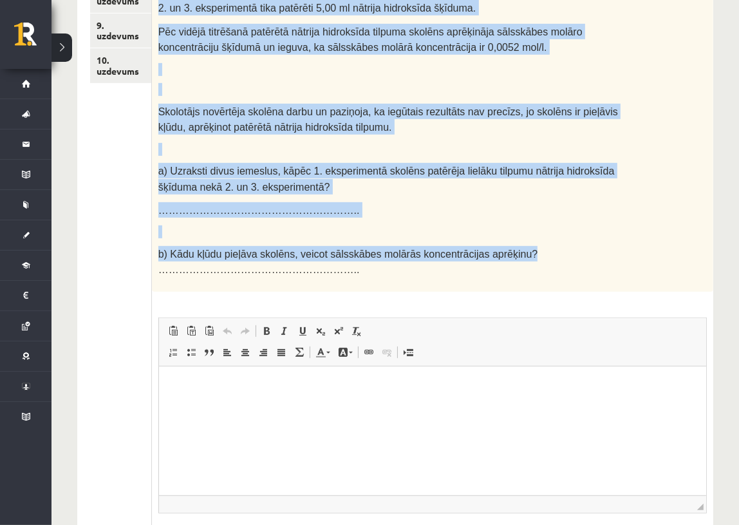
drag, startPoint x: 159, startPoint y: 109, endPoint x: 496, endPoint y: 236, distance: 360.7
click at [496, 236] on div "Izlasi tekstu un izpildi prasīto! Skolēns eksperimentāli noteica sālsskābes mol…" at bounding box center [432, 18] width 561 height 547
click at [425, 41] on div "Izlasi tekstu un izpildi prasīto! Skolēns eksperimentāli noteica sālsskābes mol…" at bounding box center [432, 18] width 561 height 547
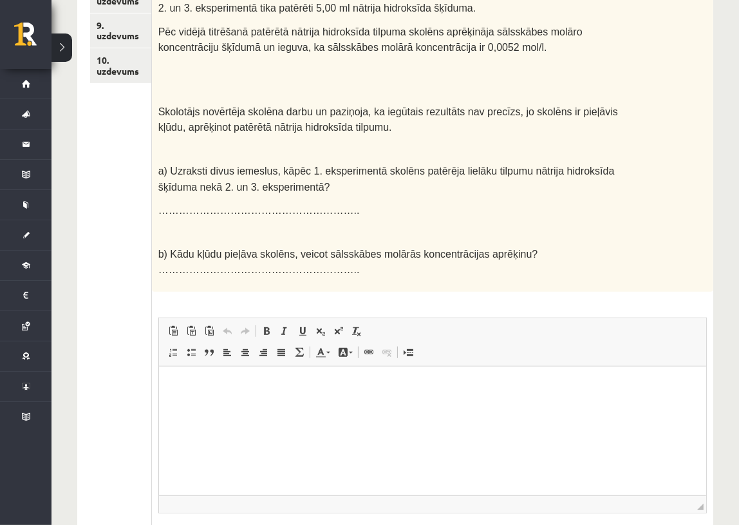
scroll to position [460, 0]
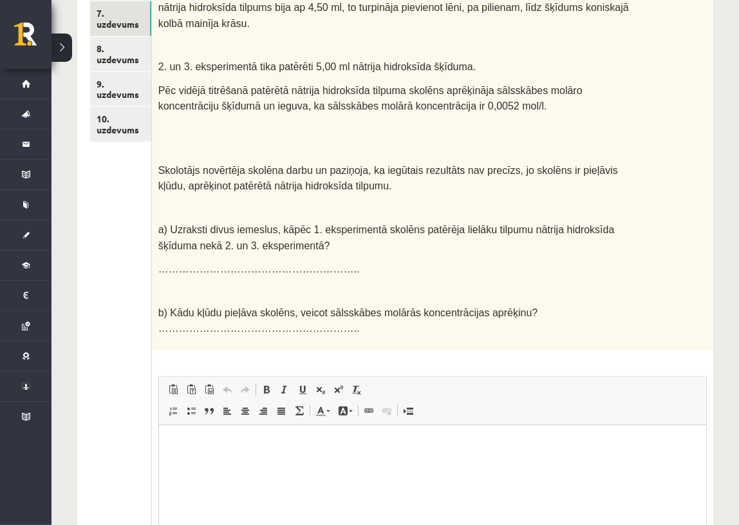
click at [377, 439] on p "Editor, wiswyg-editor-user-answer-47433897025920" at bounding box center [432, 444] width 522 height 14
drag, startPoint x: 390, startPoint y: 451, endPoint x: 217, endPoint y: 449, distance: 172.6
click at [217, 449] on p "Editor, wiswyg-editor-user-answer-47433897025920" at bounding box center [432, 444] width 522 height 14
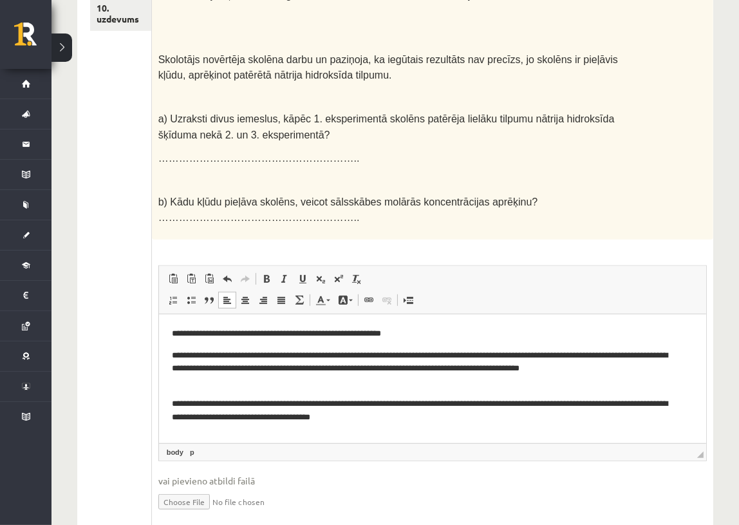
scroll to position [577, 0]
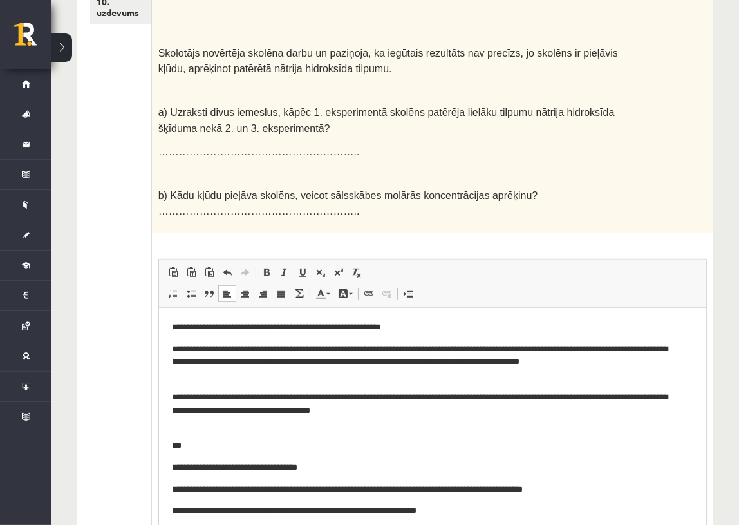
drag, startPoint x: 702, startPoint y: 408, endPoint x: 428, endPoint y: 166, distance: 365.4
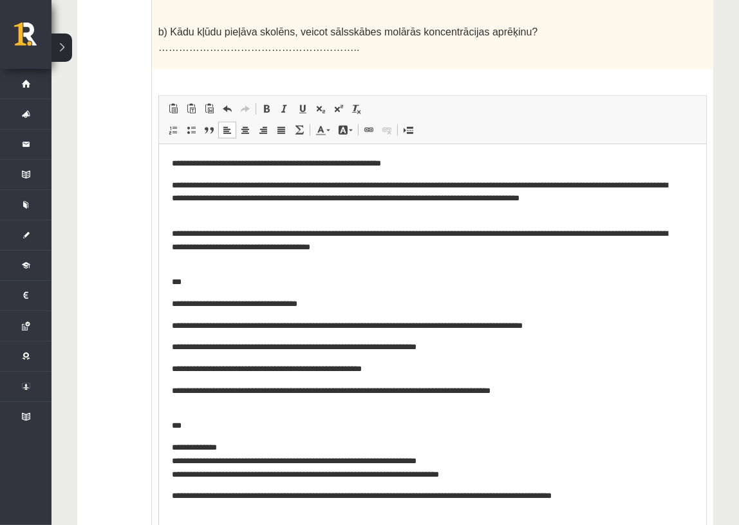
scroll to position [0, 0]
drag, startPoint x: 701, startPoint y: 407, endPoint x: 730, endPoint y: 555, distance: 150.9
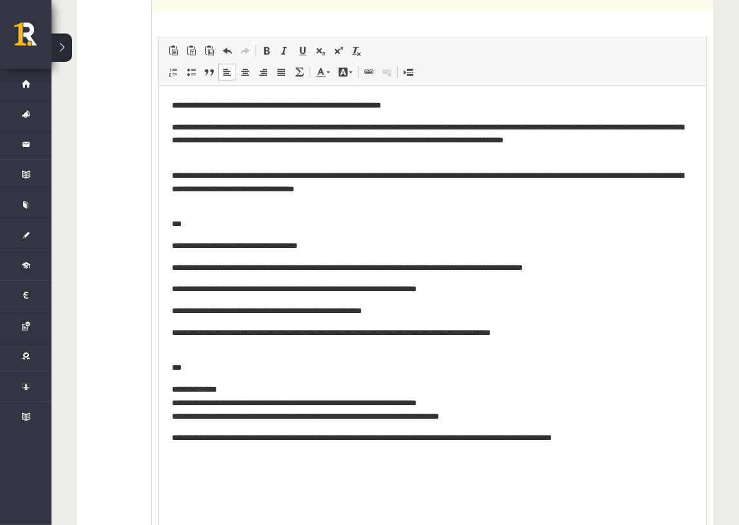
scroll to position [740, 0]
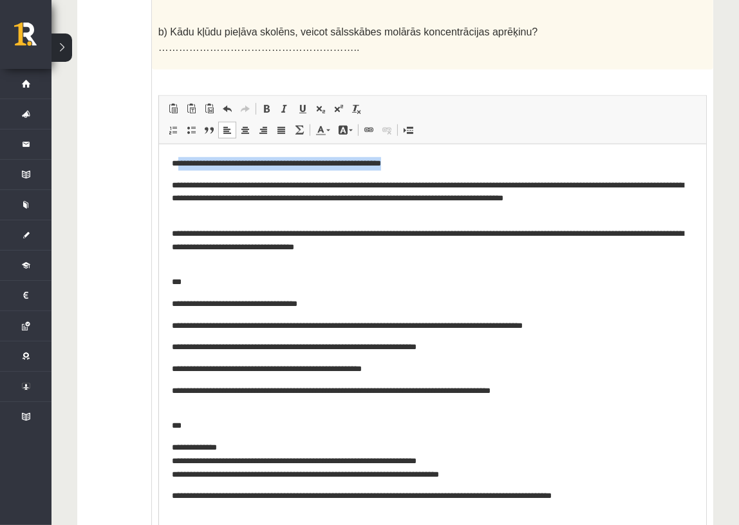
drag, startPoint x: 426, startPoint y: 164, endPoint x: 179, endPoint y: 167, distance: 247.3
click at [179, 167] on p "**********" at bounding box center [432, 163] width 522 height 14
click at [169, 185] on html "**********" at bounding box center [431, 330] width 547 height 372
click at [177, 183] on p "**********" at bounding box center [432, 191] width 522 height 27
click at [189, 125] on span at bounding box center [191, 130] width 10 height 10
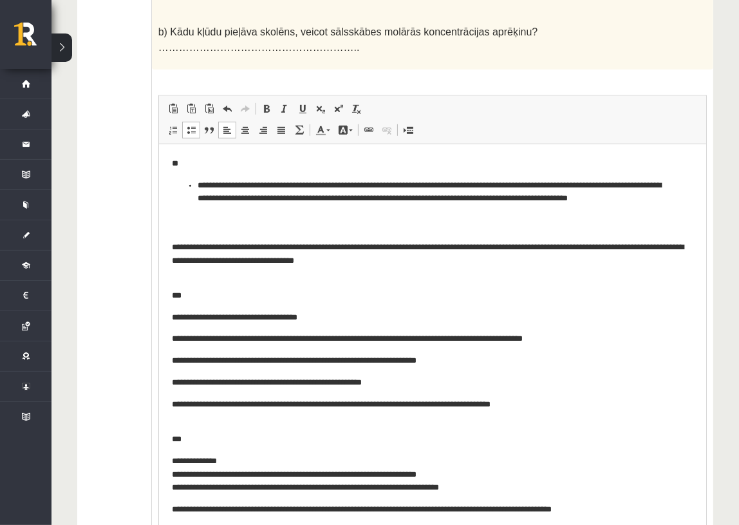
click at [178, 245] on p "**********" at bounding box center [432, 247] width 522 height 40
click at [194, 125] on span at bounding box center [191, 130] width 10 height 10
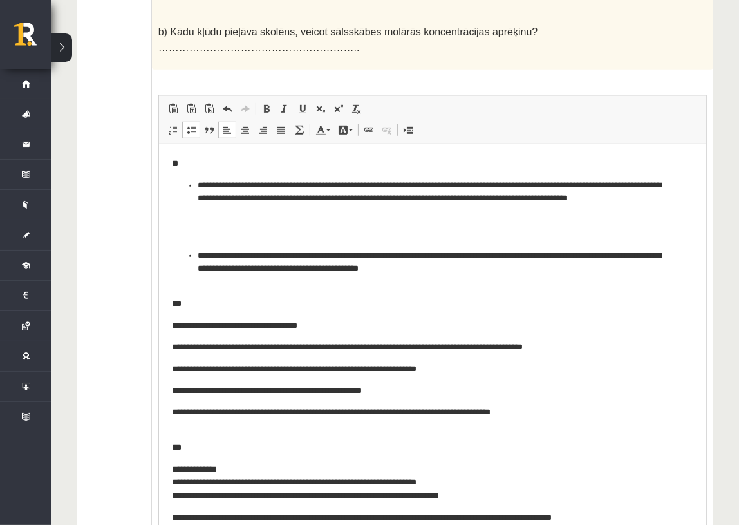
scroll to position [798, 0]
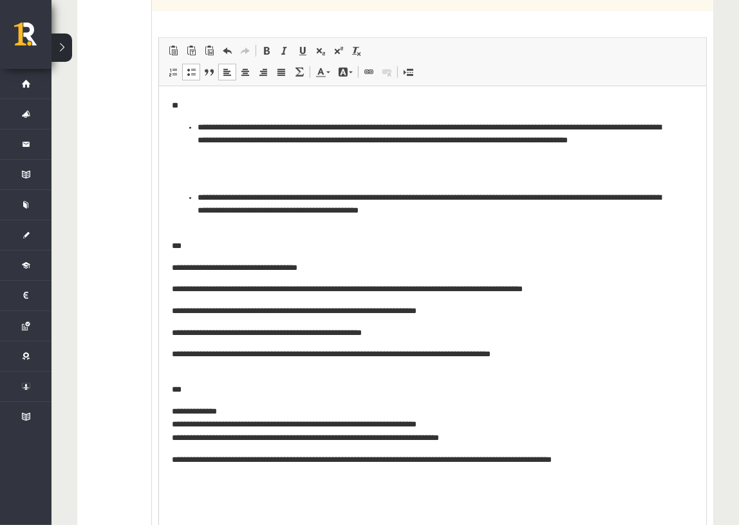
click at [187, 252] on body "**********" at bounding box center [432, 283] width 522 height 368
click at [169, 261] on html "**********" at bounding box center [431, 282] width 547 height 393
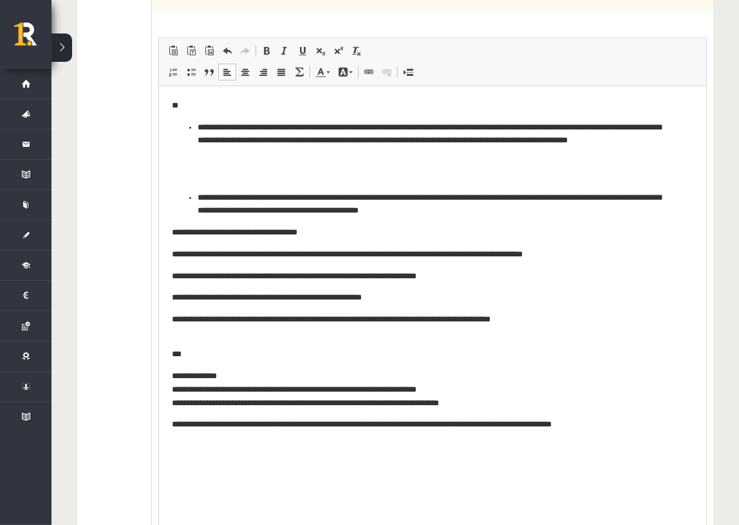
click at [171, 254] on p "**********" at bounding box center [432, 254] width 522 height 14
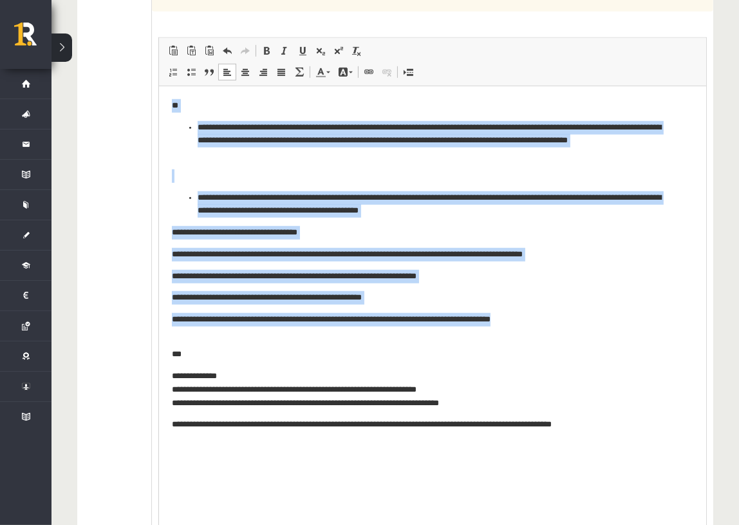
drag, startPoint x: 563, startPoint y: 323, endPoint x: 150, endPoint y: 93, distance: 472.6
click at [158, 93] on html "**********" at bounding box center [431, 265] width 547 height 358
click at [446, 283] on body "**********" at bounding box center [432, 265] width 522 height 332
drag, startPoint x: 540, startPoint y: 317, endPoint x: 287, endPoint y: 138, distance: 309.9
click at [158, 94] on html "**********" at bounding box center [431, 265] width 547 height 358
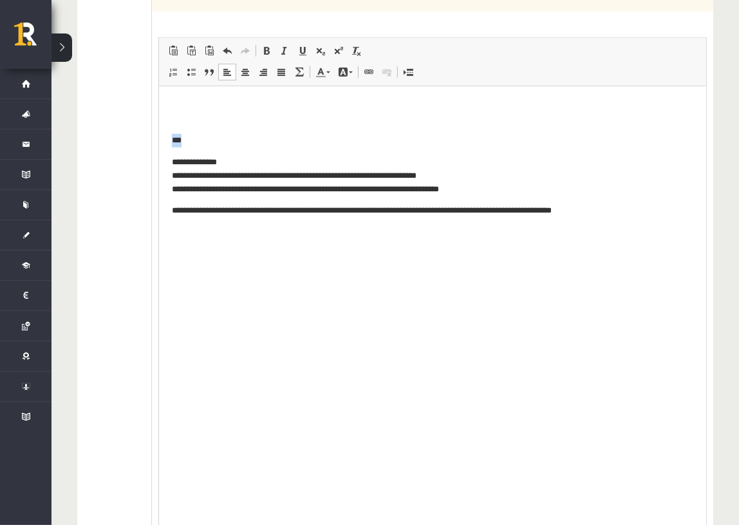
drag, startPoint x: 184, startPoint y: 142, endPoint x: 160, endPoint y: 141, distance: 23.8
click at [160, 141] on html "**********" at bounding box center [431, 158] width 547 height 144
drag, startPoint x: 227, startPoint y: 158, endPoint x: 156, endPoint y: 123, distance: 79.2
click at [158, 123] on html "**********" at bounding box center [431, 158] width 547 height 144
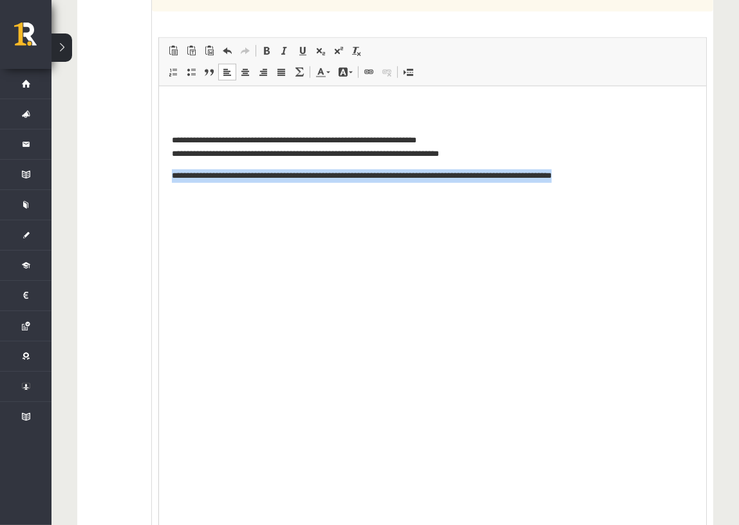
drag, startPoint x: 595, startPoint y: 171, endPoint x: 151, endPoint y: 191, distance: 444.1
click at [158, 191] on html "**********" at bounding box center [431, 140] width 547 height 109
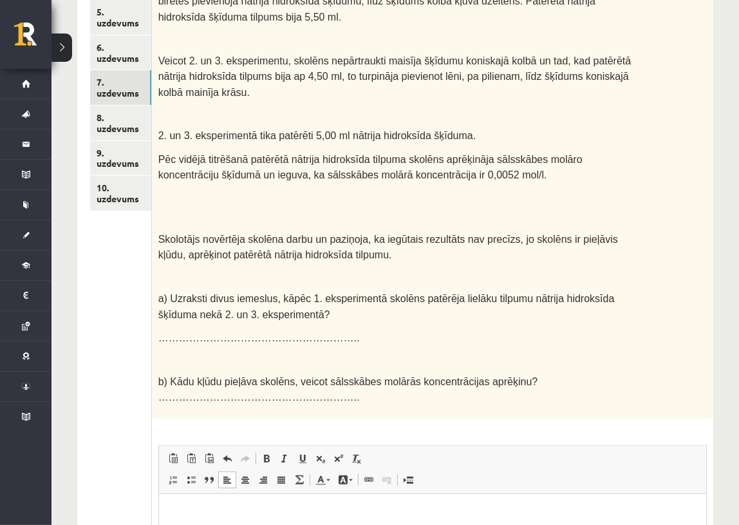
scroll to position [389, 0]
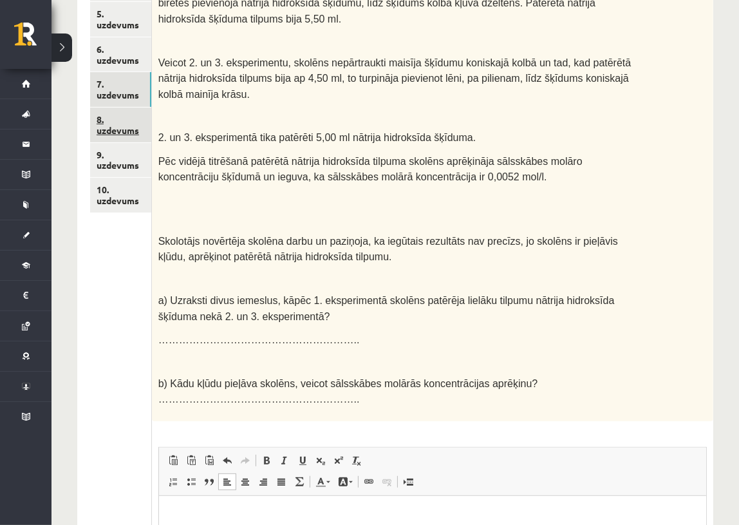
click at [120, 129] on link "8. uzdevums" at bounding box center [120, 125] width 61 height 35
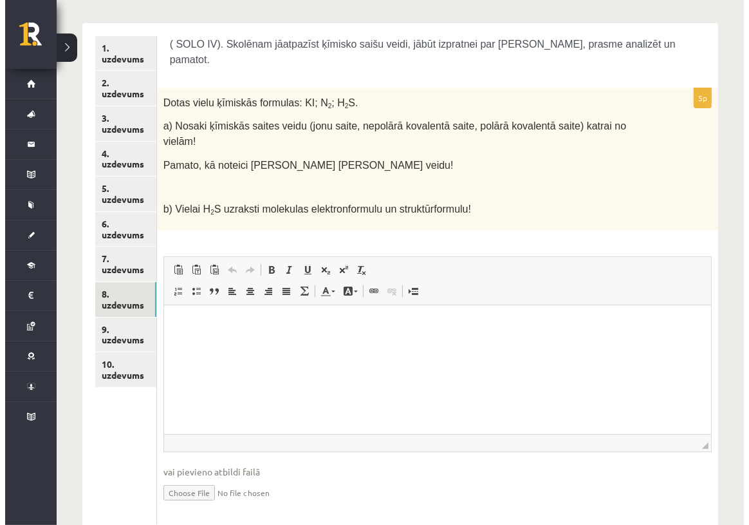
scroll to position [0, 0]
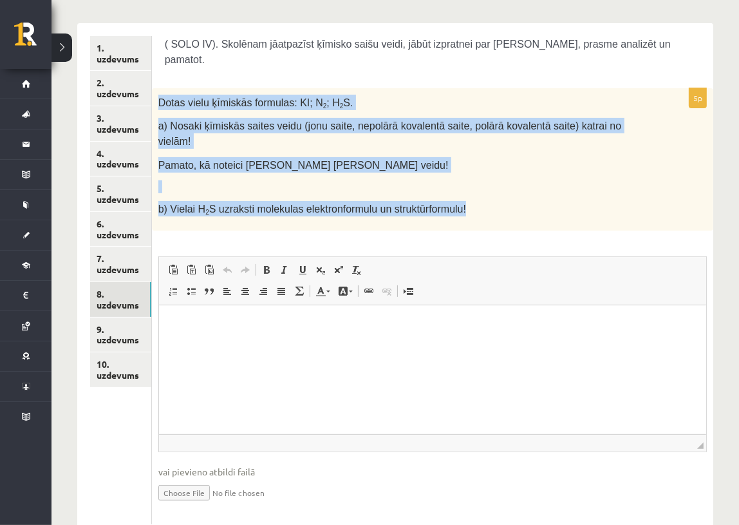
drag, startPoint x: 158, startPoint y: 83, endPoint x: 449, endPoint y: 169, distance: 302.7
click at [449, 169] on div "Dotas vielu ķīmiskās formulas: KI; N 2 ; H 2 S. a) Nosaki ķīmiskās saites veidu…" at bounding box center [432, 159] width 561 height 143
click at [290, 283] on link "Math" at bounding box center [299, 291] width 18 height 17
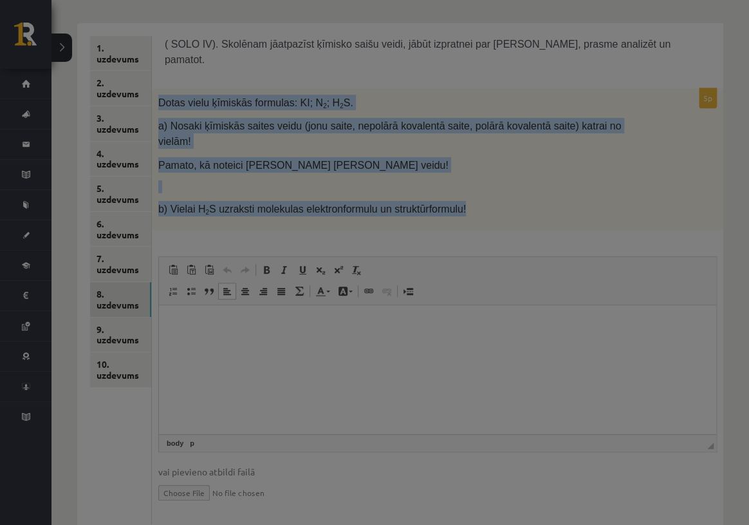
type textarea "**********"
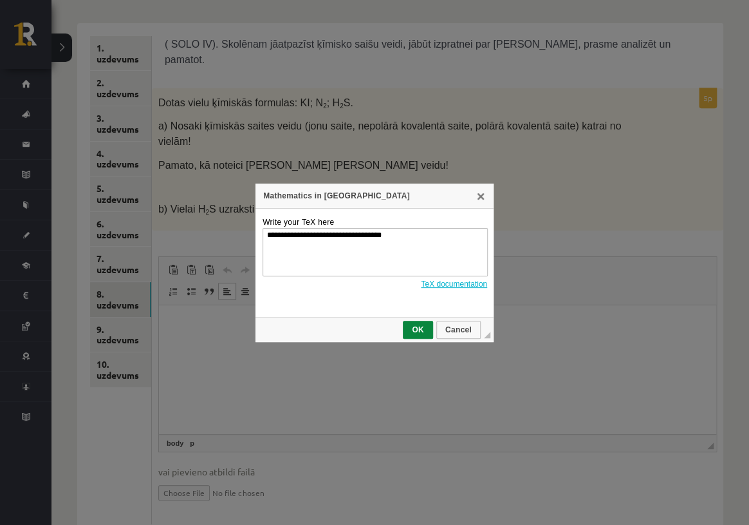
click at [307, 305] on div at bounding box center [374, 305] width 225 height 9
drag, startPoint x: 230, startPoint y: 346, endPoint x: 329, endPoint y: 284, distance: 116.8
click at [229, 348] on div "**********" at bounding box center [374, 262] width 749 height 525
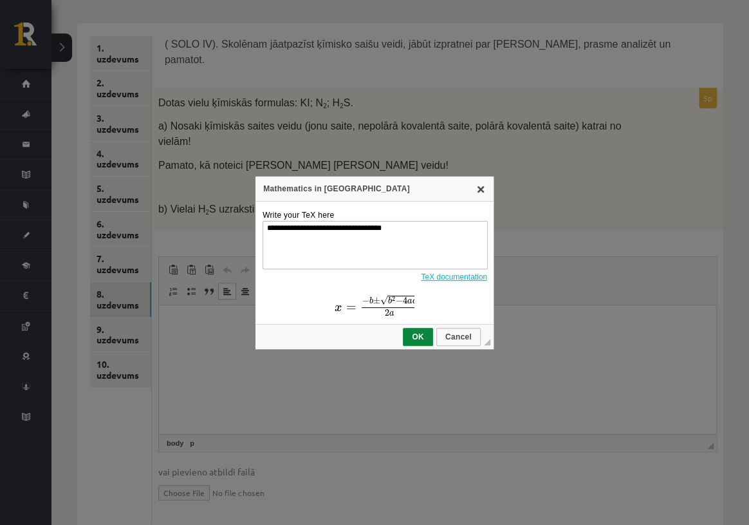
click at [484, 191] on link "X" at bounding box center [481, 188] width 10 height 10
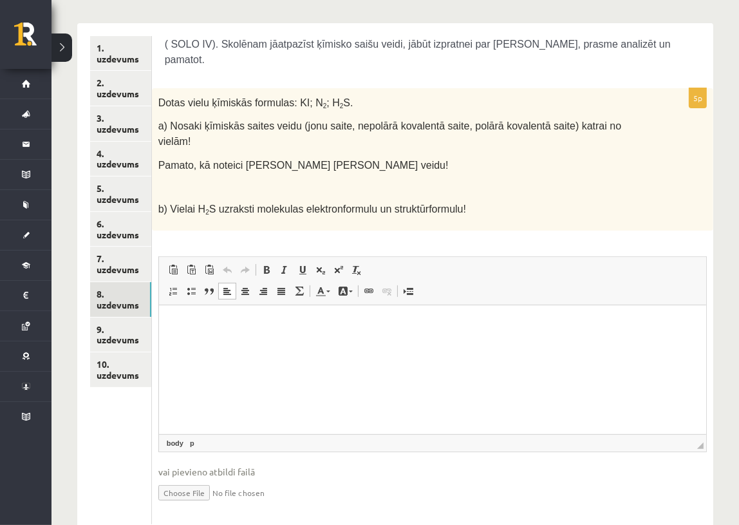
click at [459, 341] on html at bounding box center [431, 324] width 547 height 39
click at [296, 286] on span at bounding box center [299, 291] width 10 height 10
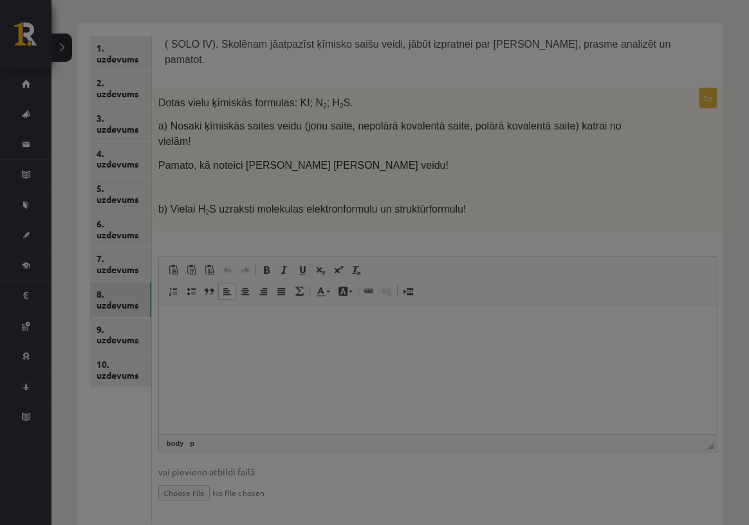
type textarea "**********"
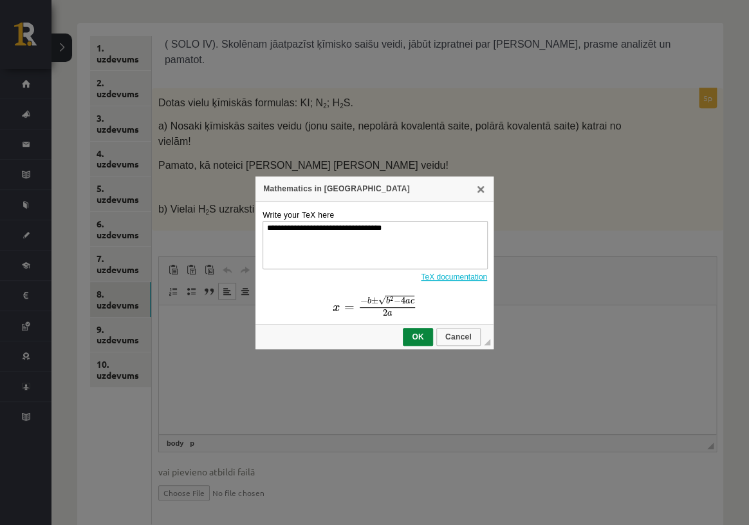
click at [244, 296] on div "**********" at bounding box center [374, 262] width 749 height 525
click at [479, 187] on link "X" at bounding box center [481, 188] width 10 height 10
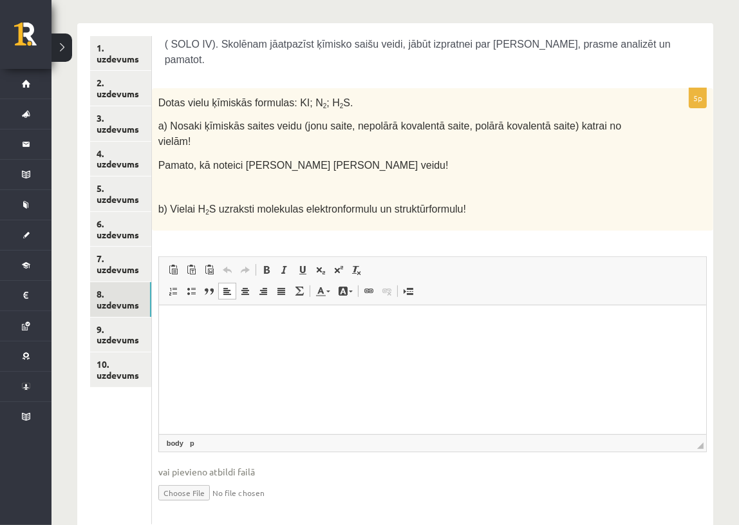
click at [311, 323] on p "Editor, wiswyg-editor-user-answer-47433876330000" at bounding box center [432, 325] width 522 height 14
click at [208, 323] on p "Editor, wiswyg-editor-user-answer-47433876330000" at bounding box center [432, 325] width 522 height 14
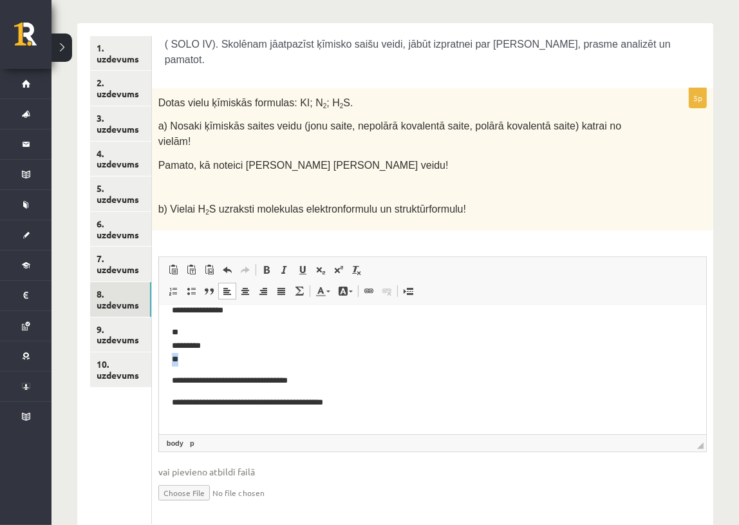
drag, startPoint x: 189, startPoint y: 359, endPoint x: 171, endPoint y: 362, distance: 17.7
click at [171, 362] on p "** ********* **" at bounding box center [427, 346] width 512 height 40
click at [173, 380] on p "**********" at bounding box center [427, 381] width 512 height 14
click at [167, 381] on html "**********" at bounding box center [431, 302] width 547 height 266
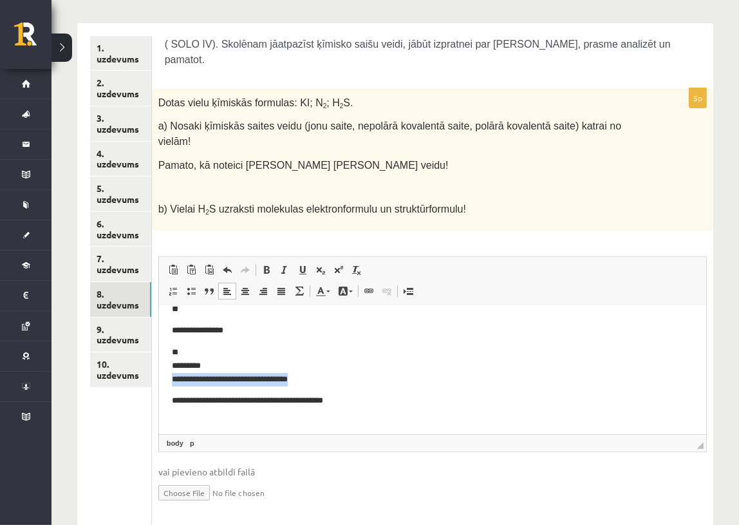
drag, startPoint x: 297, startPoint y: 379, endPoint x: 138, endPoint y: 379, distance: 159.0
click at [158, 379] on html "**********" at bounding box center [431, 311] width 547 height 245
click at [172, 396] on p "**********" at bounding box center [427, 407] width 512 height 27
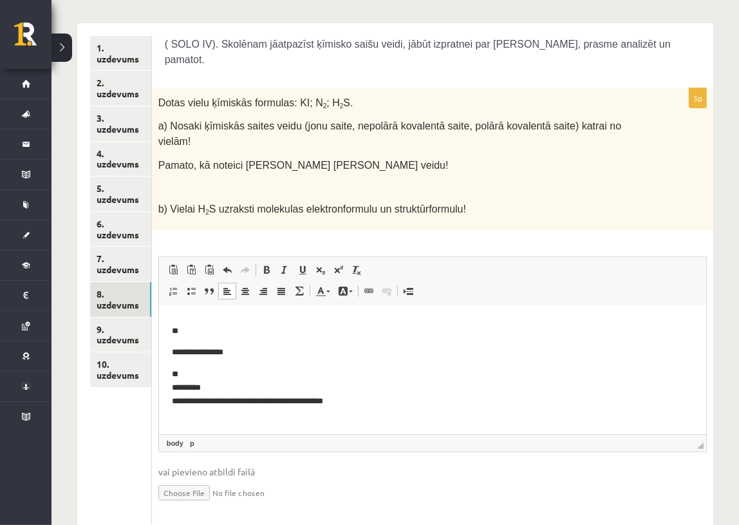
scroll to position [94, 0]
drag, startPoint x: 176, startPoint y: 372, endPoint x: 158, endPoint y: 373, distance: 17.4
click at [158, 373] on html "**********" at bounding box center [431, 322] width 547 height 223
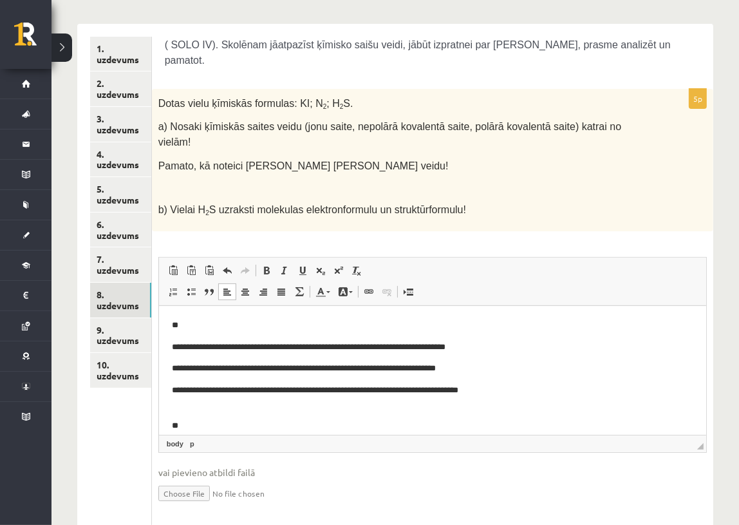
scroll to position [214, 0]
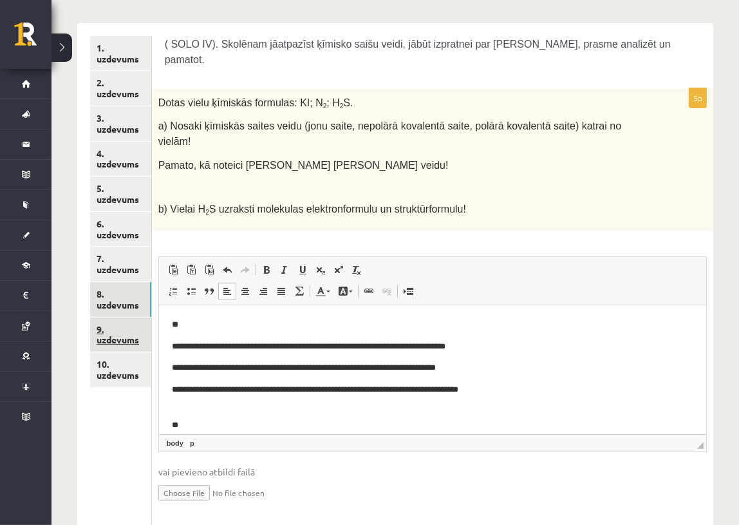
click at [132, 326] on link "9. uzdevums" at bounding box center [120, 334] width 61 height 35
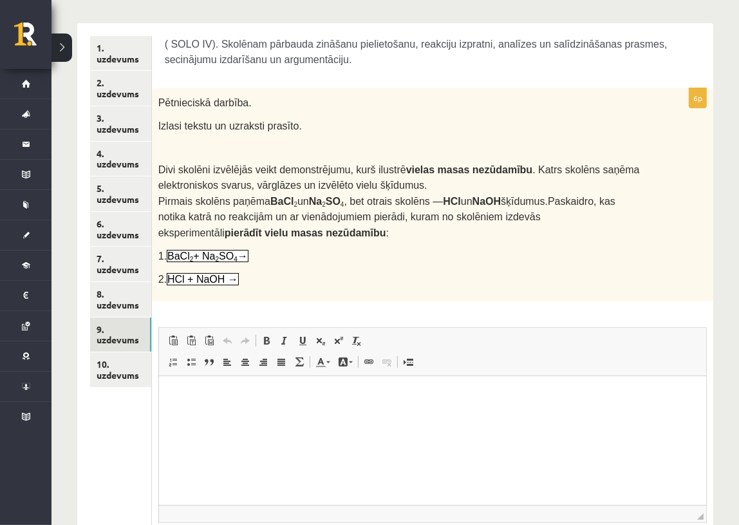
scroll to position [0, 0]
click at [281, 415] on html at bounding box center [431, 394] width 547 height 39
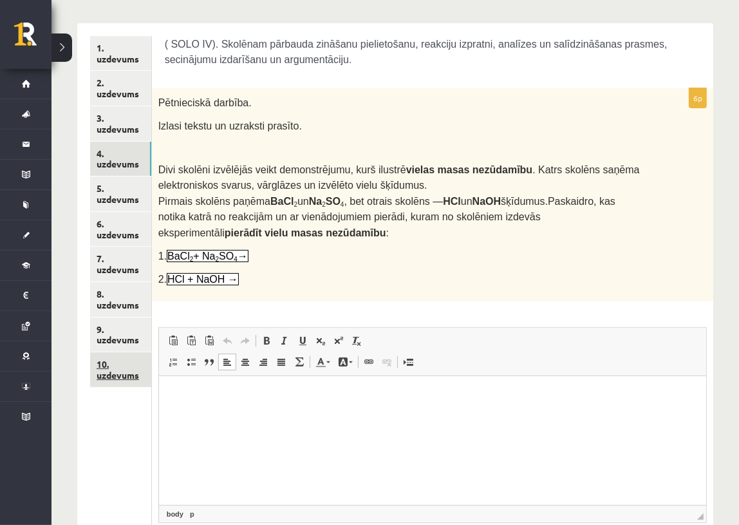
click at [126, 366] on link "10. uzdevums" at bounding box center [120, 369] width 61 height 35
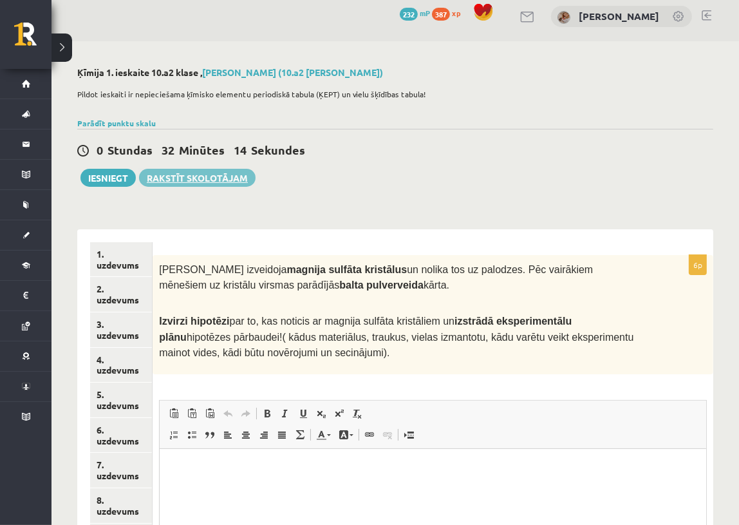
scroll to position [8, 0]
click at [93, 176] on button "Iesniegt" at bounding box center [107, 178] width 55 height 18
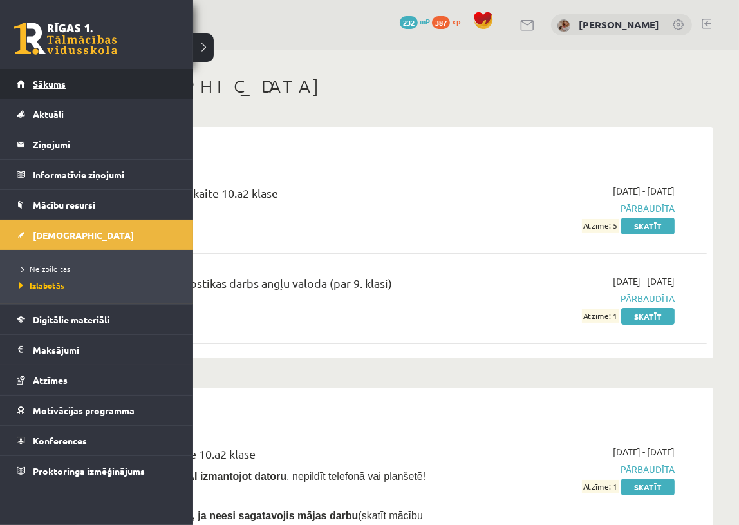
click at [65, 82] on span "Sākums" at bounding box center [49, 84] width 33 height 12
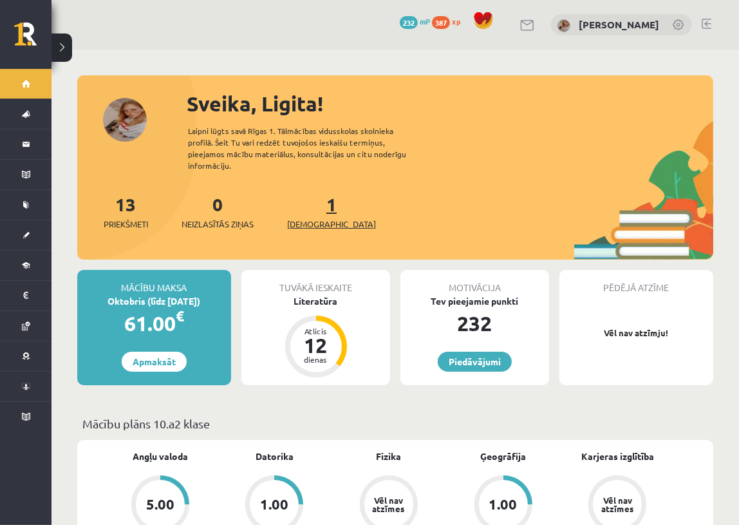
click at [306, 218] on span "[DEMOGRAPHIC_DATA]" at bounding box center [331, 224] width 89 height 13
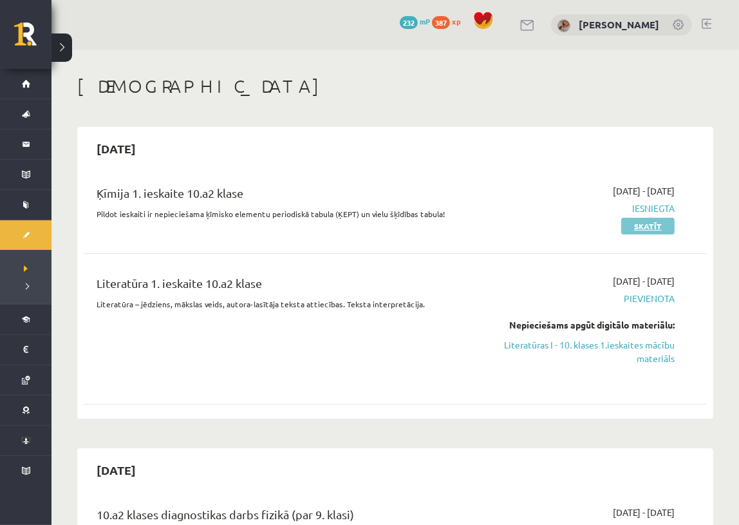
click at [644, 223] on link "Skatīt" at bounding box center [647, 226] width 53 height 17
